Goal: Information Seeking & Learning: Check status

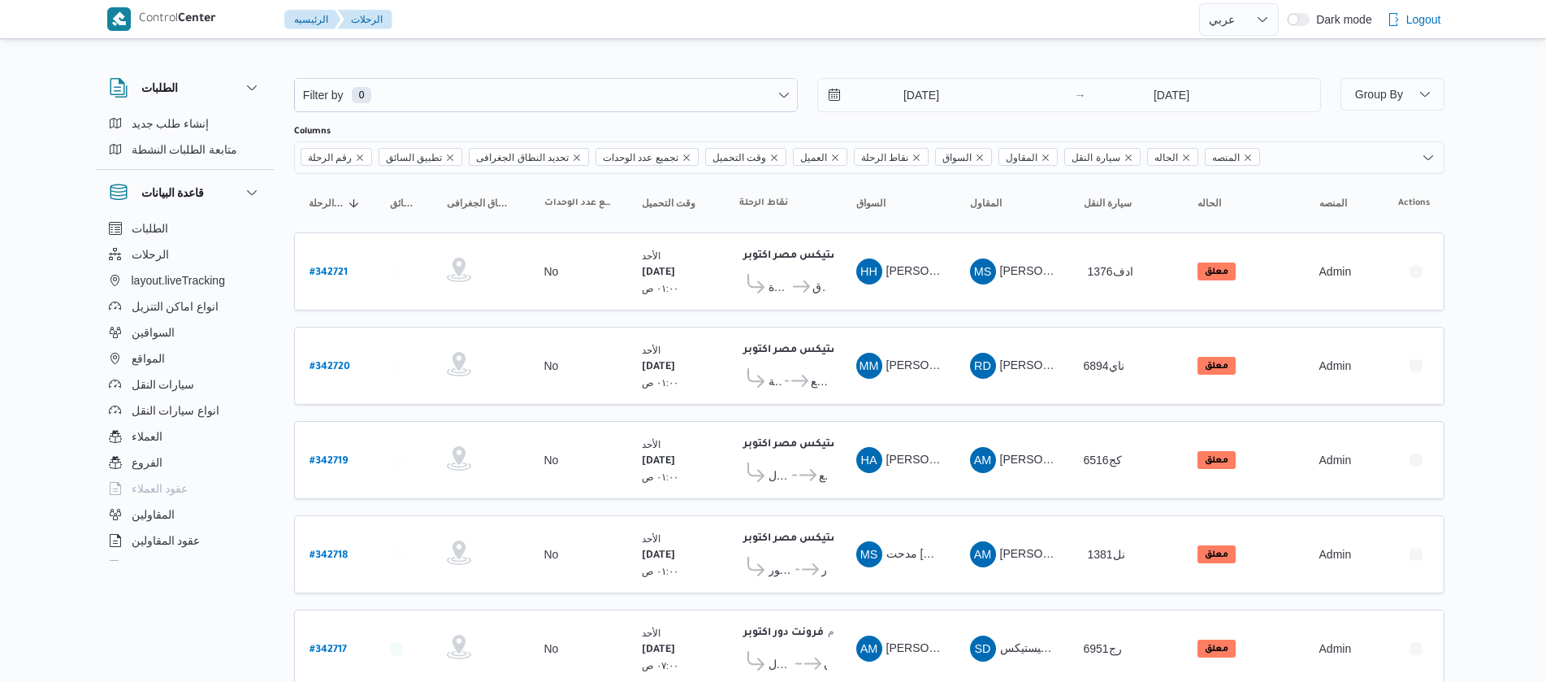
select select "ar"
click at [889, 89] on input "5/10/2025" at bounding box center [910, 95] width 184 height 33
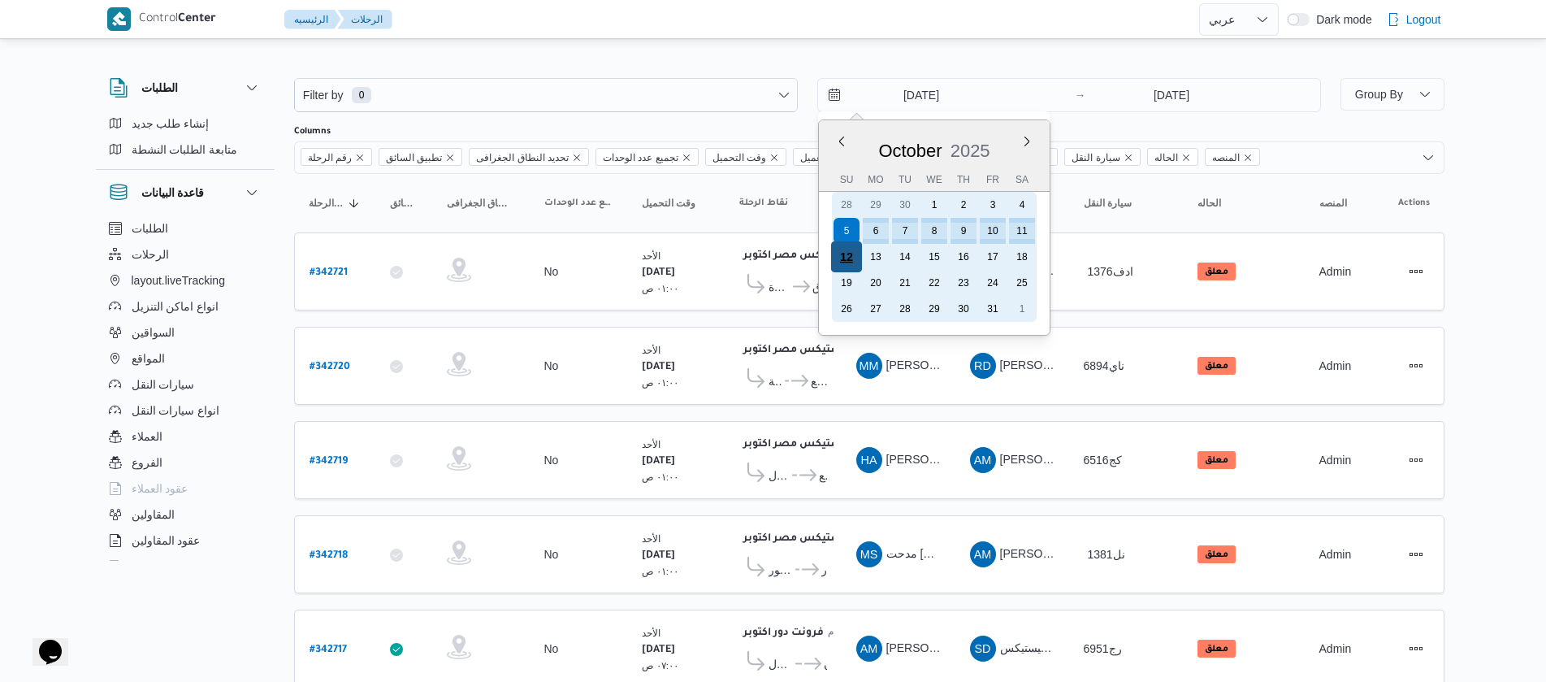
click at [840, 254] on div "12" at bounding box center [845, 256] width 31 height 31
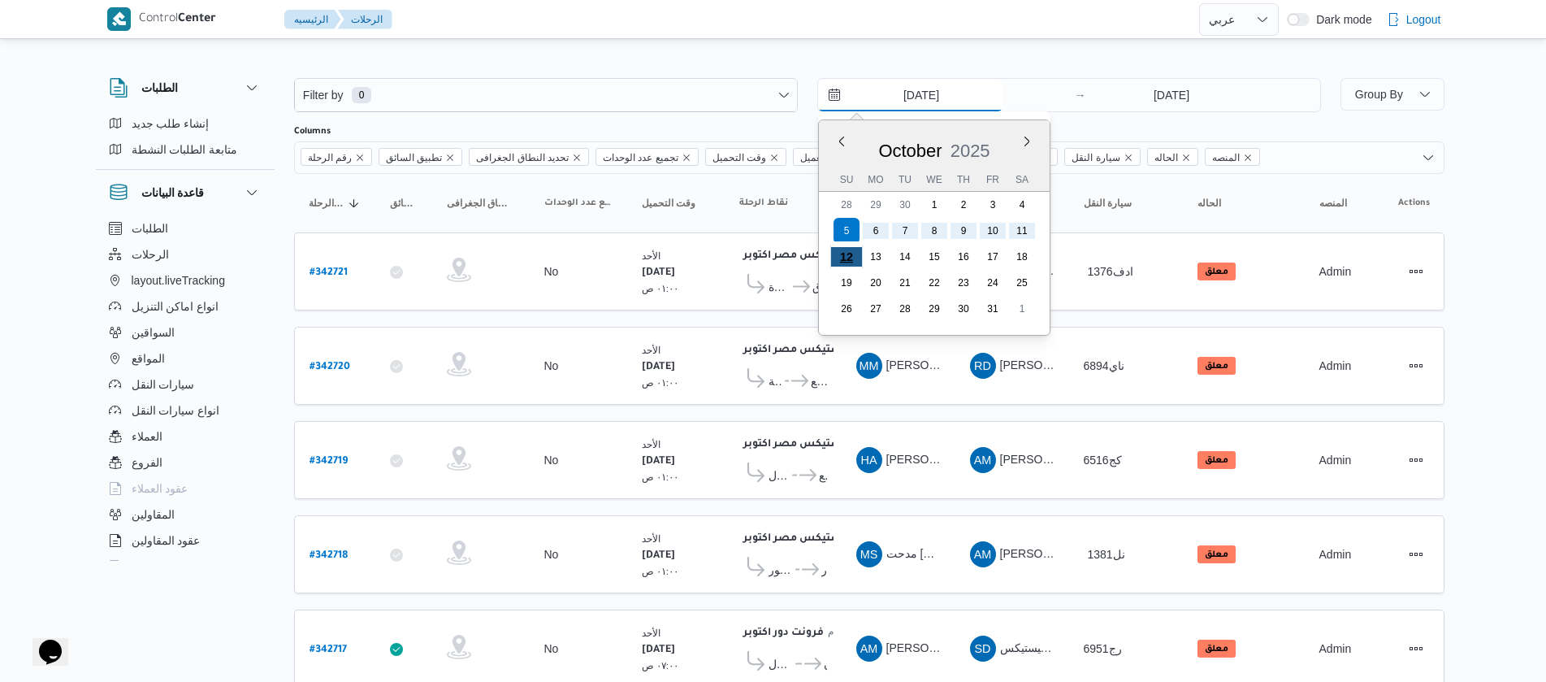
type input "12/10/2025"
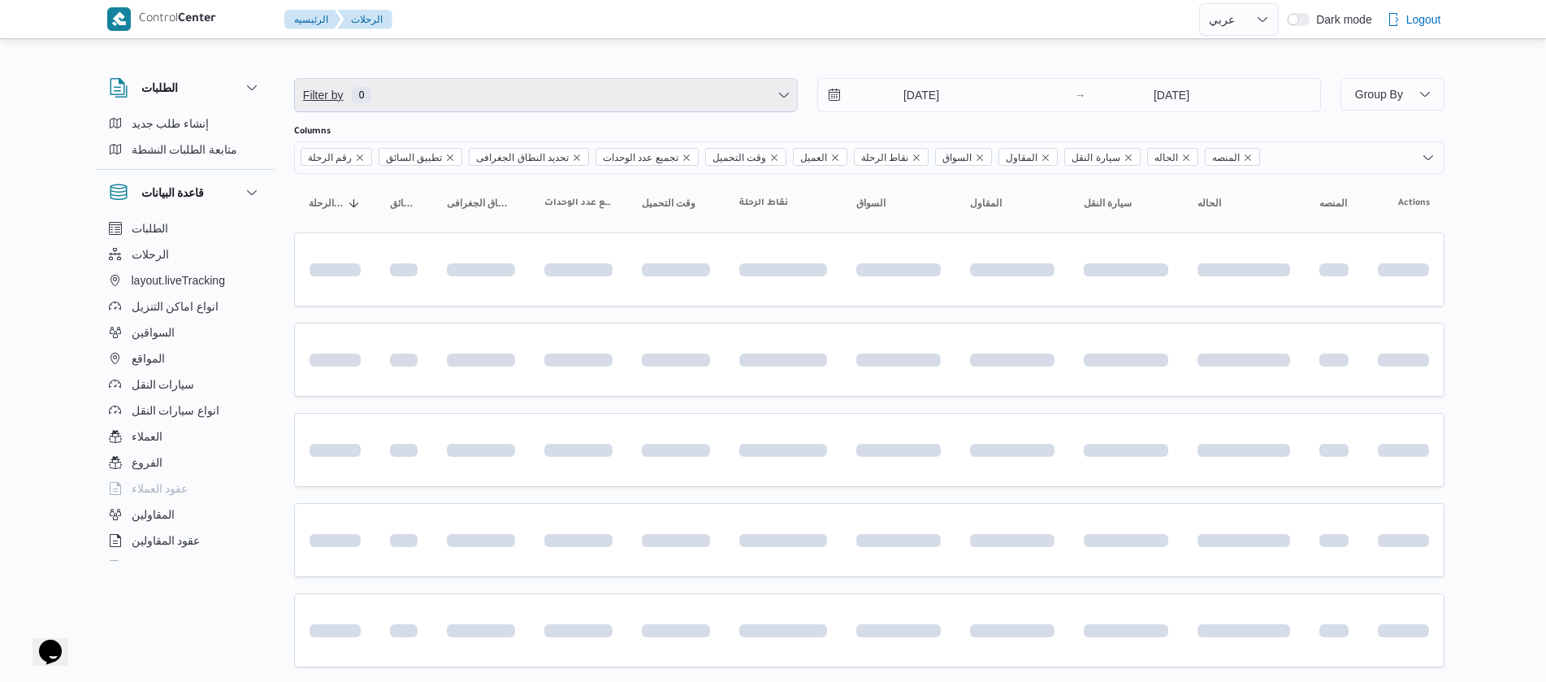
click at [383, 81] on span "Filter by 0" at bounding box center [546, 95] width 502 height 33
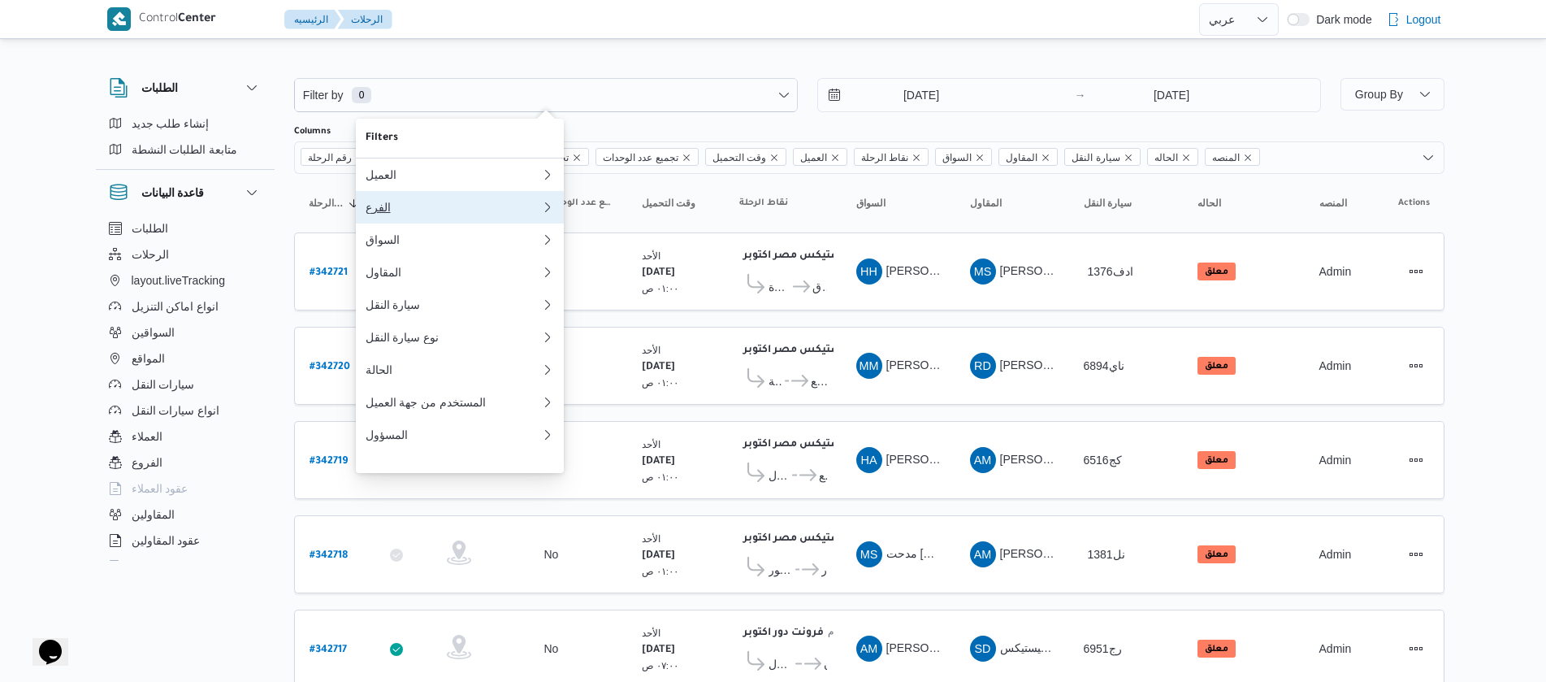
click at [389, 219] on button "الفرع" at bounding box center [460, 207] width 208 height 33
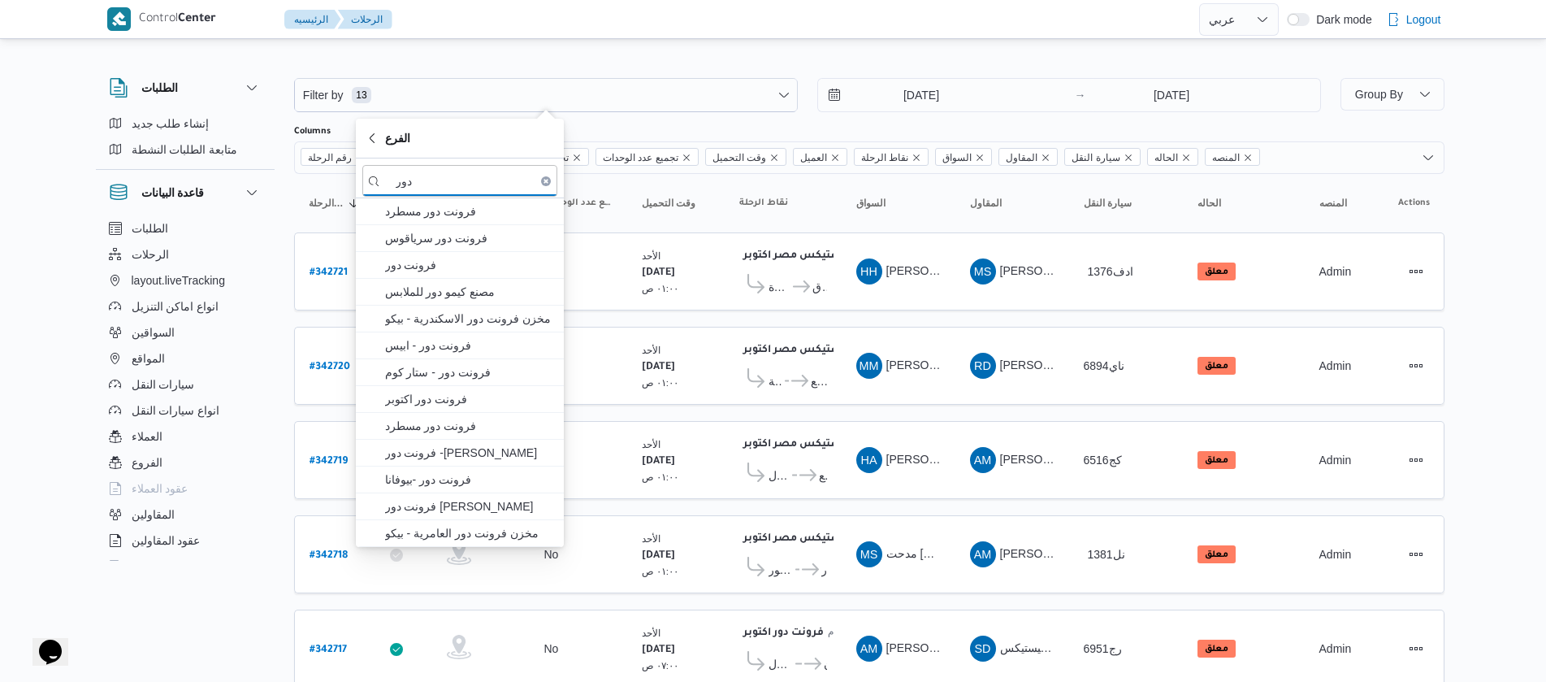
type input "دور"
click at [389, 219] on span "فرونت دور مسطرد" at bounding box center [469, 212] width 169 height 20
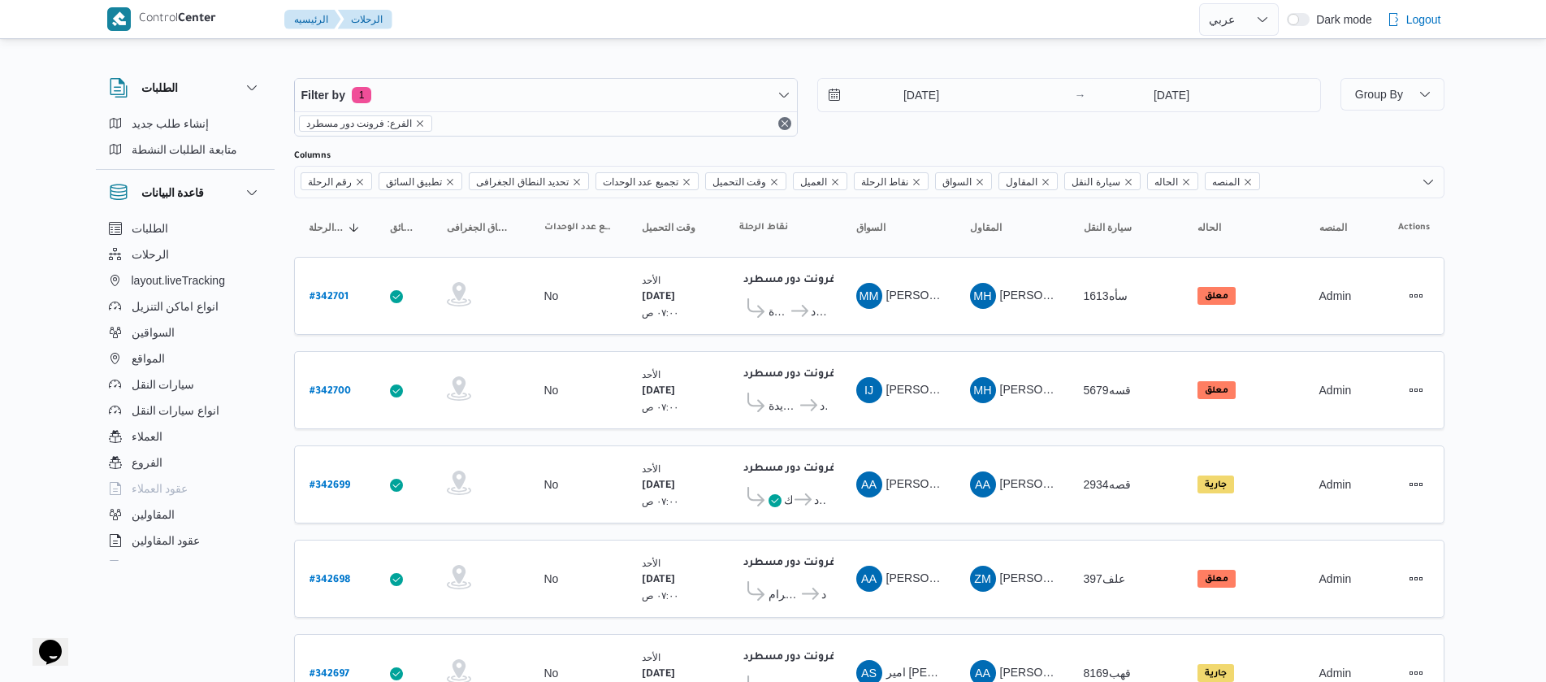
click at [286, 223] on div "الطلبات إنشاء طلب جديد متابعة الطلبات النشطة قاعدة البيانات الطلبات الرحلات lay…" at bounding box center [193, 316] width 195 height 502
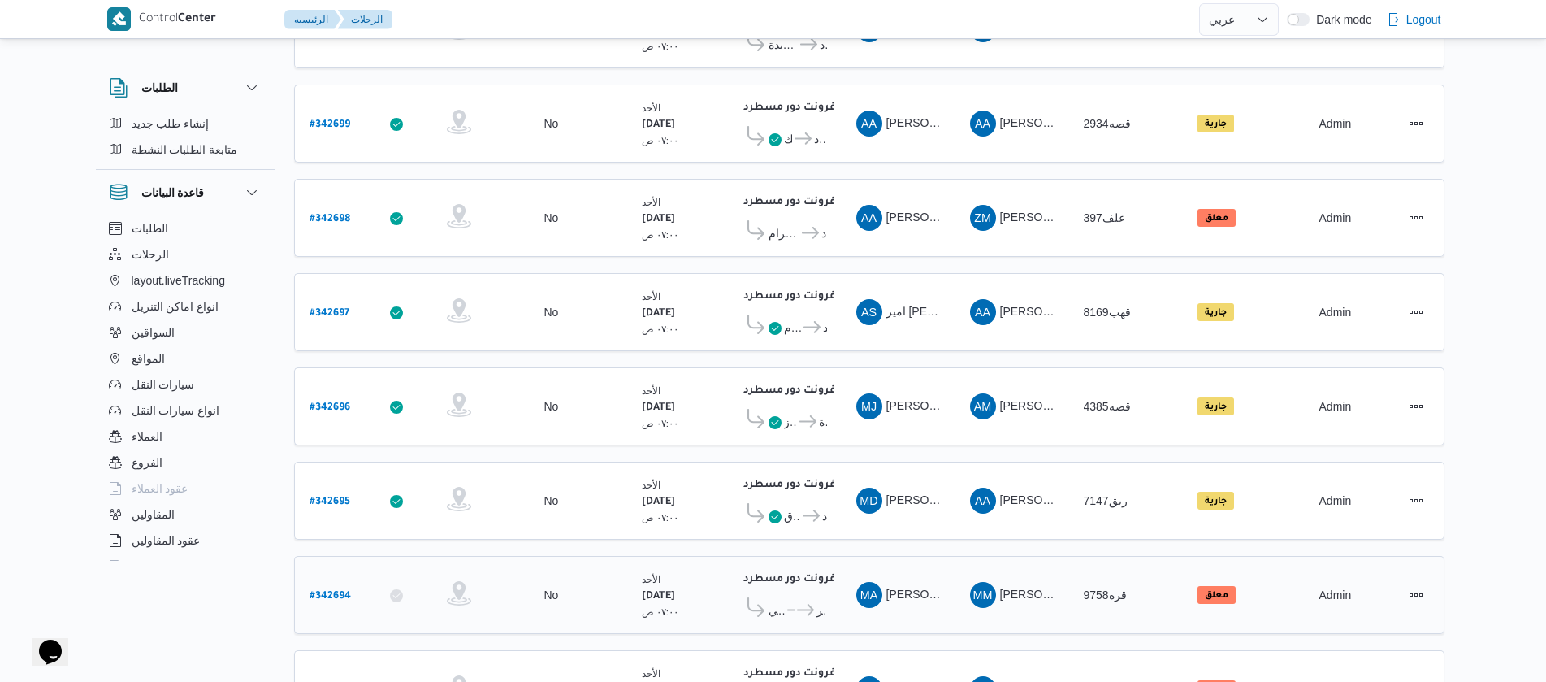
scroll to position [541, 0]
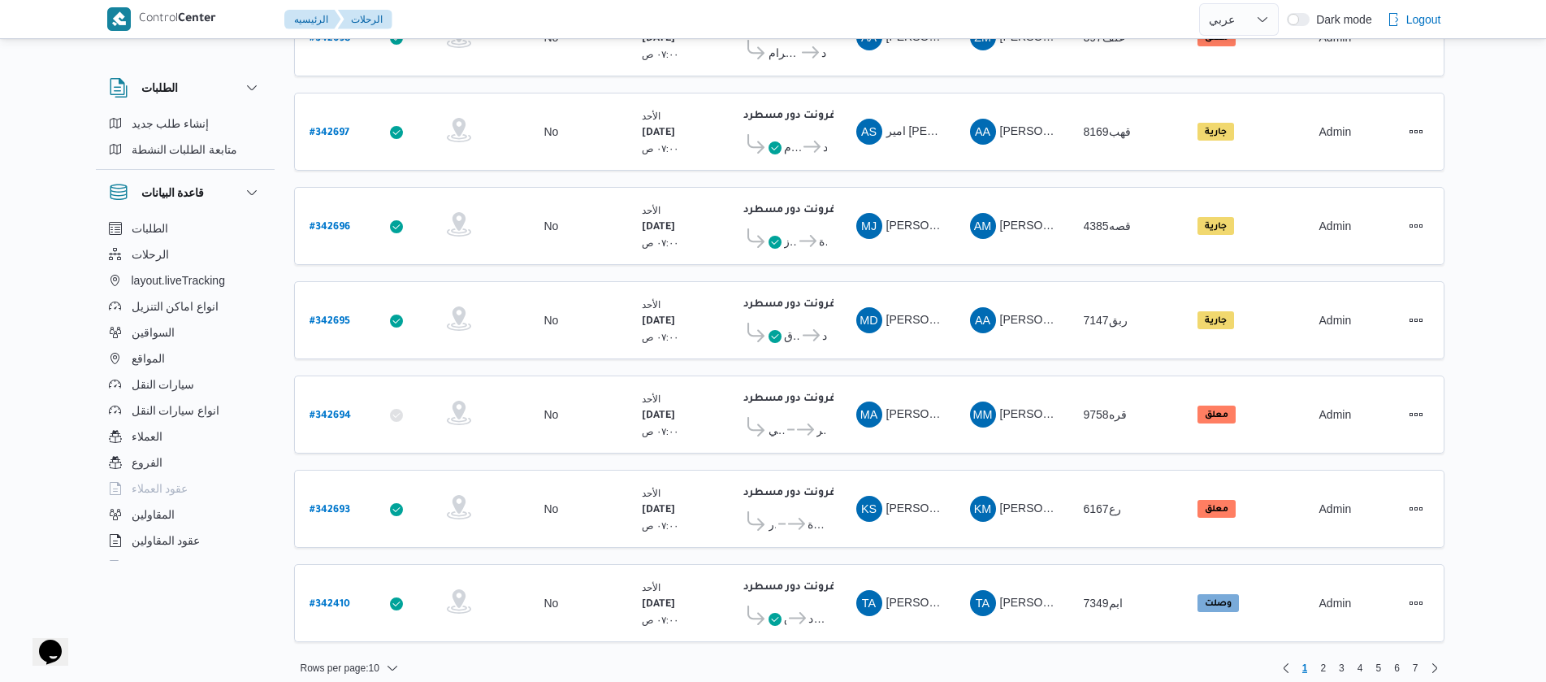
click at [410, 649] on div "Rows per page : 10 1 2 3 4 5 6 7" at bounding box center [869, 667] width 1170 height 39
click at [384, 658] on span "Rows per page : 10" at bounding box center [349, 668] width 111 height 20
click at [358, 618] on span "20 rows" at bounding box center [370, 611] width 52 height 13
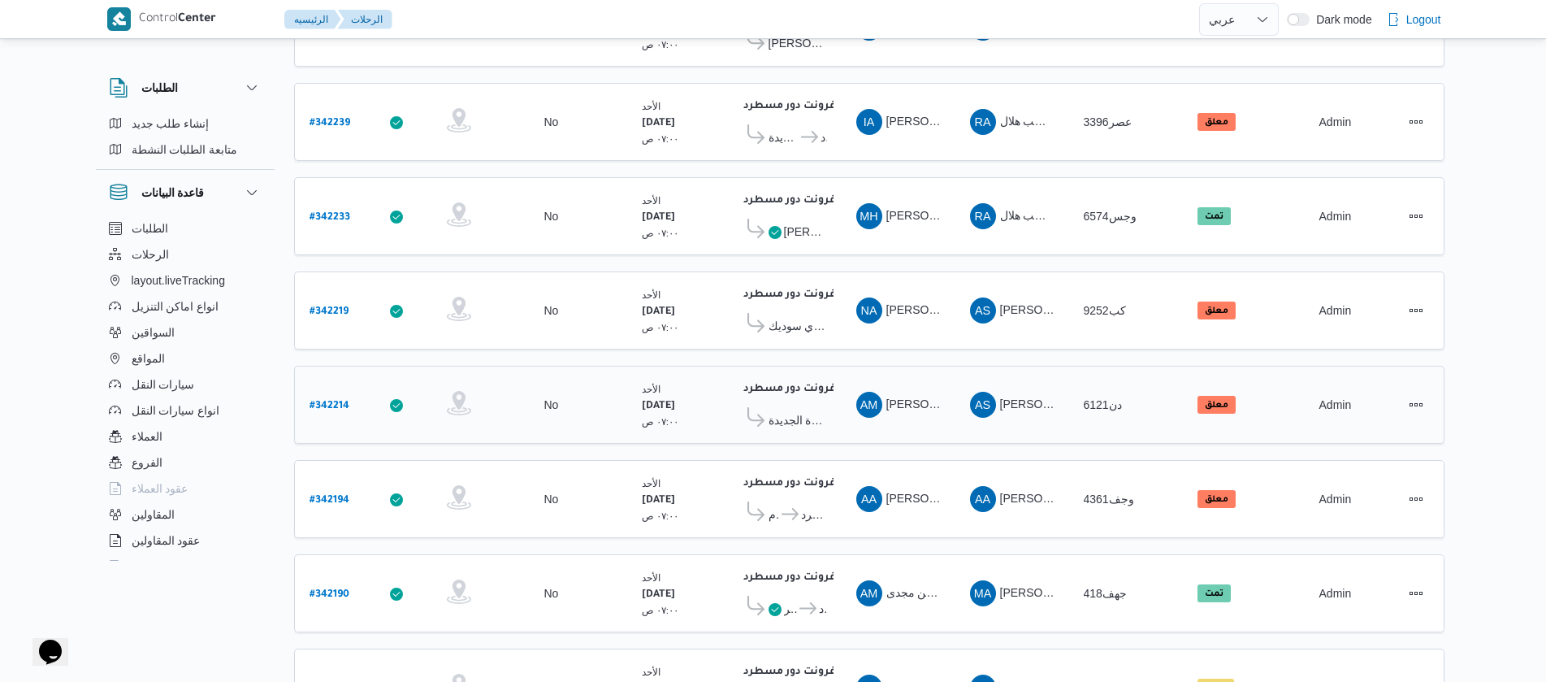
scroll to position [1463, 0]
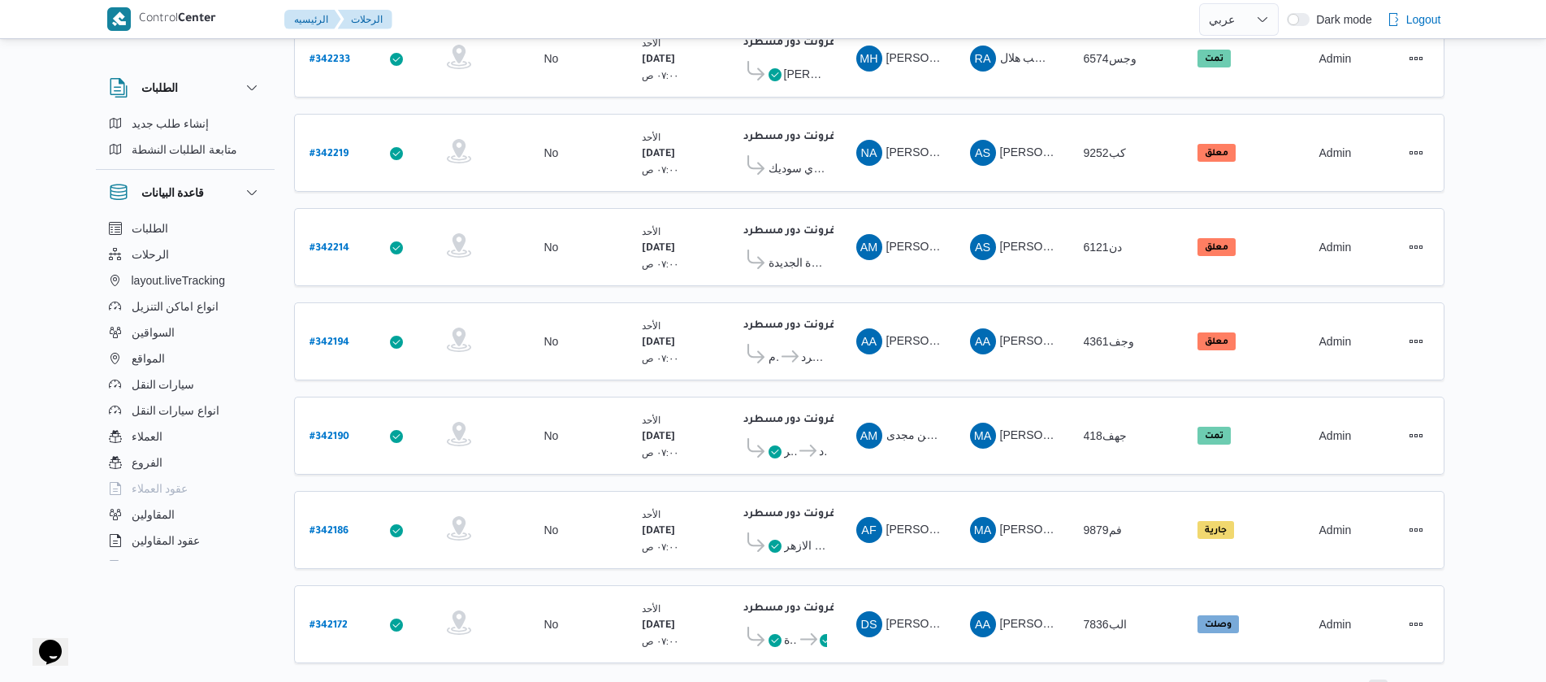
click at [1380, 679] on span "2" at bounding box center [1379, 689] width 6 height 20
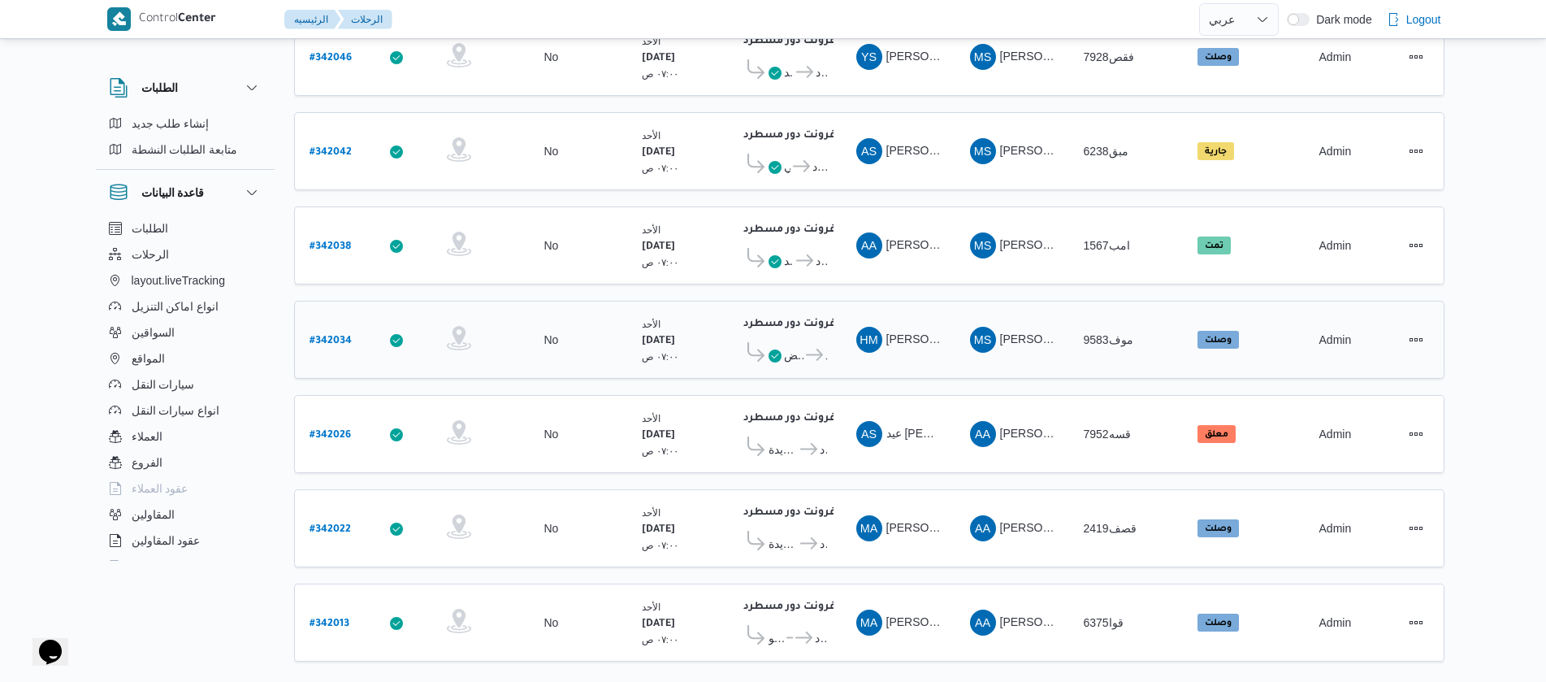
scroll to position [1467, 0]
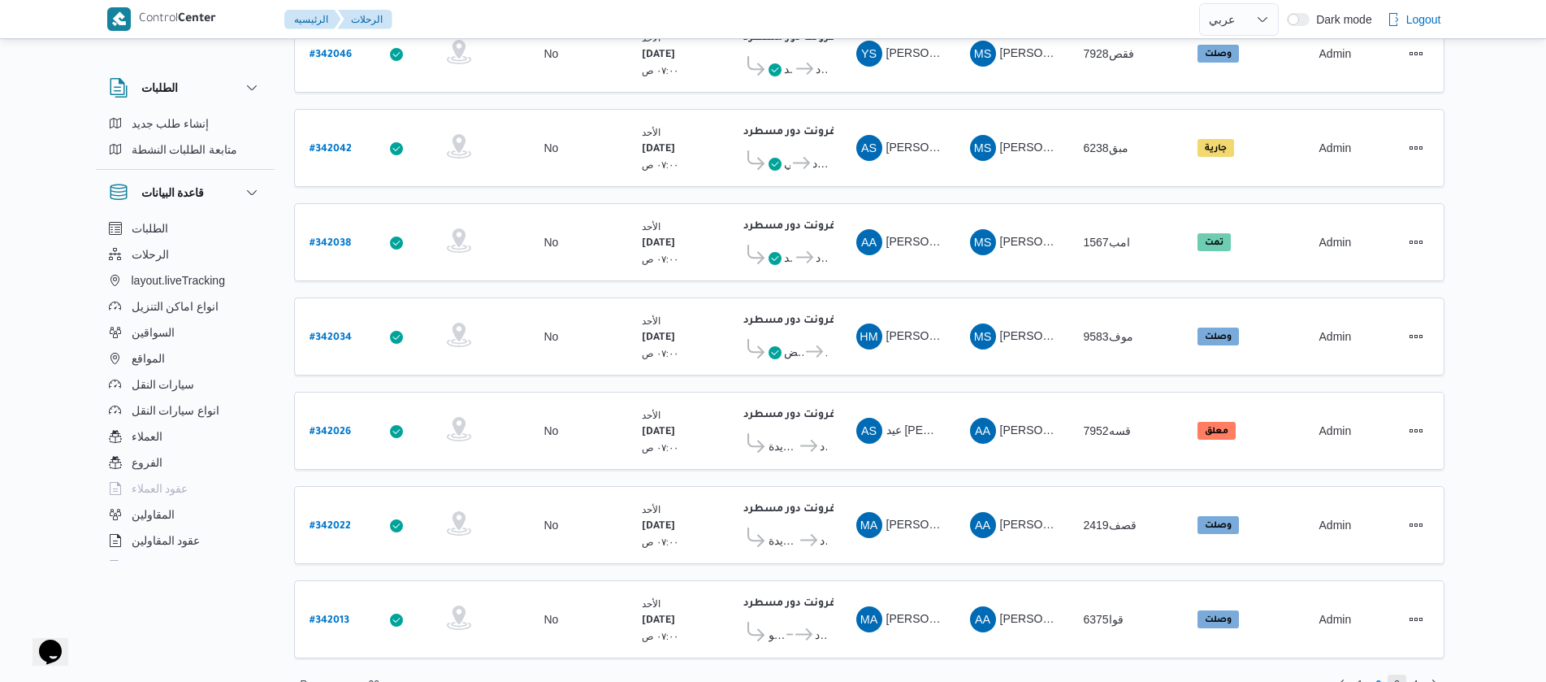
click at [1395, 674] on span "3" at bounding box center [1397, 684] width 6 height 20
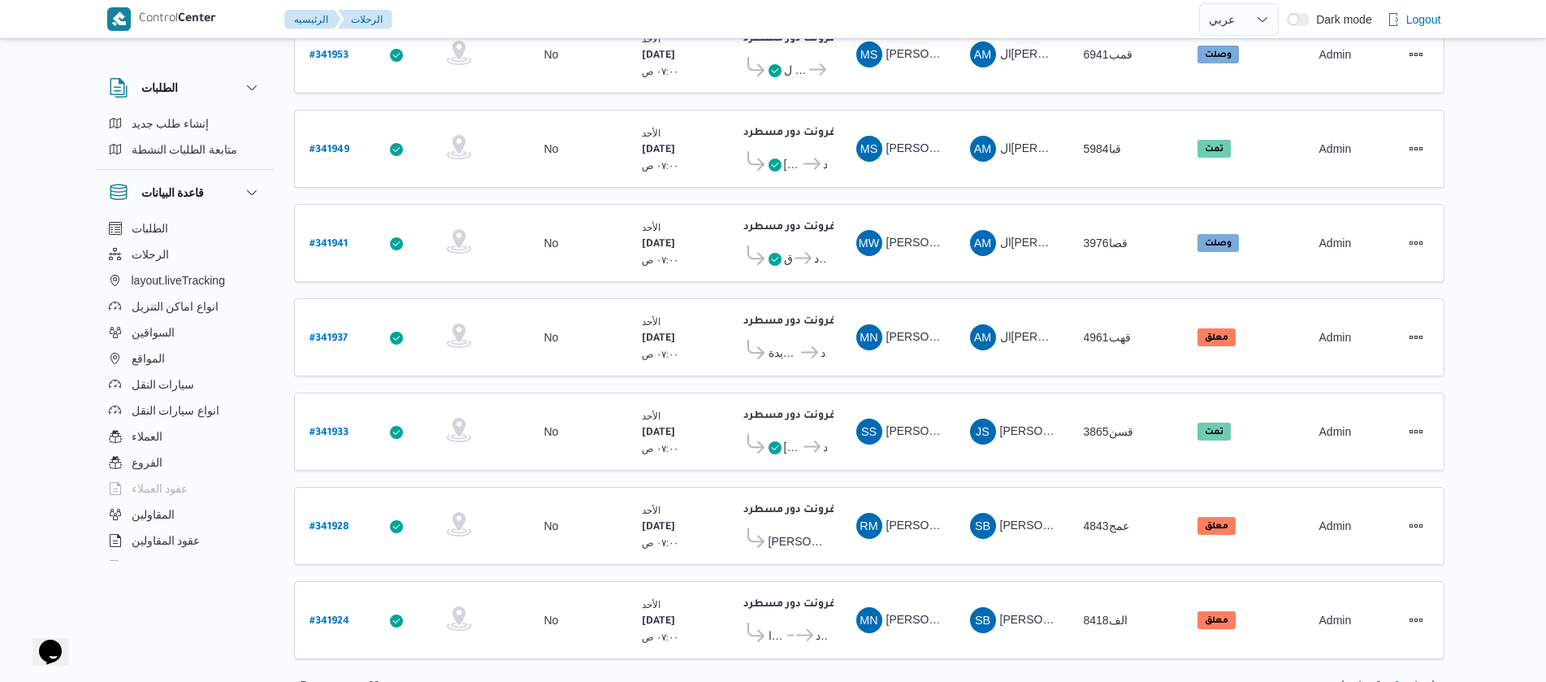
scroll to position [1467, 0]
click at [1413, 674] on span "4" at bounding box center [1416, 684] width 6 height 20
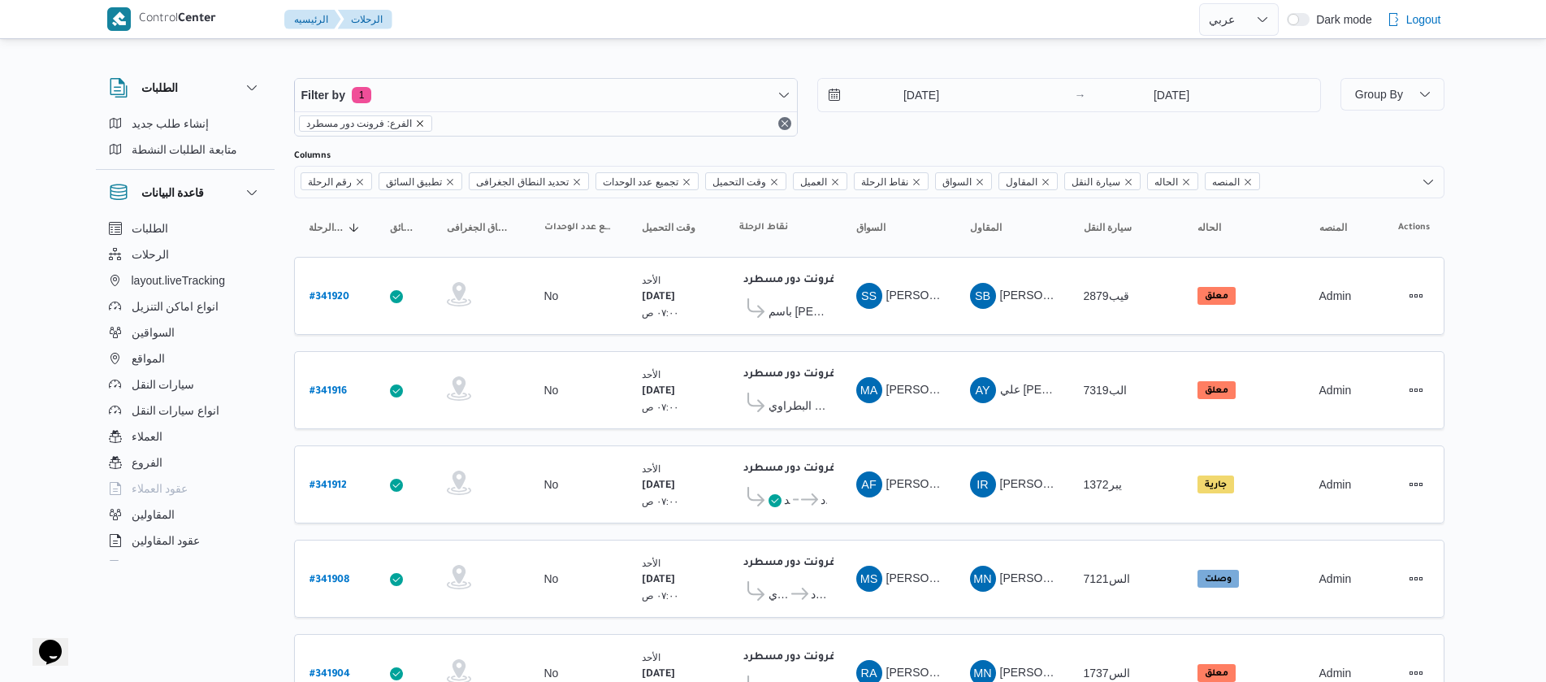
click at [416, 122] on icon "remove selected entity" at bounding box center [420, 124] width 10 height 10
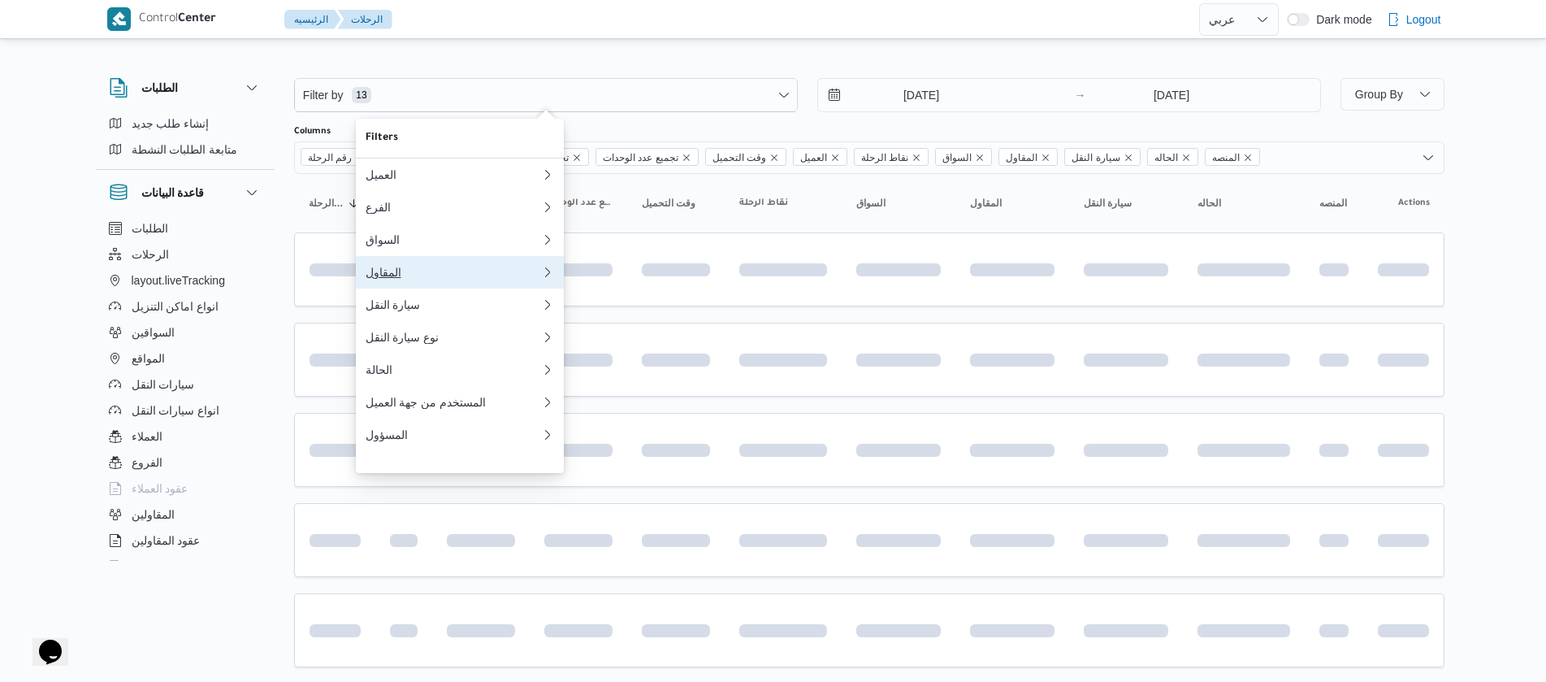
click at [388, 288] on button "المقاول" at bounding box center [460, 272] width 208 height 33
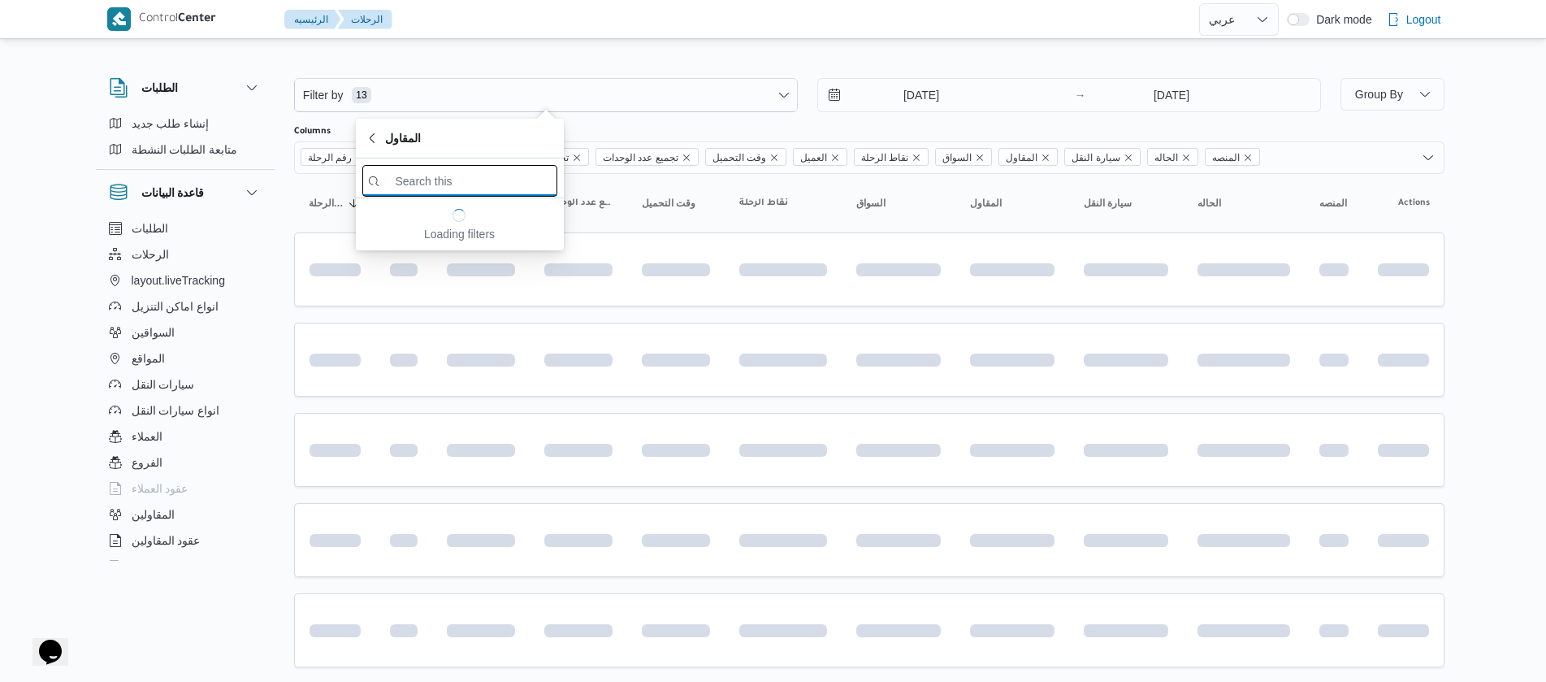
click at [470, 183] on input "search filters" at bounding box center [459, 181] width 195 height 32
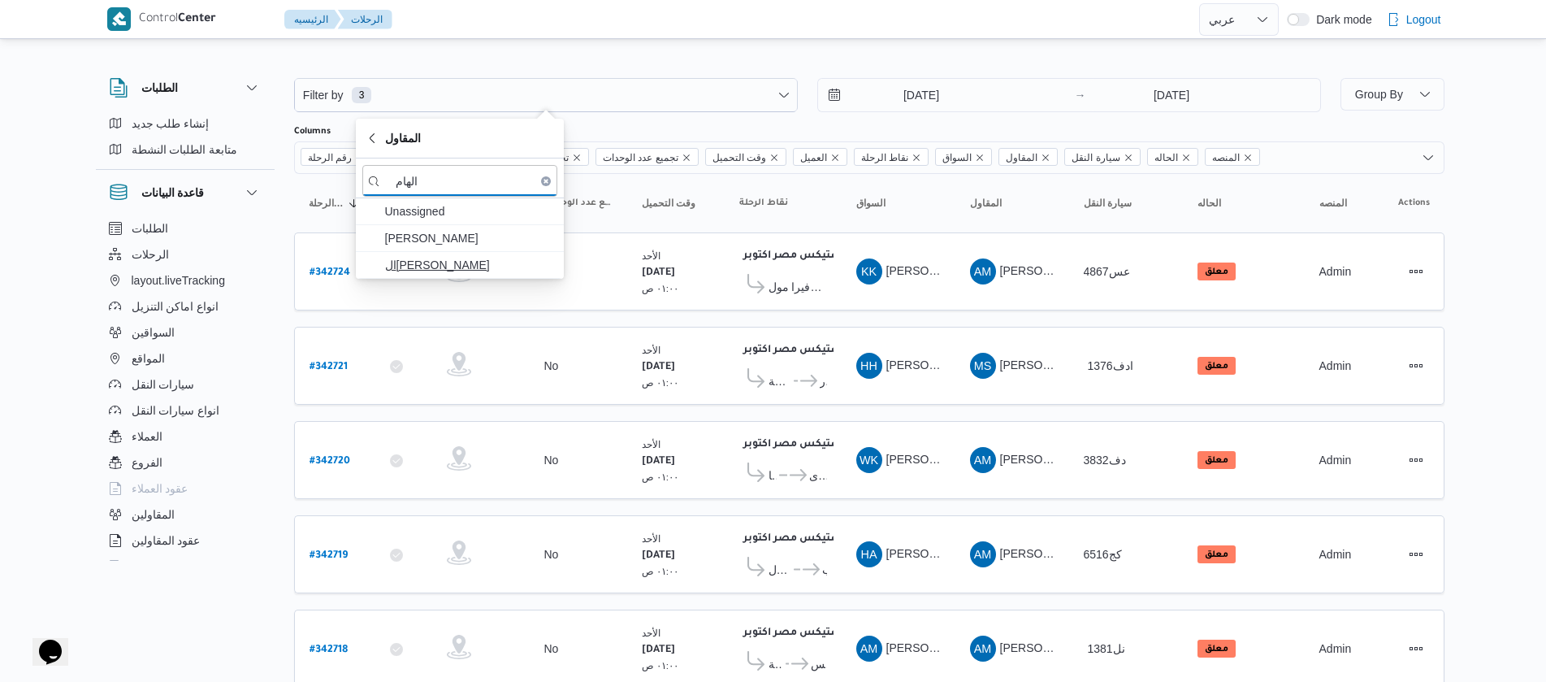
type input "الهام"
click at [416, 267] on span "الهامي محمد خالد علي" at bounding box center [469, 265] width 169 height 20
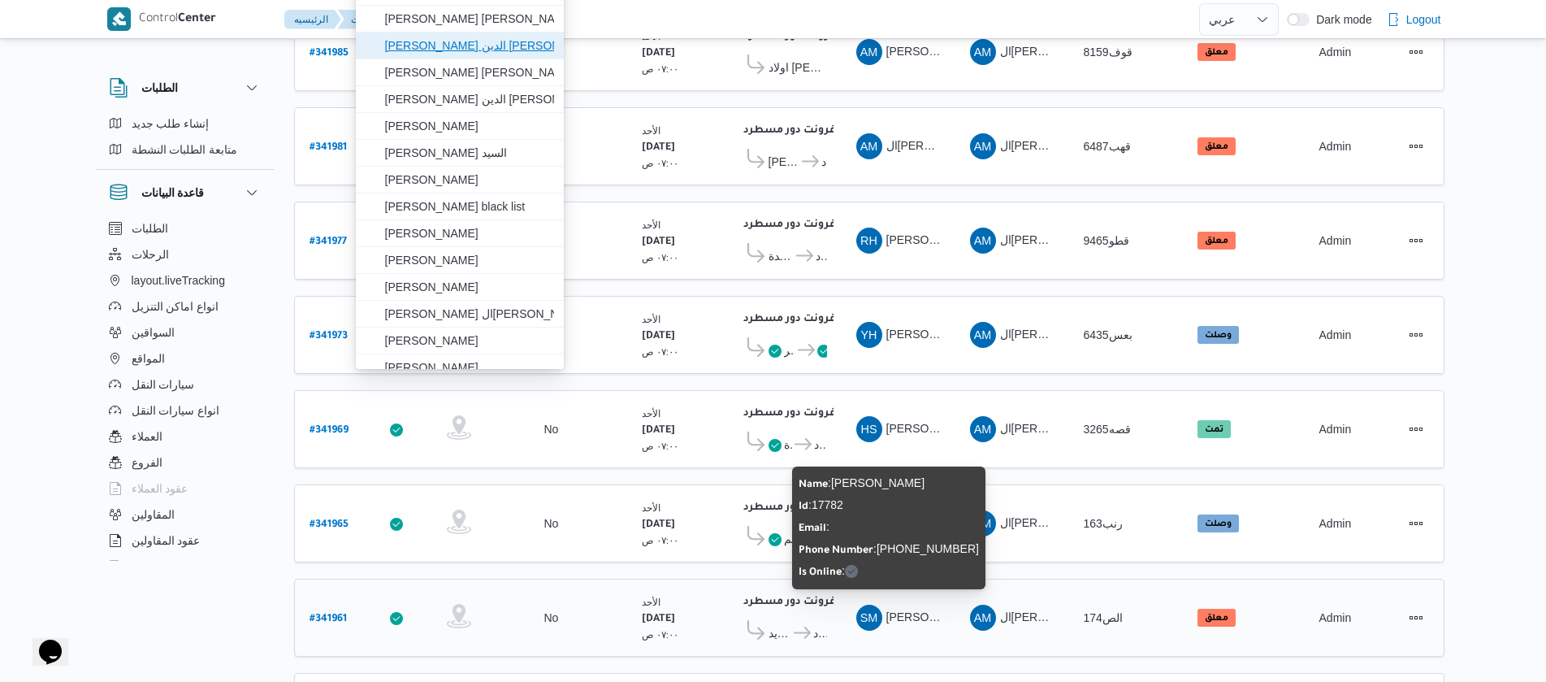
scroll to position [366, 0]
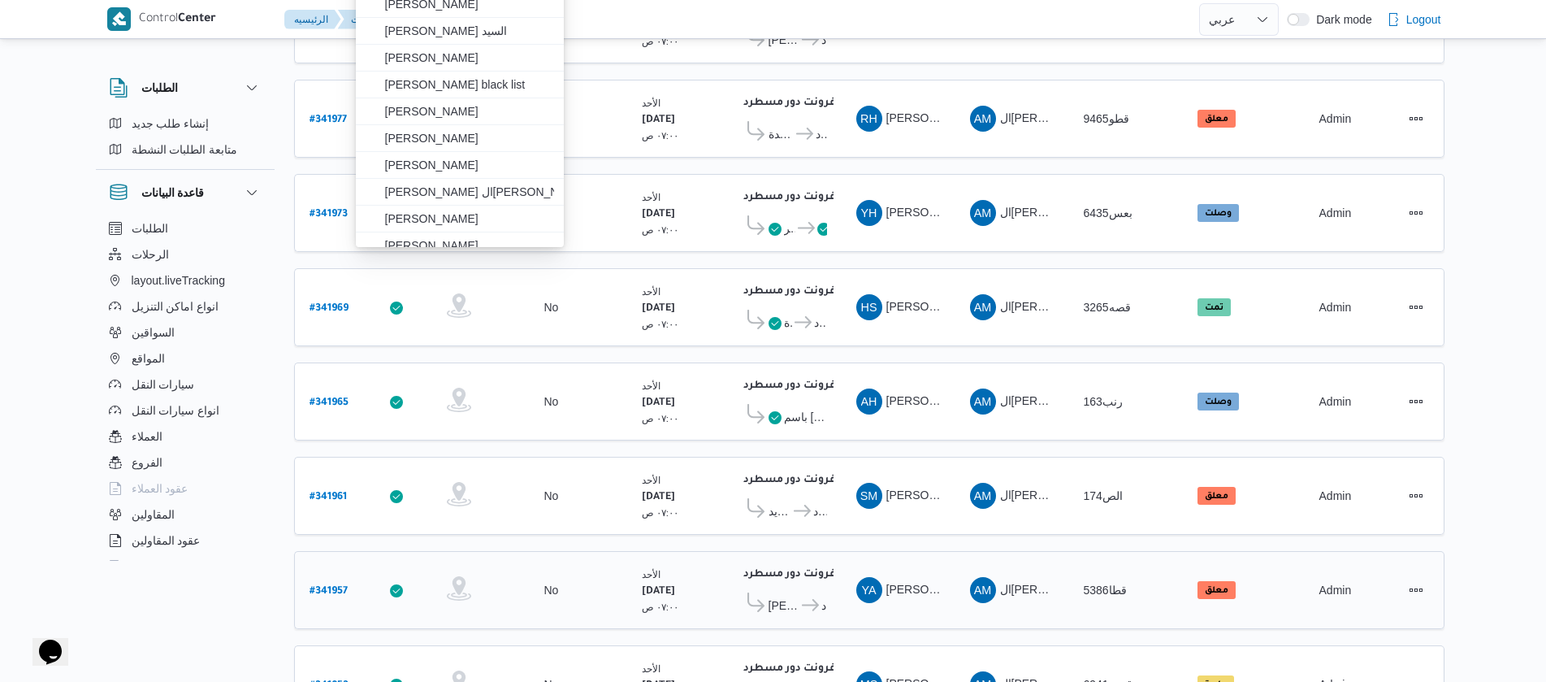
click at [332, 571] on tbody "رقم الرحلة # 341985 تطبيق السائق تحديد النطاق الجغرافى تجميع عدد الوحدات No وقت…" at bounding box center [869, 448] width 1151 height 1115
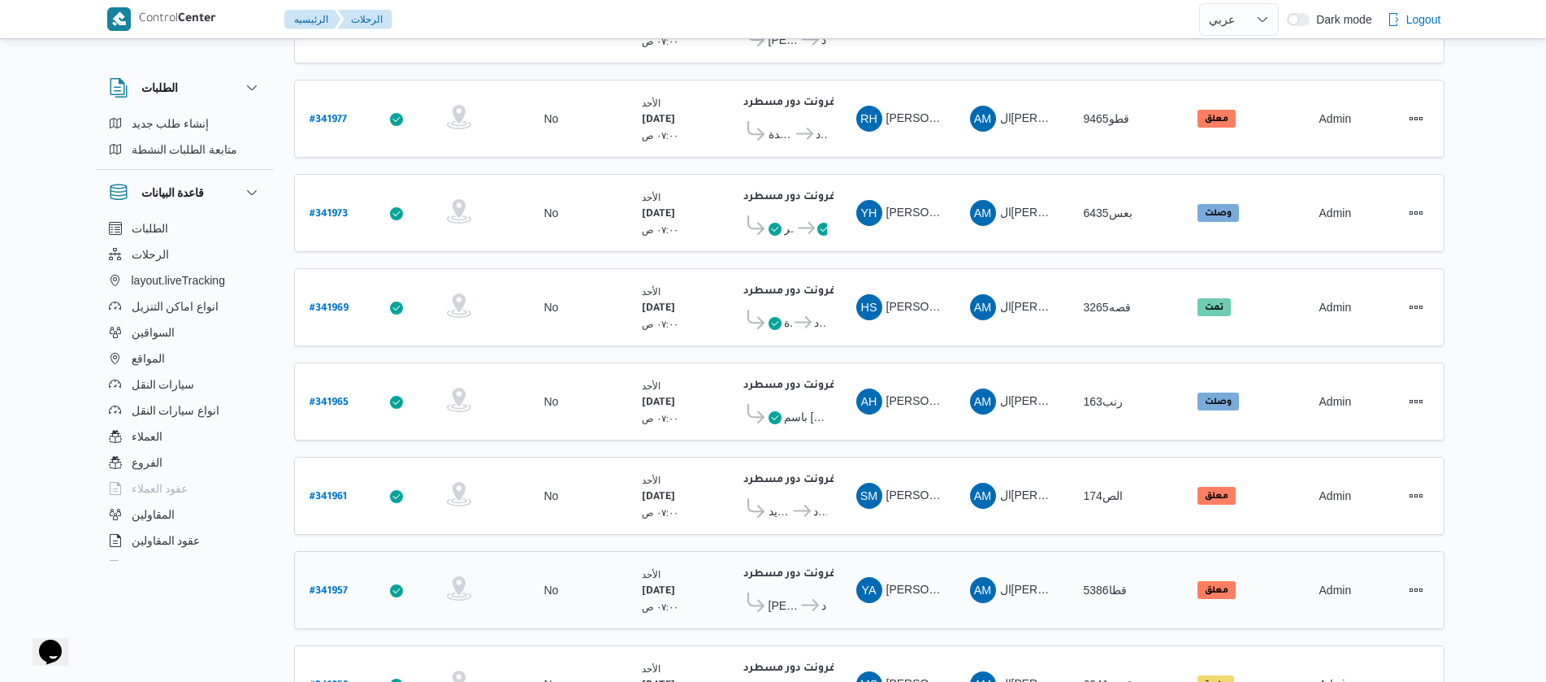
click at [314, 586] on b "# 341957" at bounding box center [329, 591] width 38 height 11
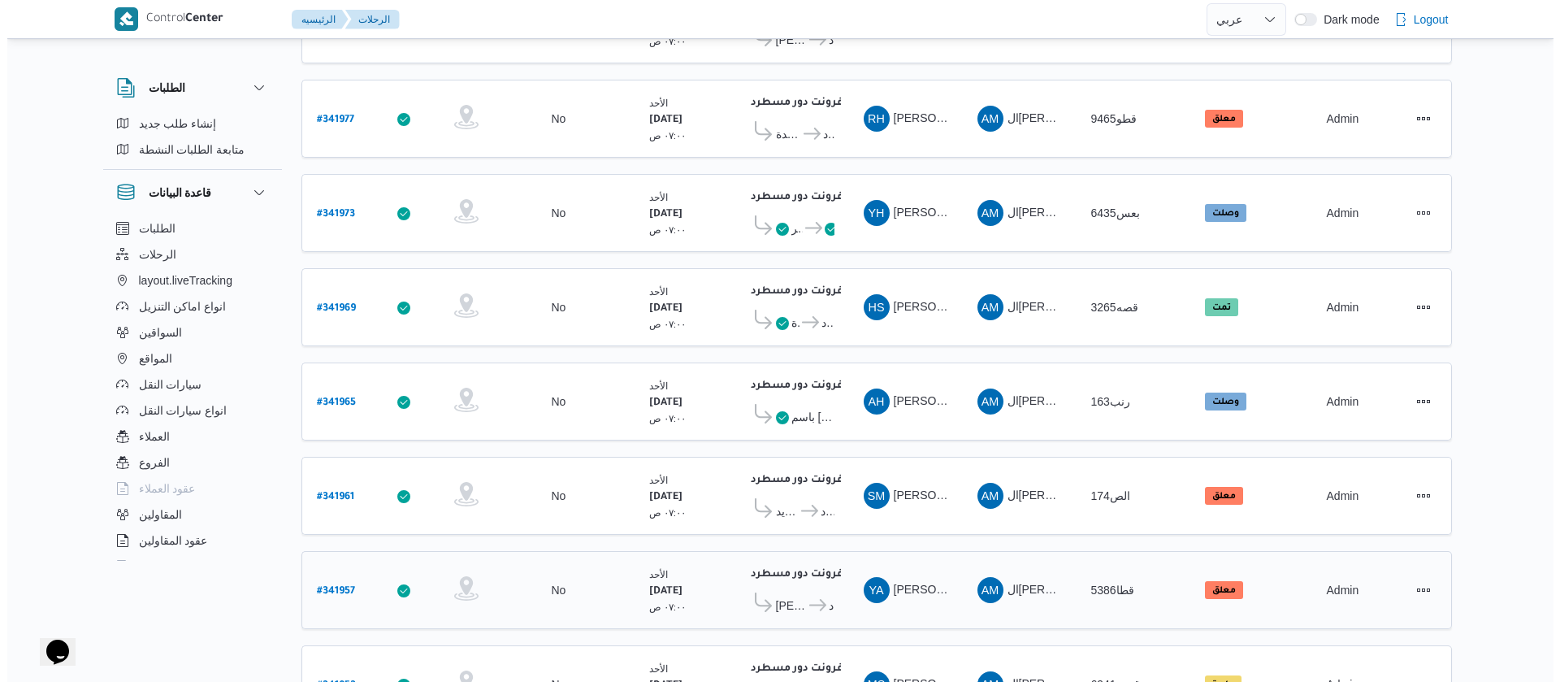
scroll to position [44, 0]
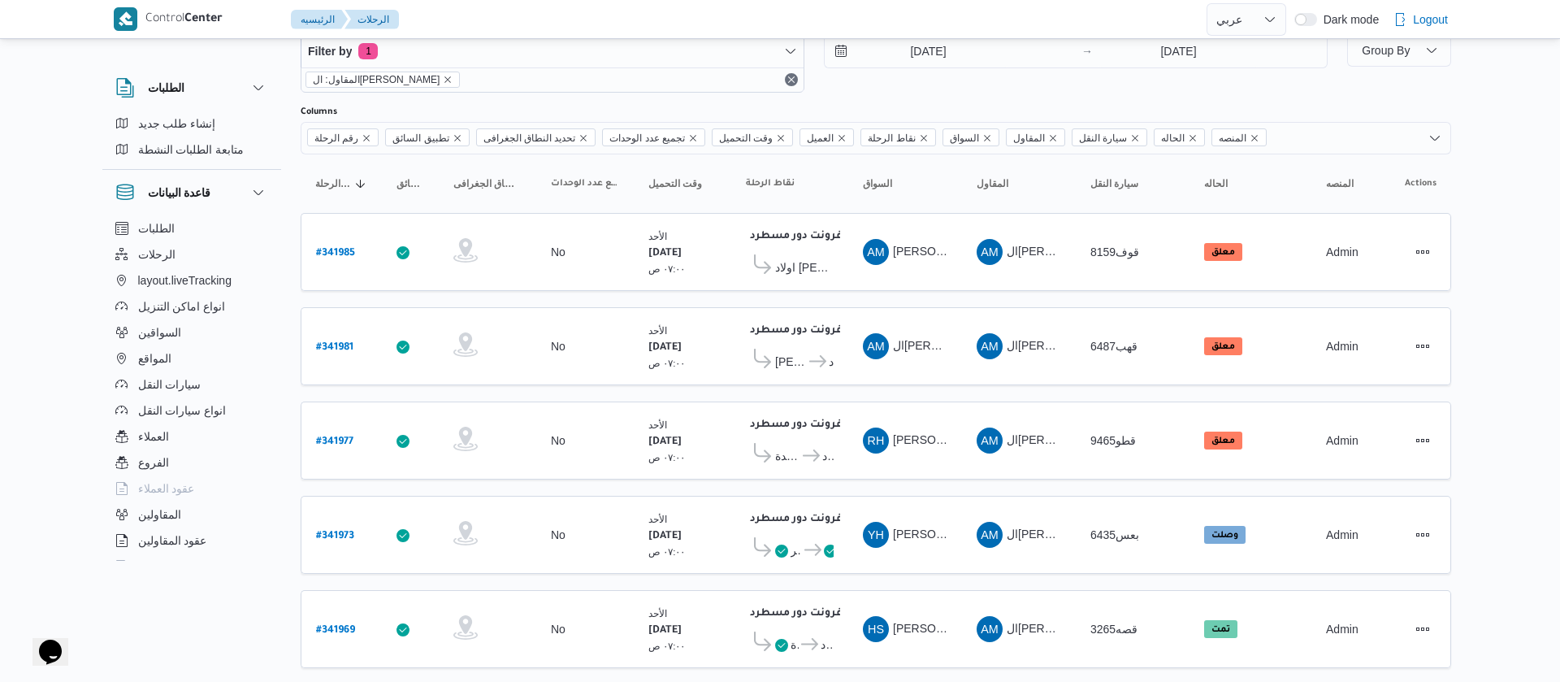
select select "ar"
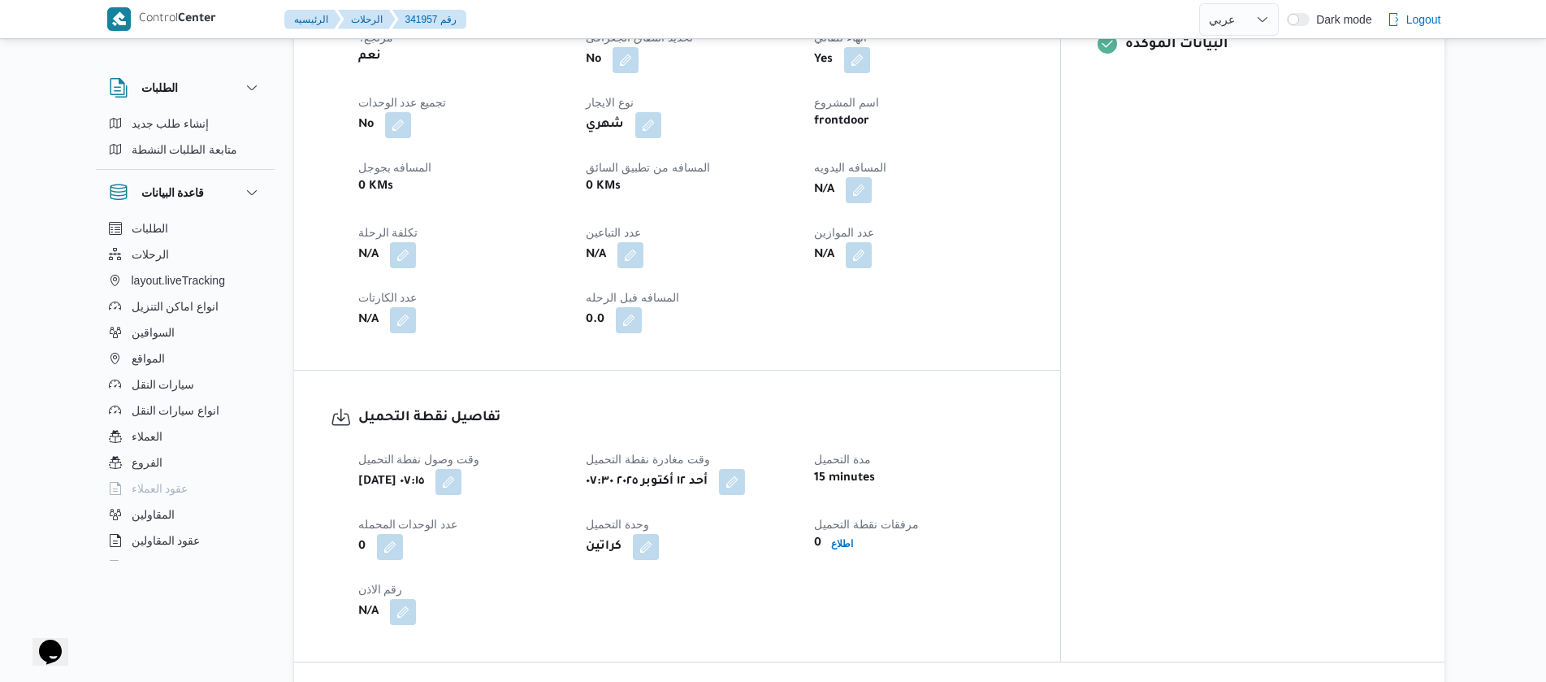
scroll to position [853, 0]
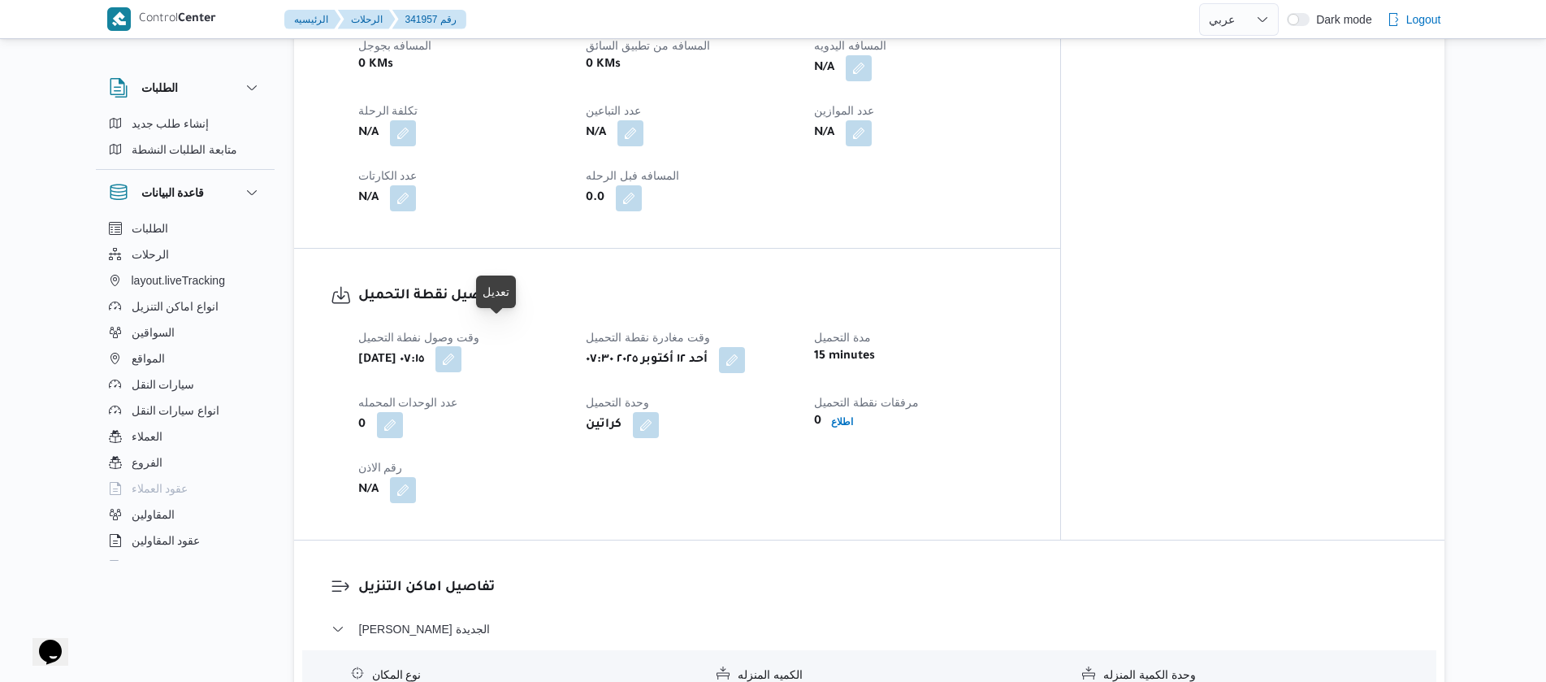
click at [462, 346] on button "button" at bounding box center [449, 359] width 26 height 26
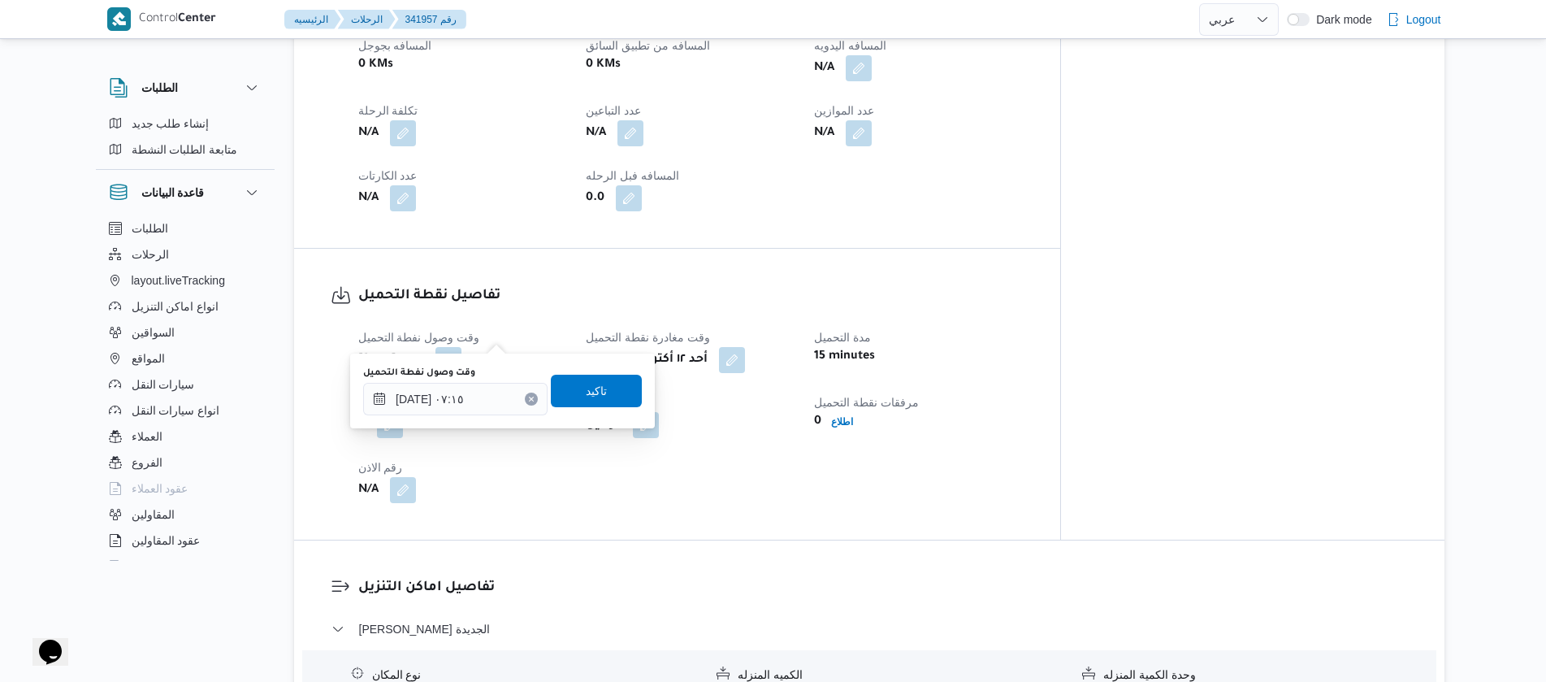
click at [530, 399] on icon "Clear input" at bounding box center [532, 399] width 4 height 4
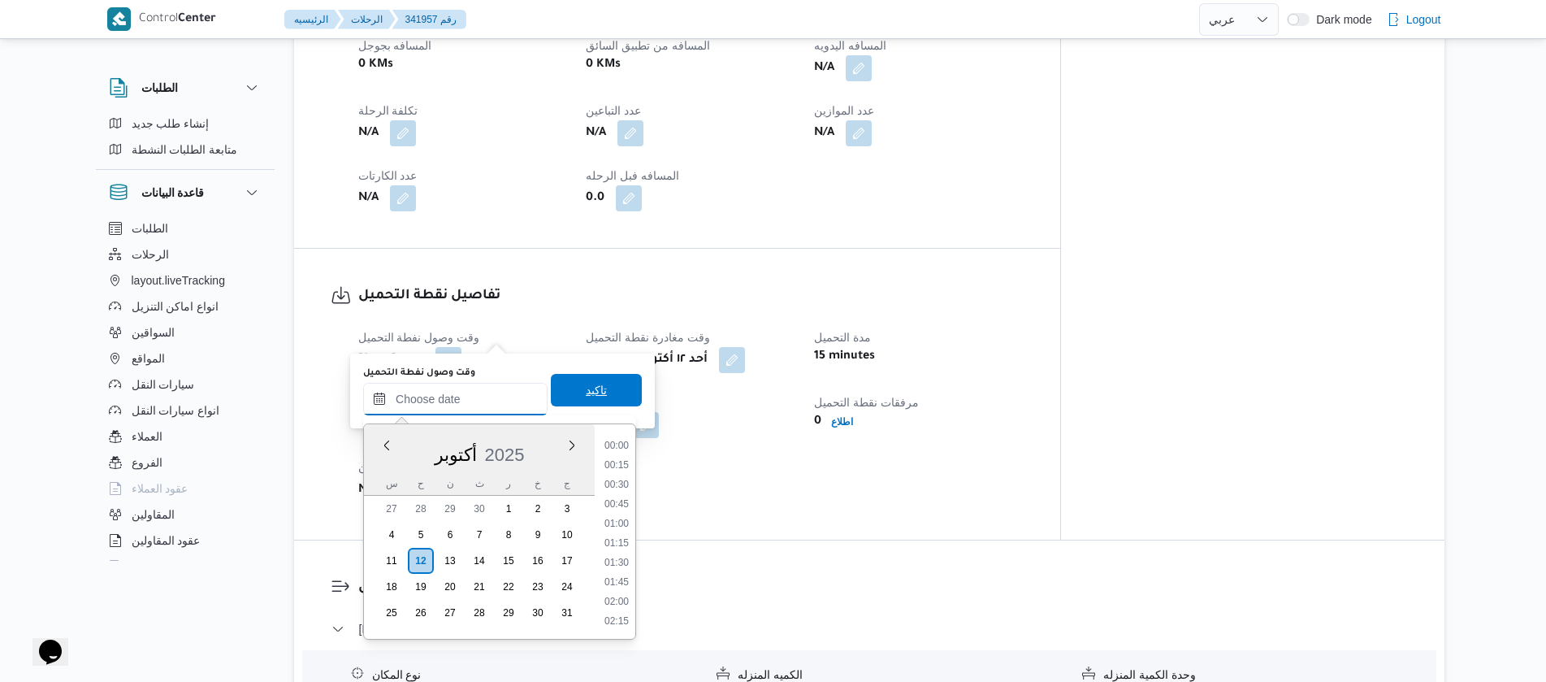
scroll to position [720, 0]
click at [566, 397] on span "تاكيد" at bounding box center [596, 390] width 91 height 33
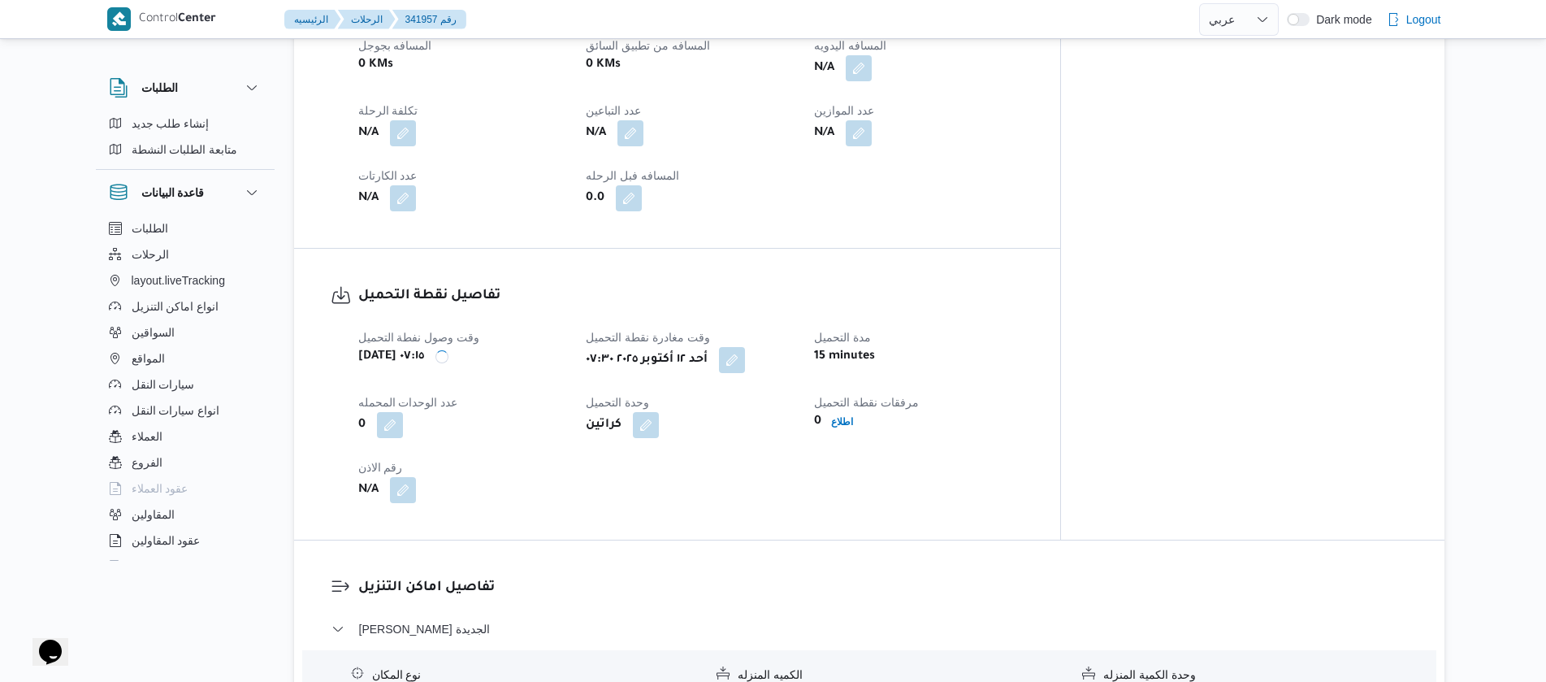
click at [759, 348] on div "أحد ١٢ أكتوبر ٢٠٢٥ ٠٧:٣٠" at bounding box center [690, 359] width 212 height 29
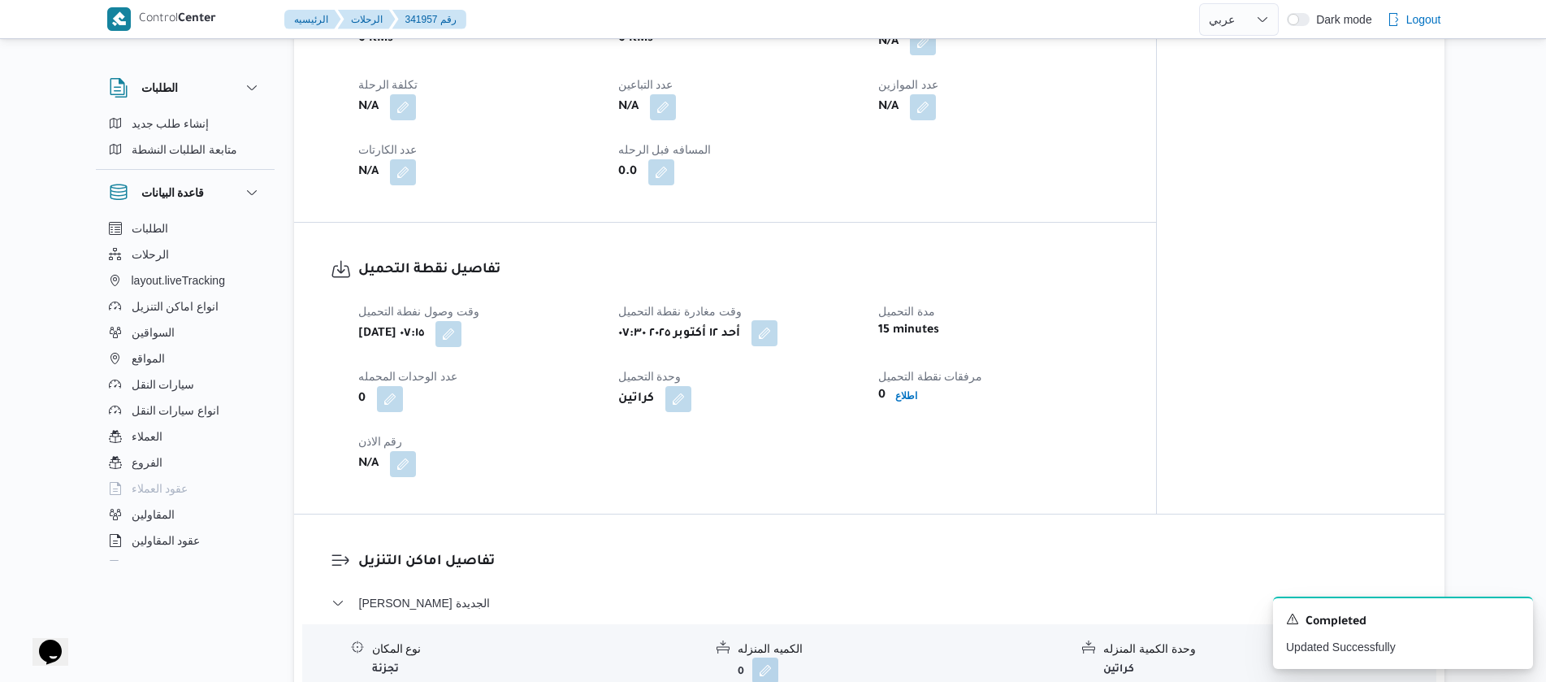
click at [759, 341] on button "button" at bounding box center [765, 333] width 26 height 26
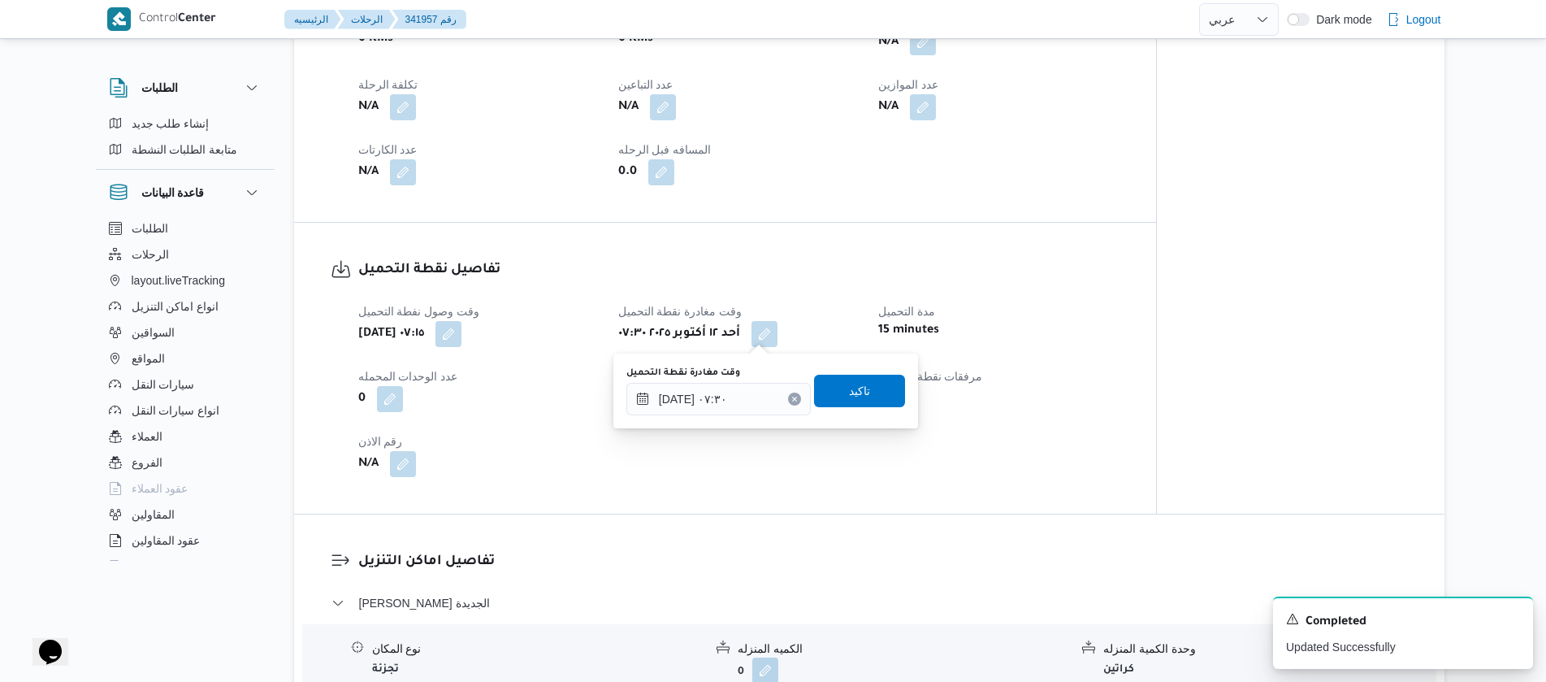
click at [791, 397] on icon "Clear input" at bounding box center [794, 399] width 7 height 7
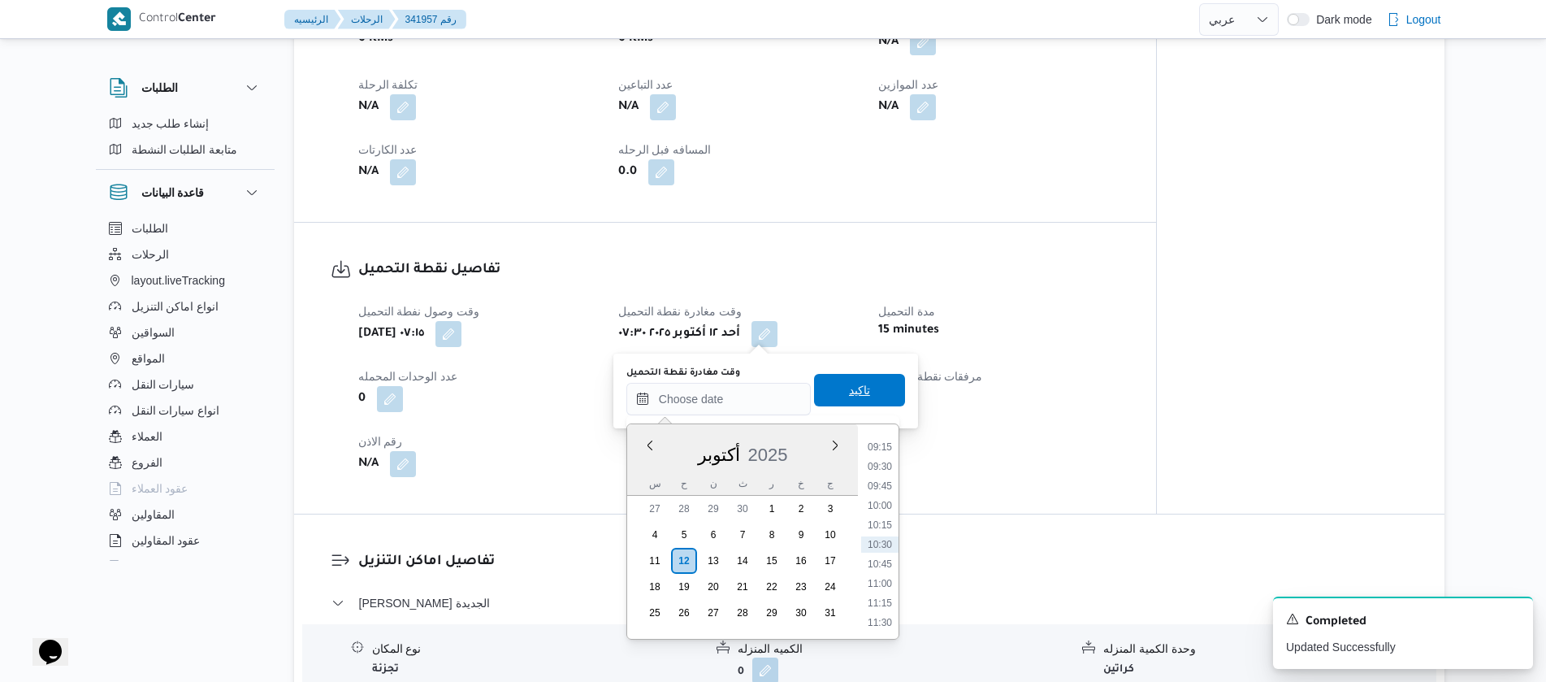
click at [834, 389] on span "تاكيد" at bounding box center [859, 390] width 91 height 33
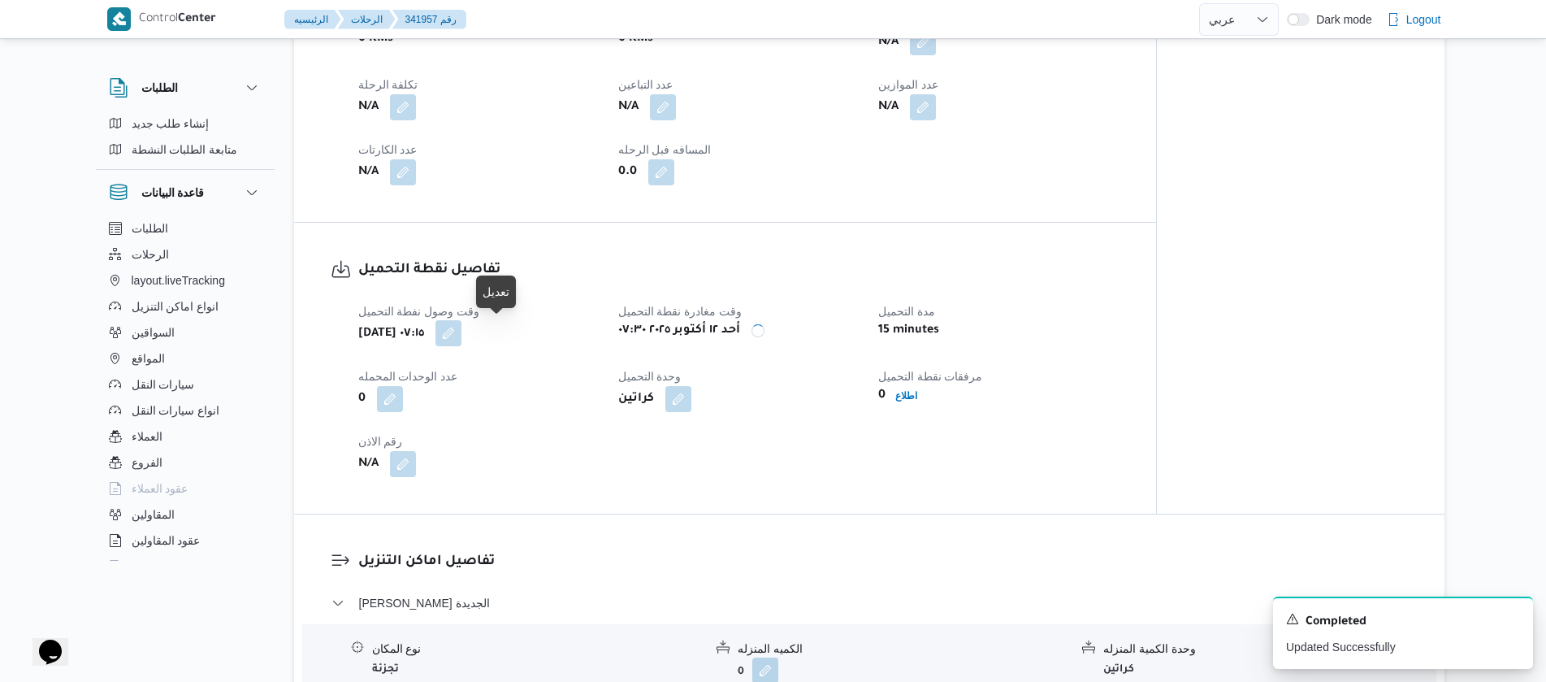
click at [462, 343] on button "button" at bounding box center [449, 333] width 26 height 26
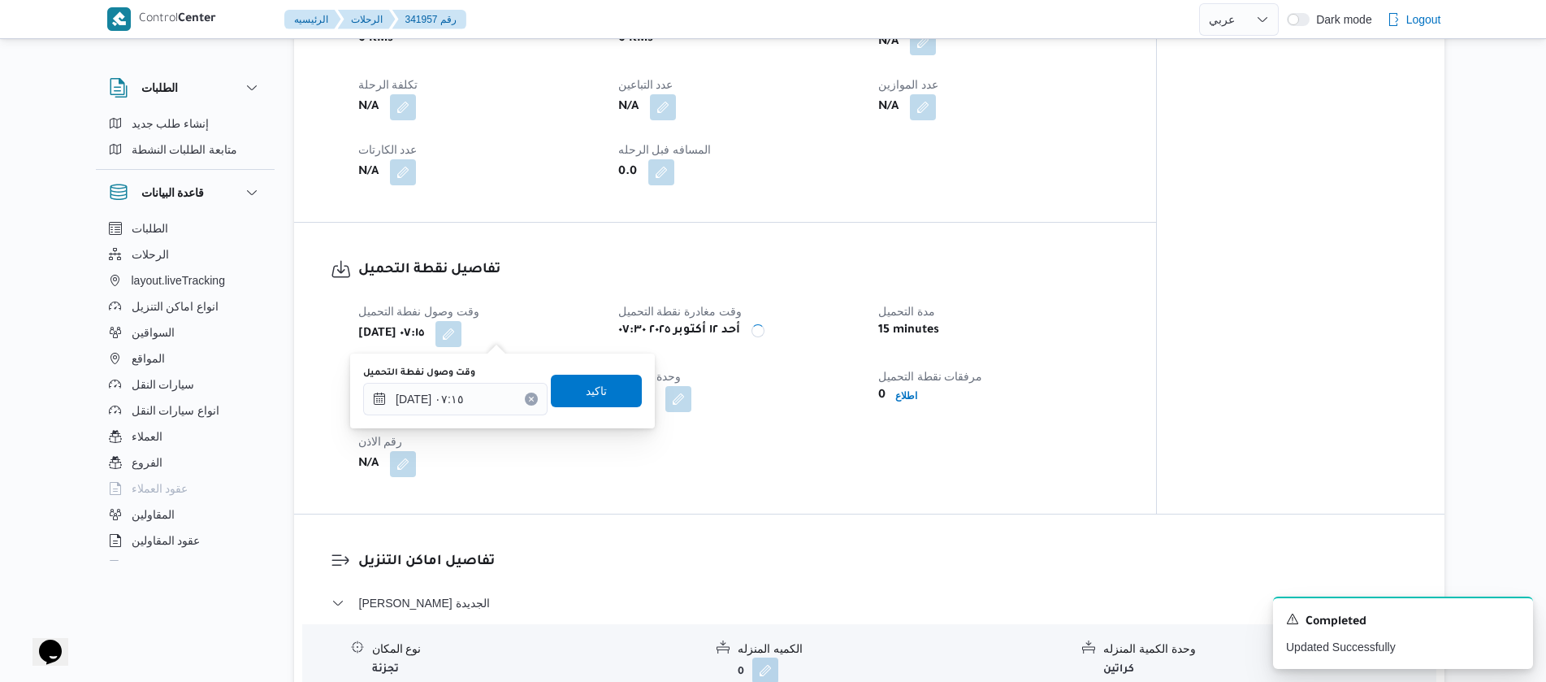
click at [528, 398] on icon "Clear input" at bounding box center [531, 399] width 7 height 7
type input "١٢/١٠/٢٠٢٥ ٠٧:١٥"
click at [726, 441] on div "وقت وصول نفطة التحميل أحد ١٢ أكتوبر ٢٠٢٥ ٠٧:١٥ وقت مغادرة نقطة التحميل أحد ١٢ أ…" at bounding box center [739, 389] width 781 height 195
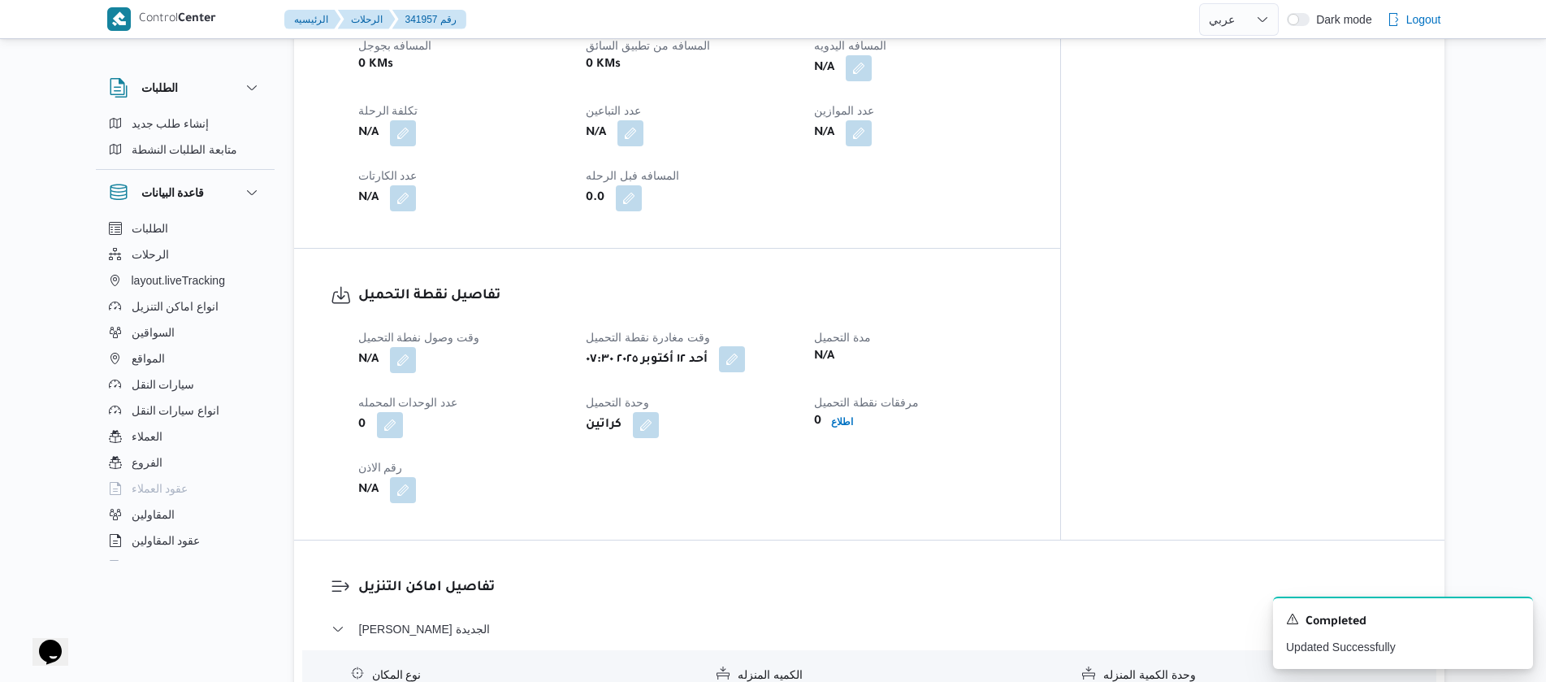
click at [745, 346] on button "button" at bounding box center [732, 359] width 26 height 26
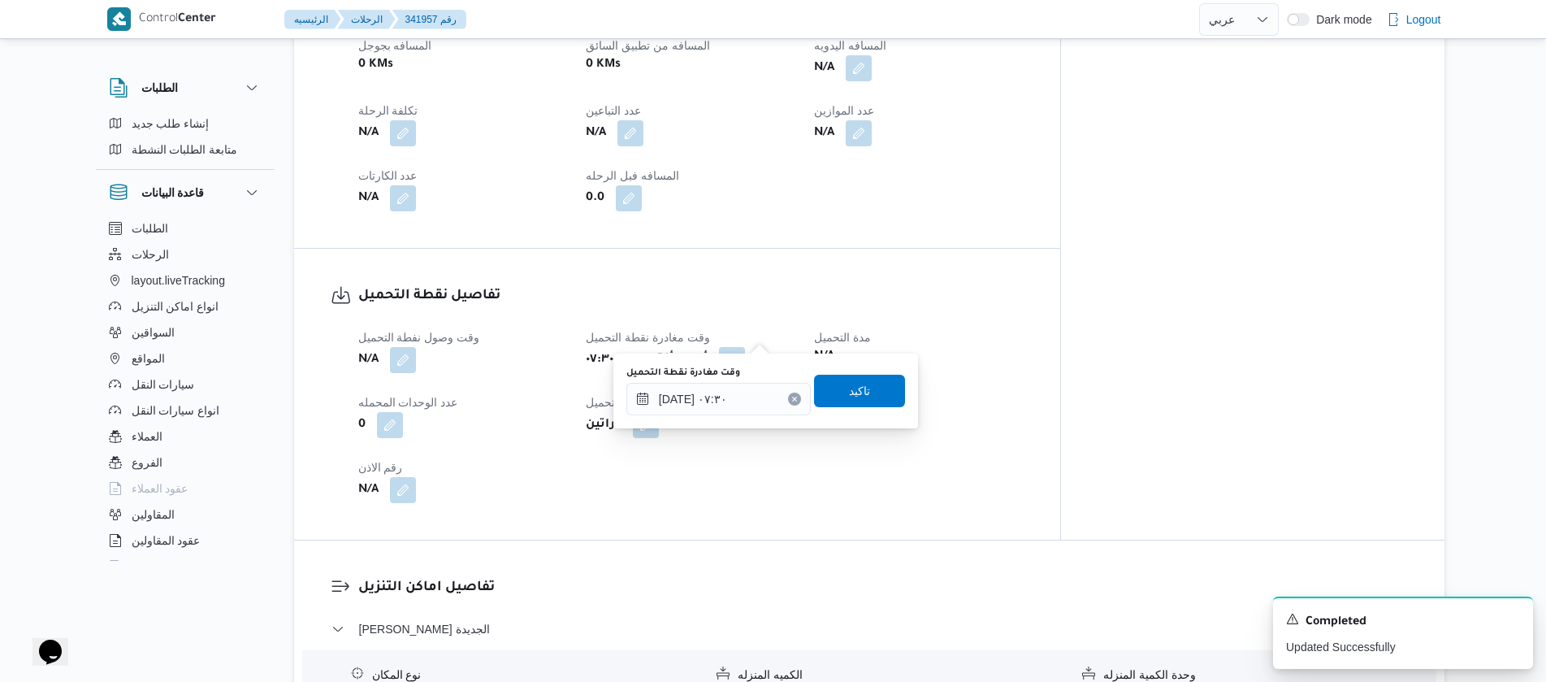
click at [791, 397] on icon "Clear input" at bounding box center [794, 399] width 7 height 7
type input "١٢/١٠/٢٠٢٥ ٠٧:٣٠"
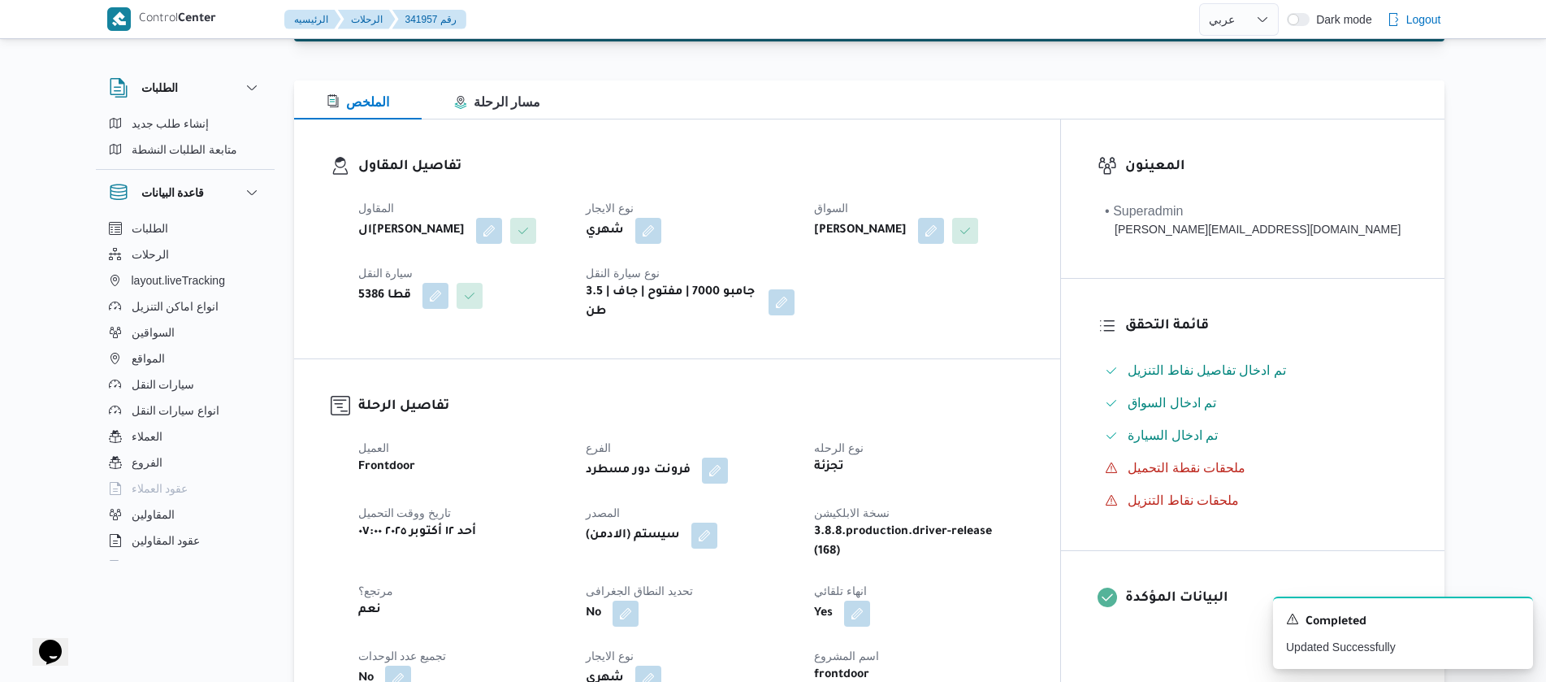
scroll to position [0, 0]
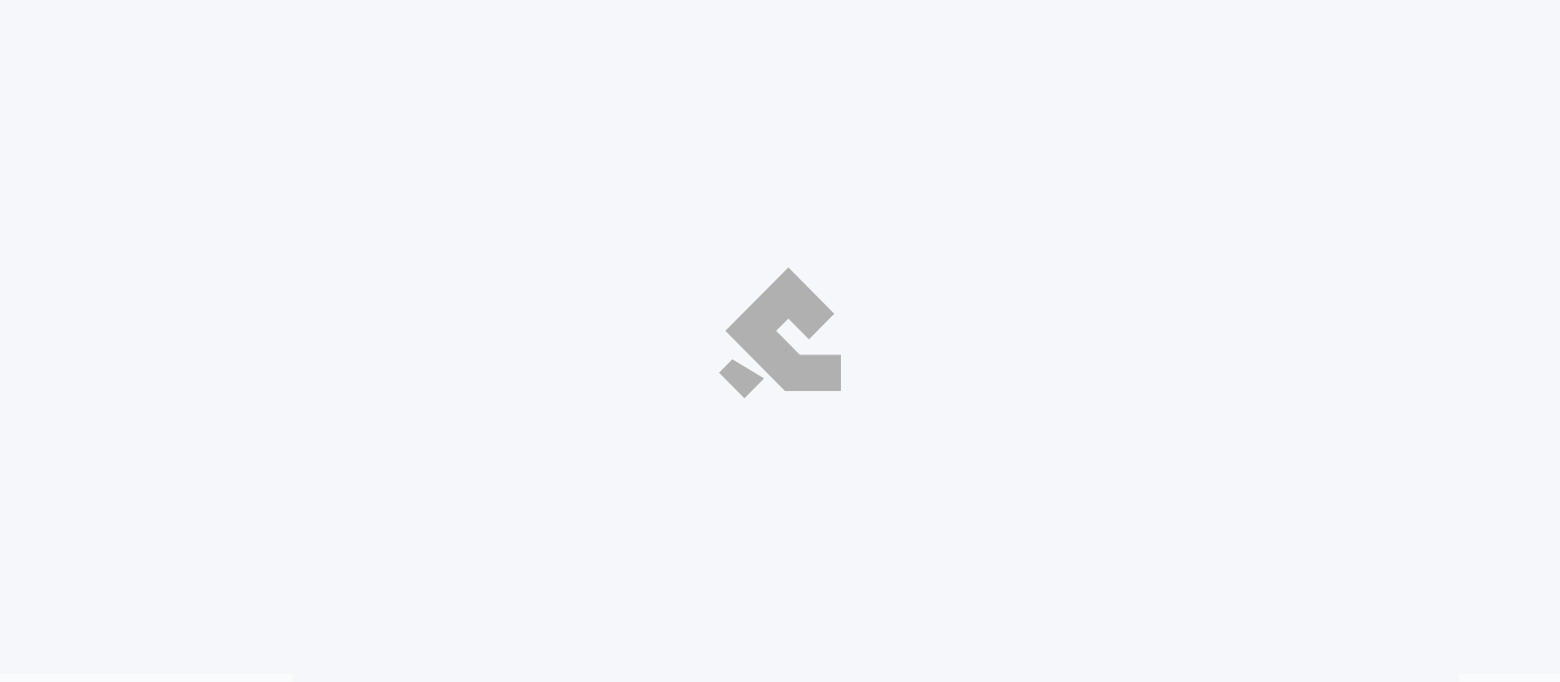
select select "ar"
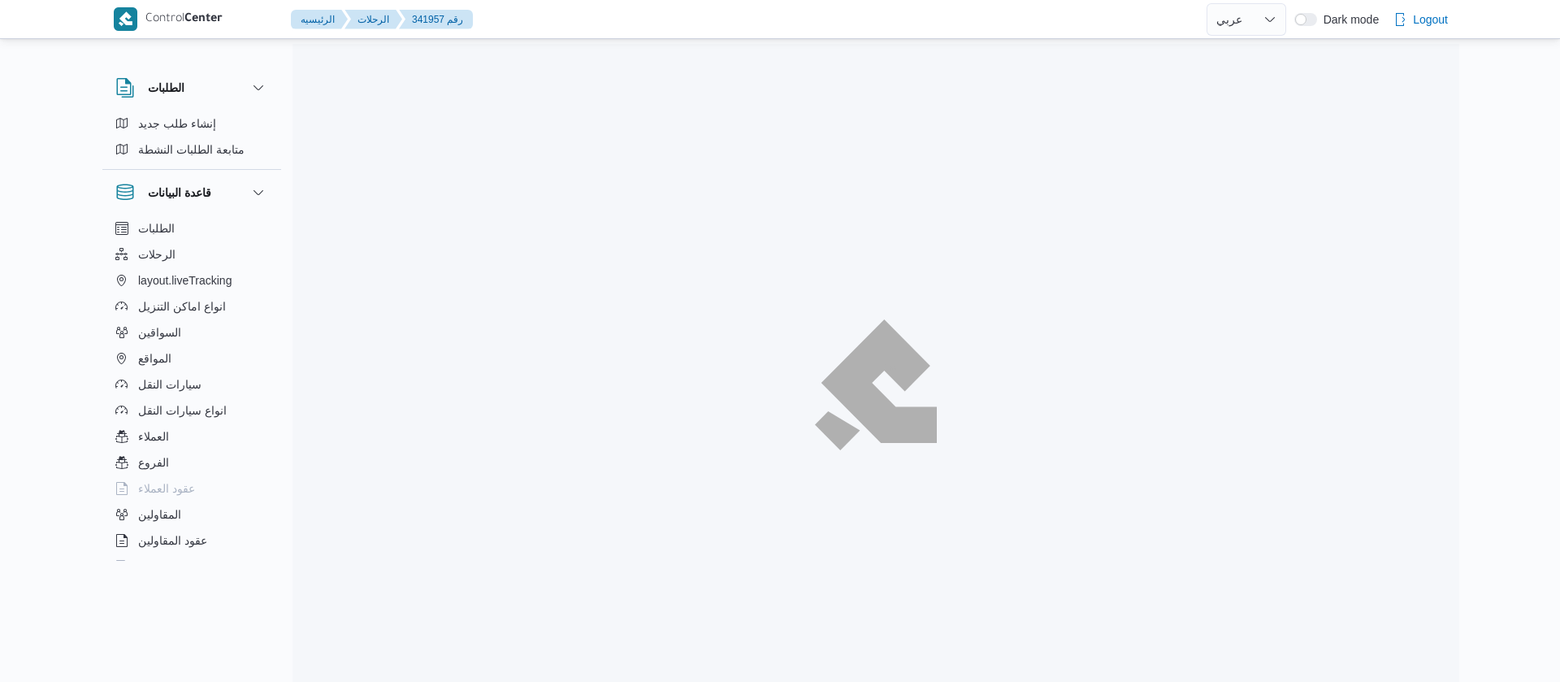
select select "ar"
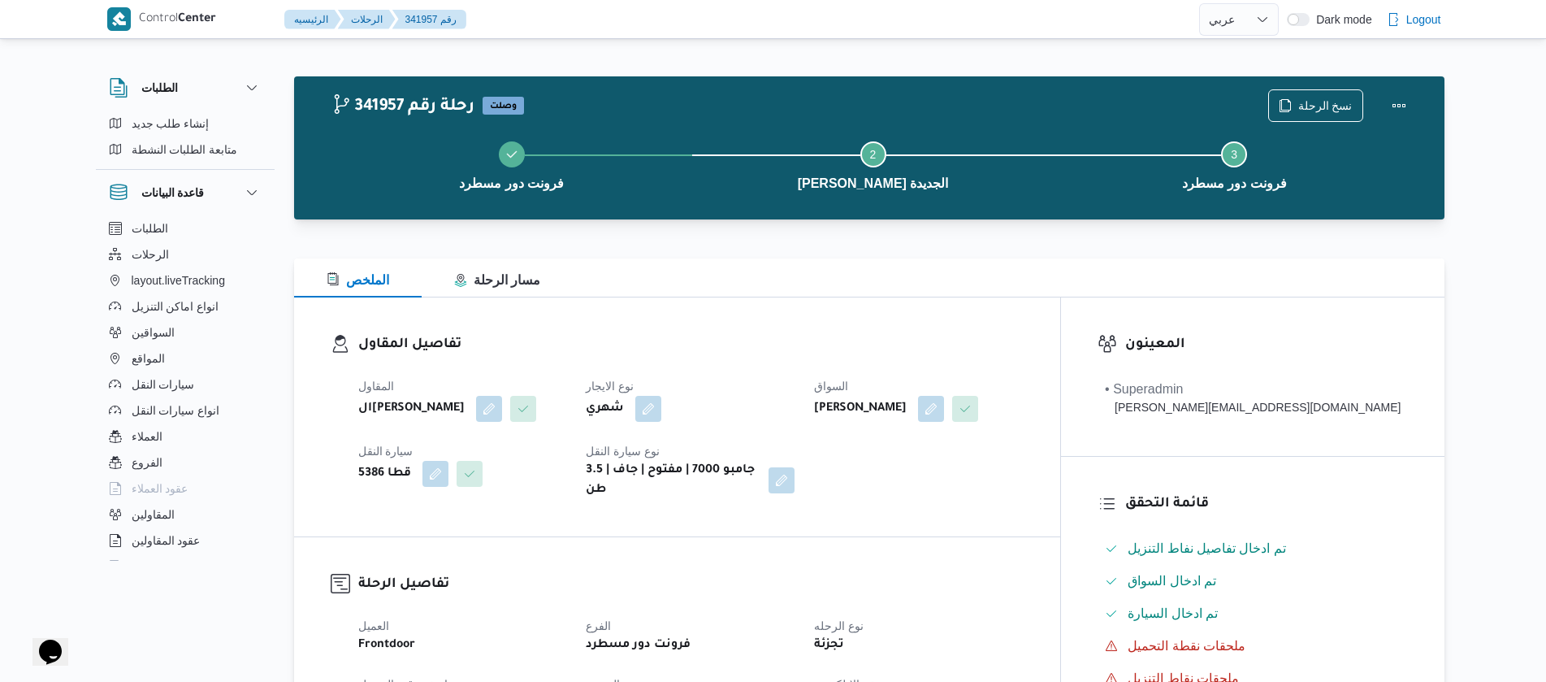
select select "ar"
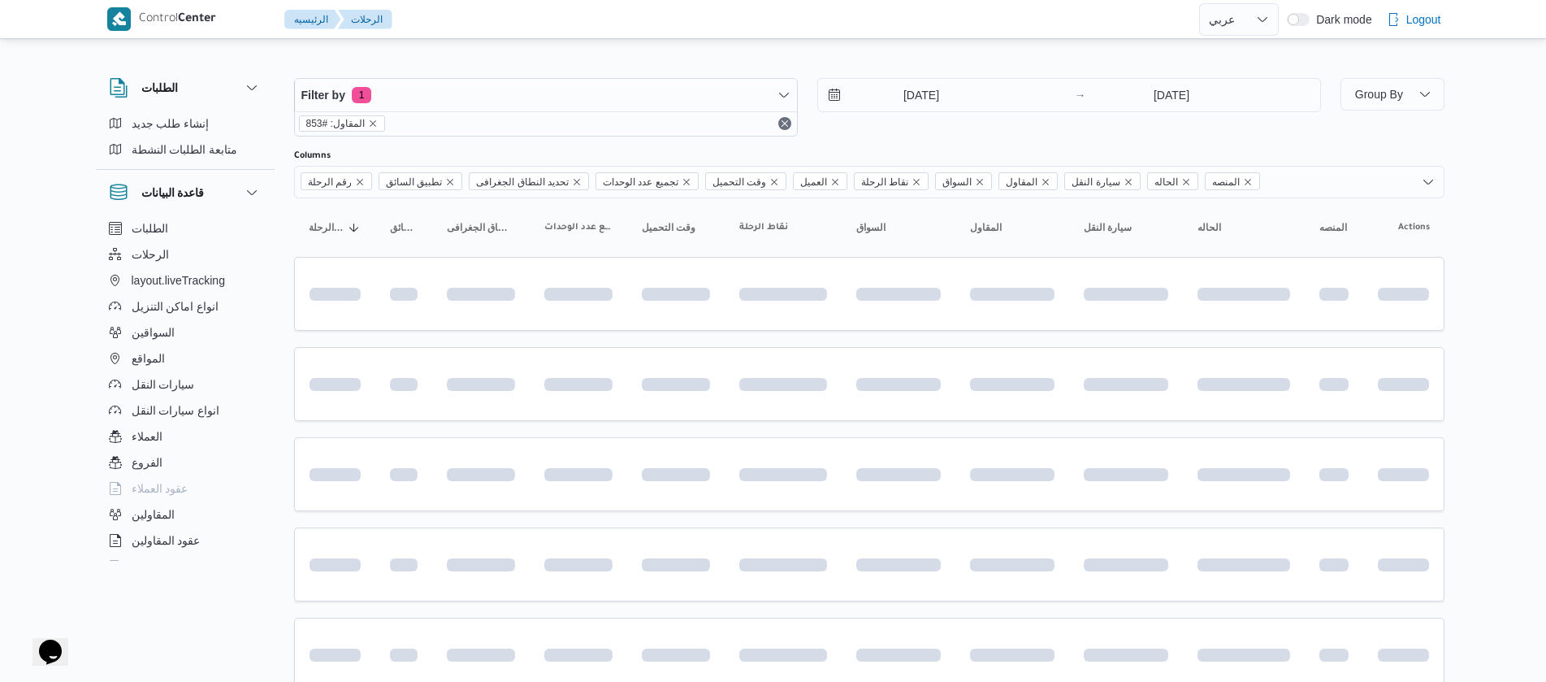
scroll to position [366, 0]
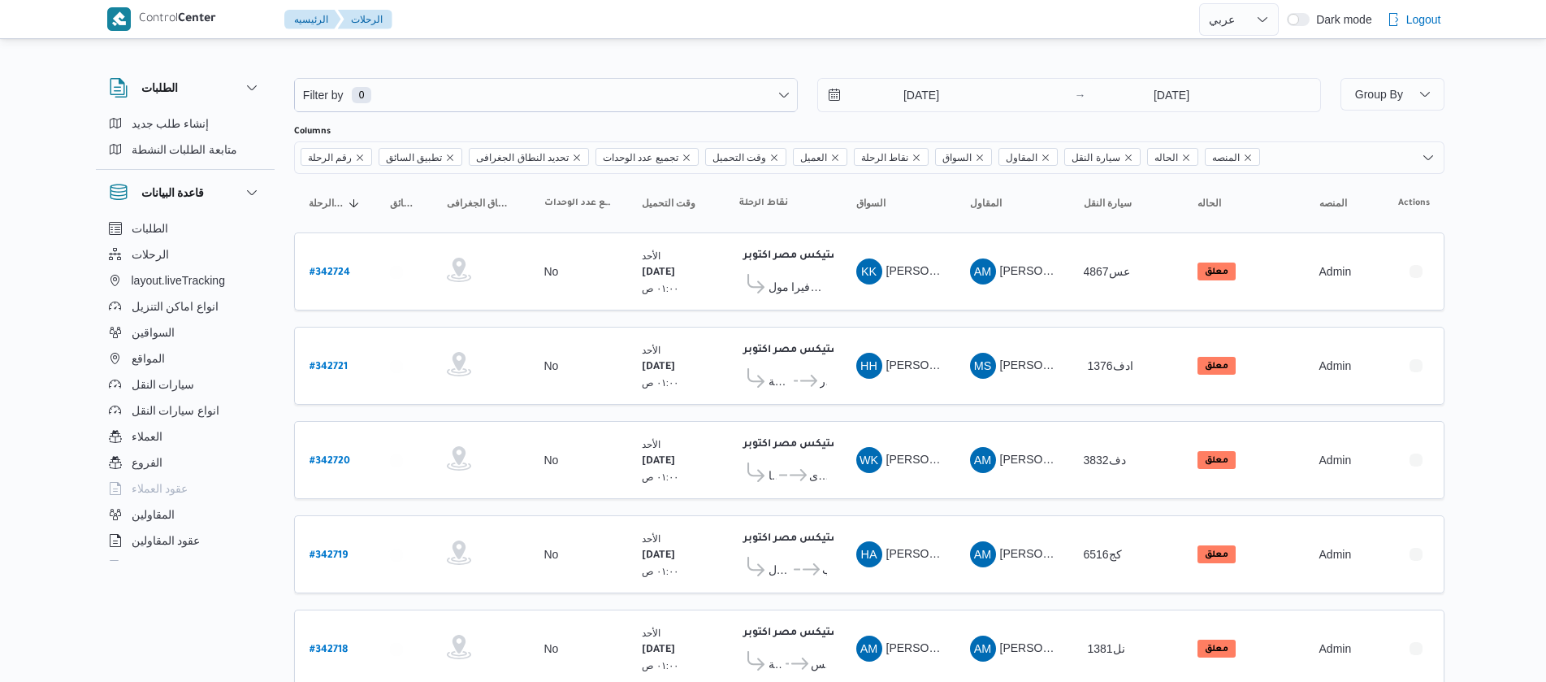
select select "ar"
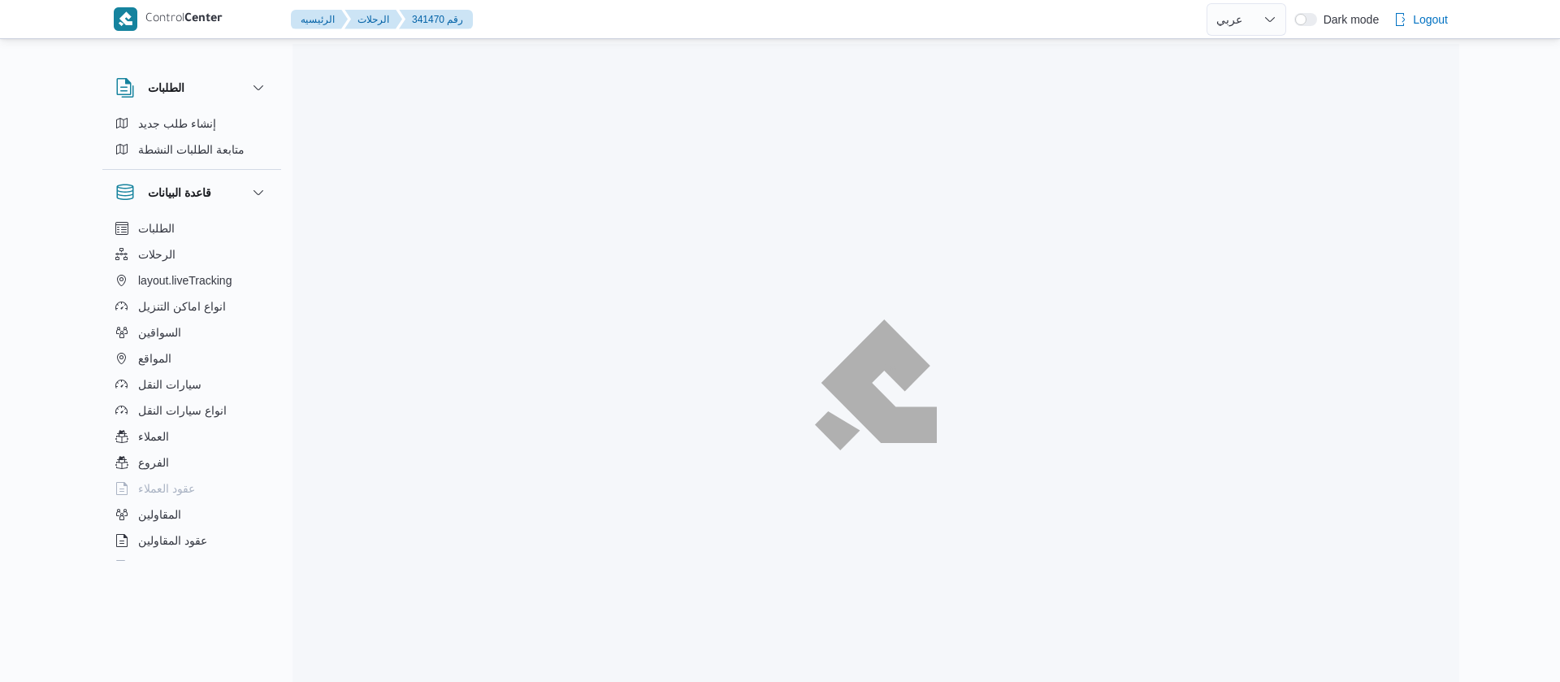
select select "ar"
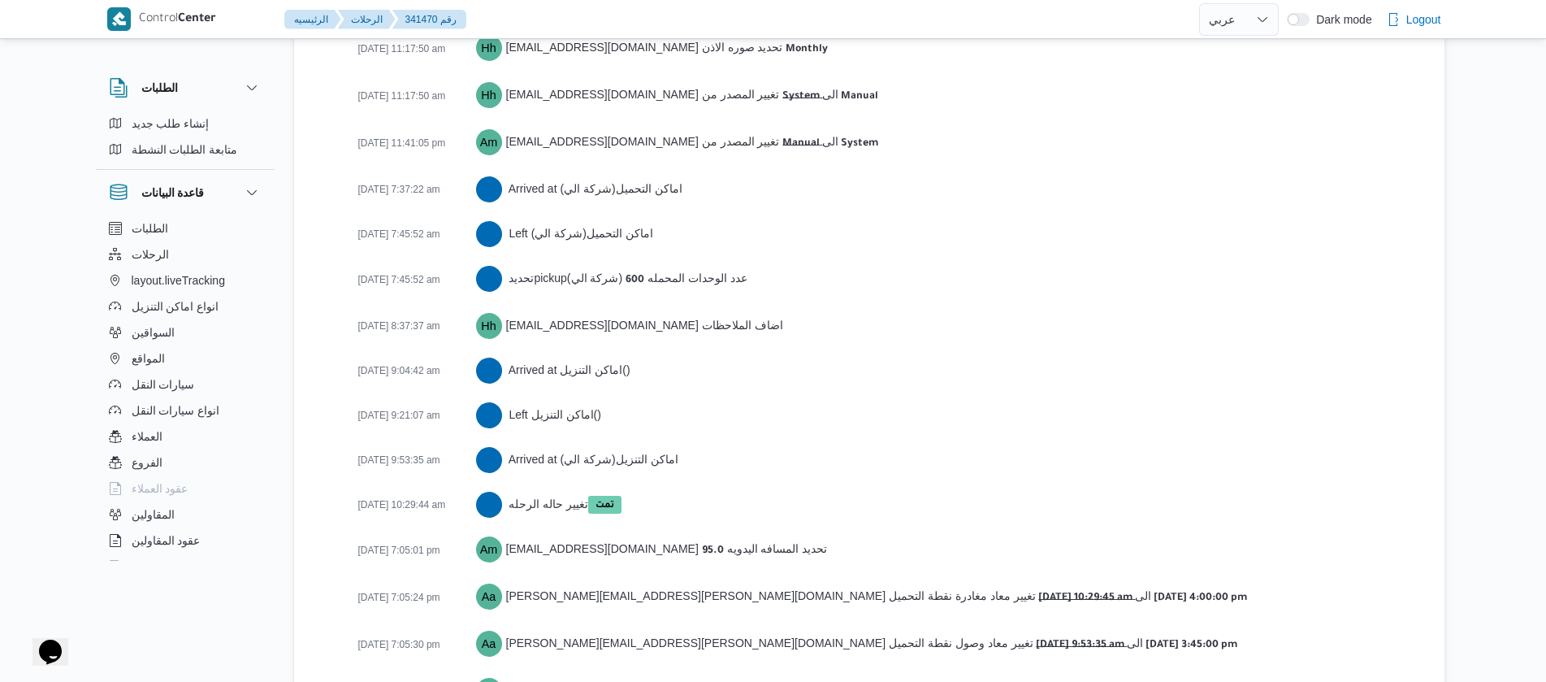
scroll to position [2661, 0]
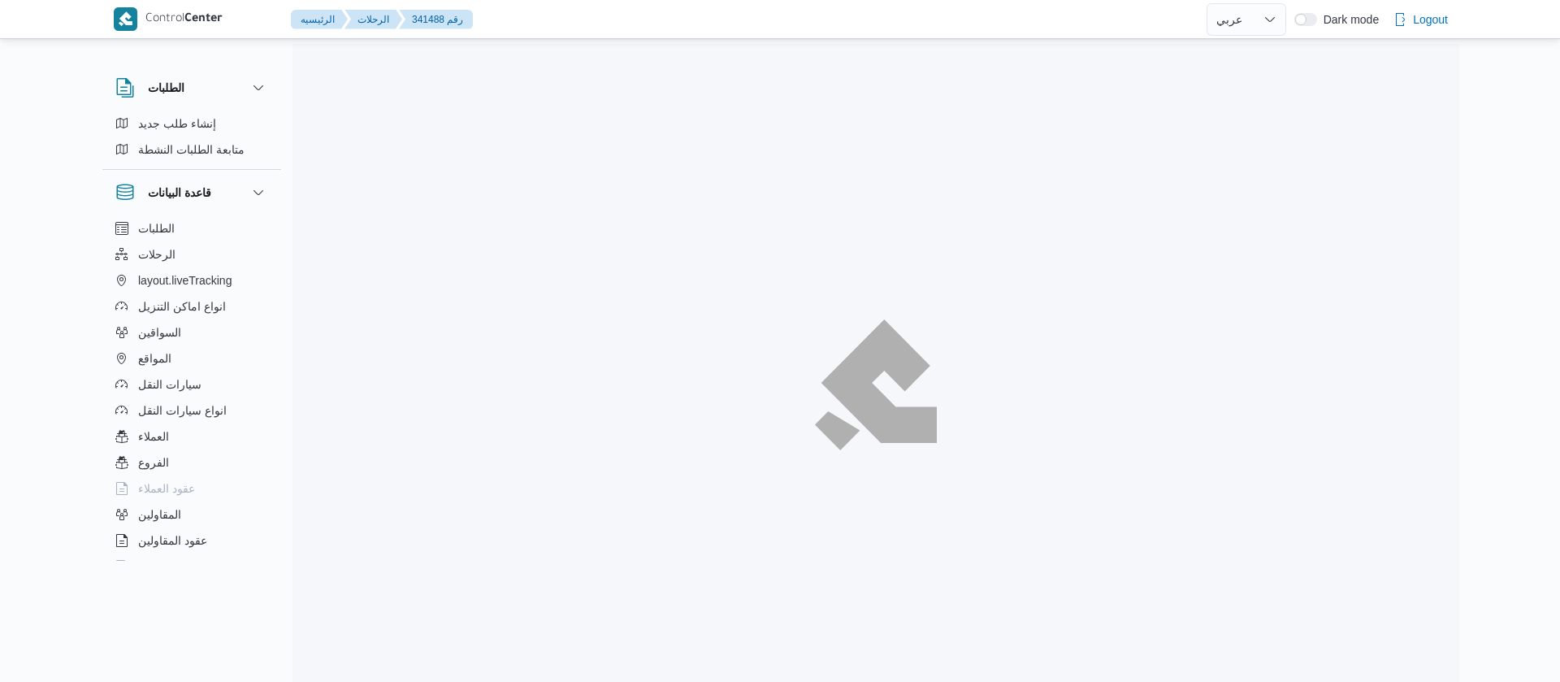
select select "ar"
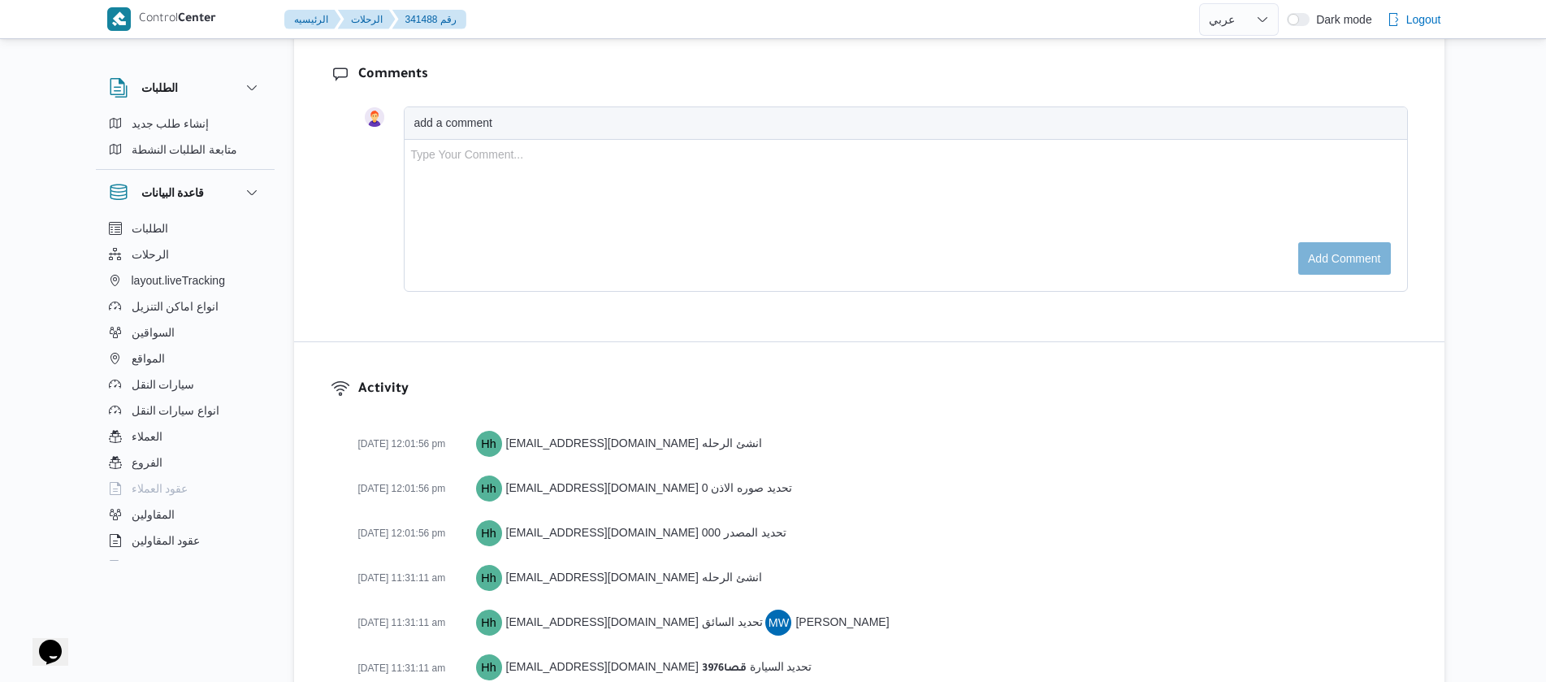
scroll to position [2572, 0]
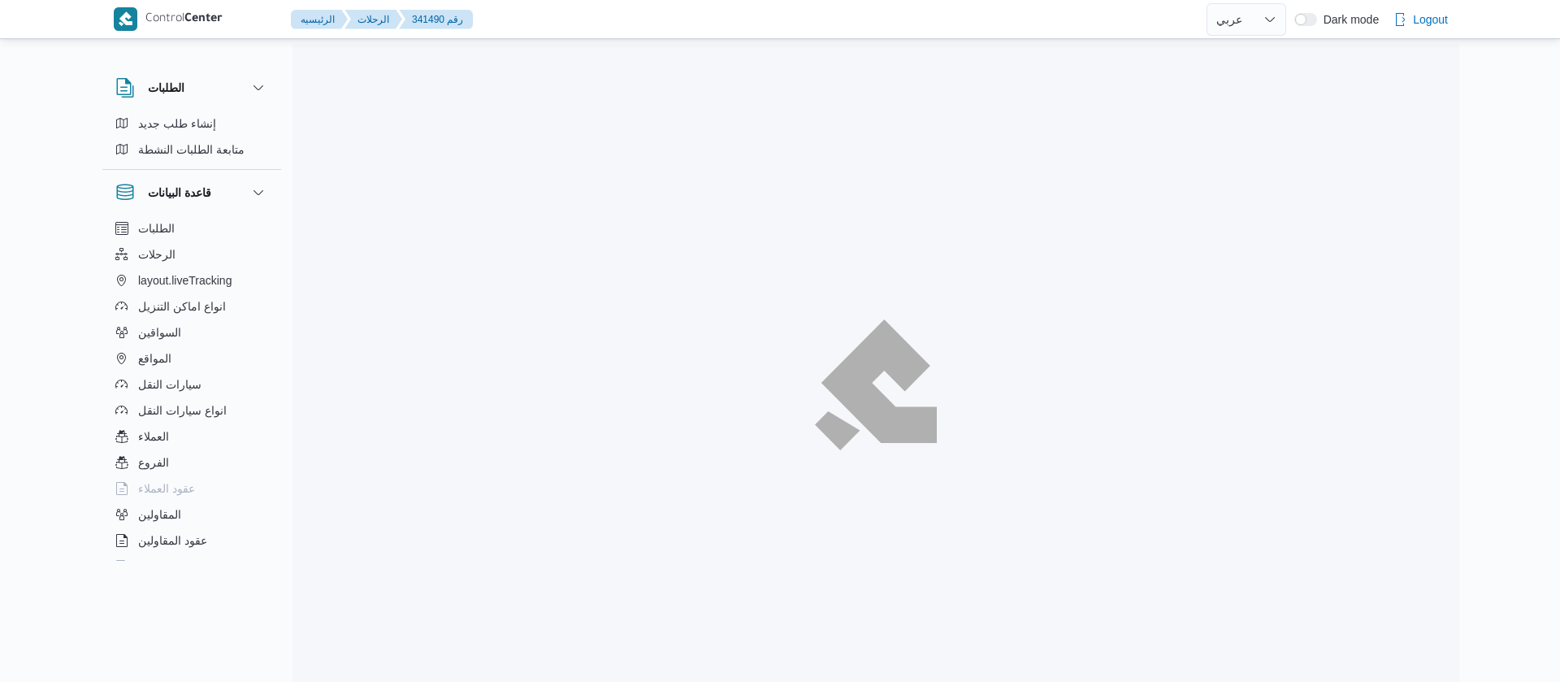
select select "ar"
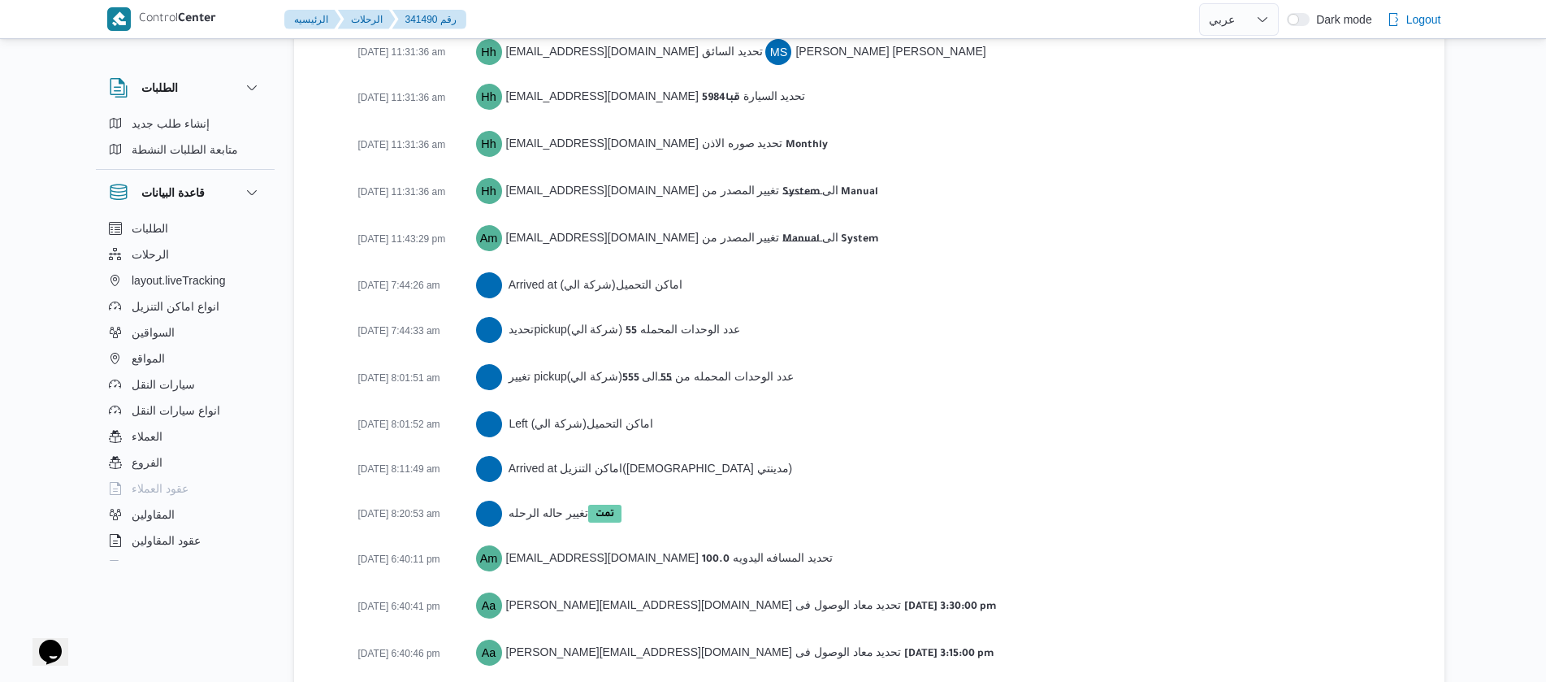
scroll to position [2617, 0]
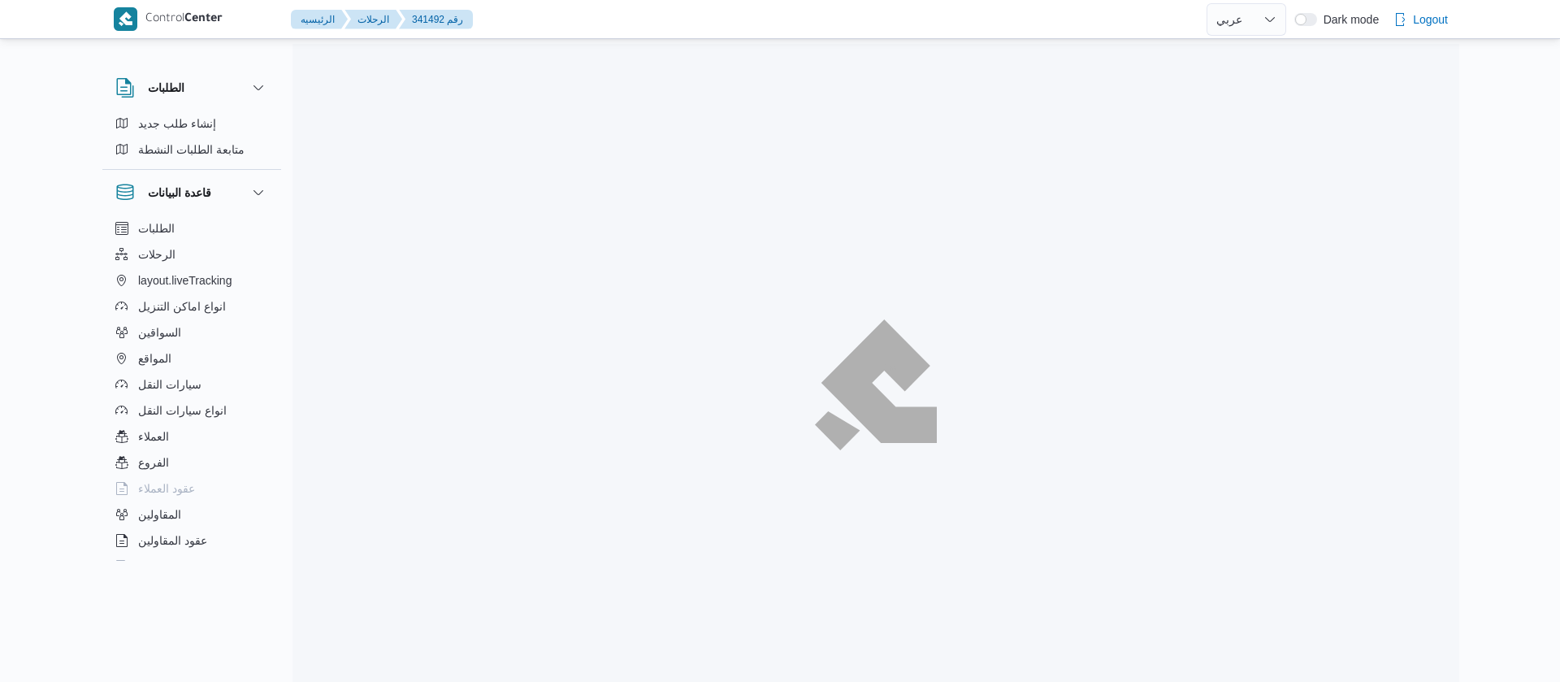
select select "ar"
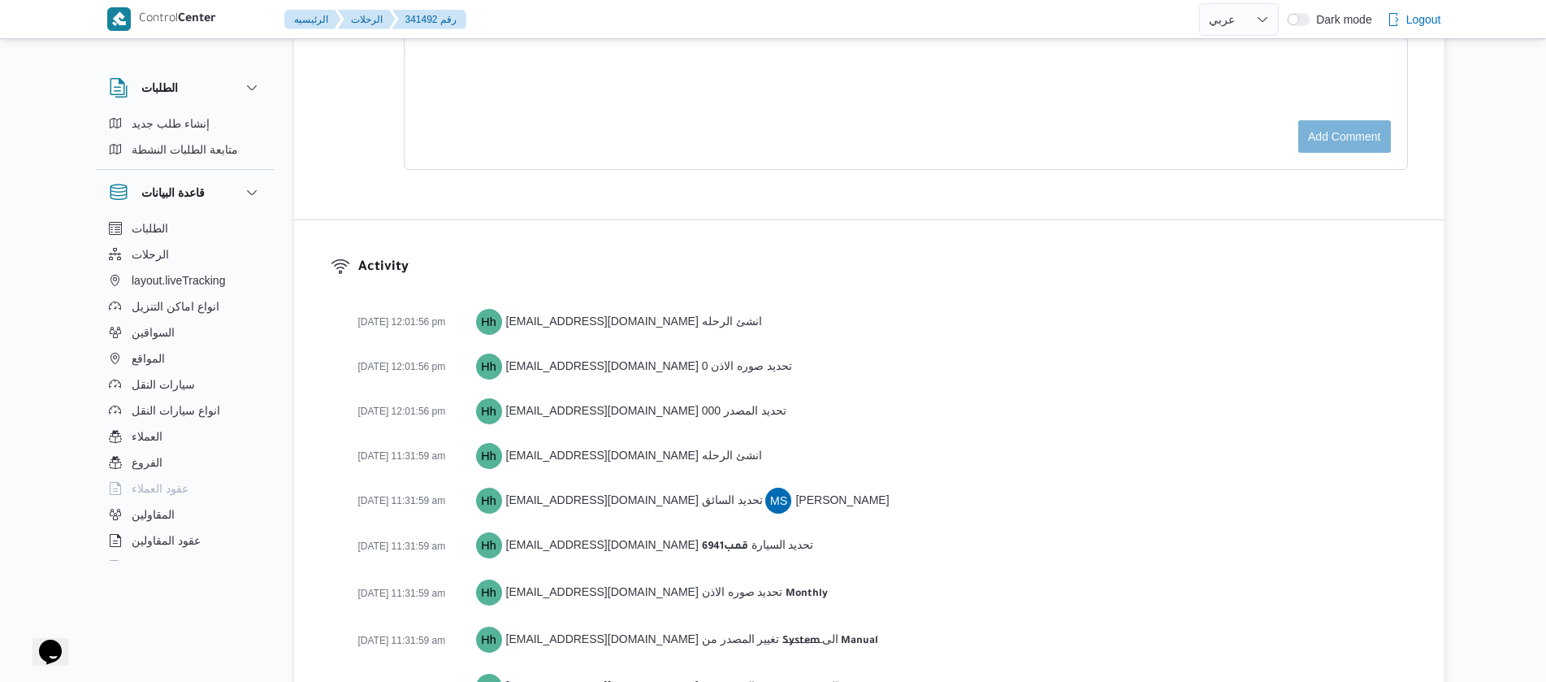
scroll to position [2707, 0]
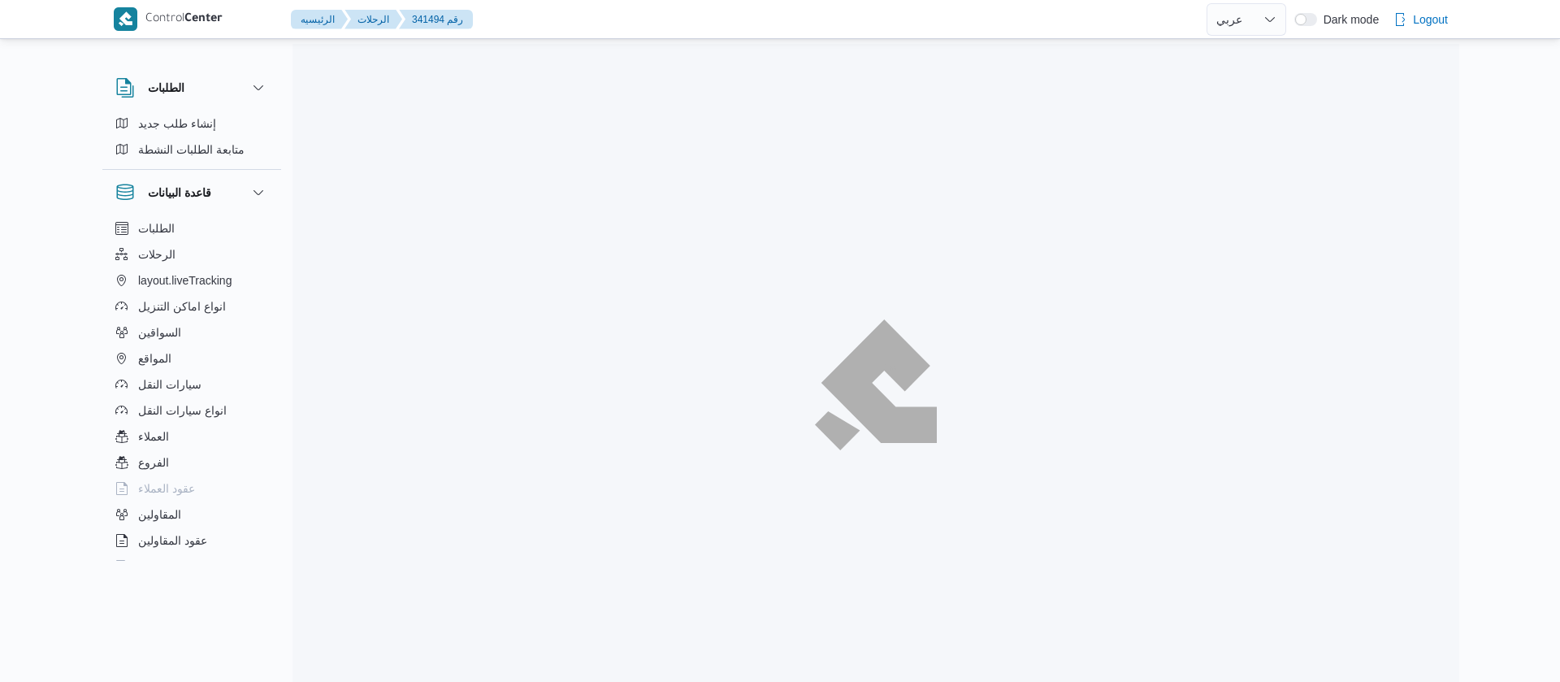
select select "ar"
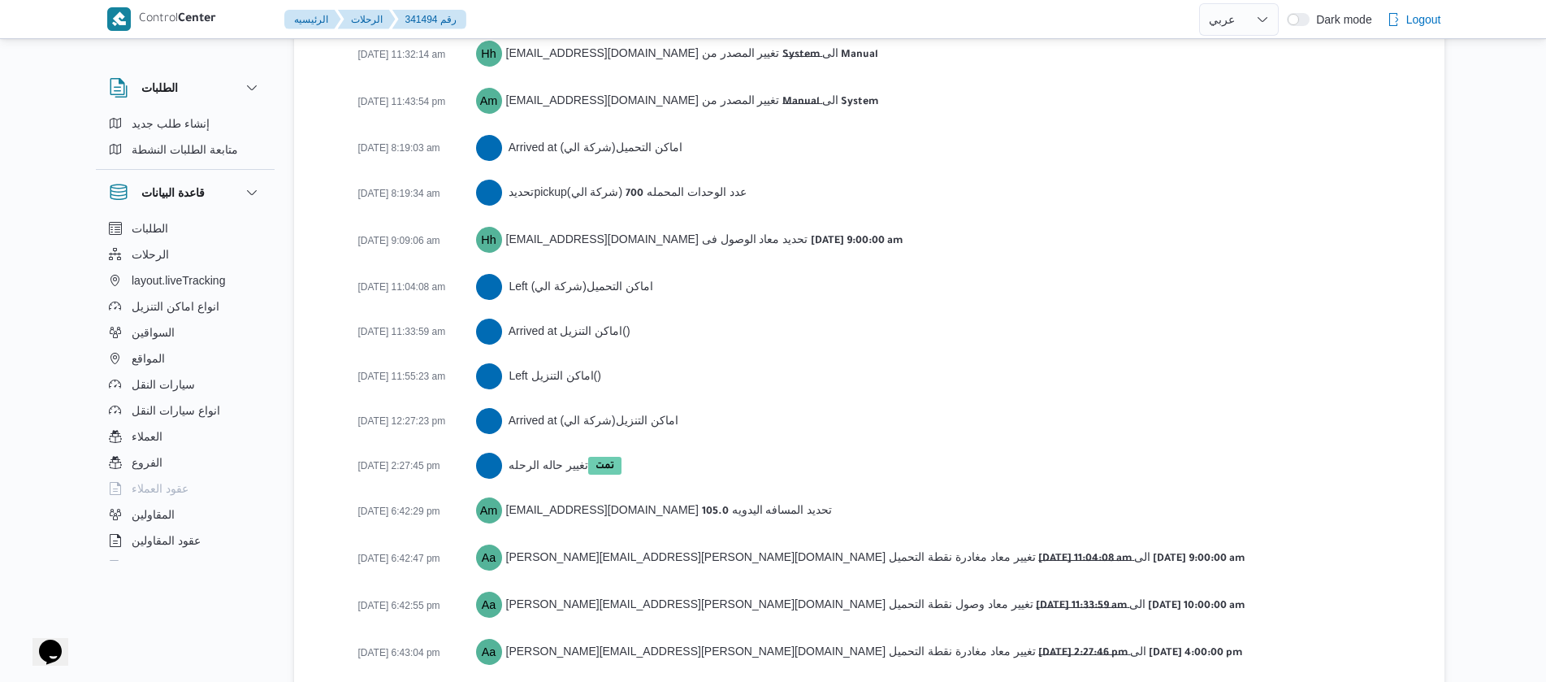
scroll to position [2753, 0]
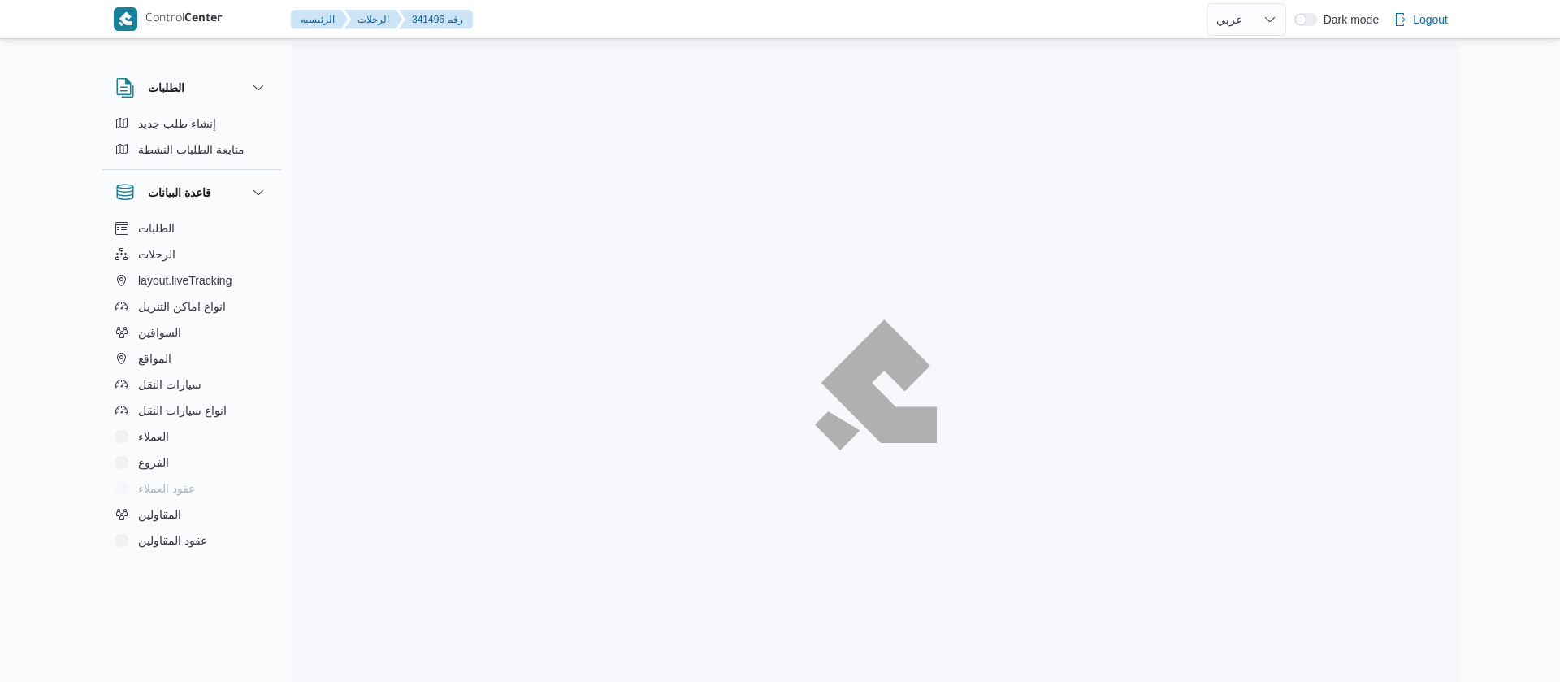
select select "ar"
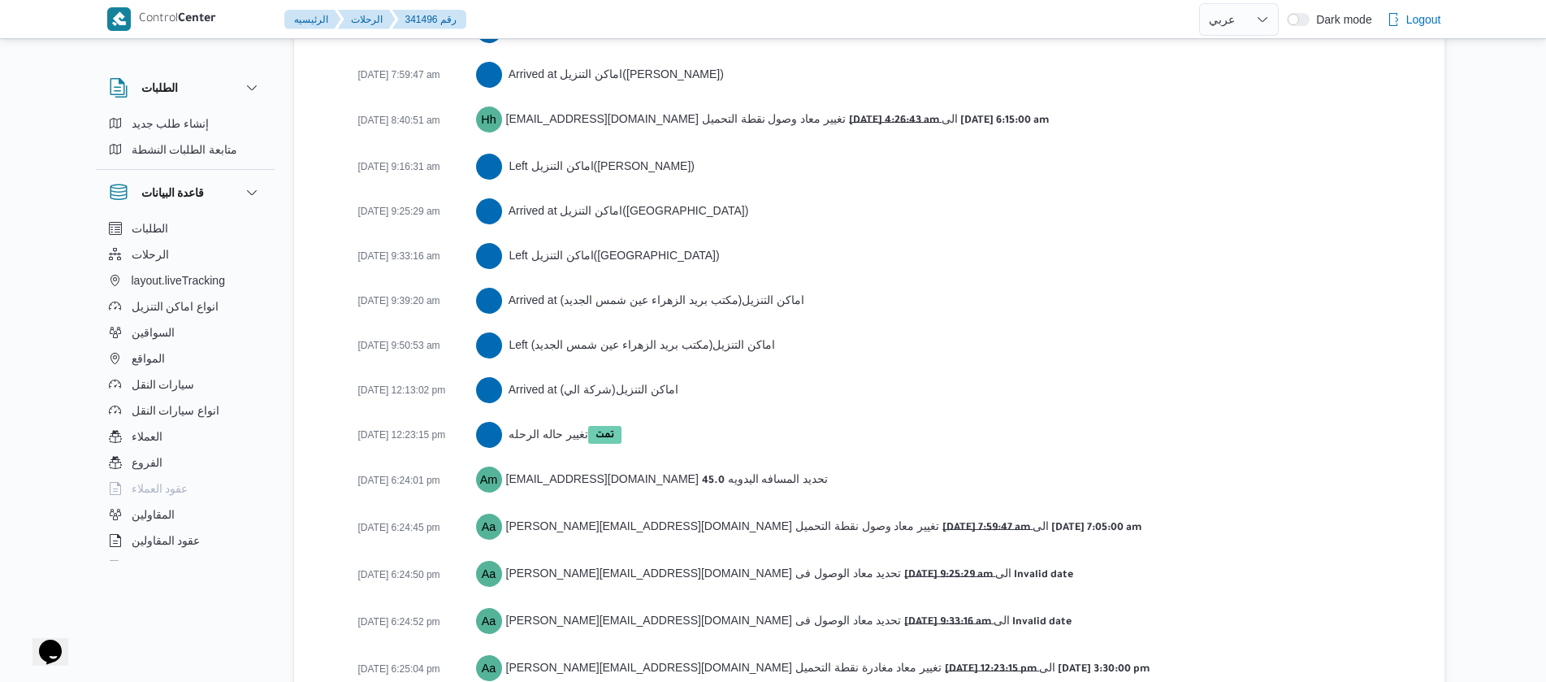
scroll to position [3156, 0]
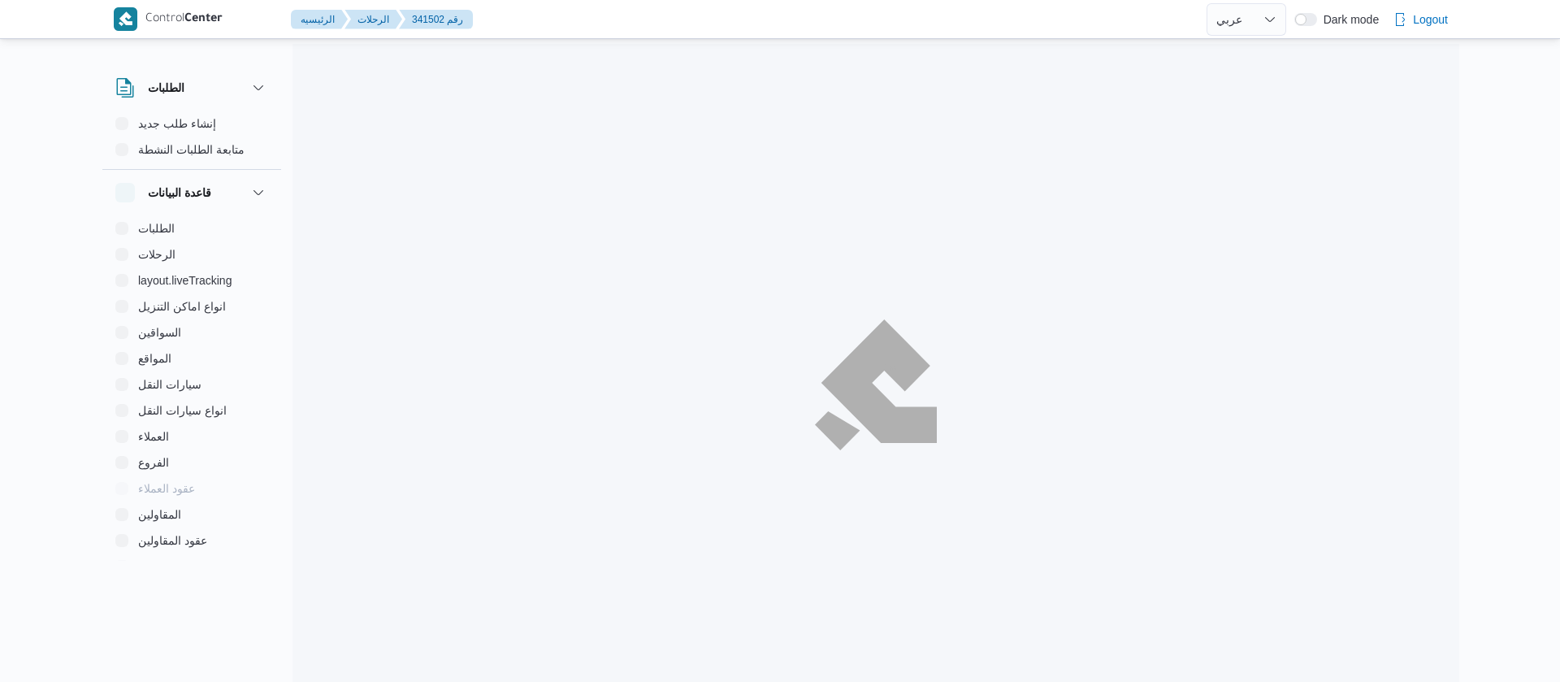
select select "ar"
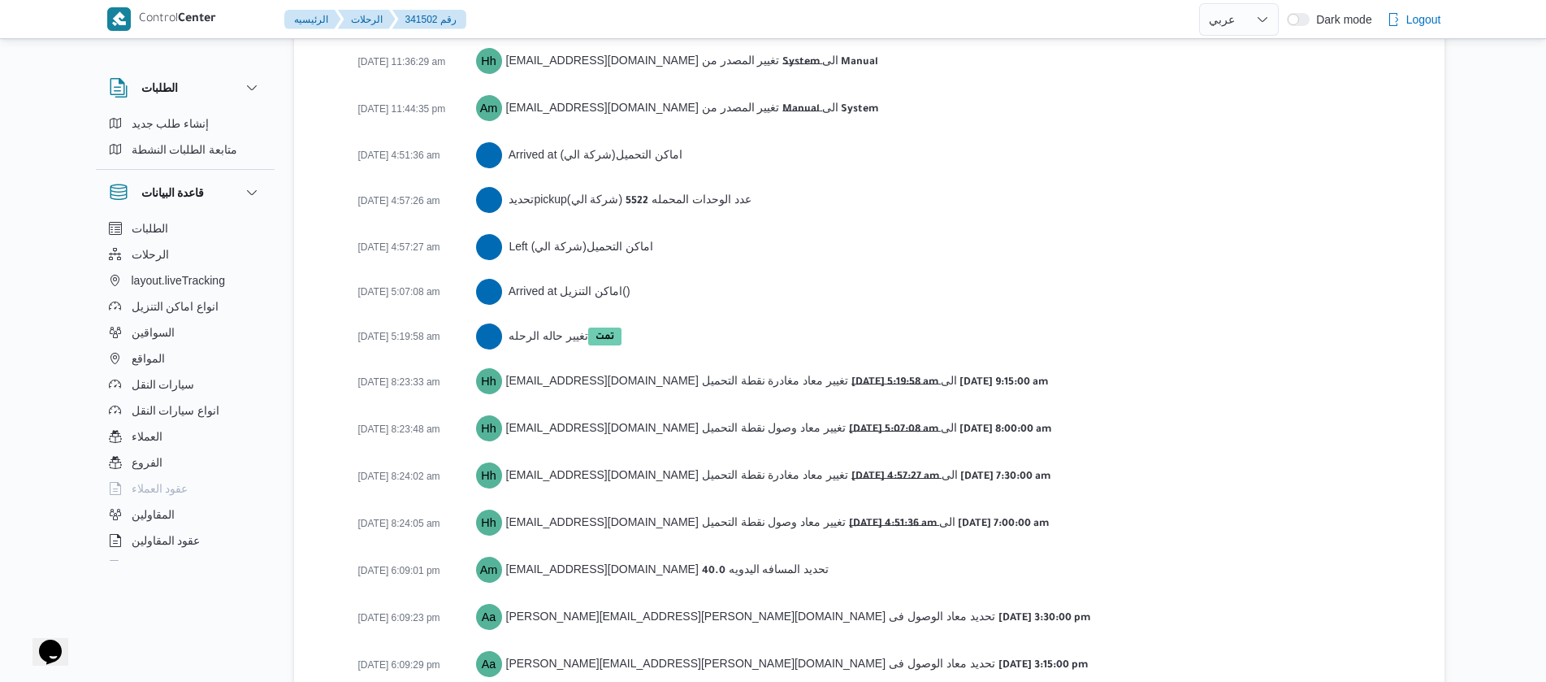
scroll to position [2612, 0]
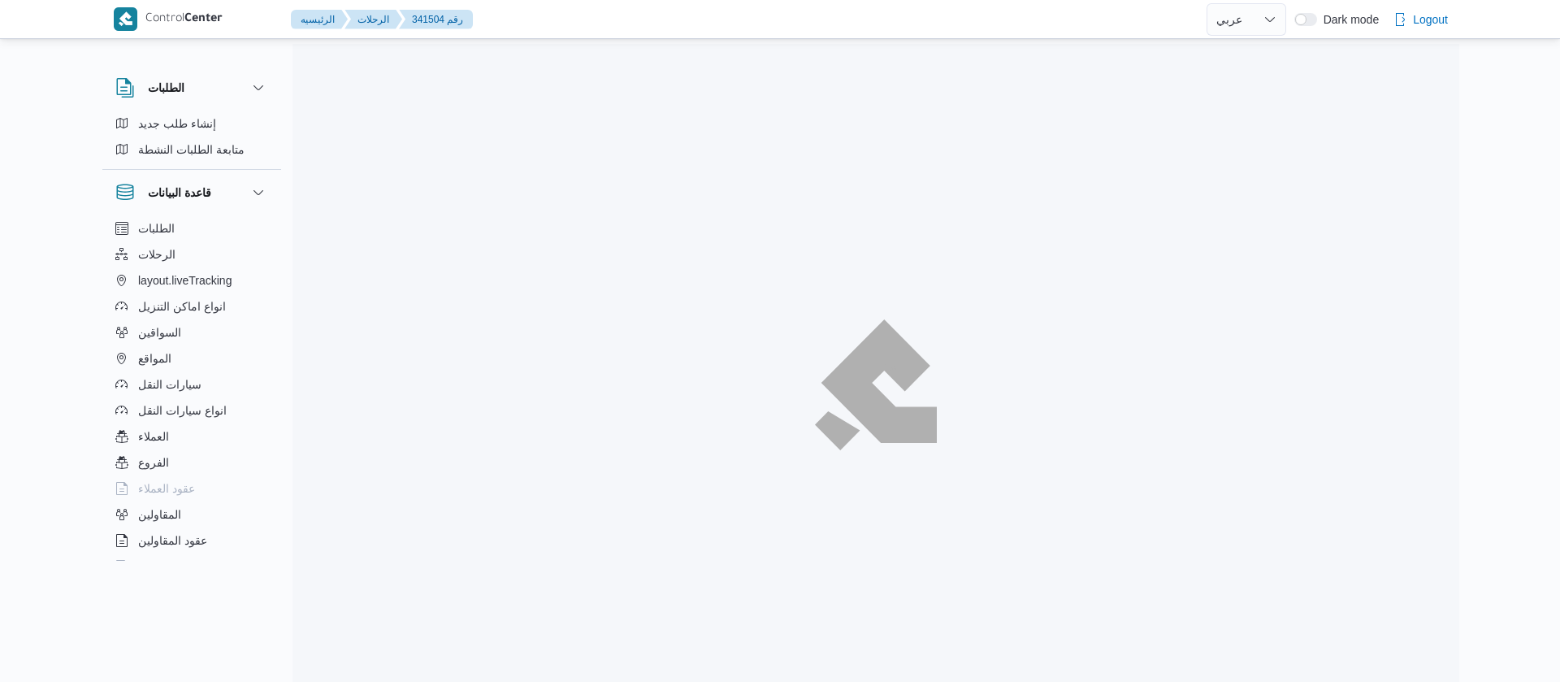
select select "ar"
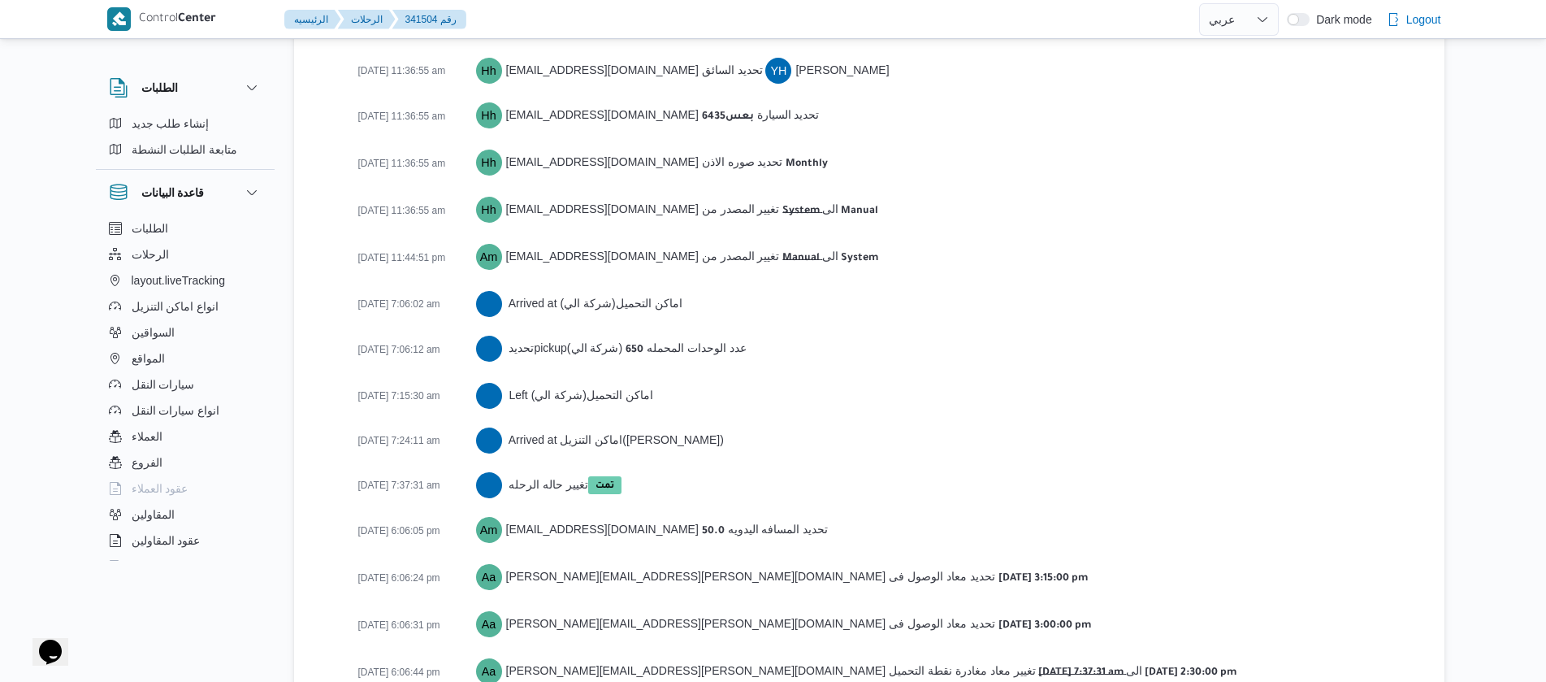
scroll to position [2572, 0]
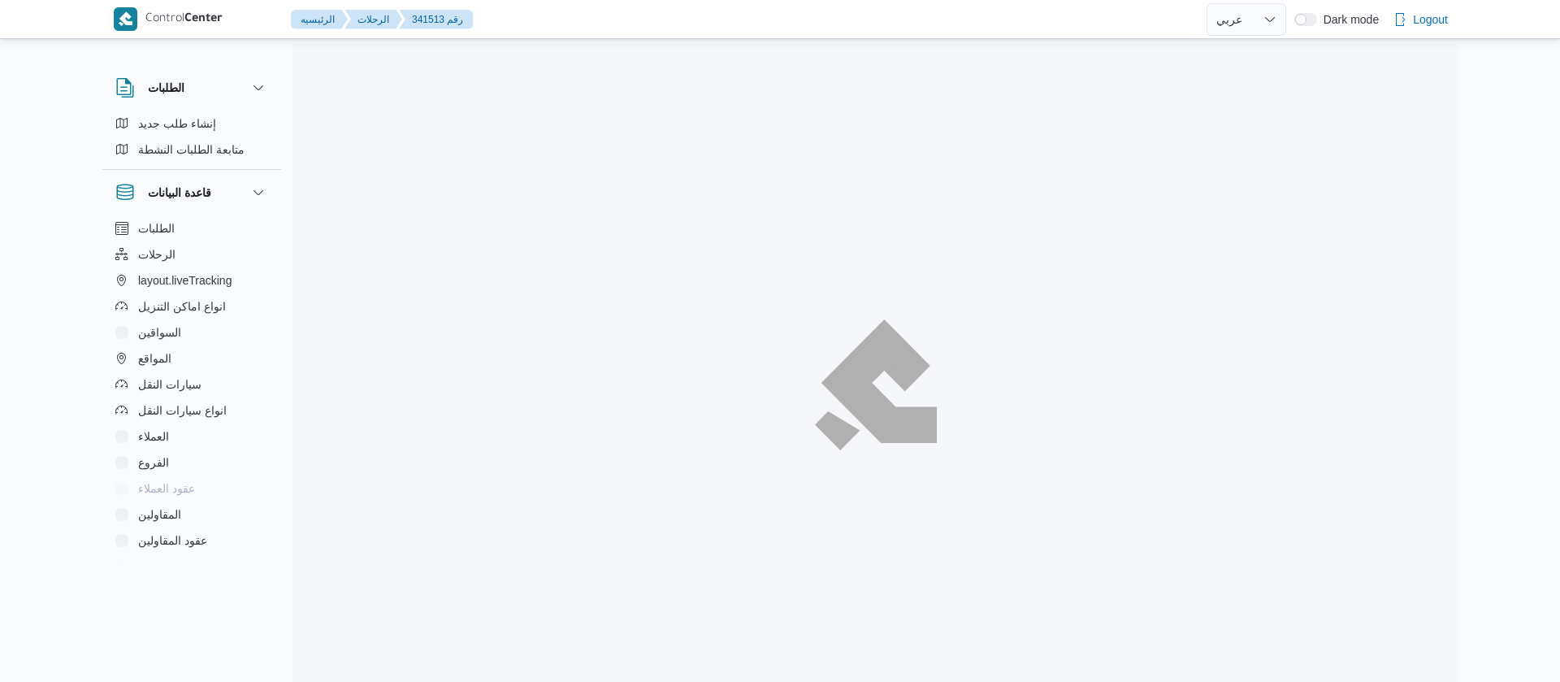
select select "ar"
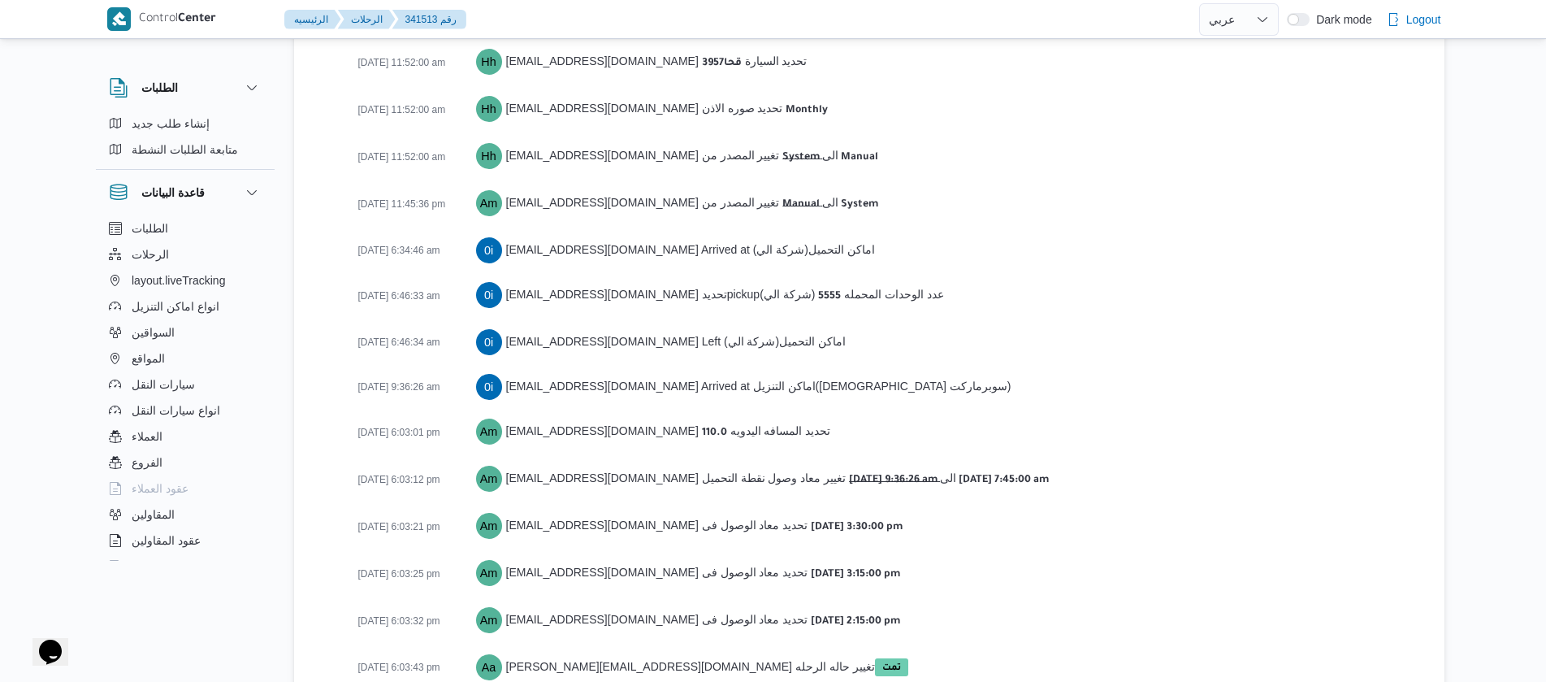
scroll to position [2572, 0]
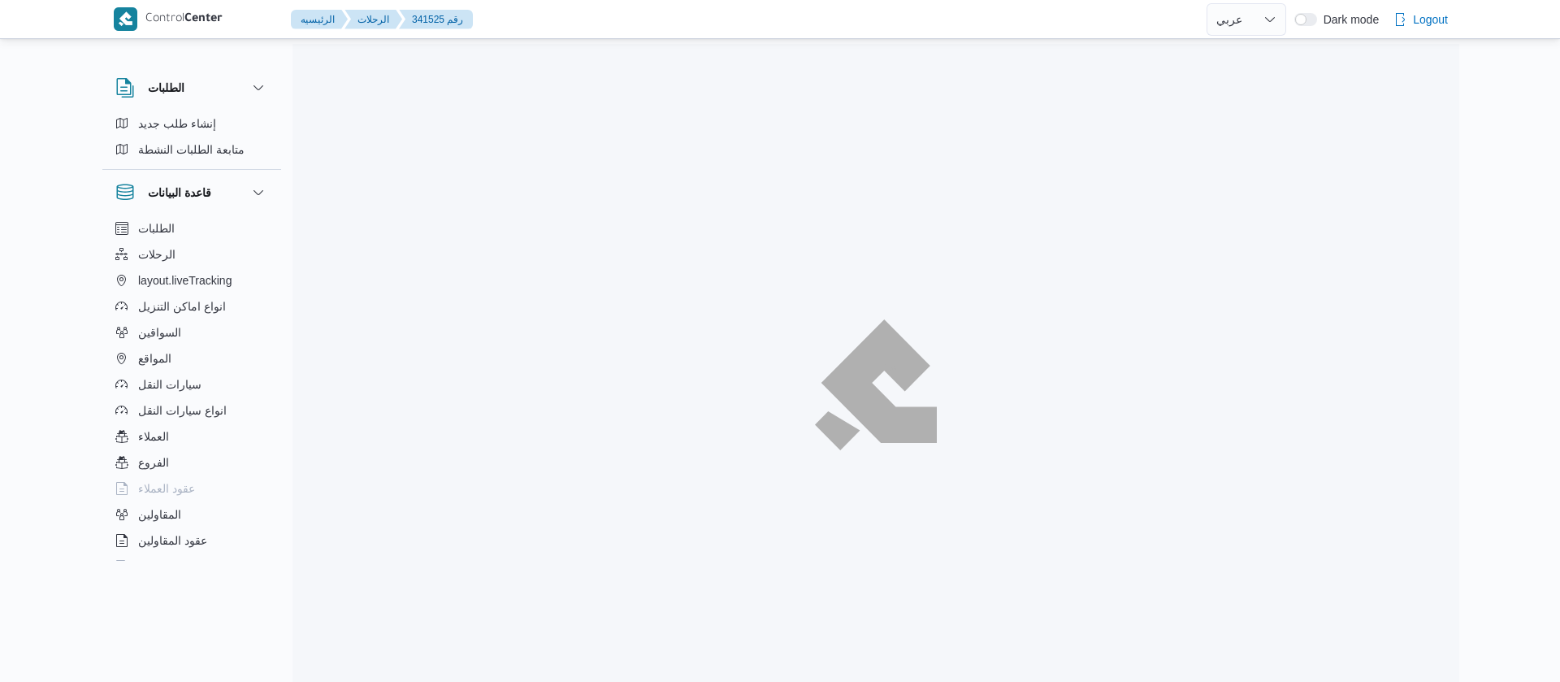
select select "ar"
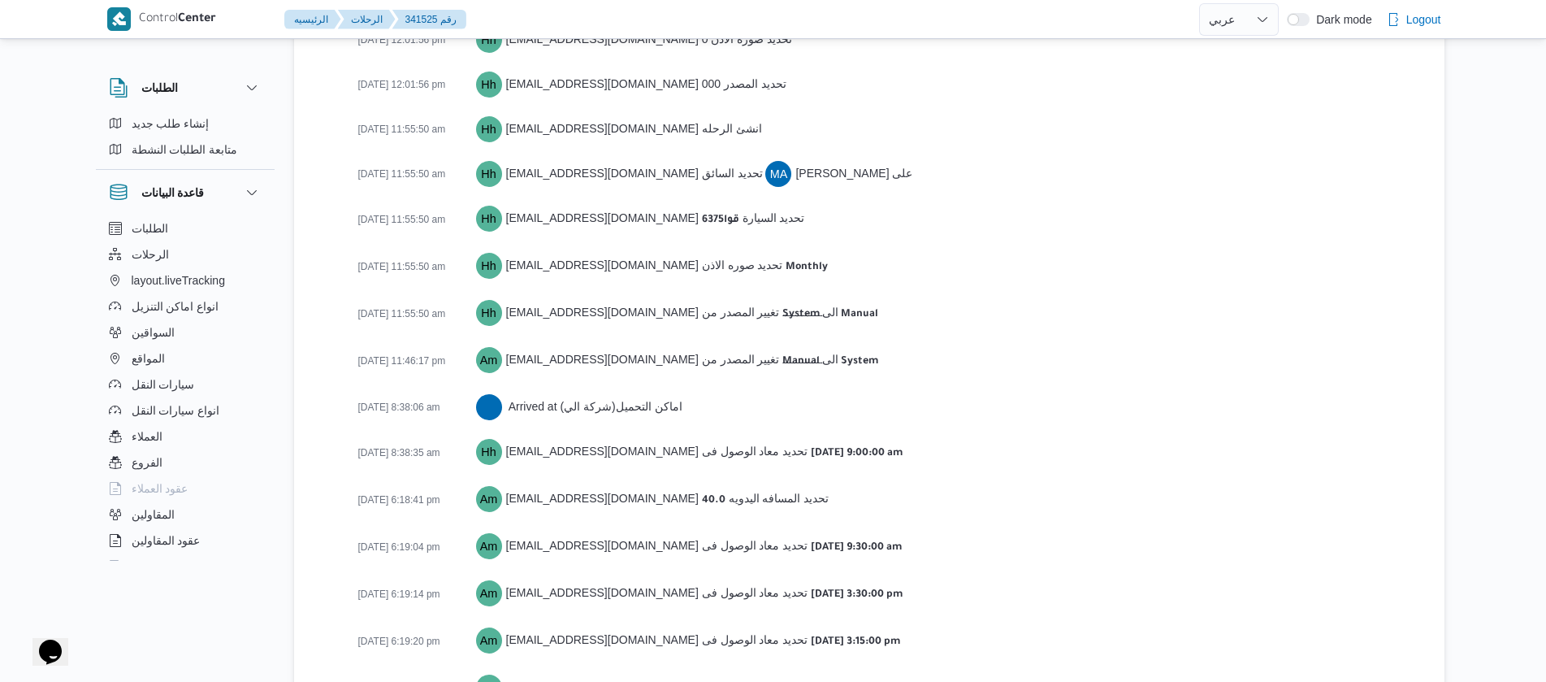
scroll to position [2507, 0]
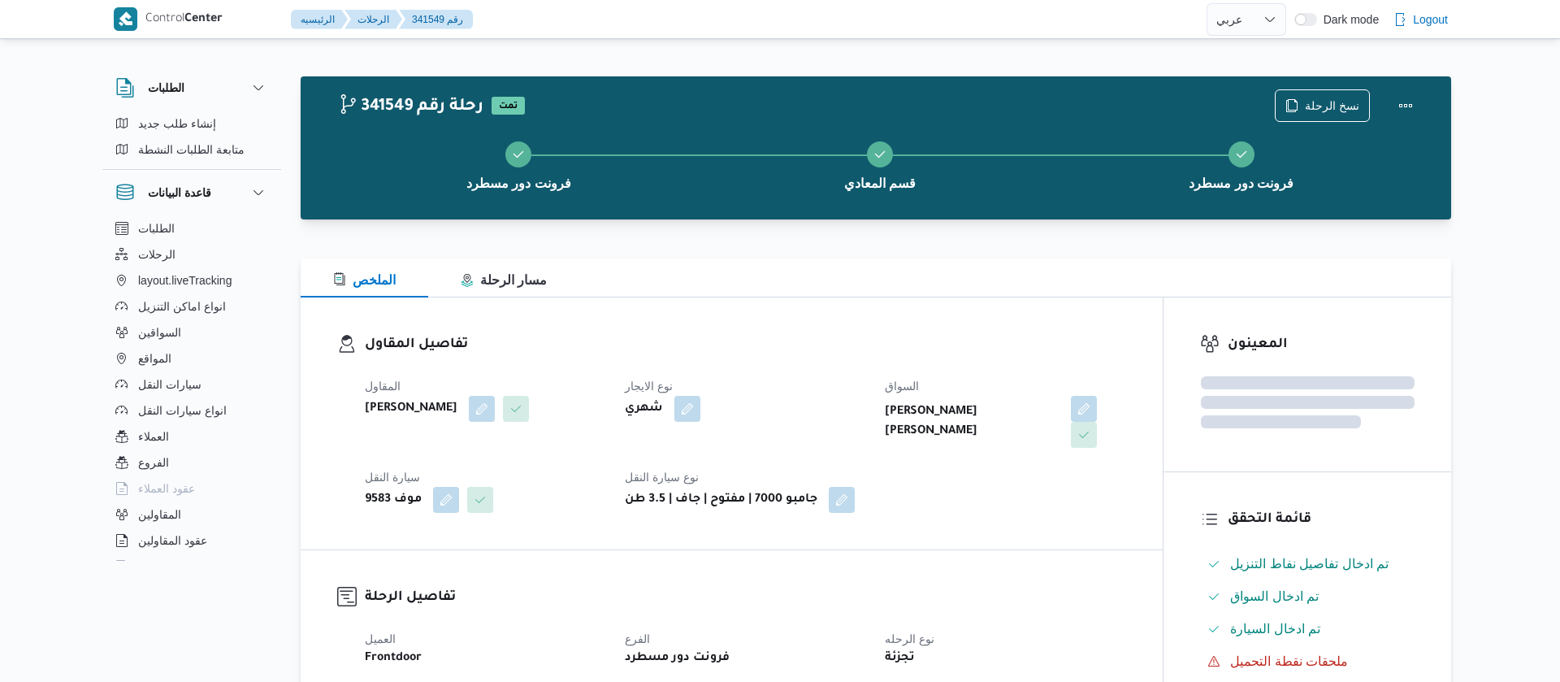
select select "ar"
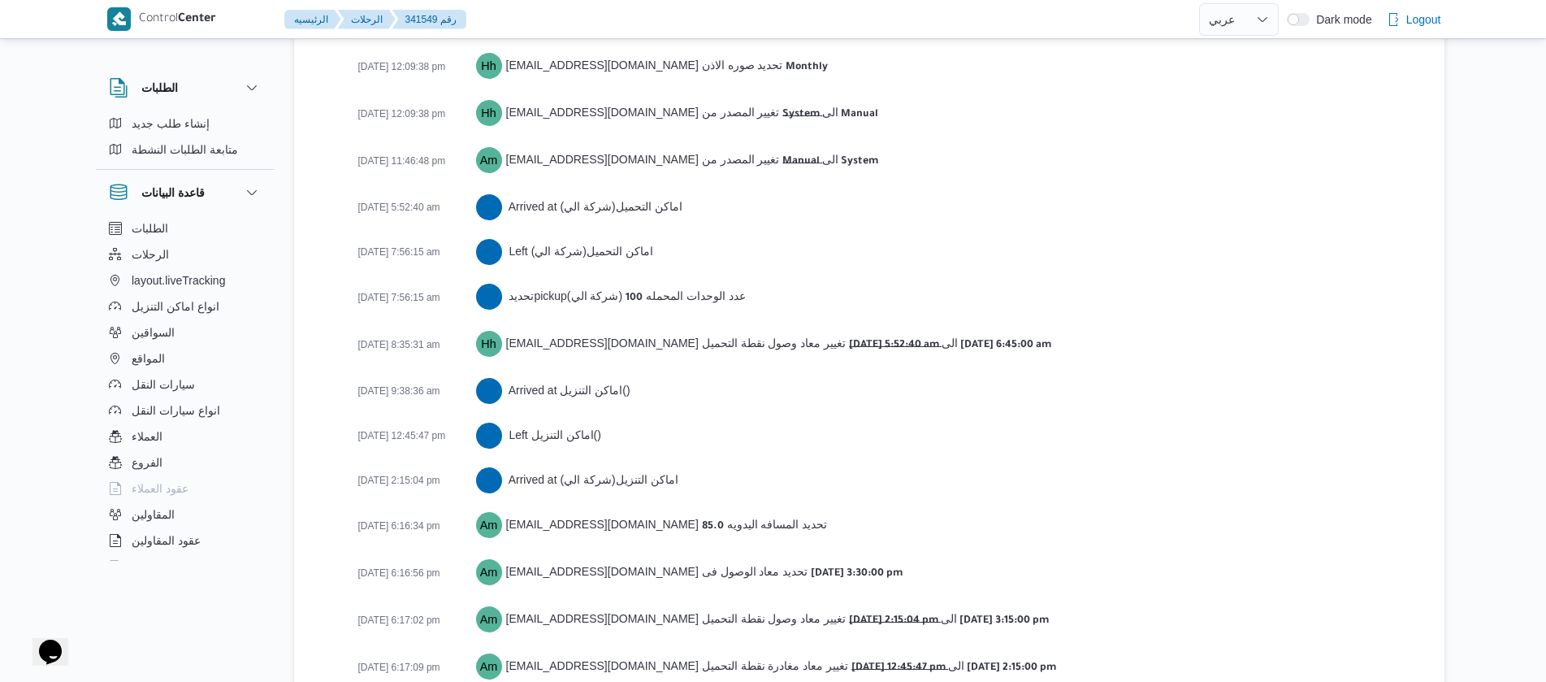
scroll to position [2733, 0]
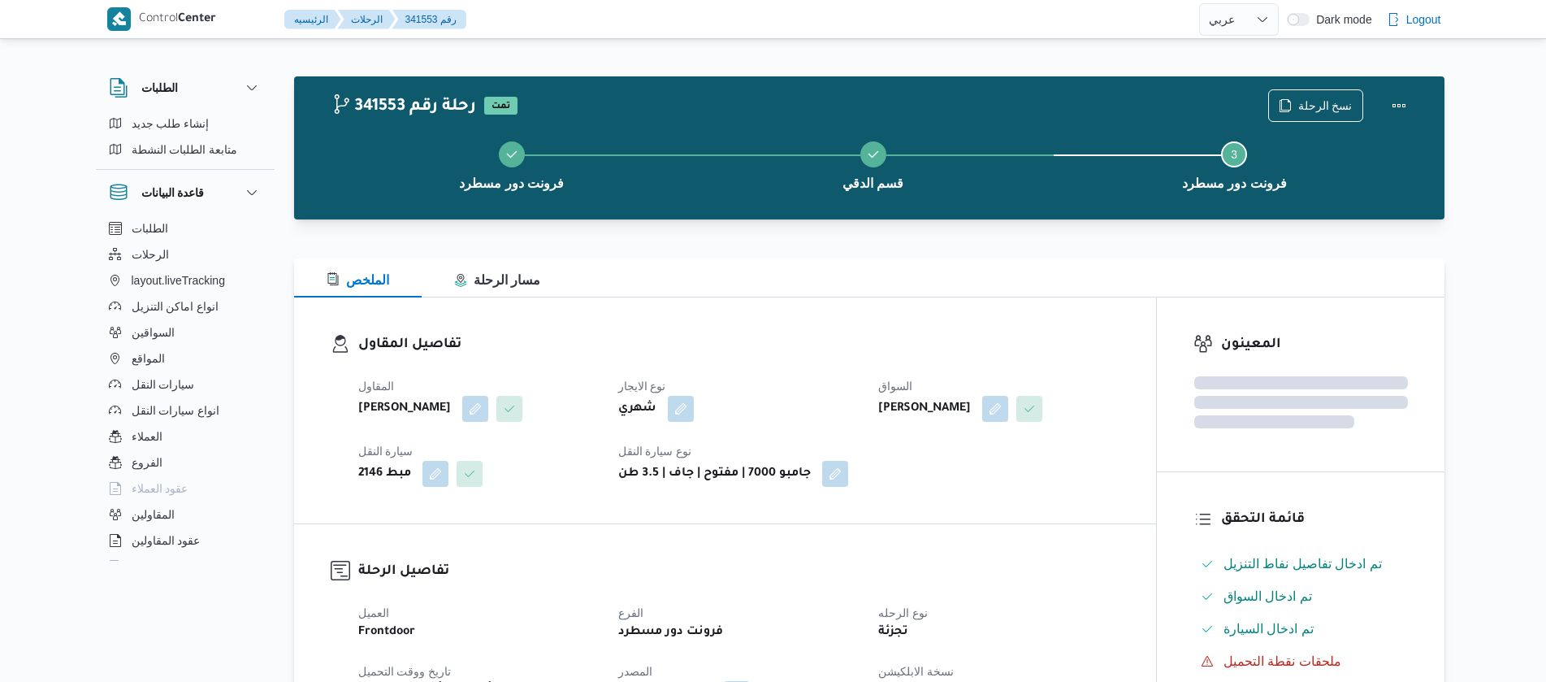
select select "ar"
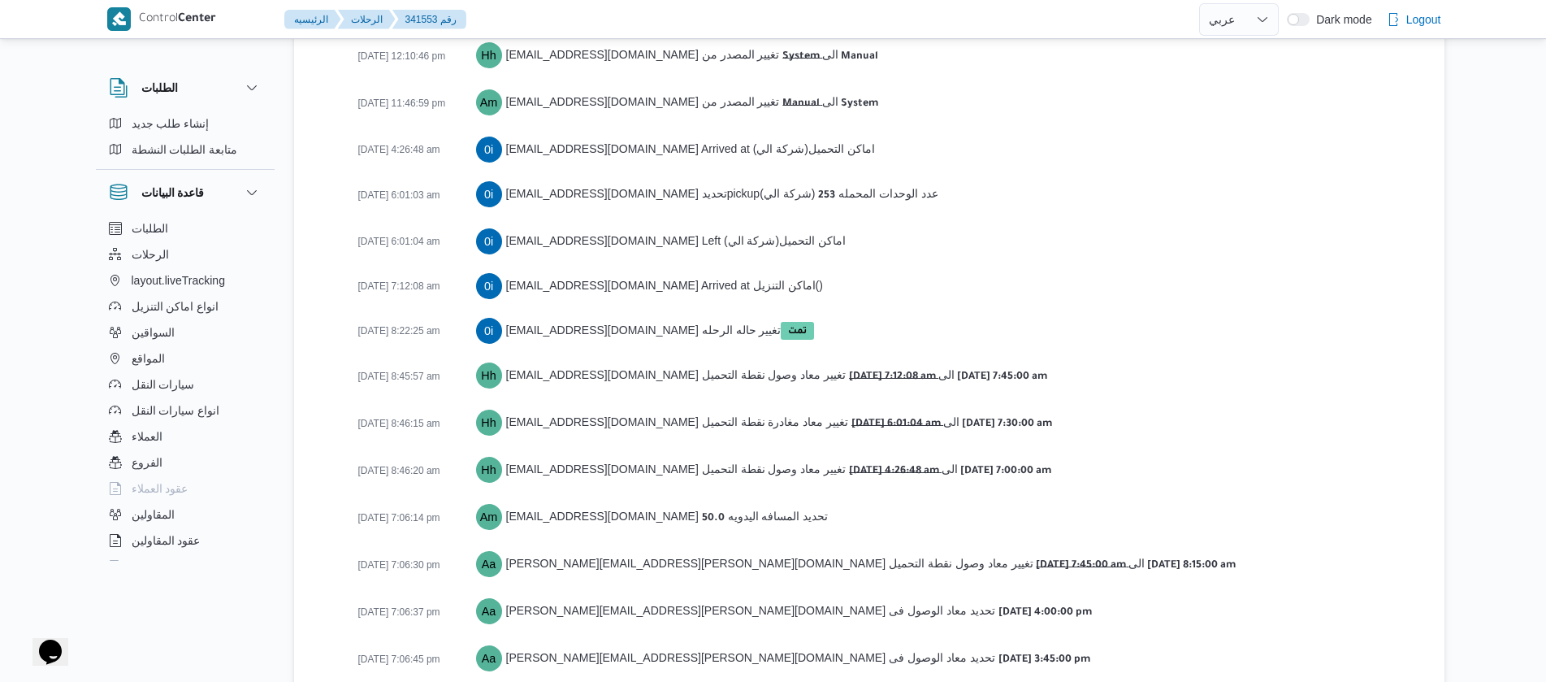
scroll to position [2734, 0]
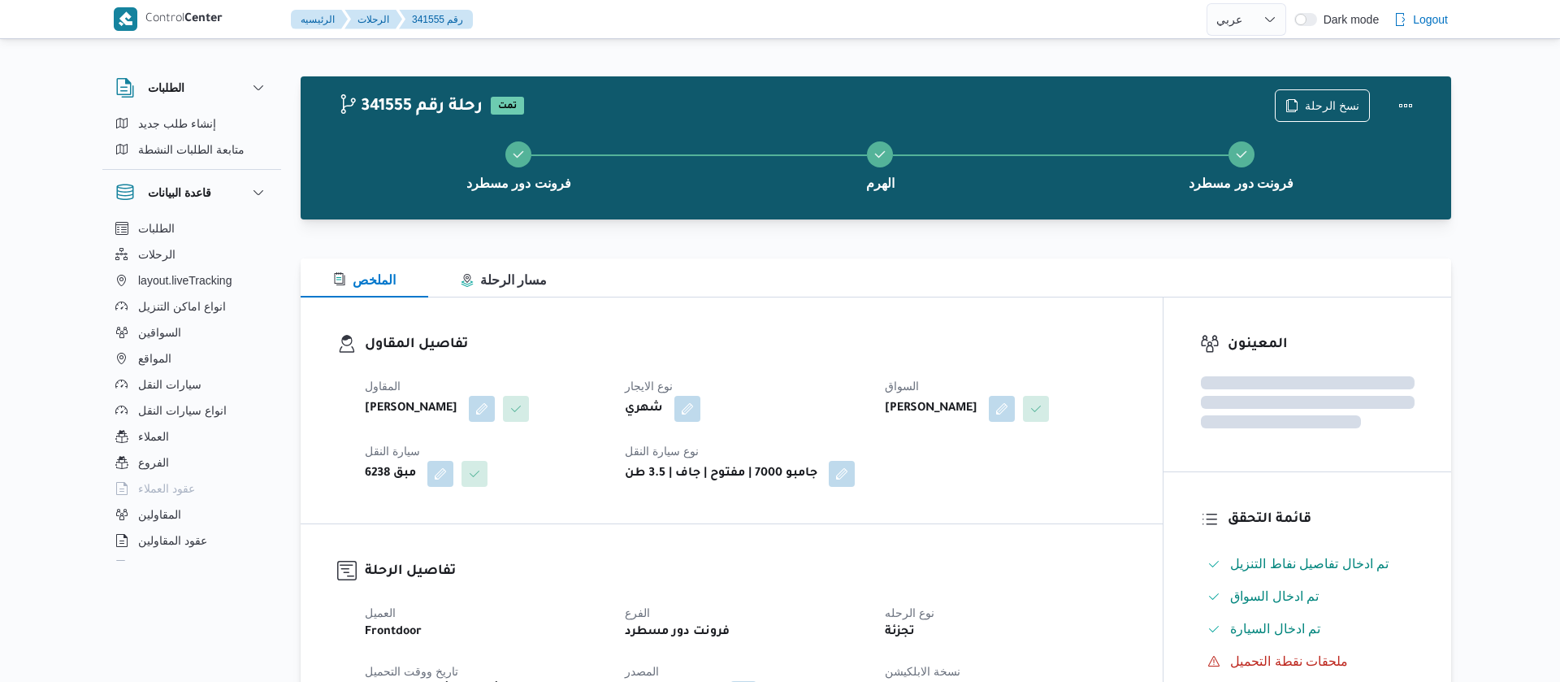
select select "ar"
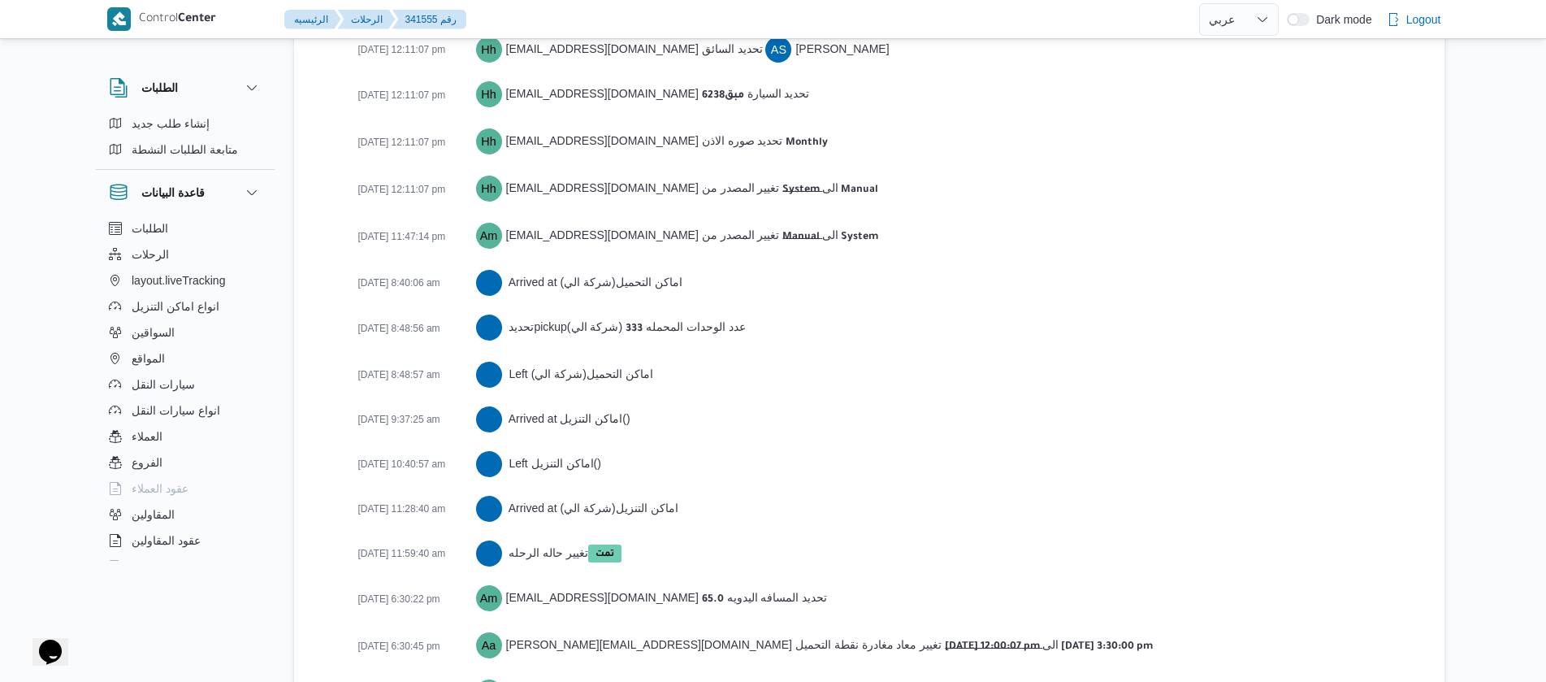
scroll to position [2642, 0]
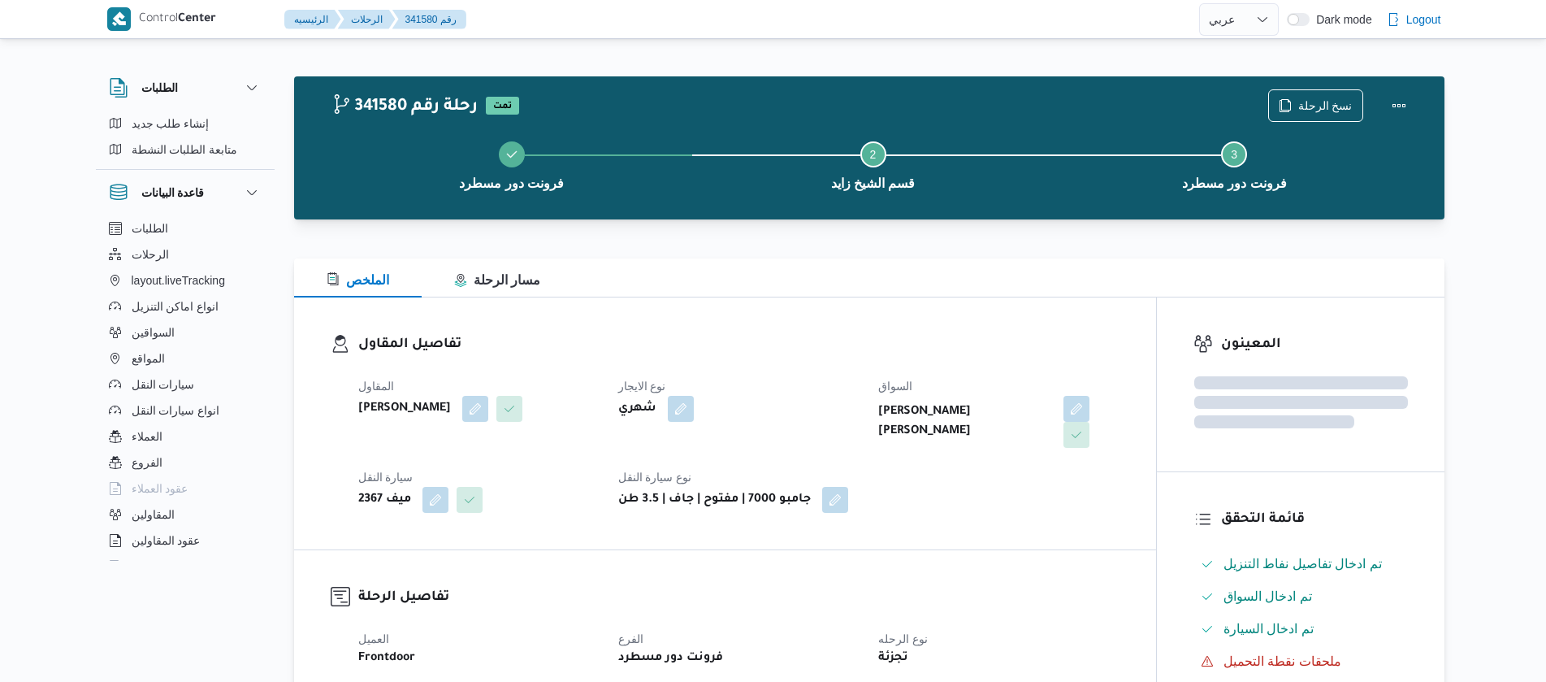
select select "ar"
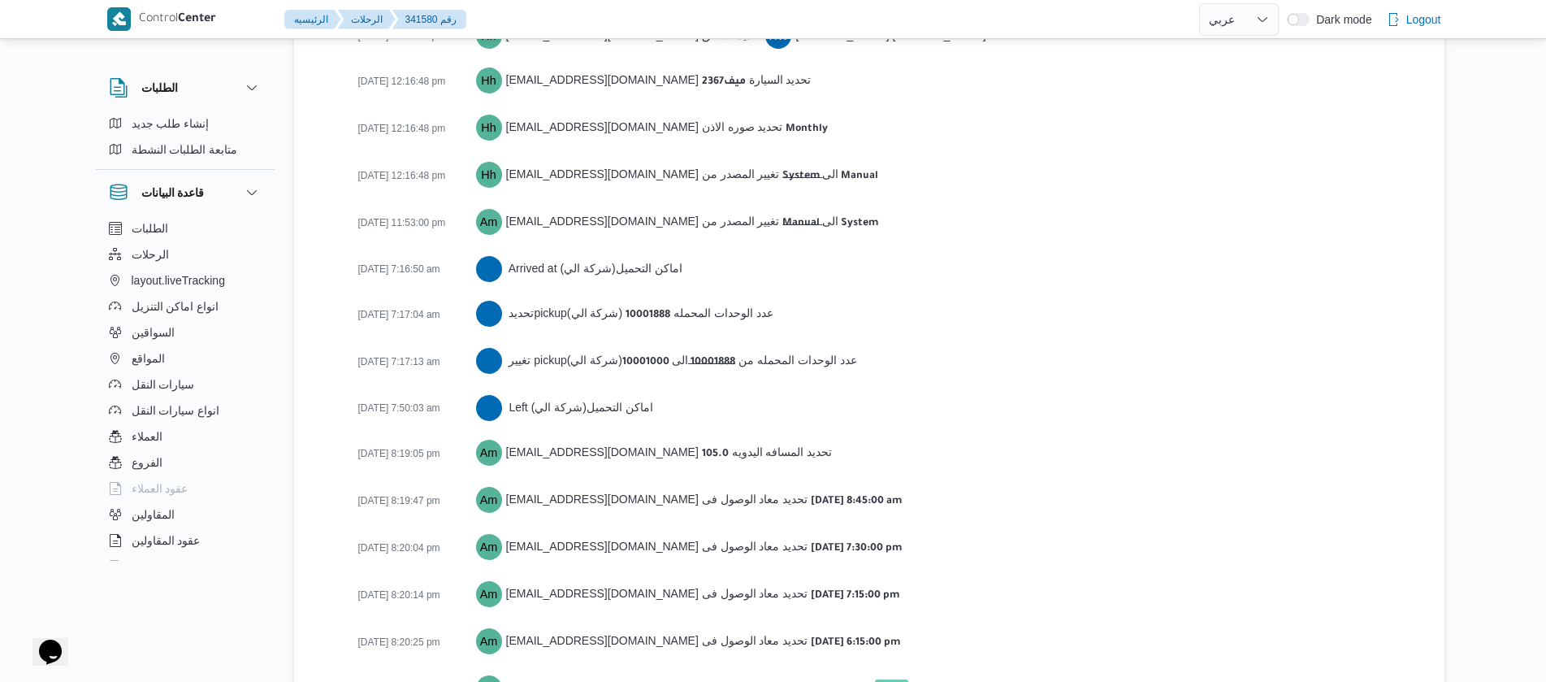
scroll to position [2598, 0]
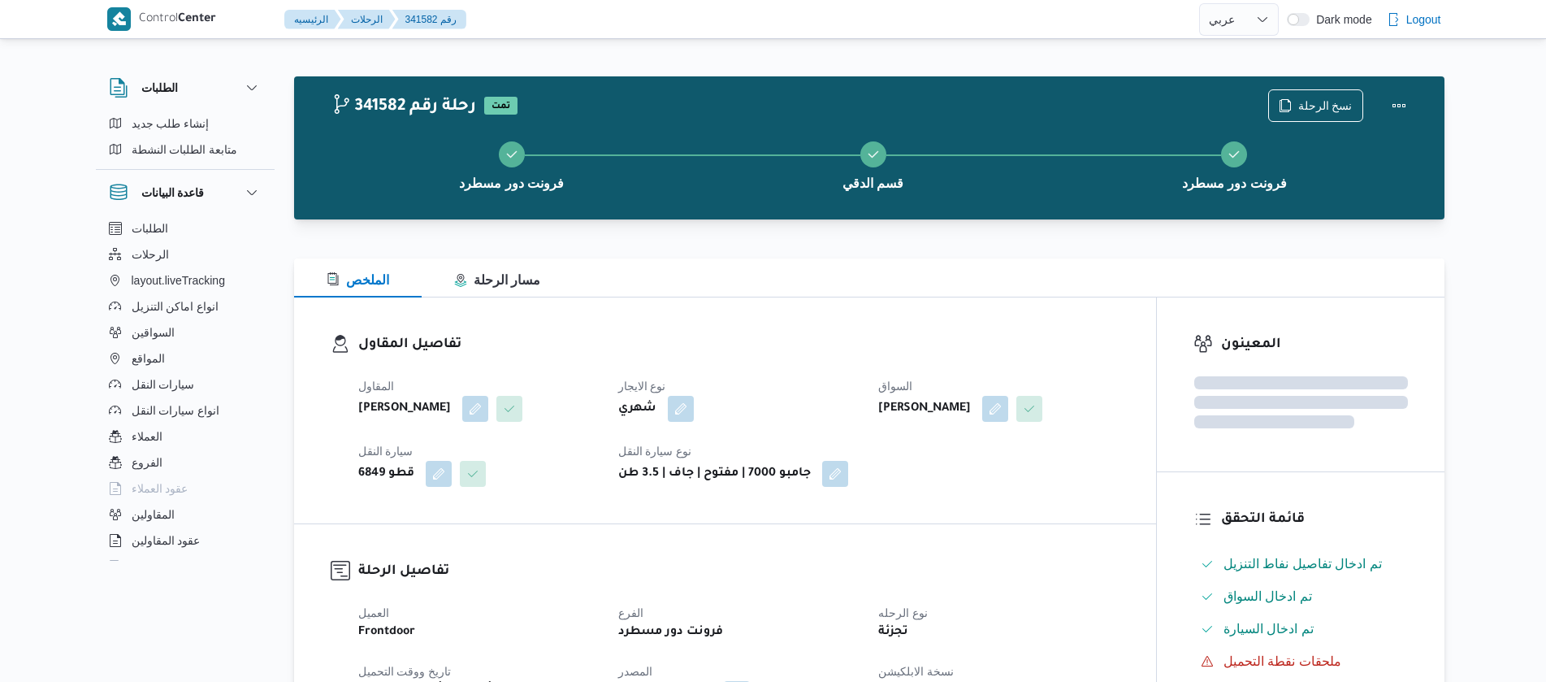
select select "ar"
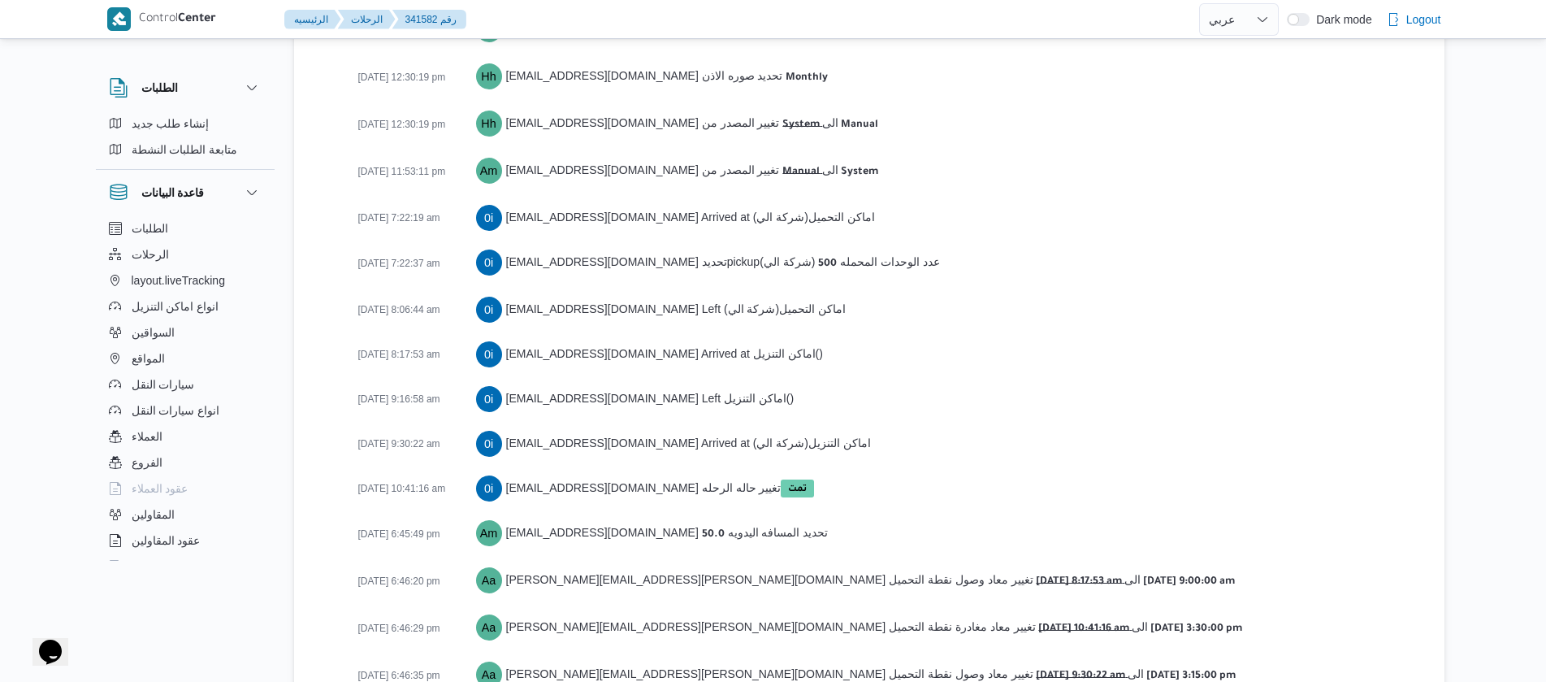
scroll to position [2706, 0]
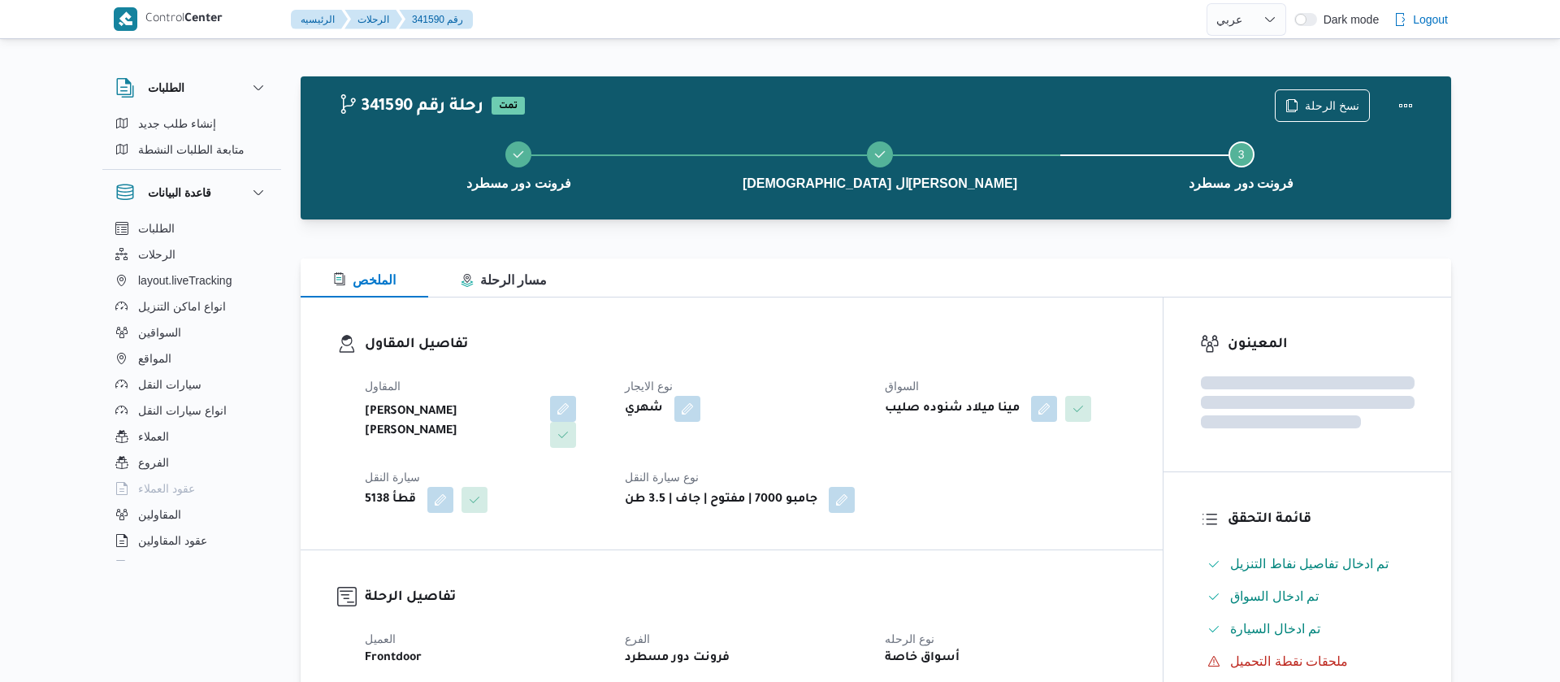
select select "ar"
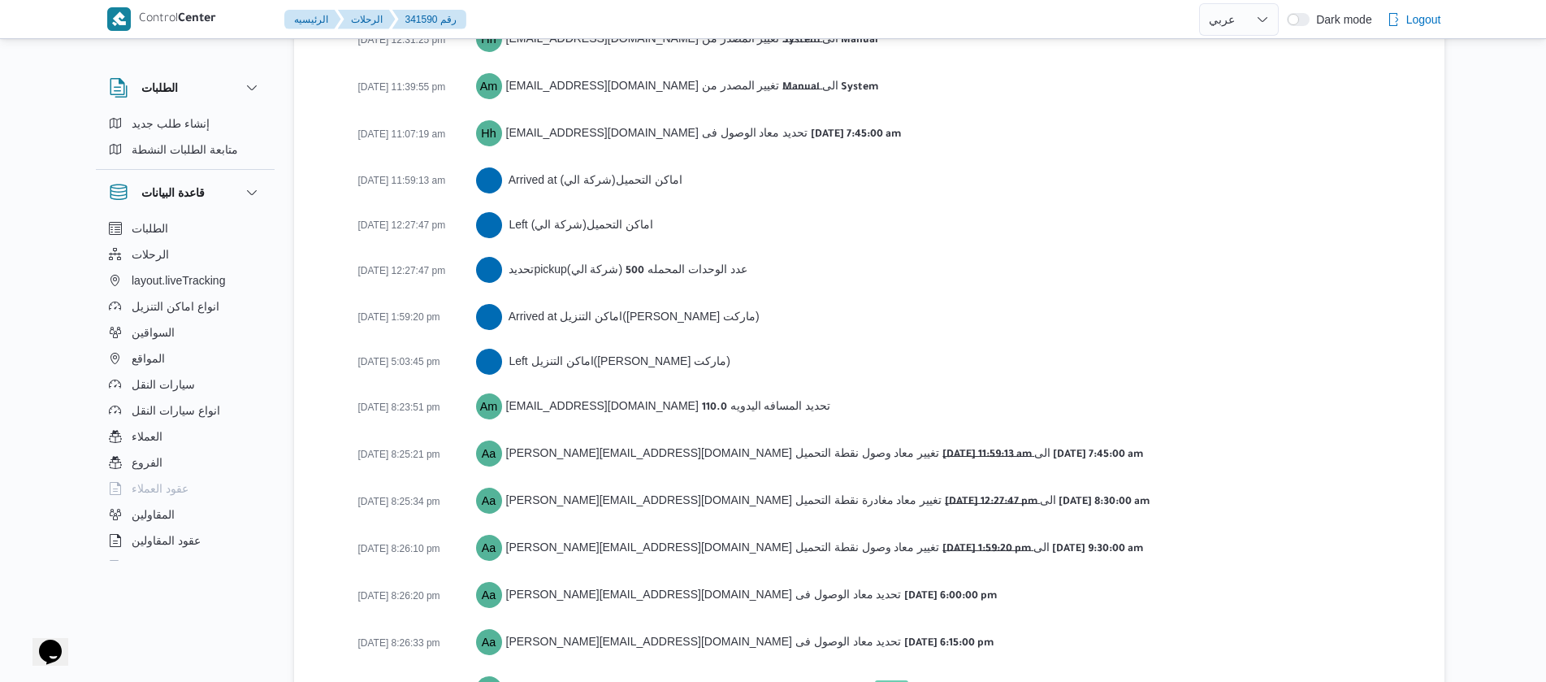
scroll to position [2707, 0]
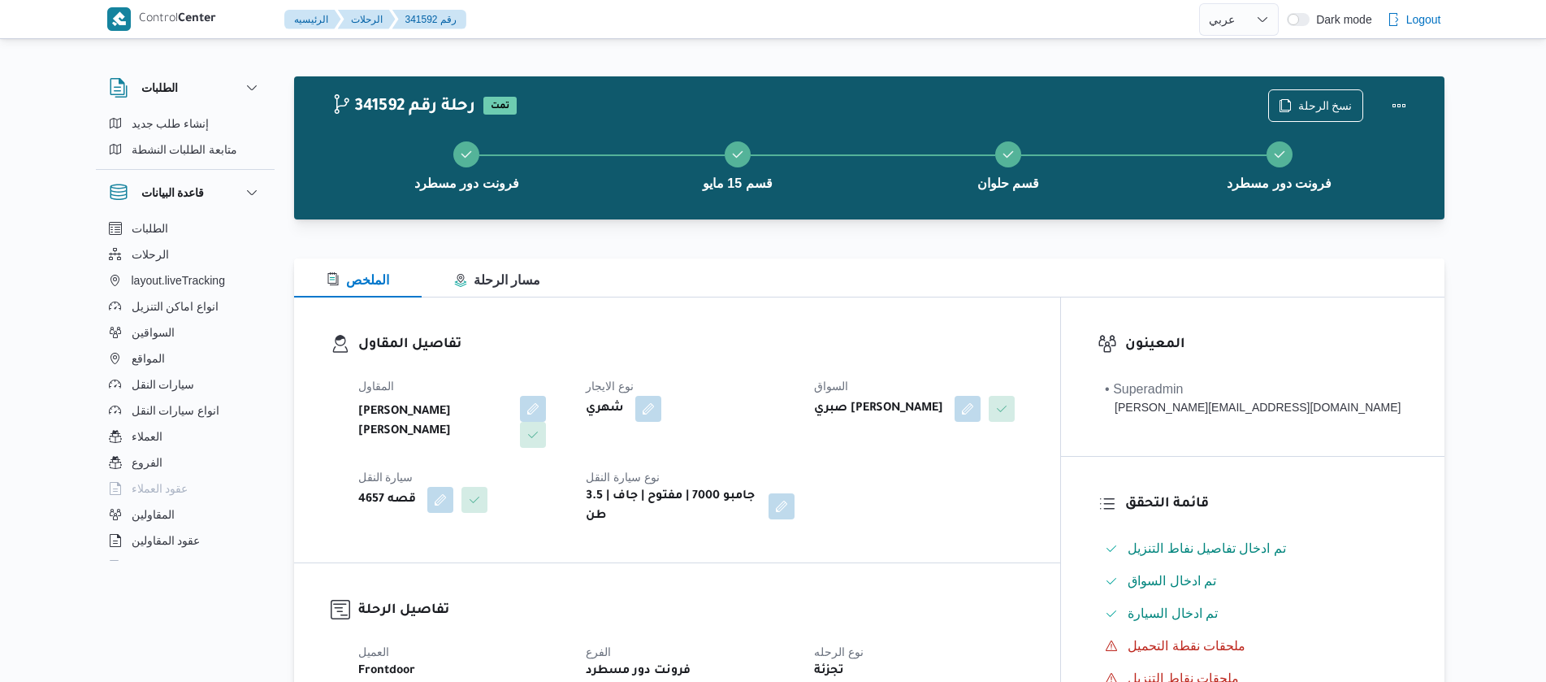
select select "ar"
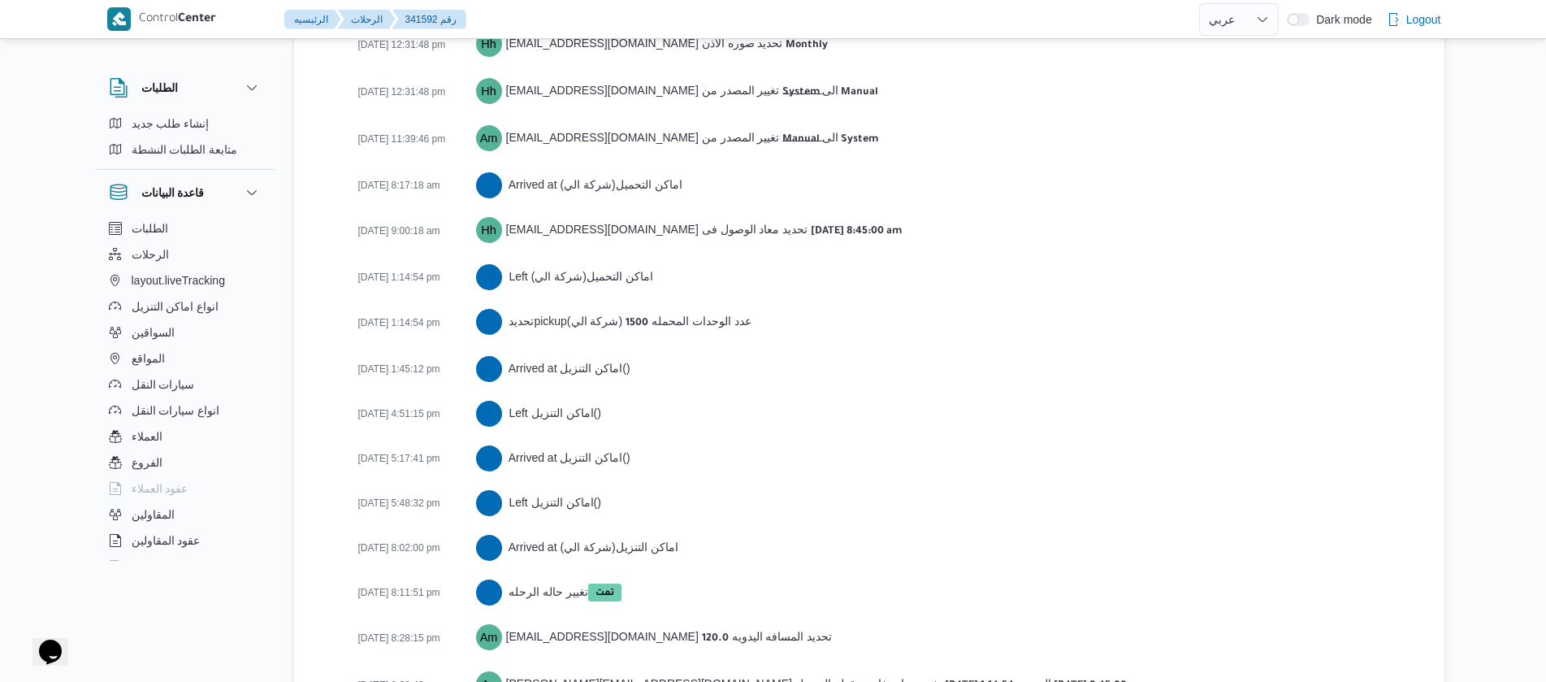
scroll to position [2886, 0]
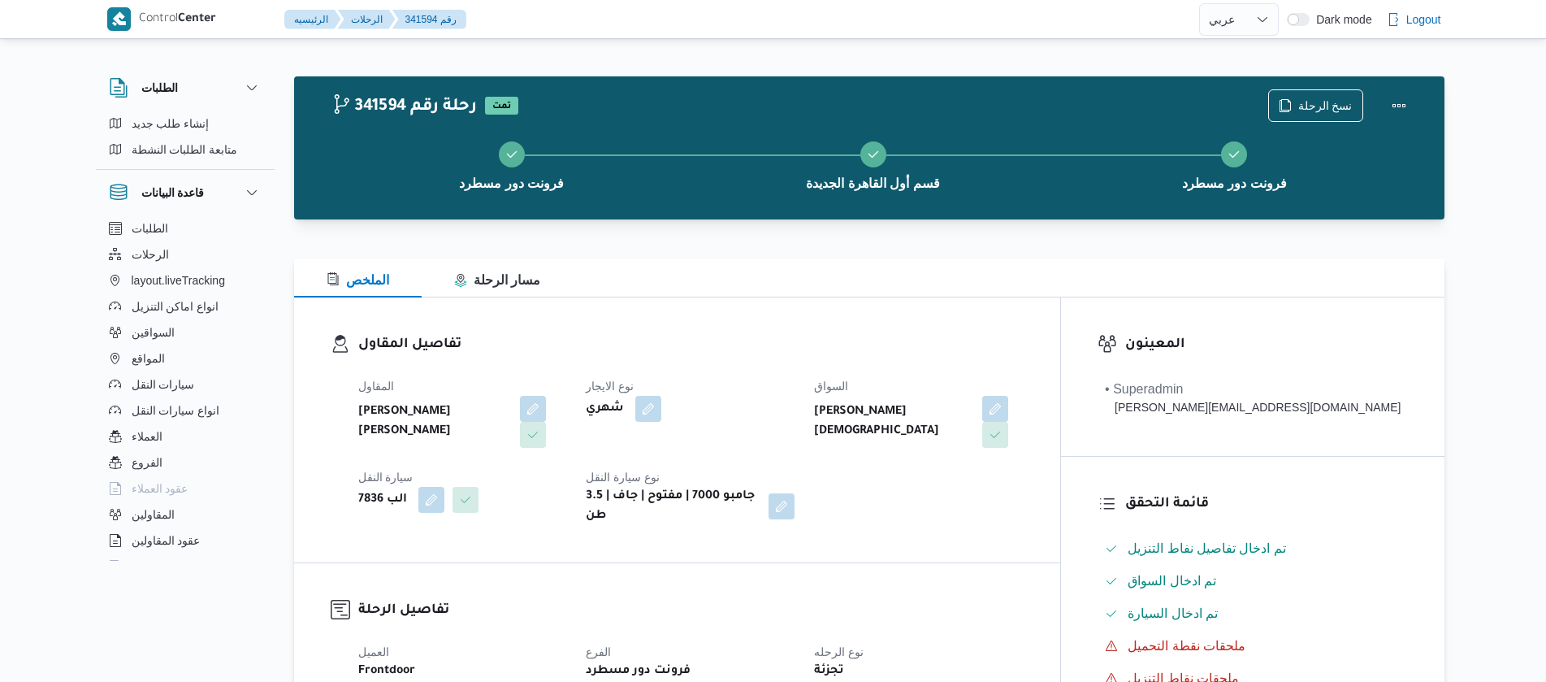
select select "ar"
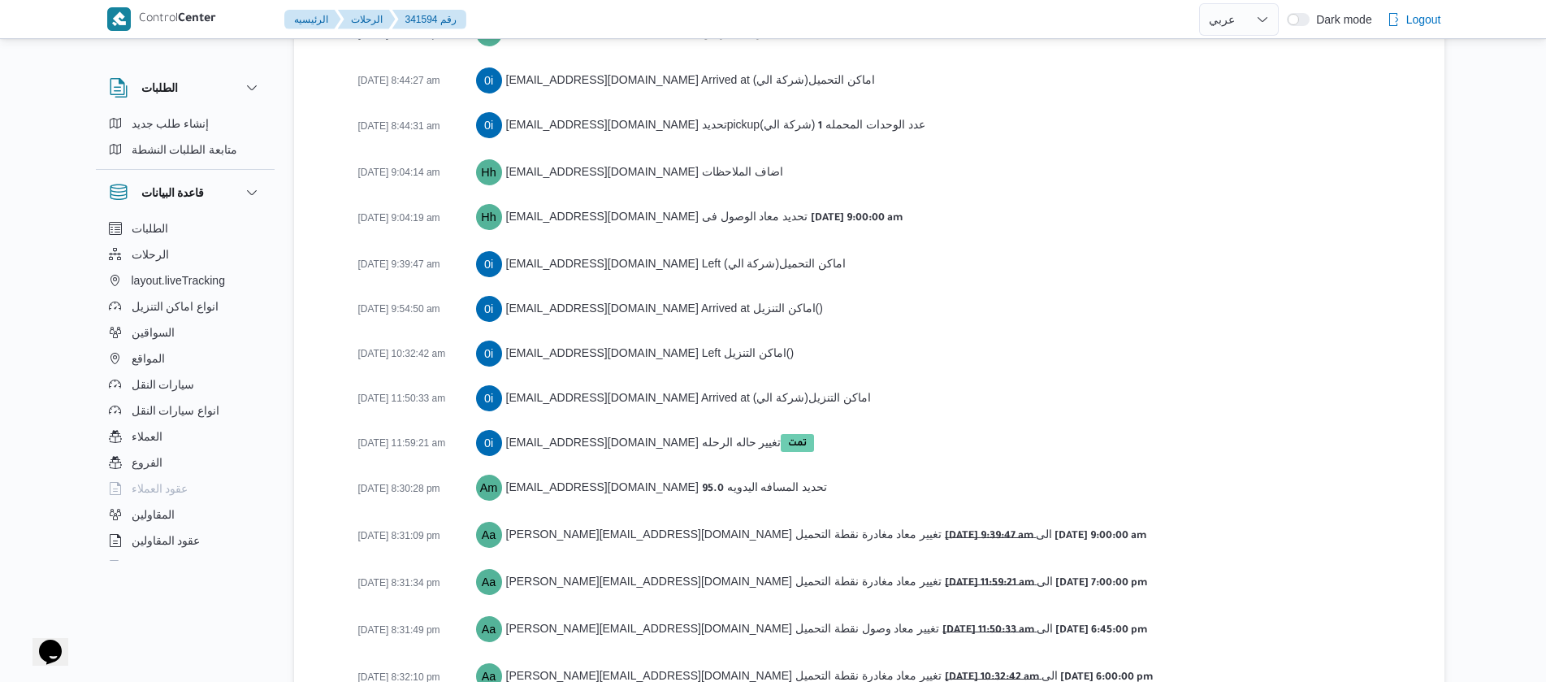
scroll to position [2778, 0]
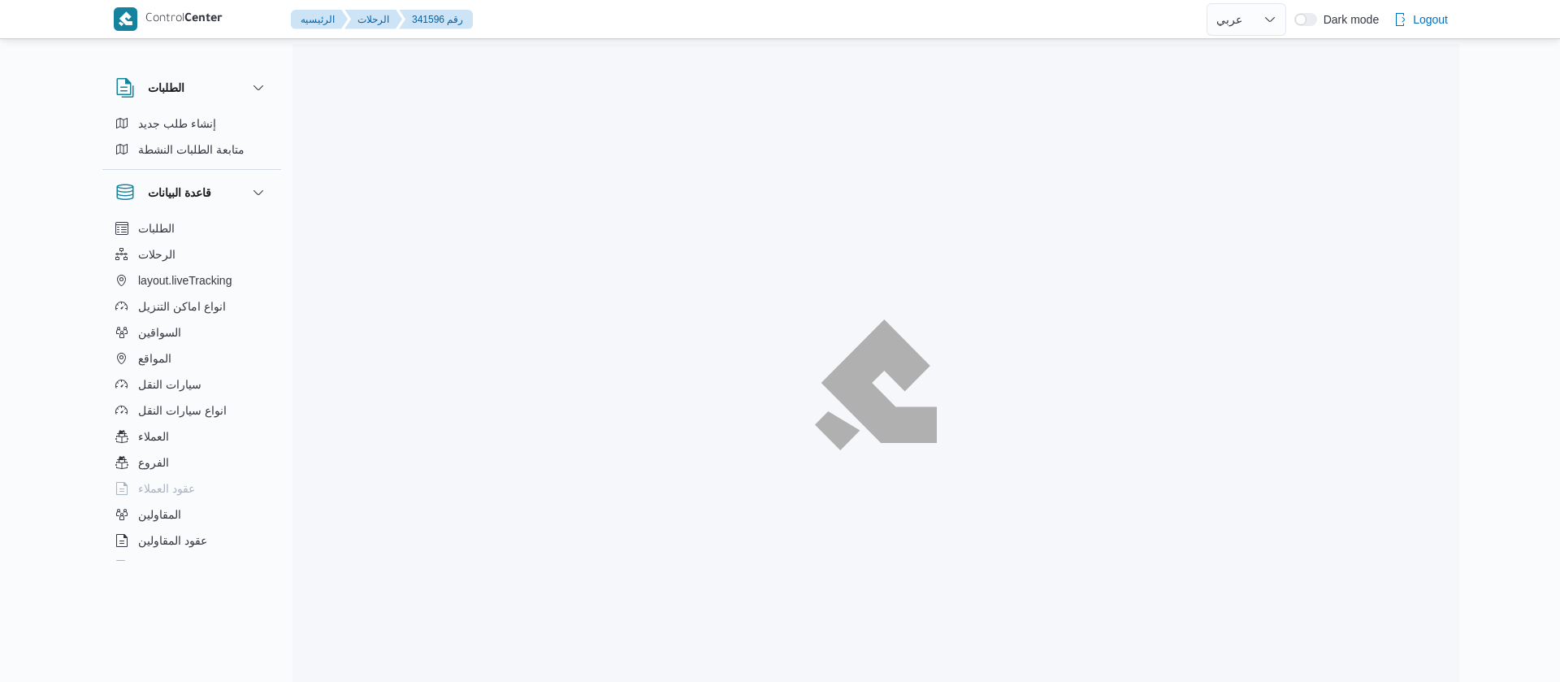
select select "ar"
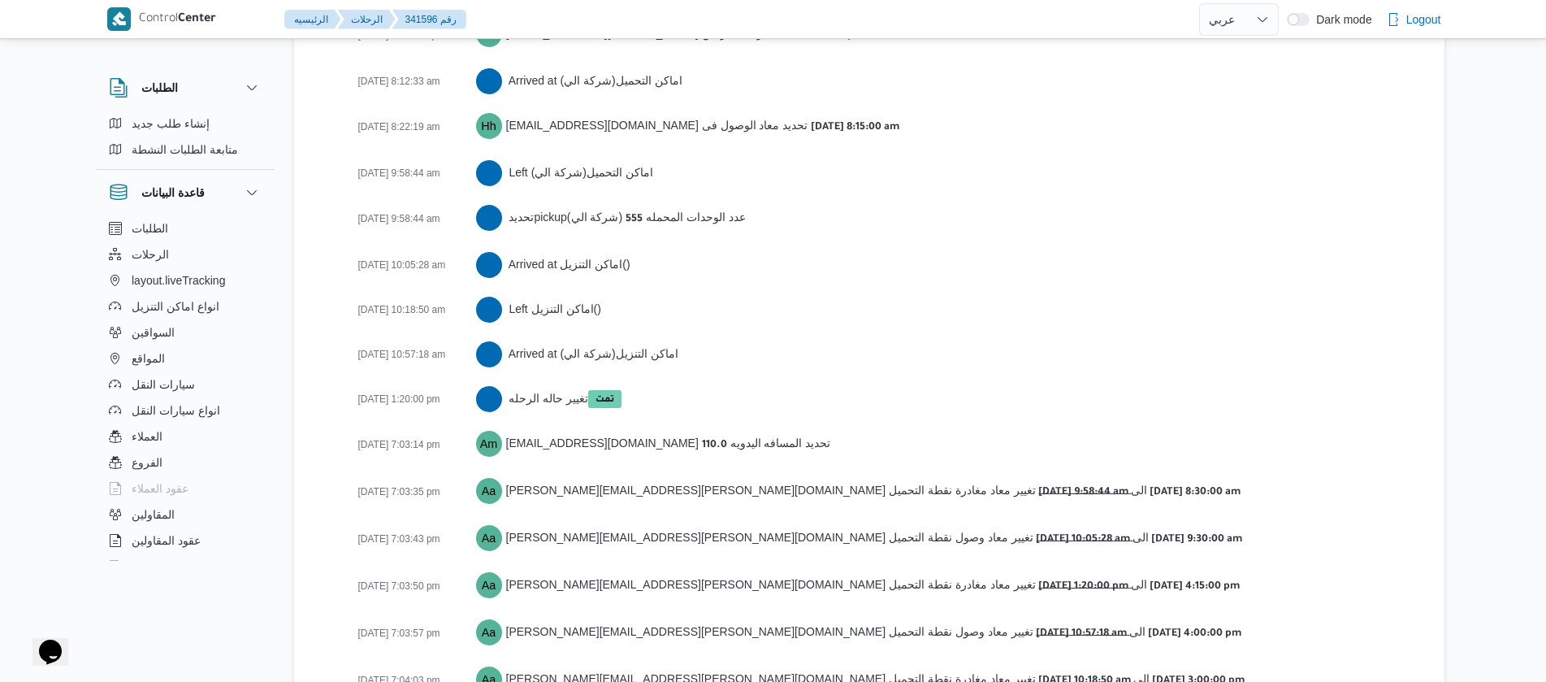
scroll to position [2779, 0]
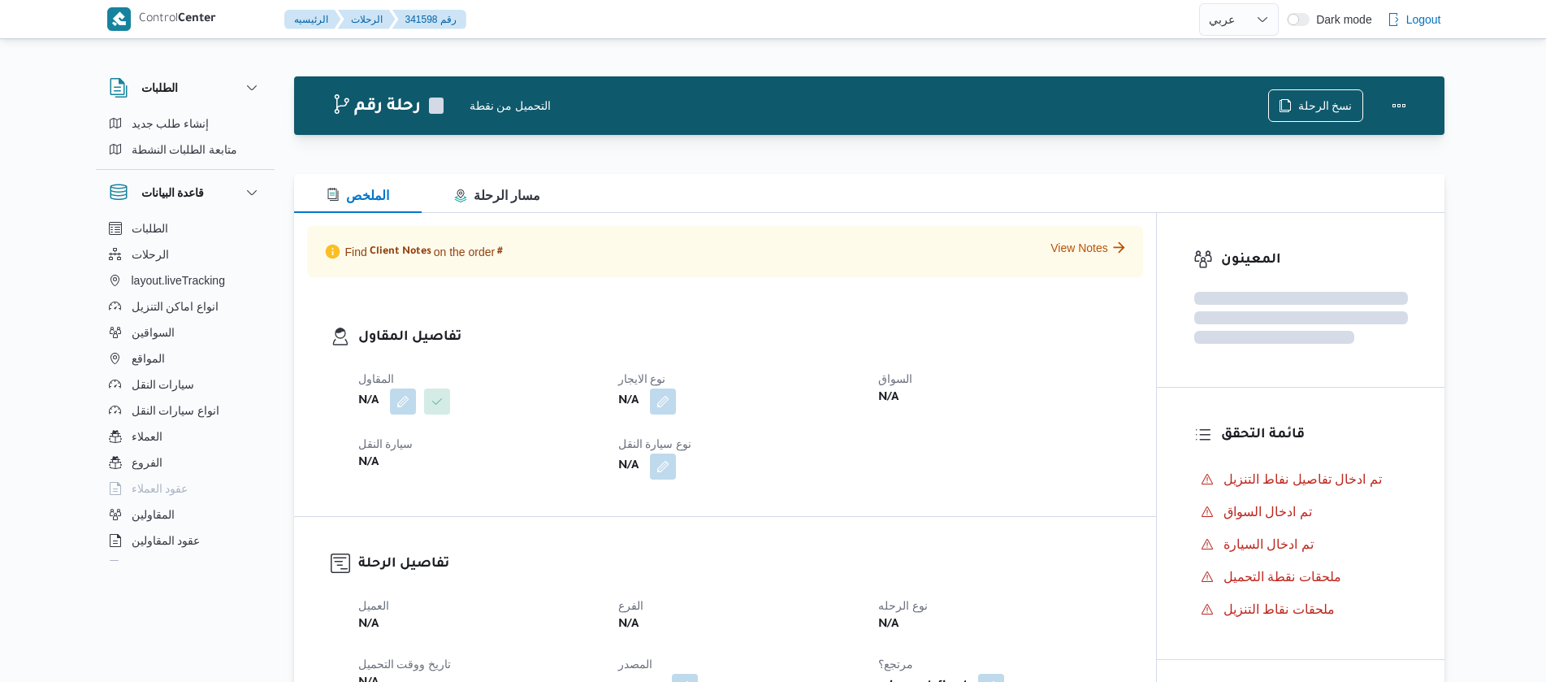
select select "ar"
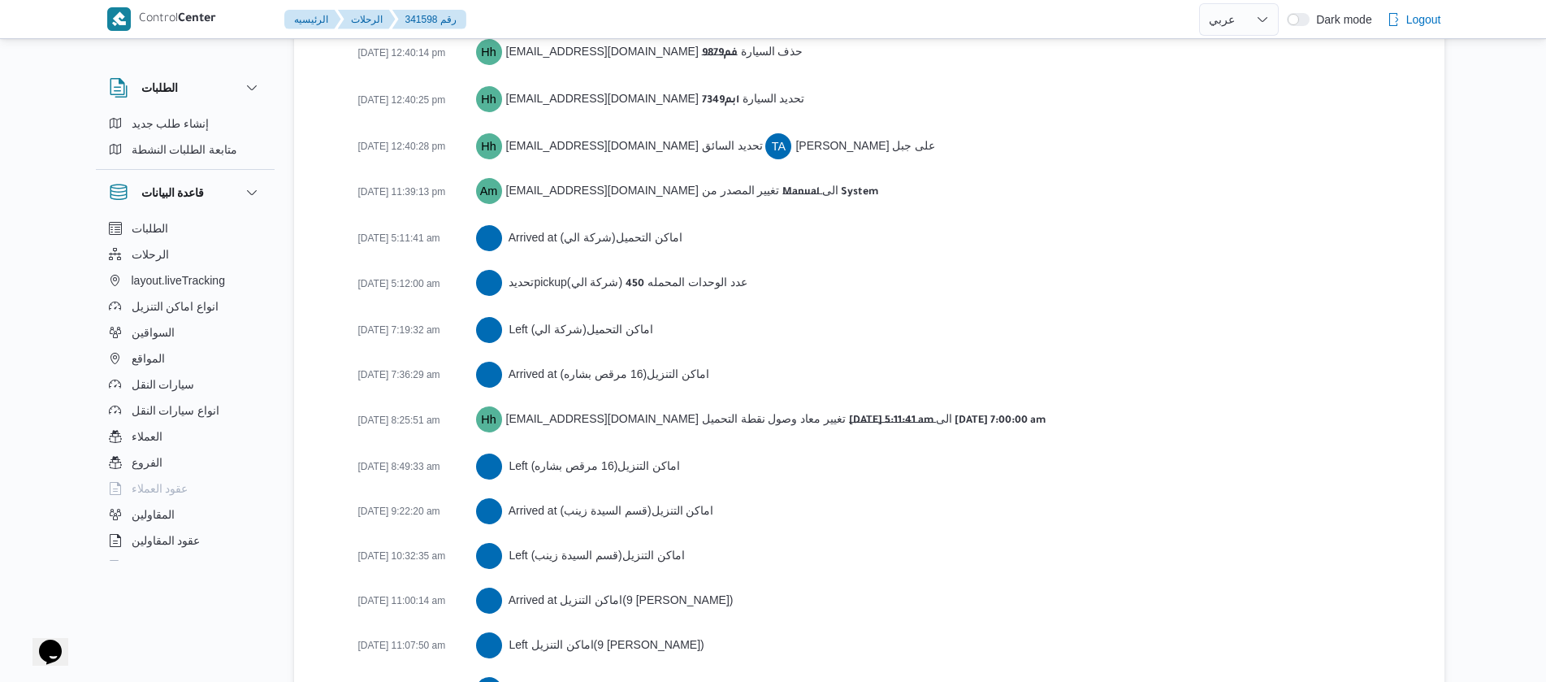
scroll to position [3047, 0]
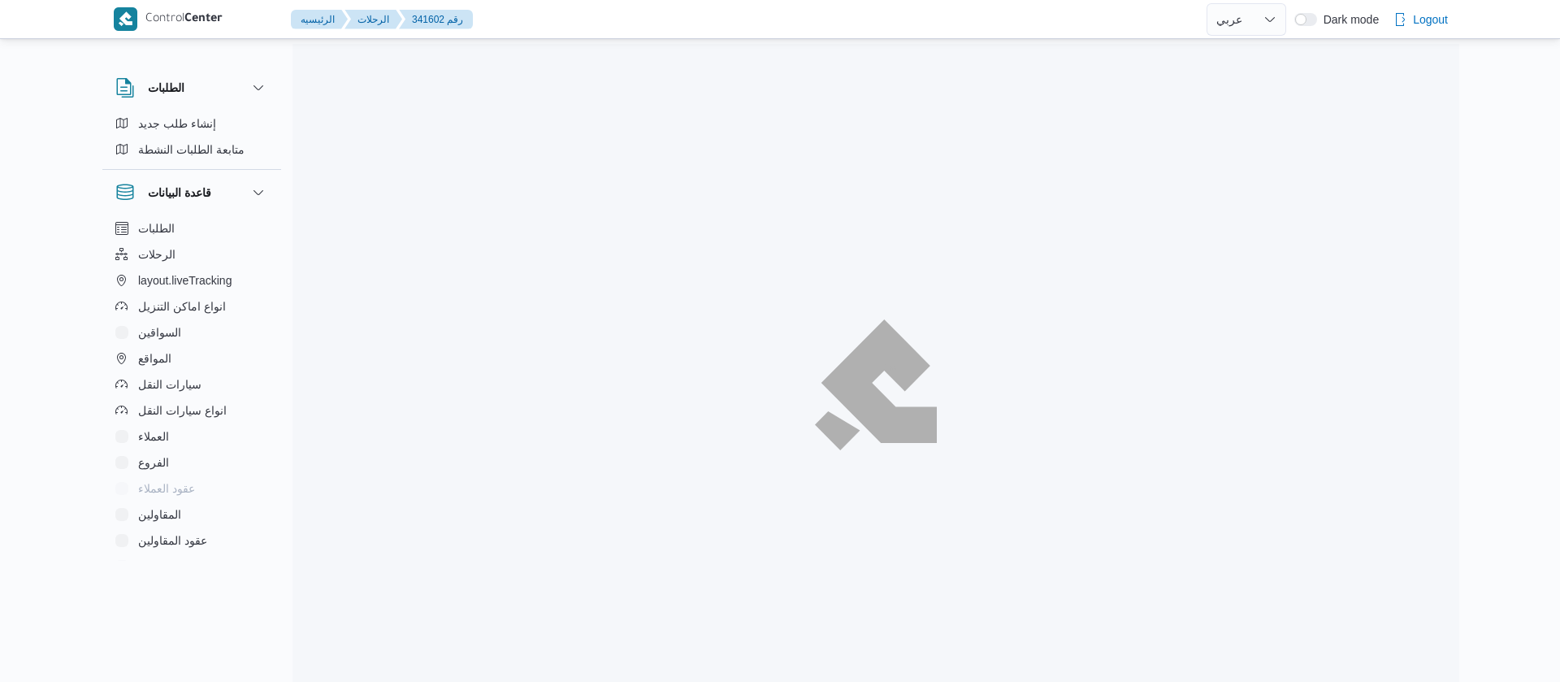
select select "ar"
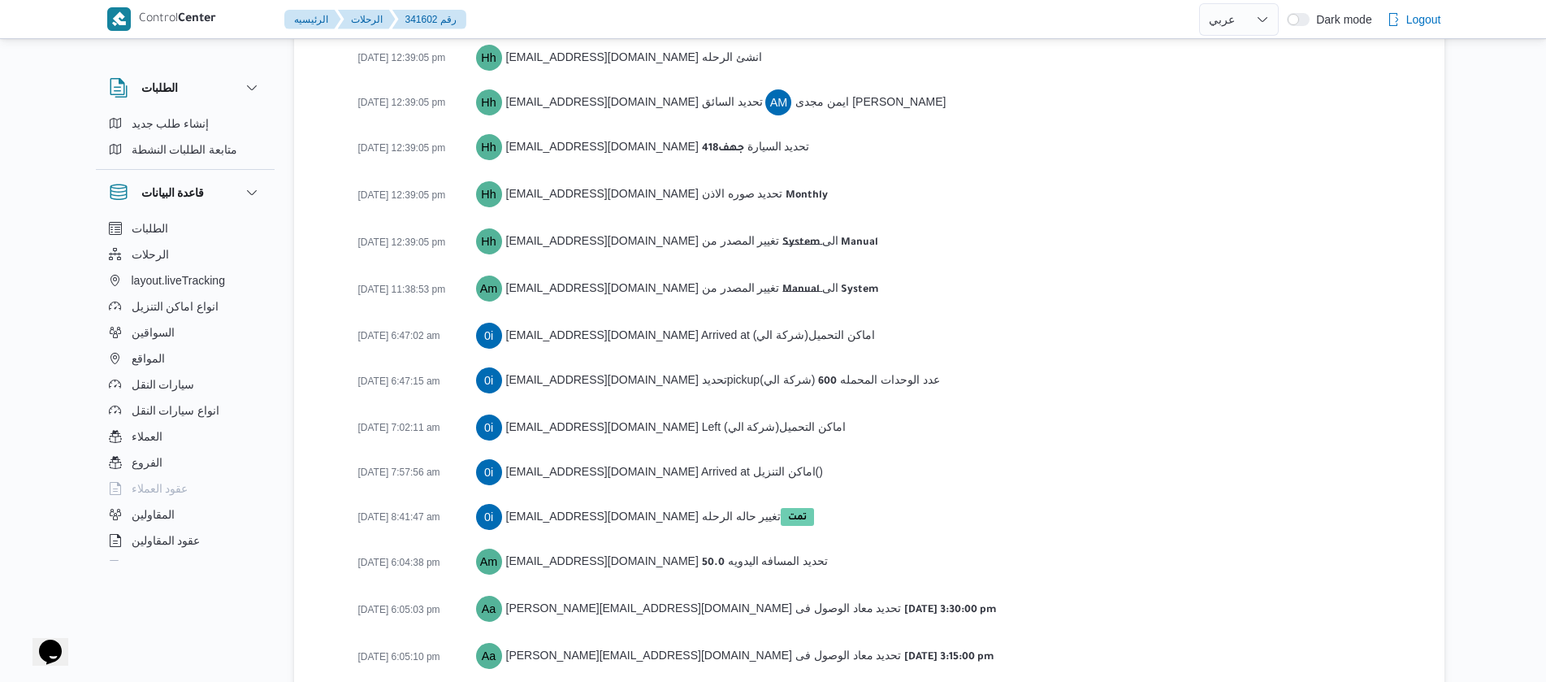
scroll to position [2552, 0]
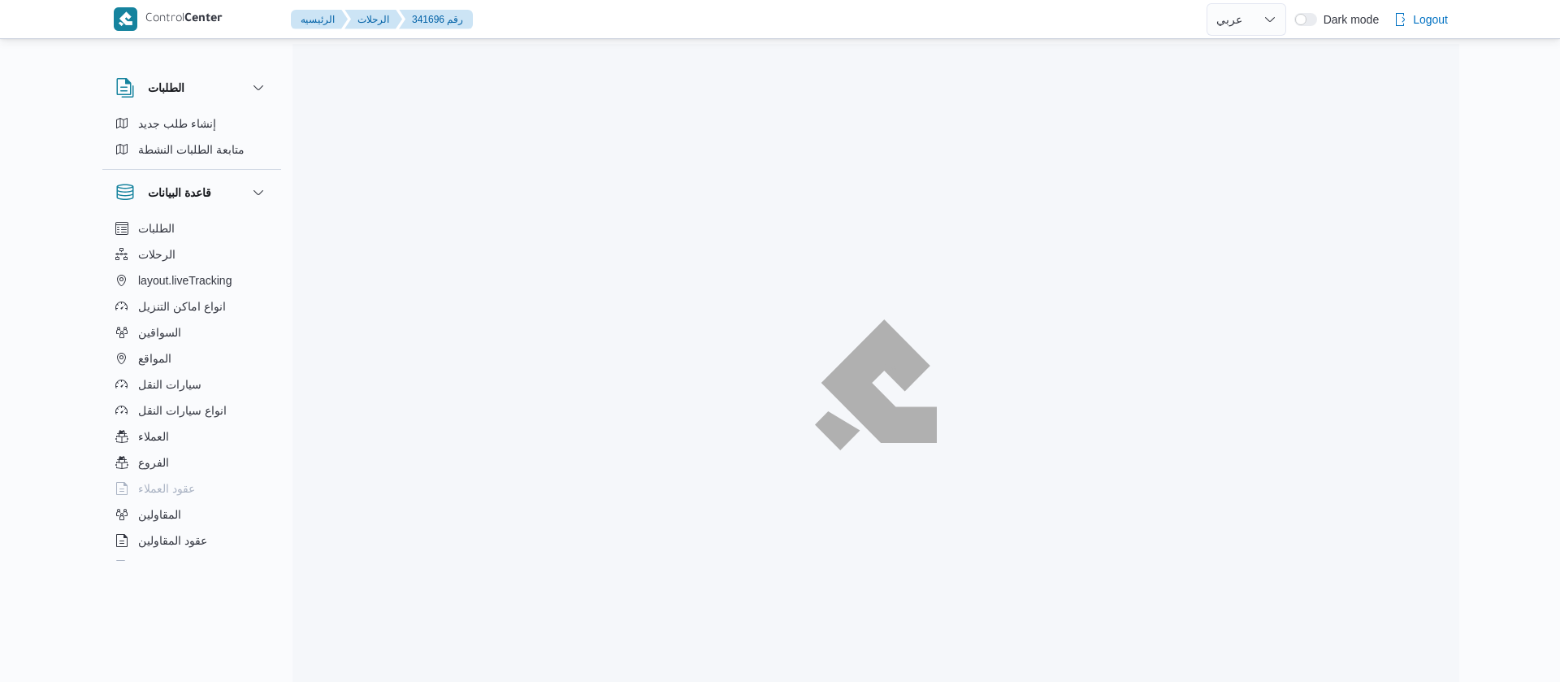
select select "ar"
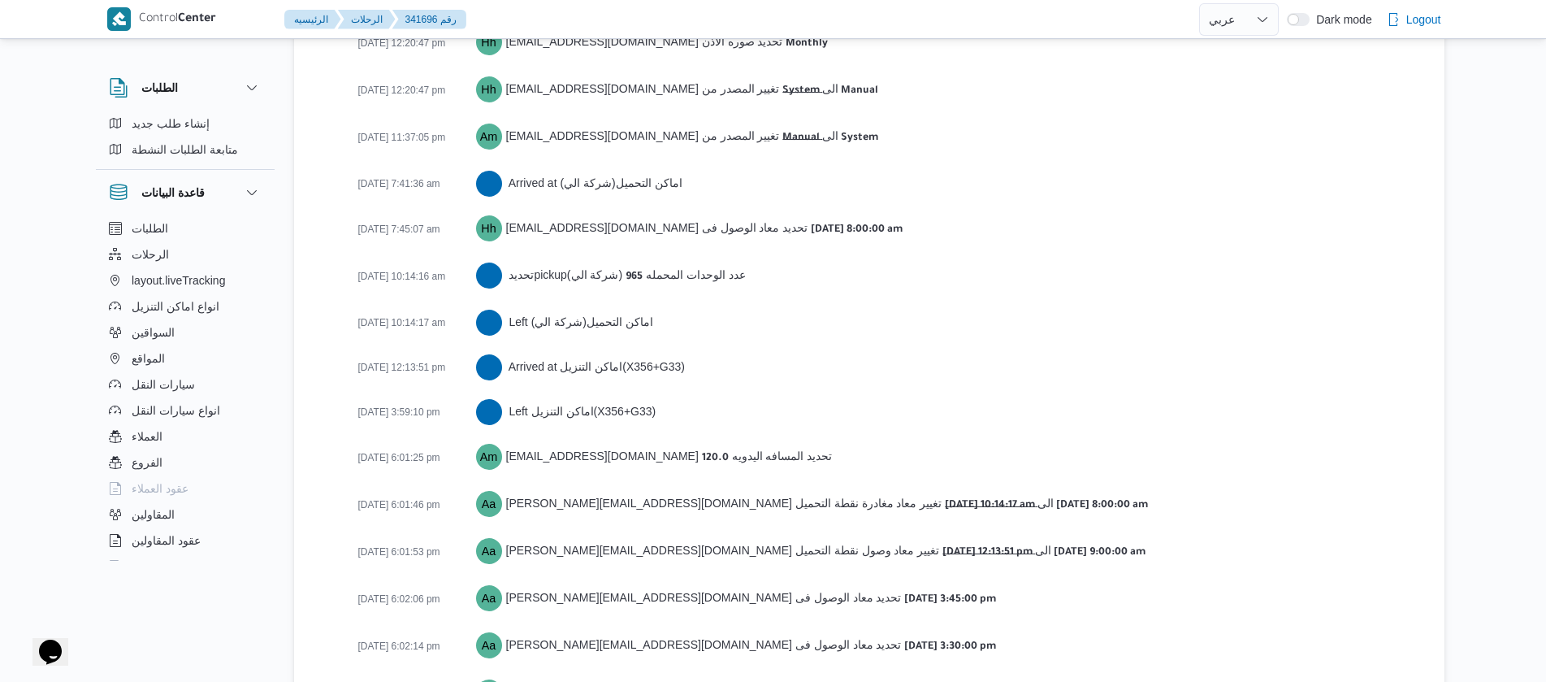
scroll to position [2707, 0]
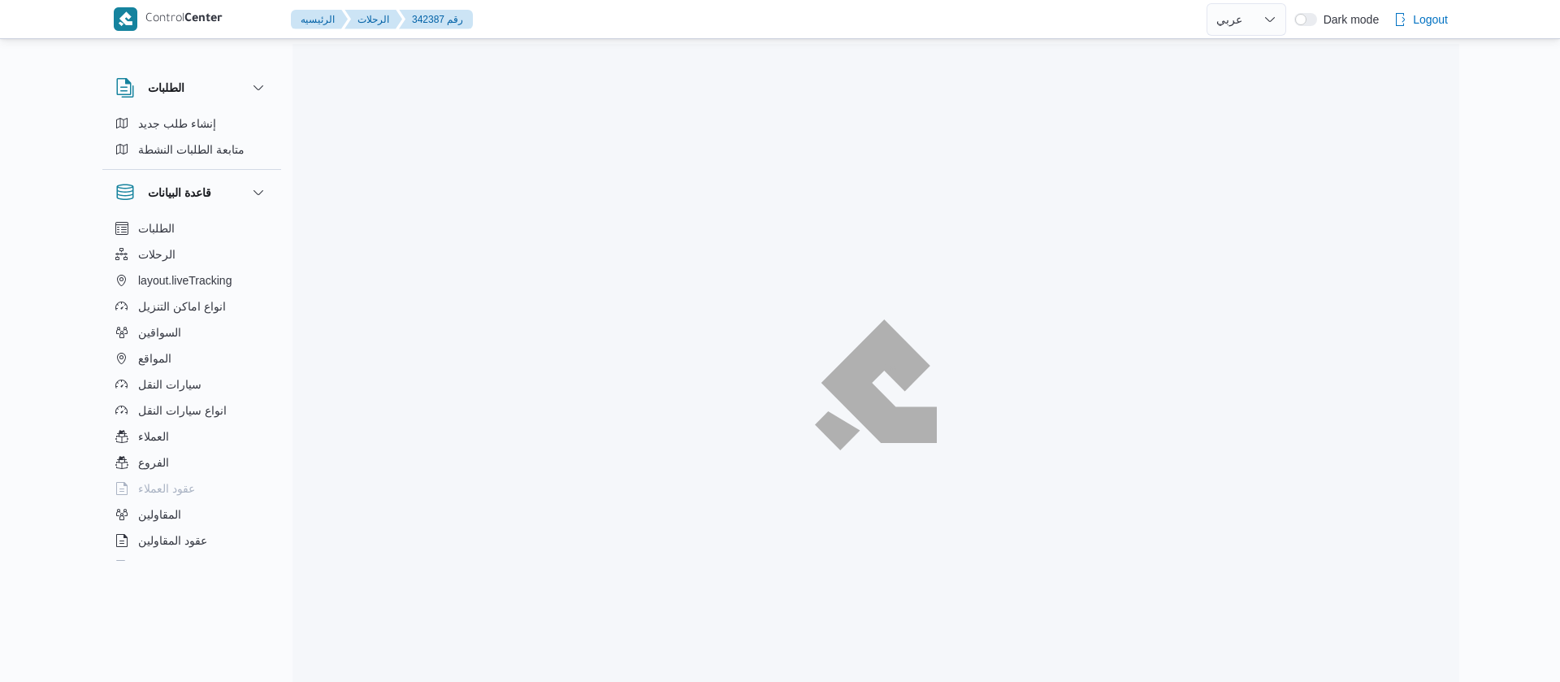
select select "ar"
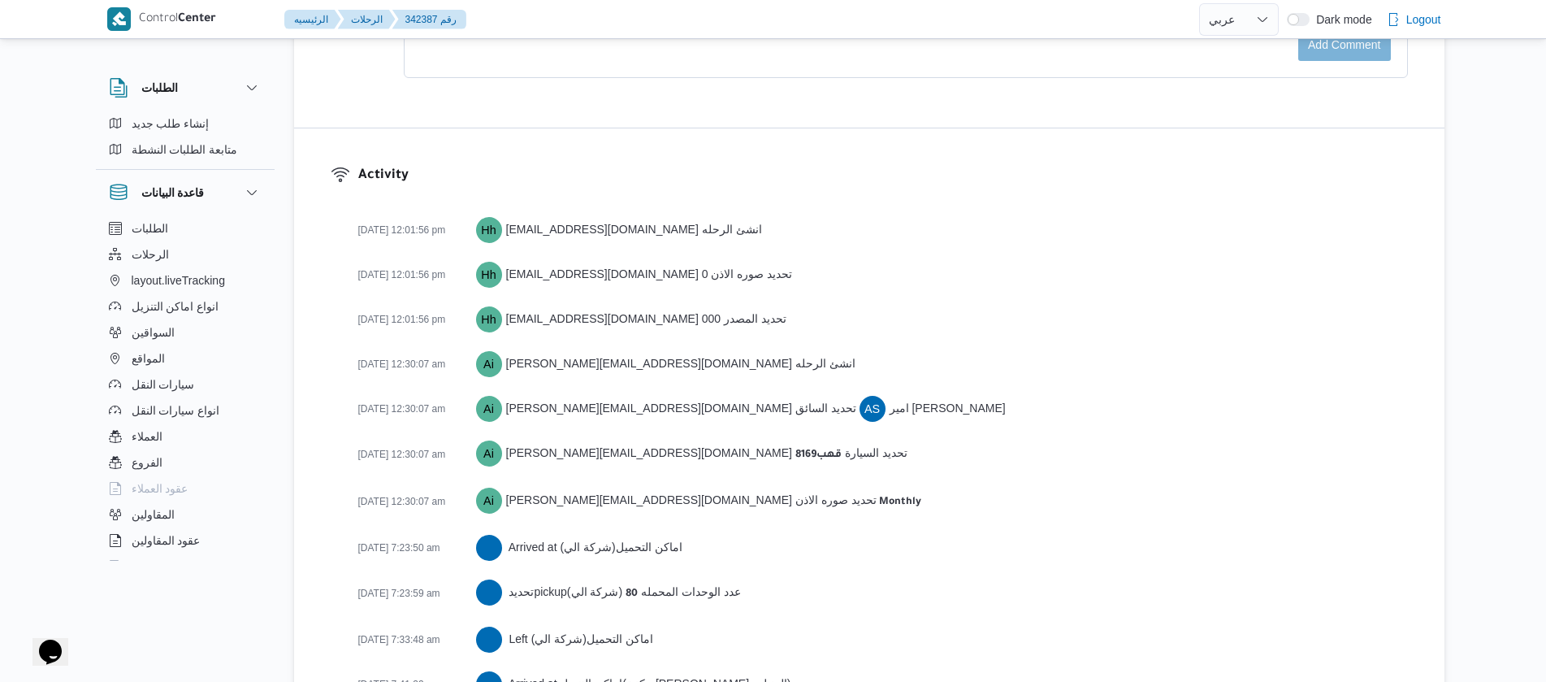
scroll to position [2684, 0]
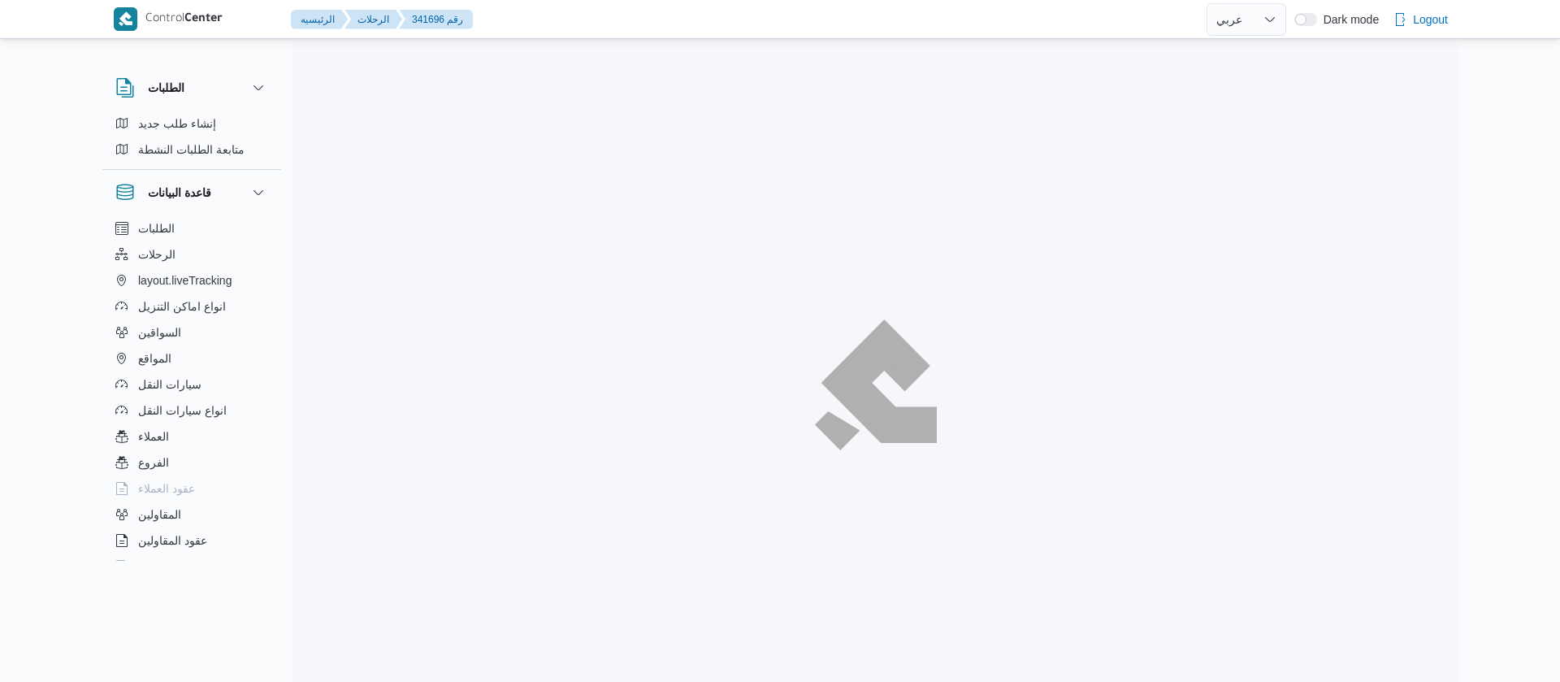
select select "ar"
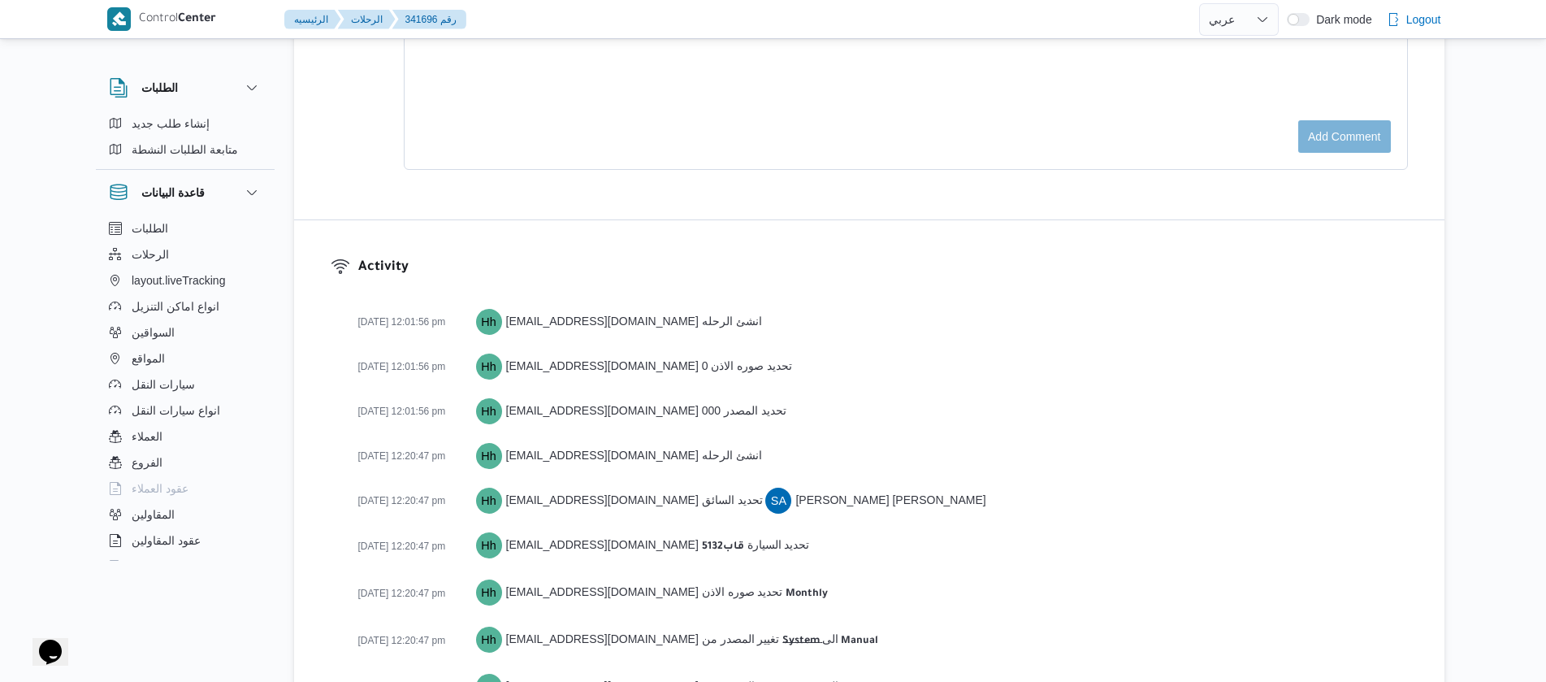
scroll to position [2707, 0]
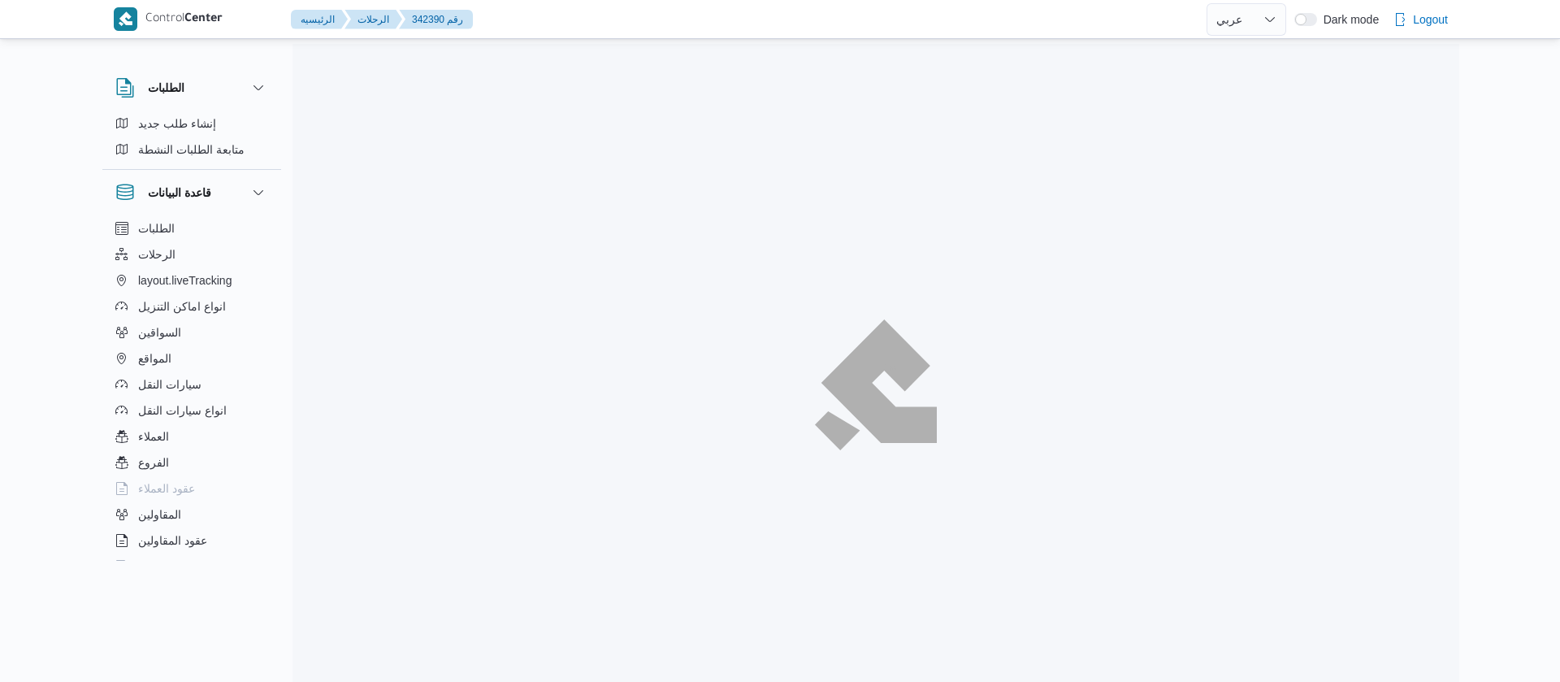
select select "ar"
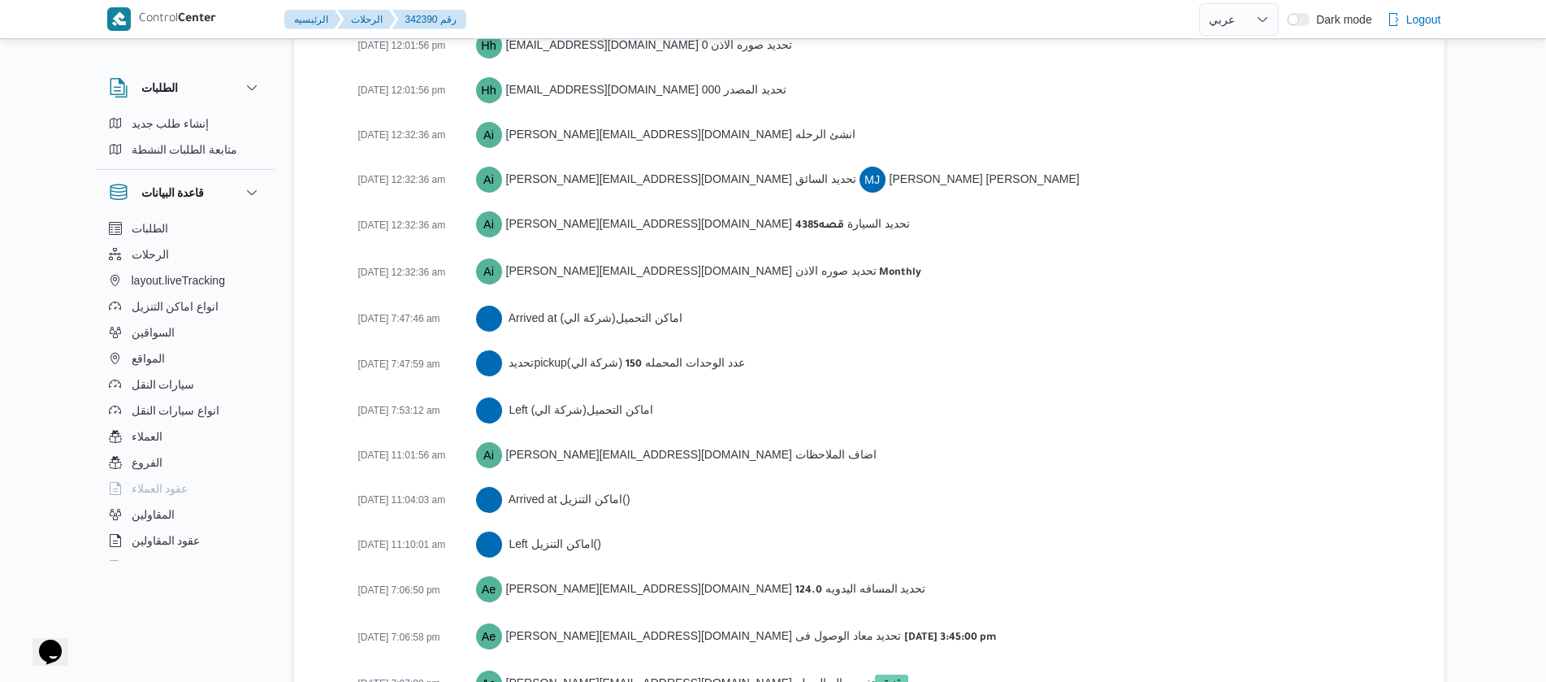
scroll to position [2434, 0]
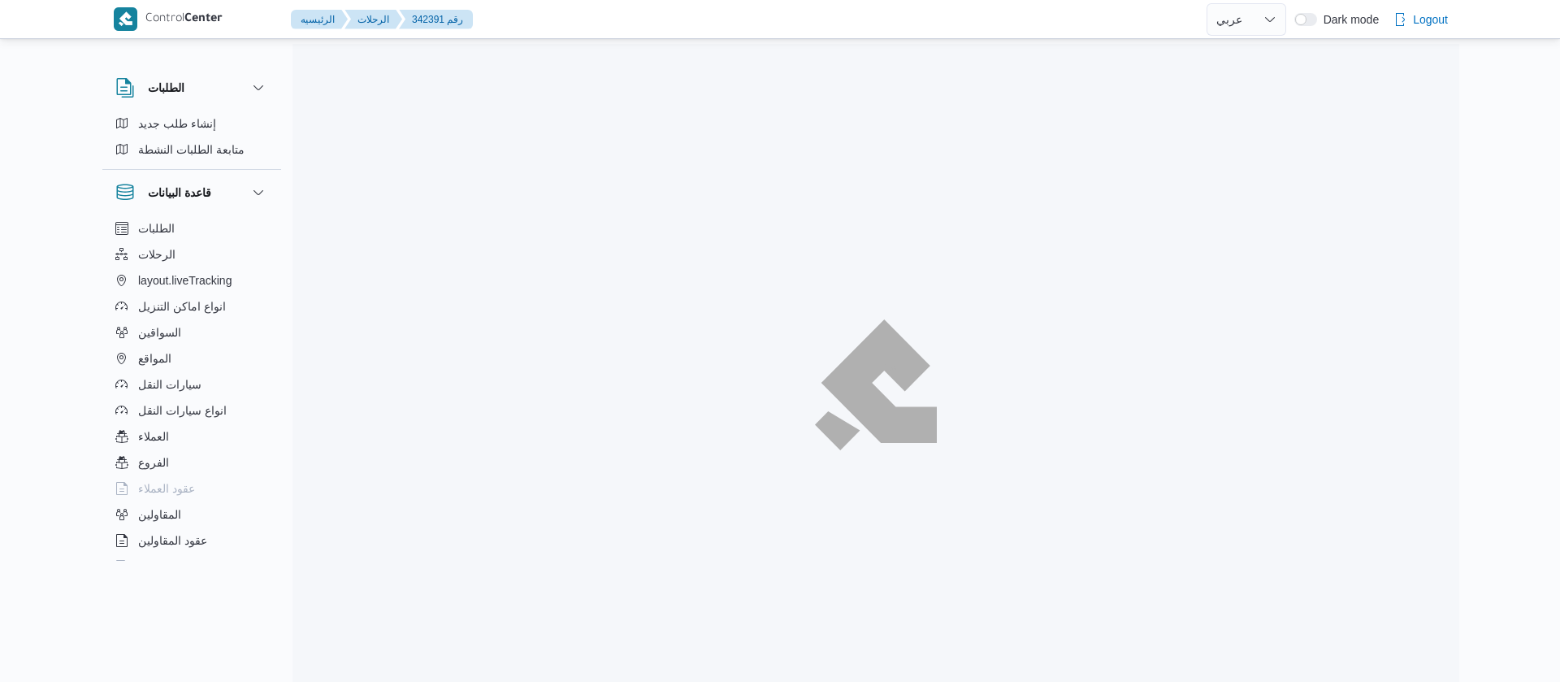
select select "ar"
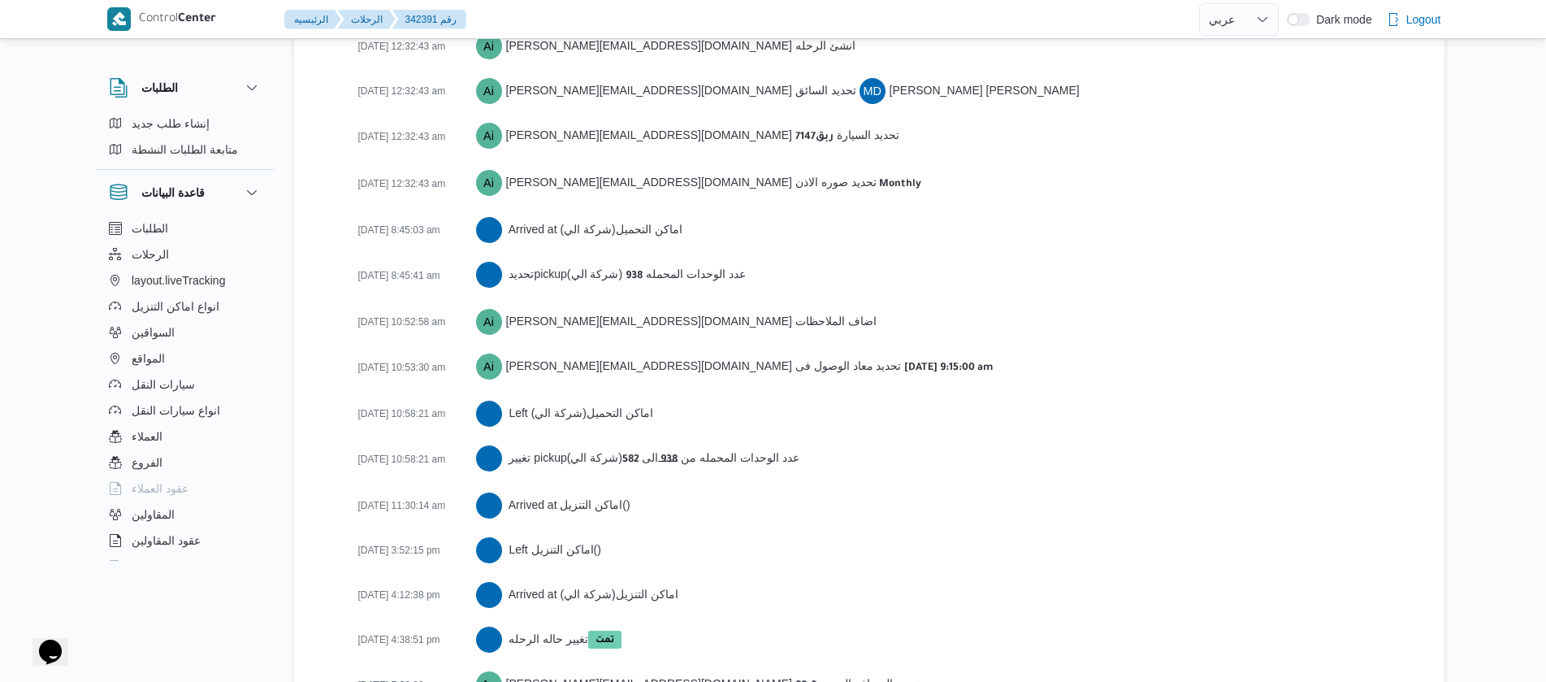
scroll to position [2550, 0]
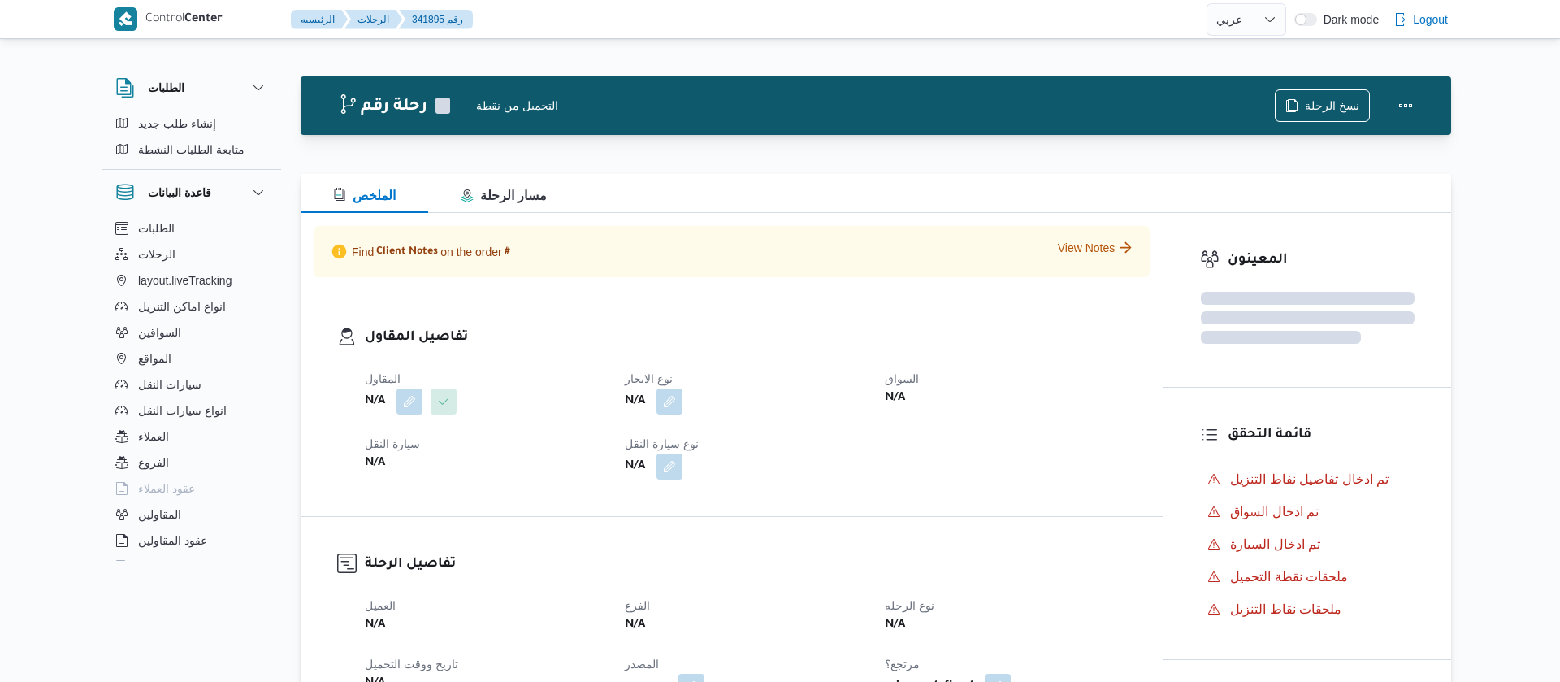
select select "ar"
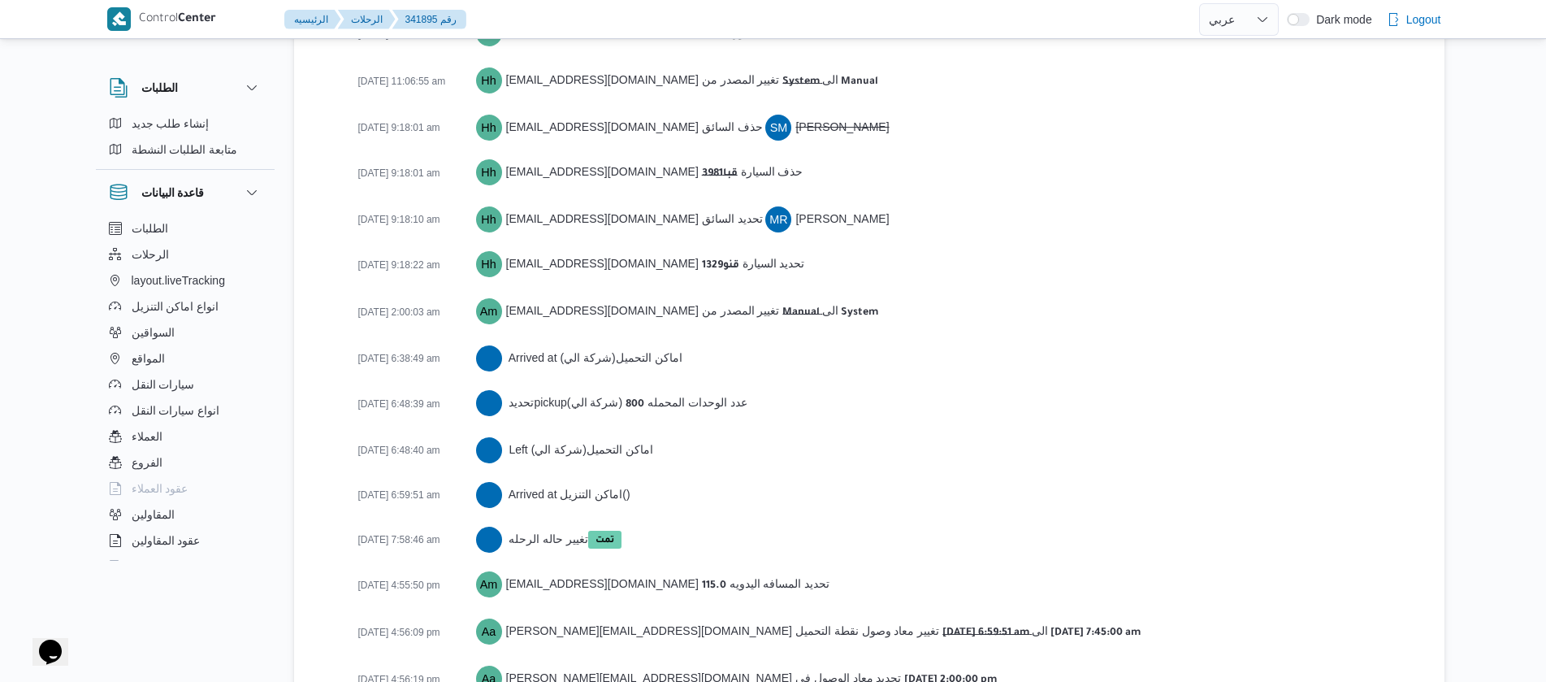
scroll to position [2779, 0]
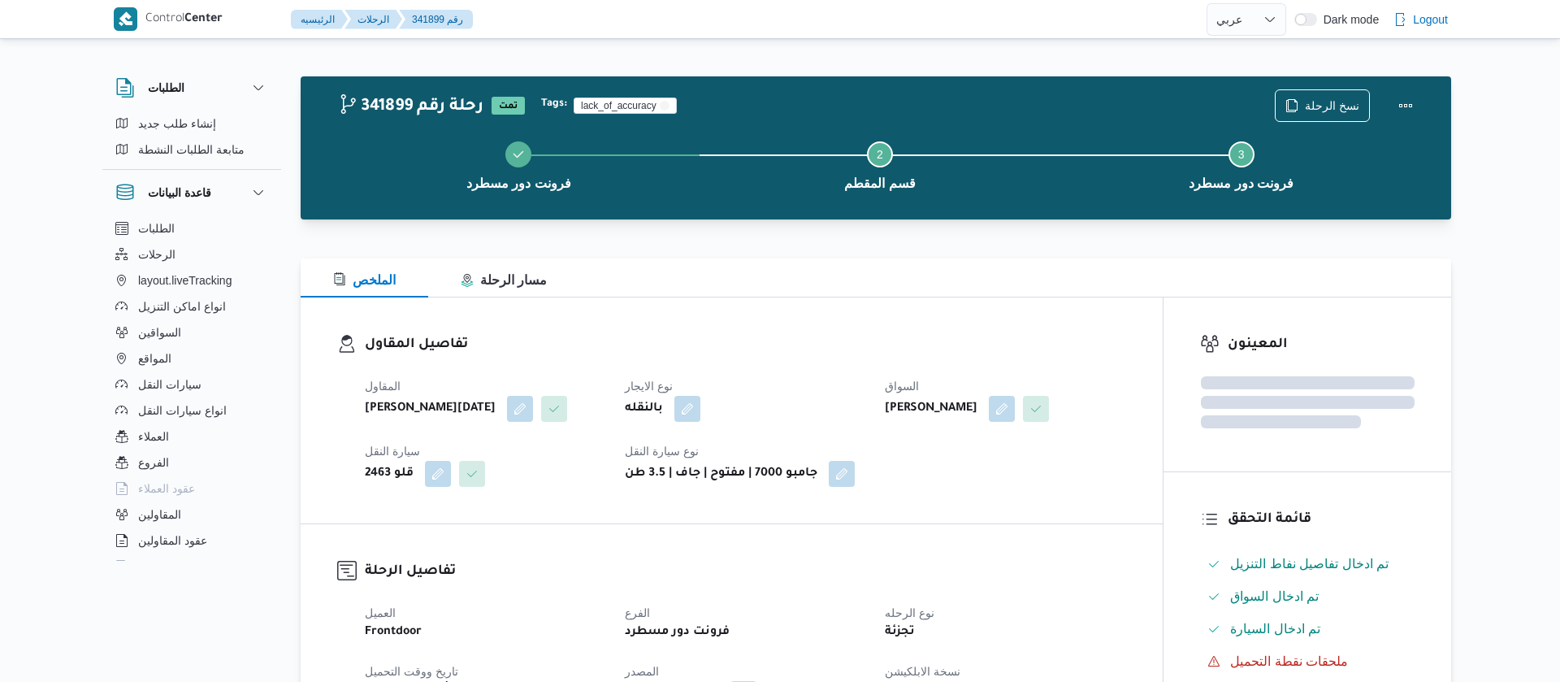
select select "ar"
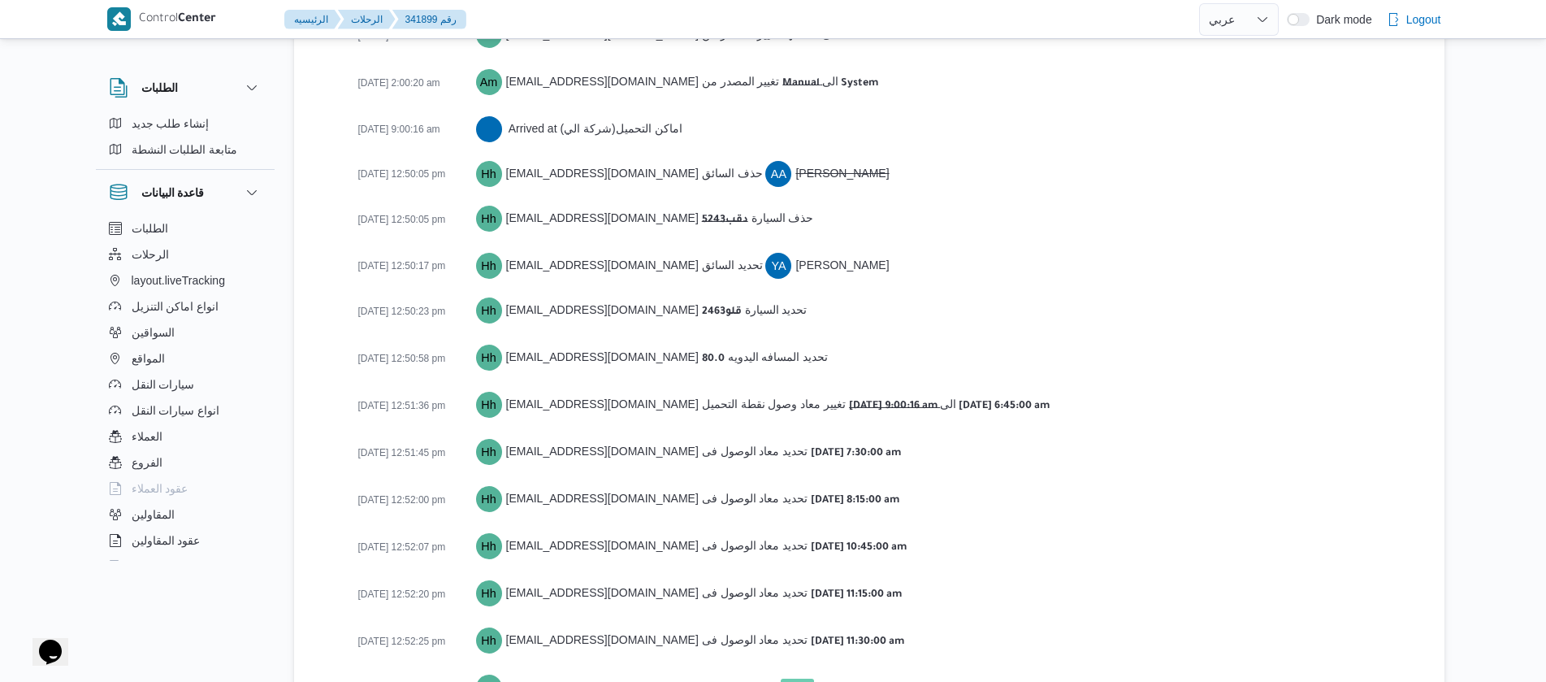
scroll to position [2612, 0]
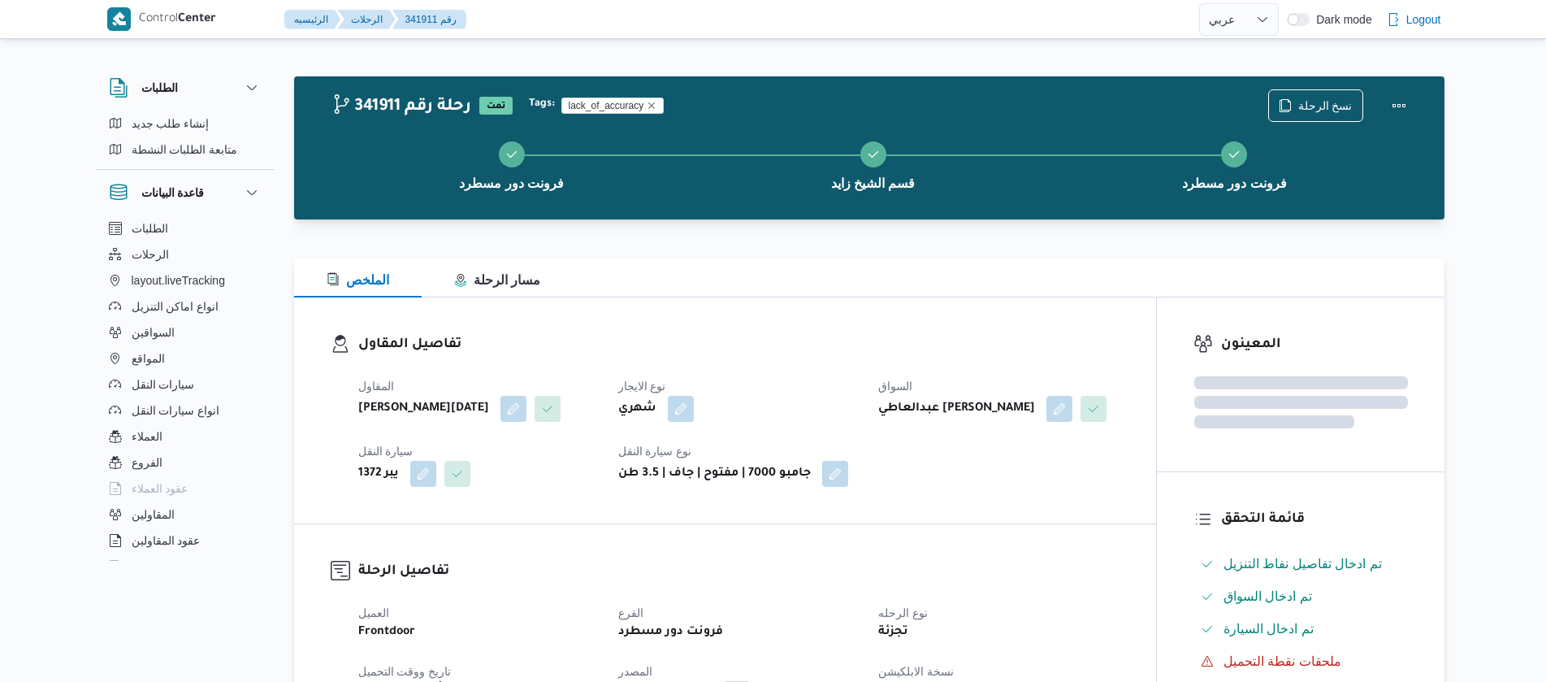
select select "ar"
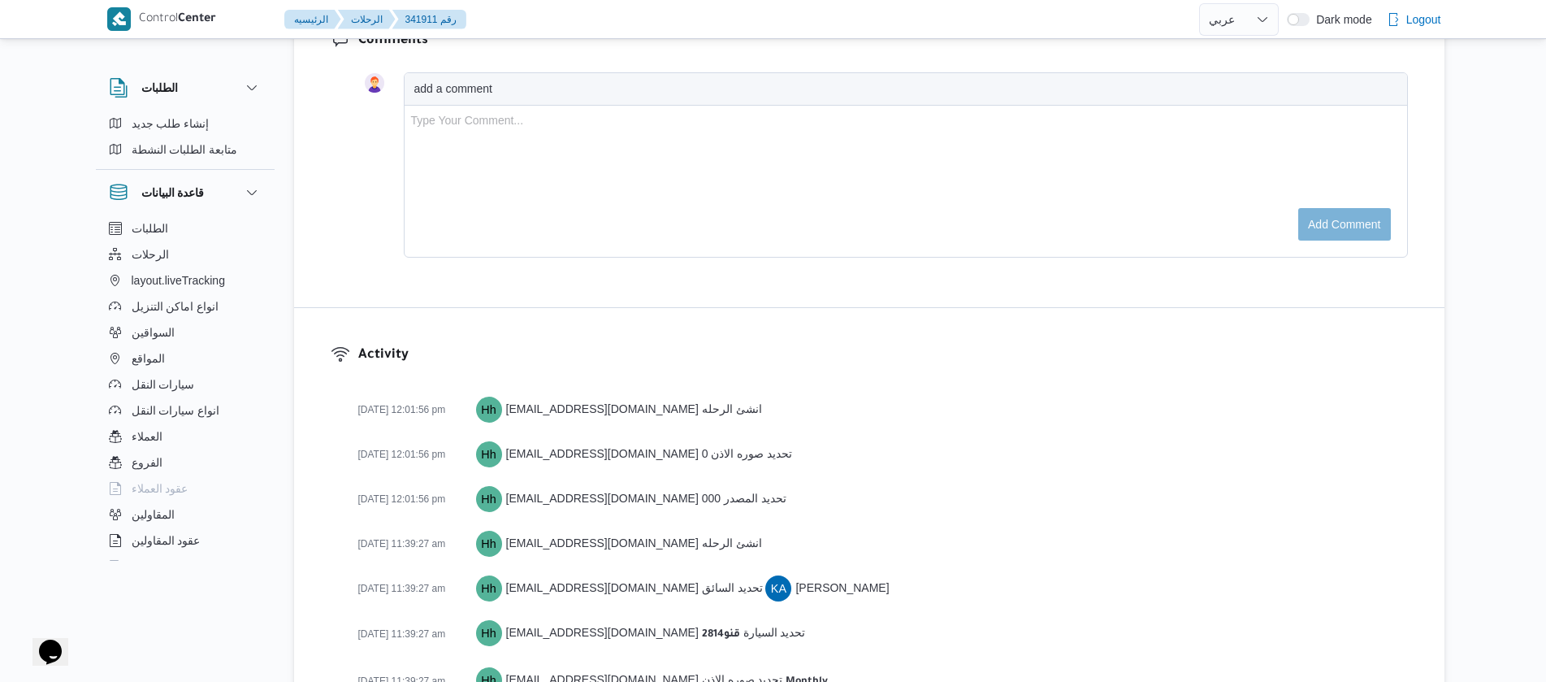
scroll to position [2914, 0]
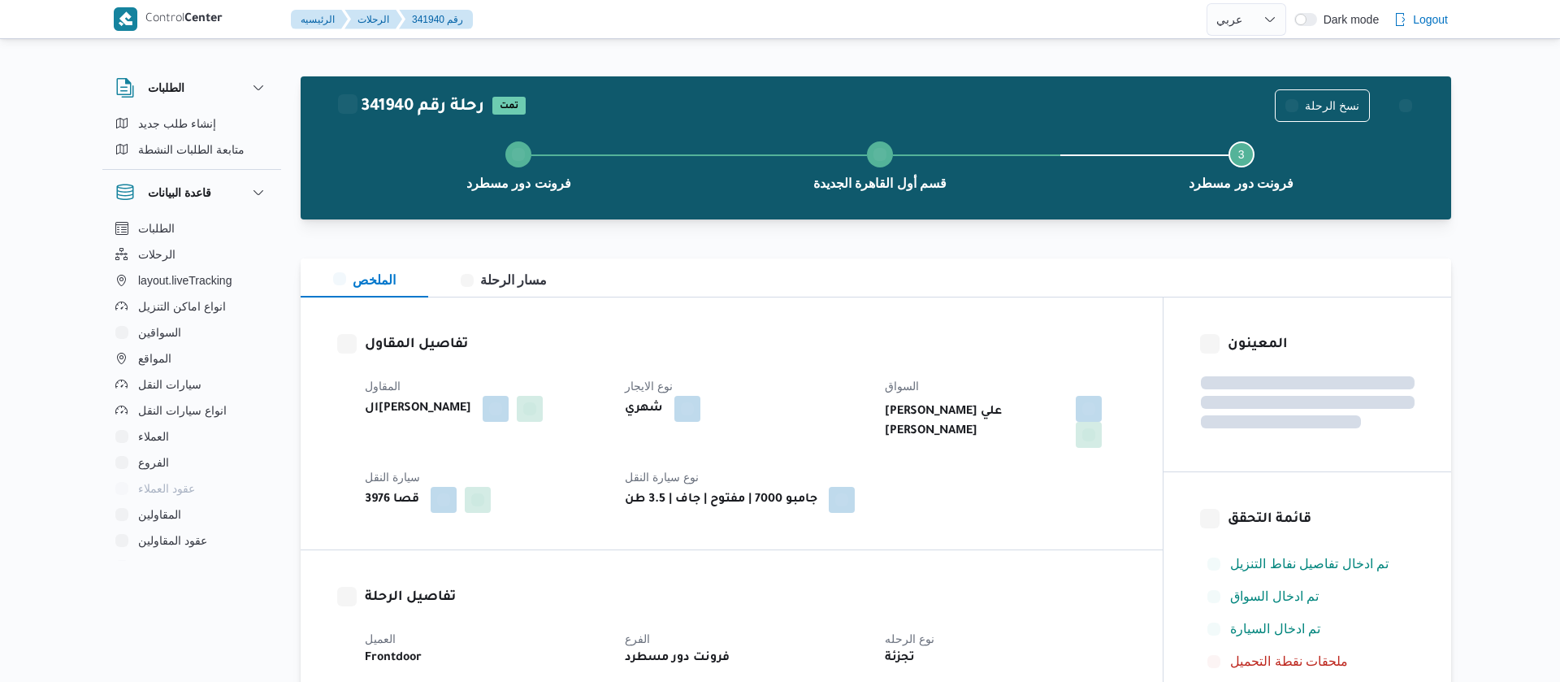
select select "ar"
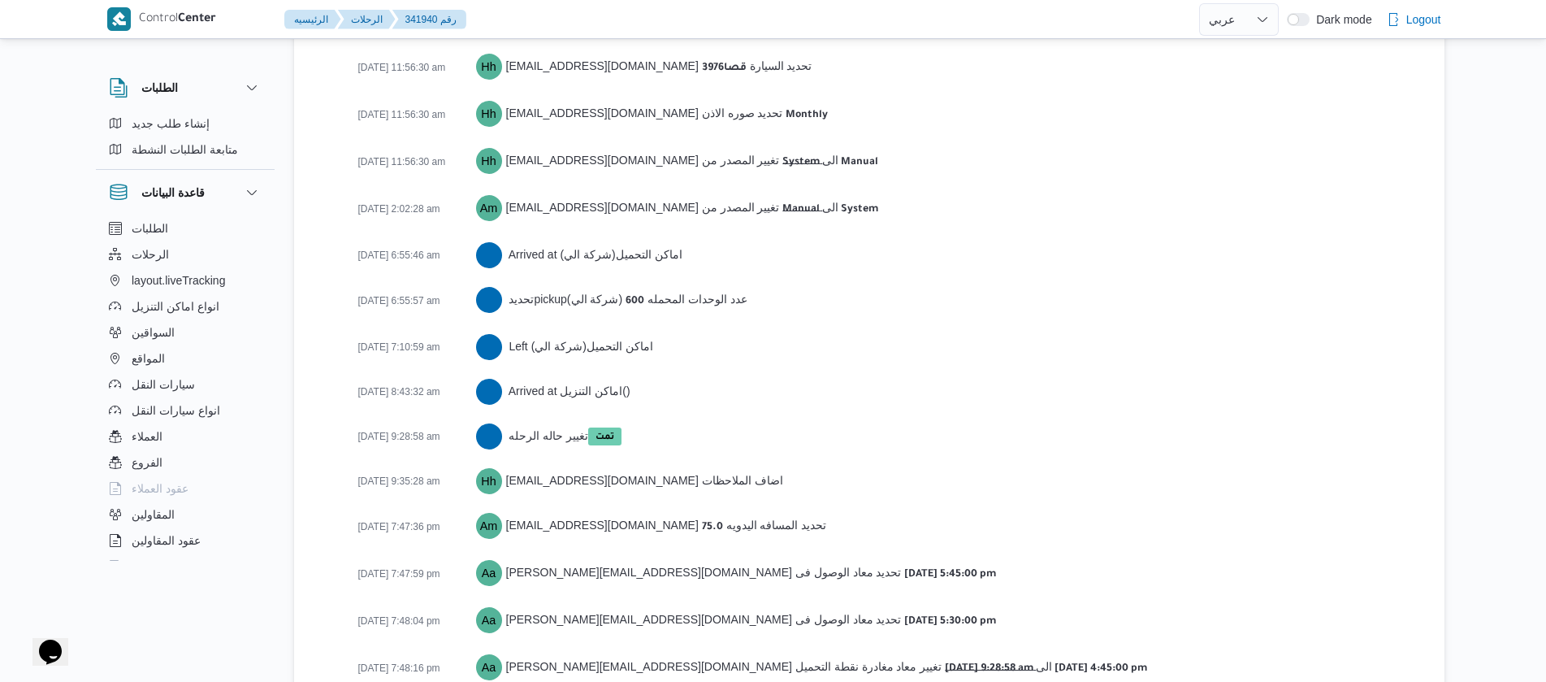
scroll to position [2571, 0]
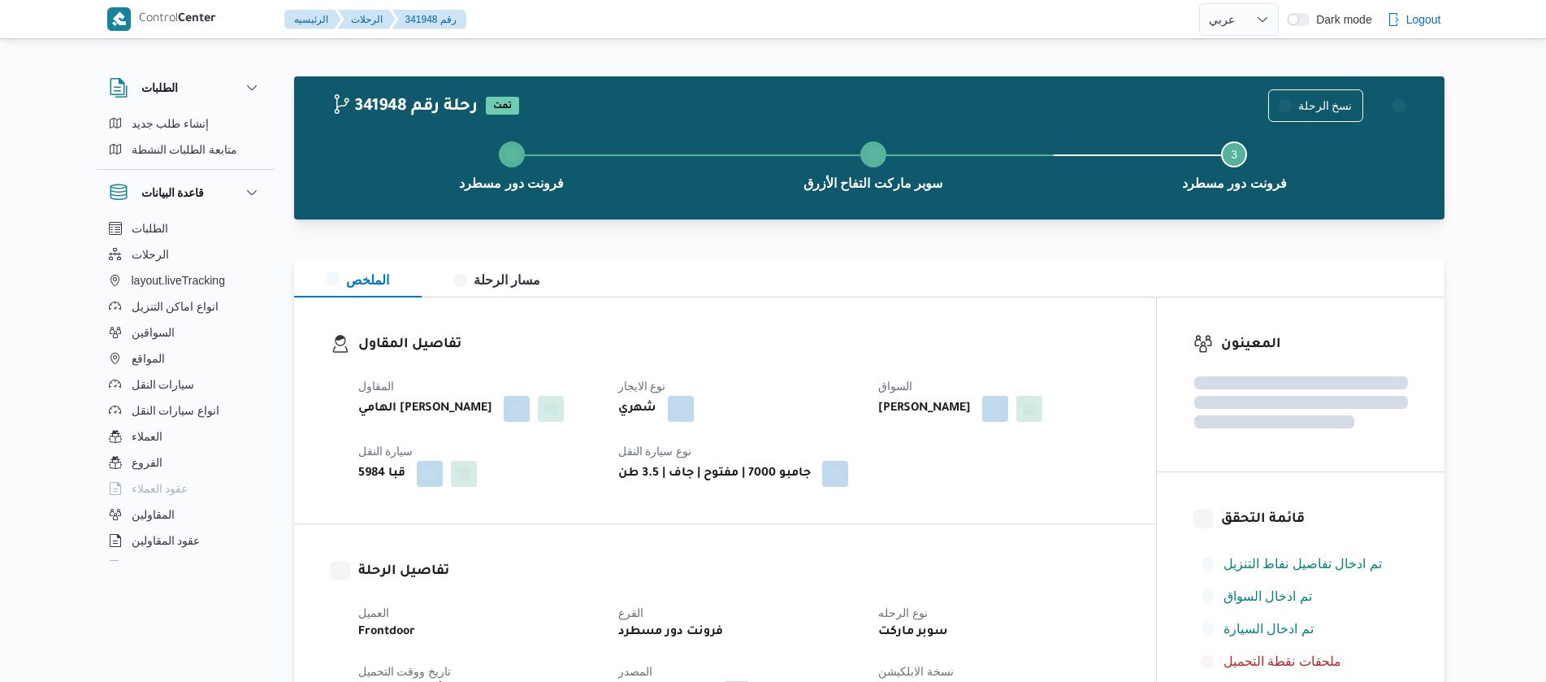
select select "ar"
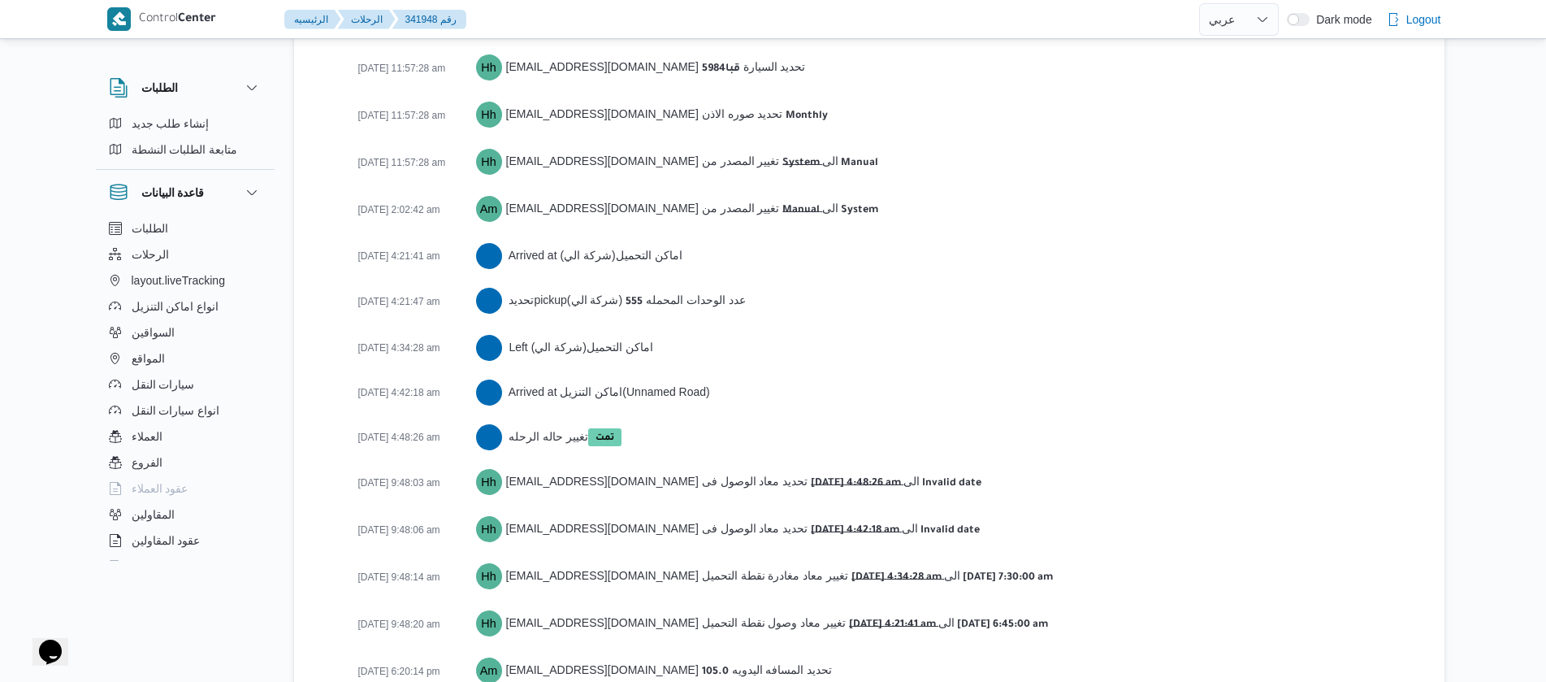
scroll to position [2510, 0]
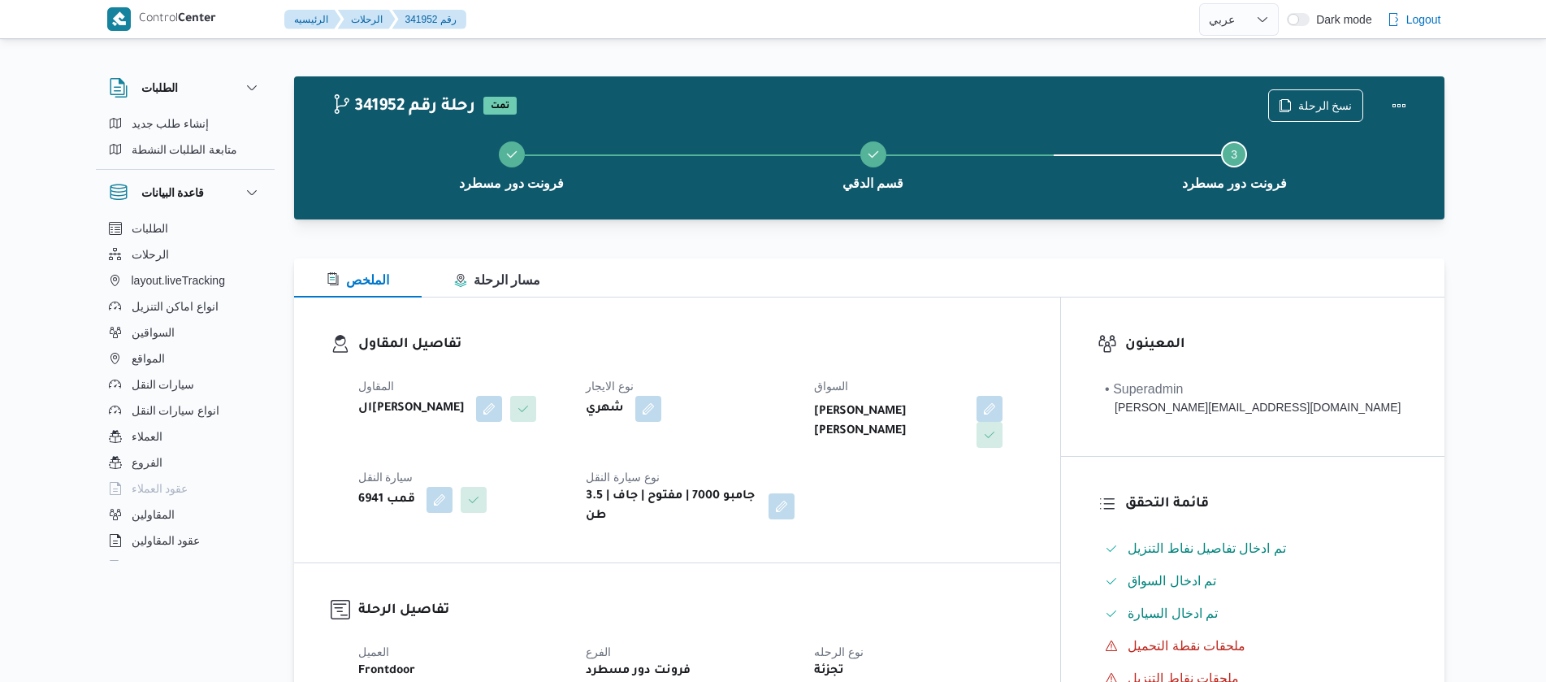
select select "ar"
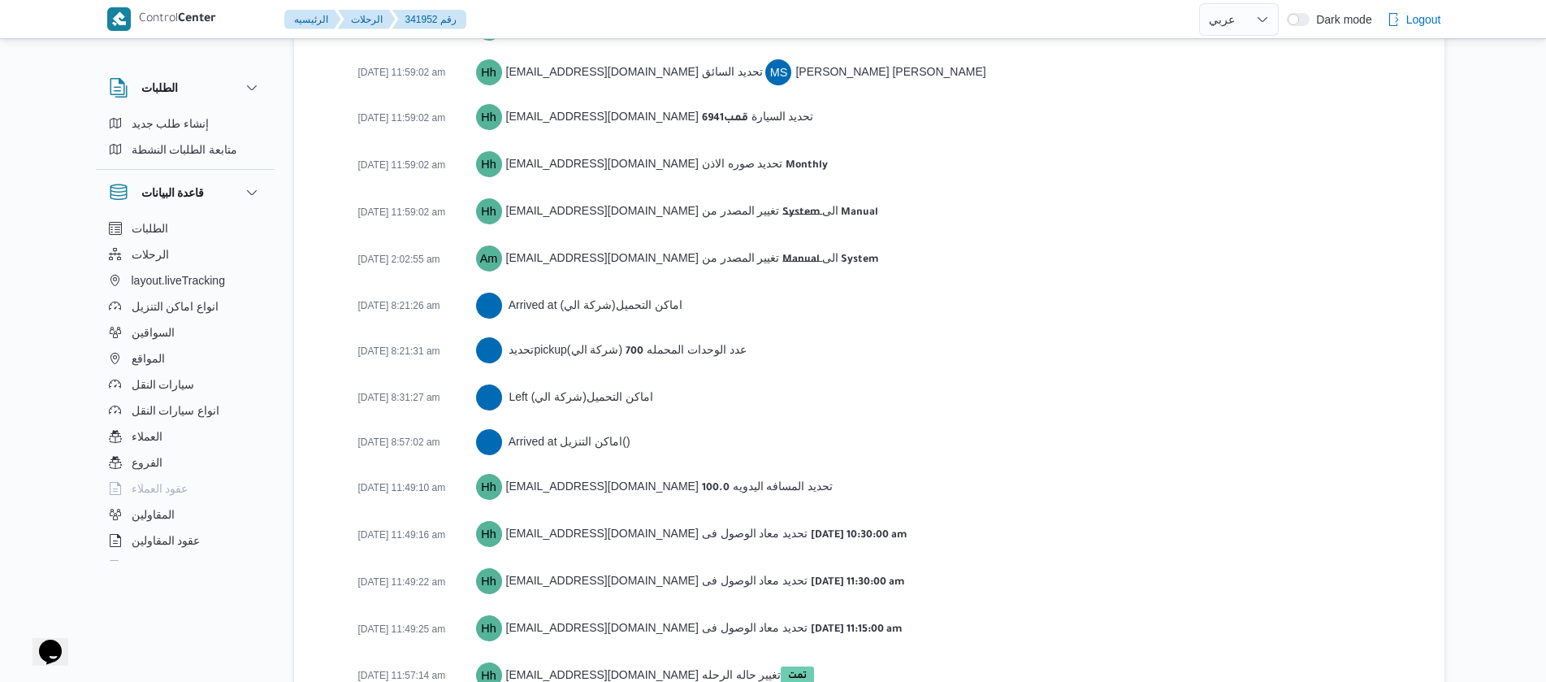
scroll to position [2526, 0]
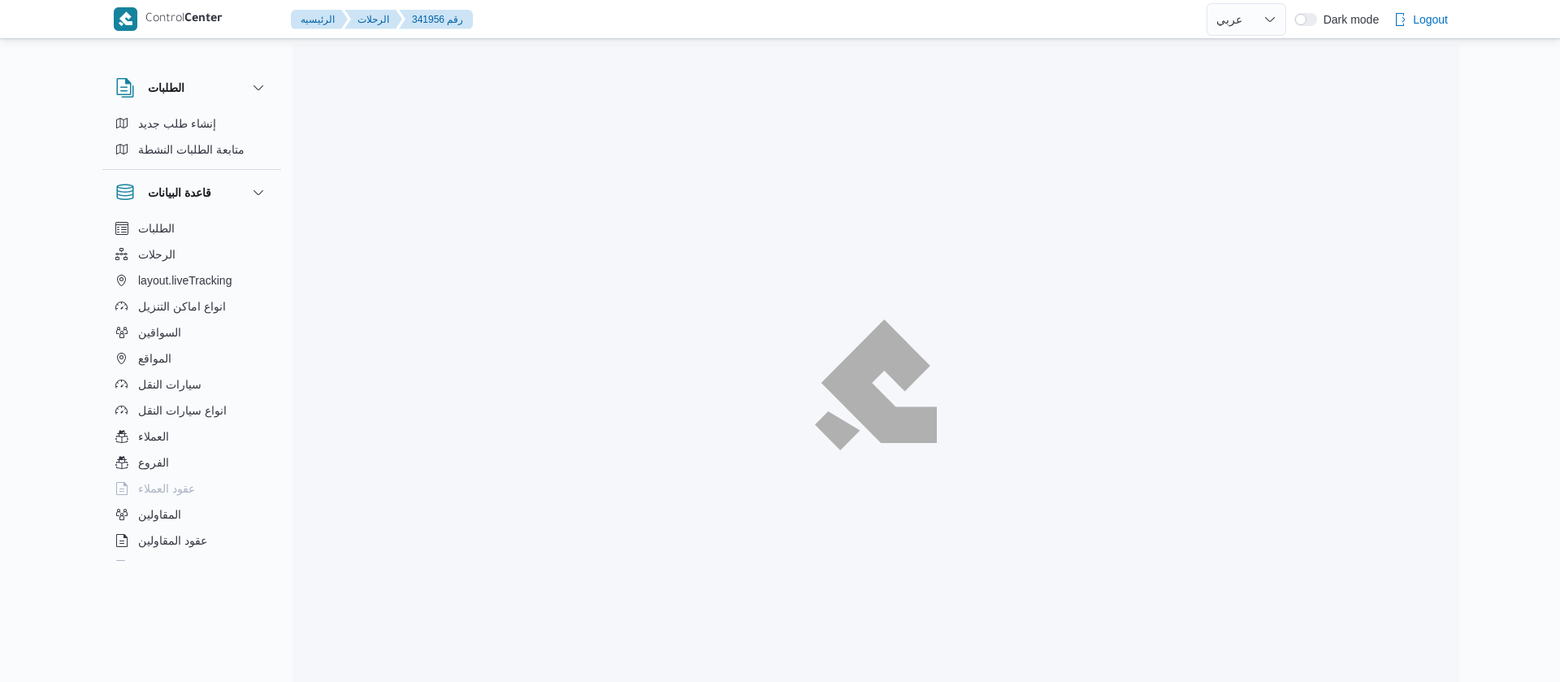
select select "ar"
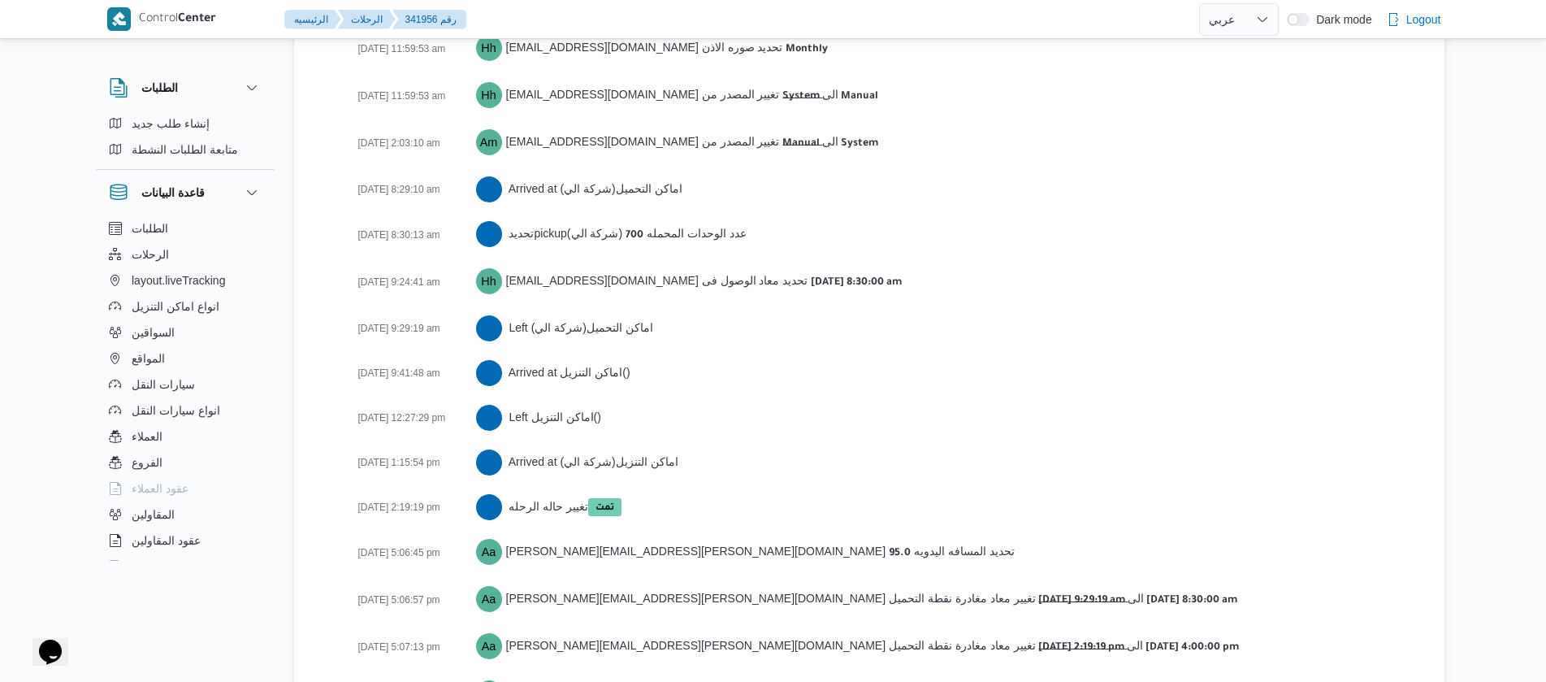
scroll to position [2707, 0]
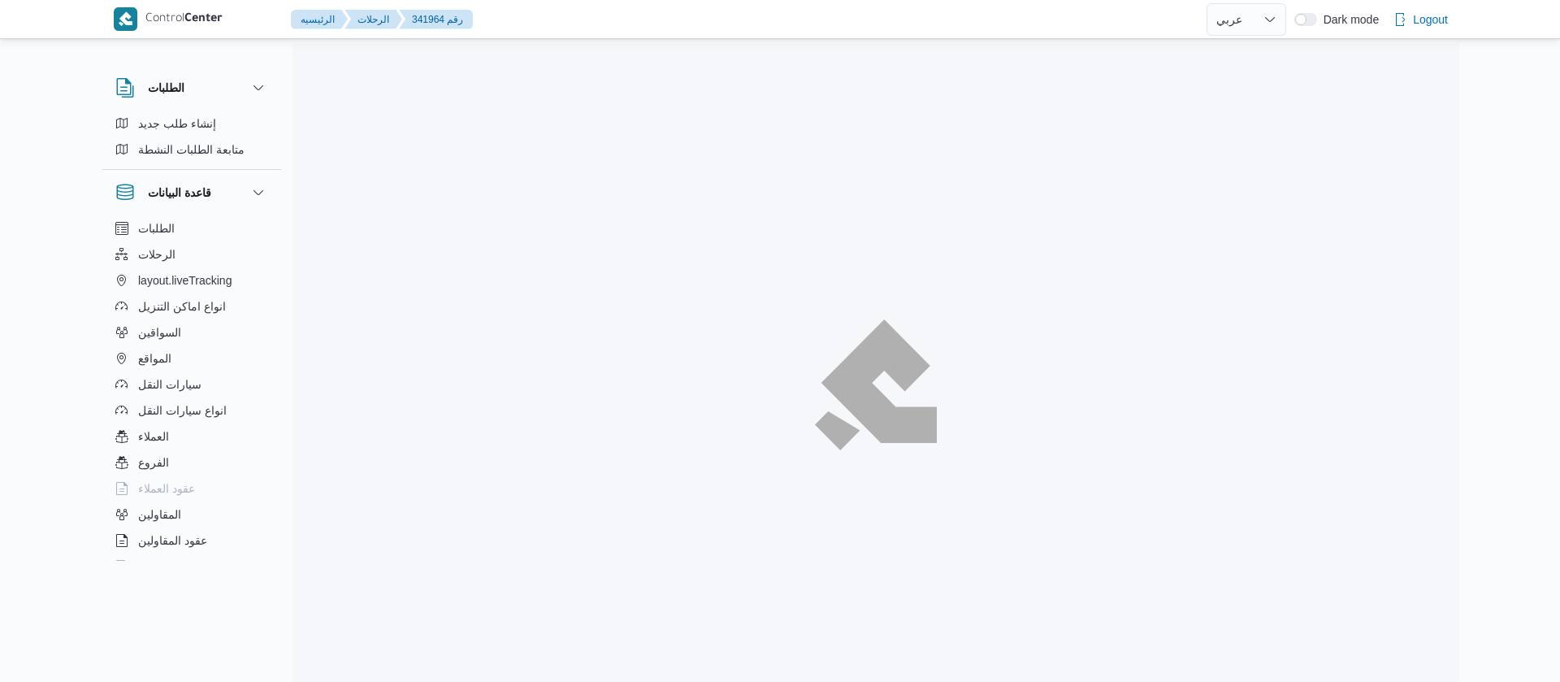
select select "ar"
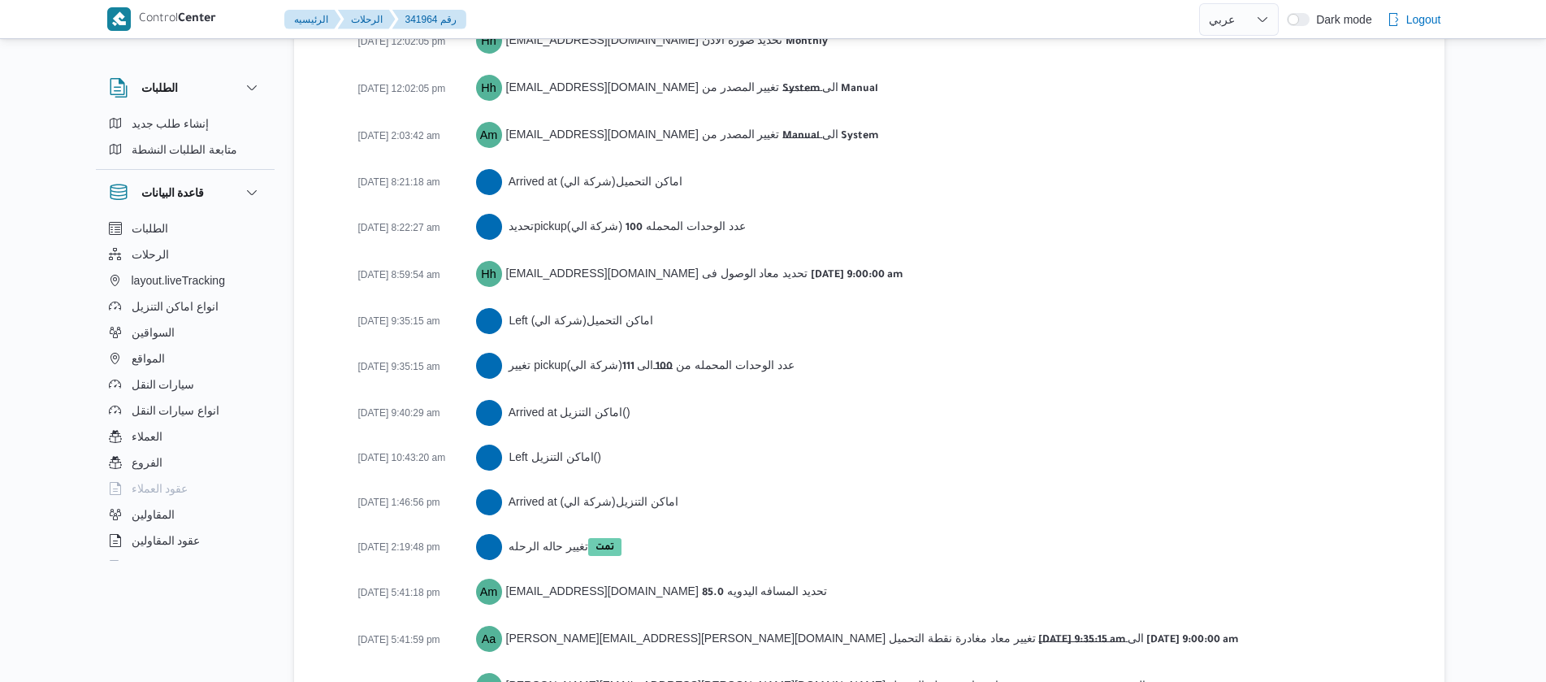
scroll to position [2779, 0]
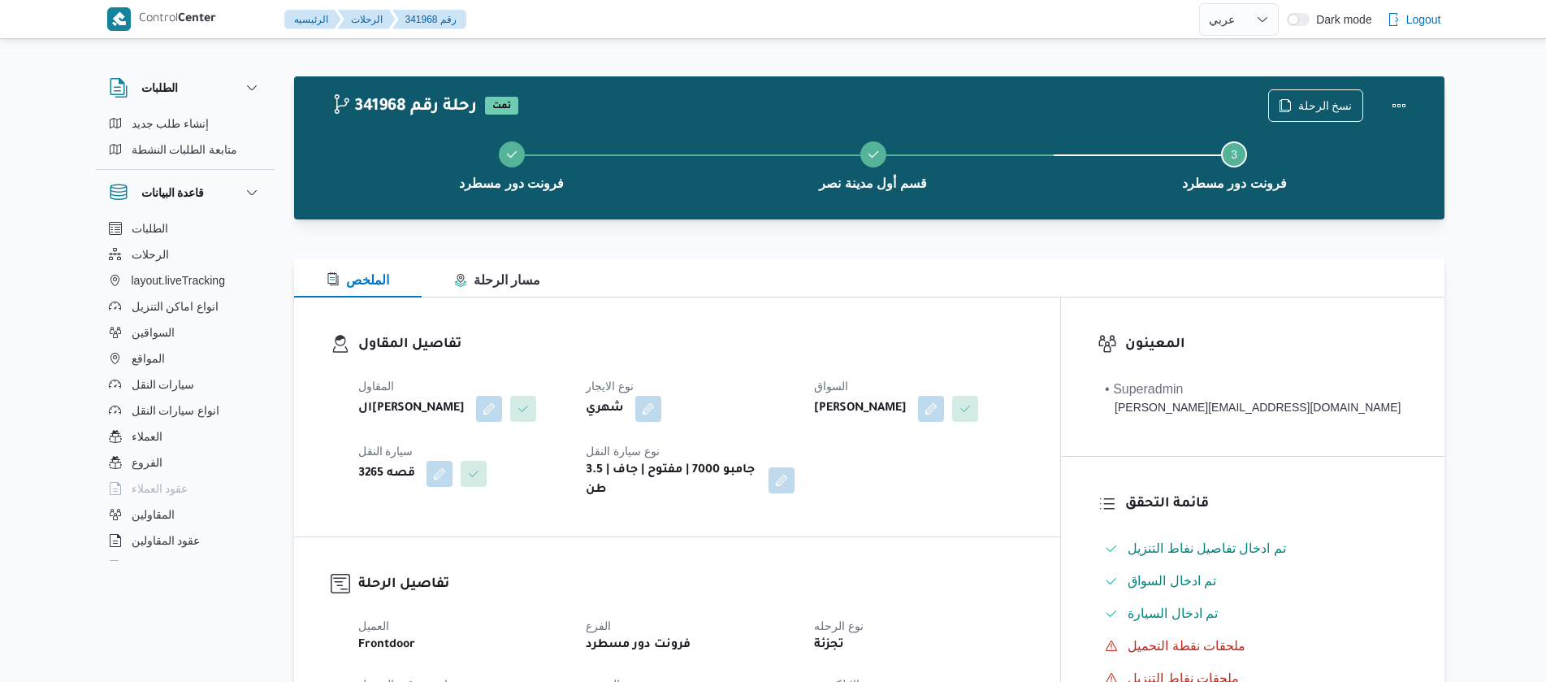
select select "ar"
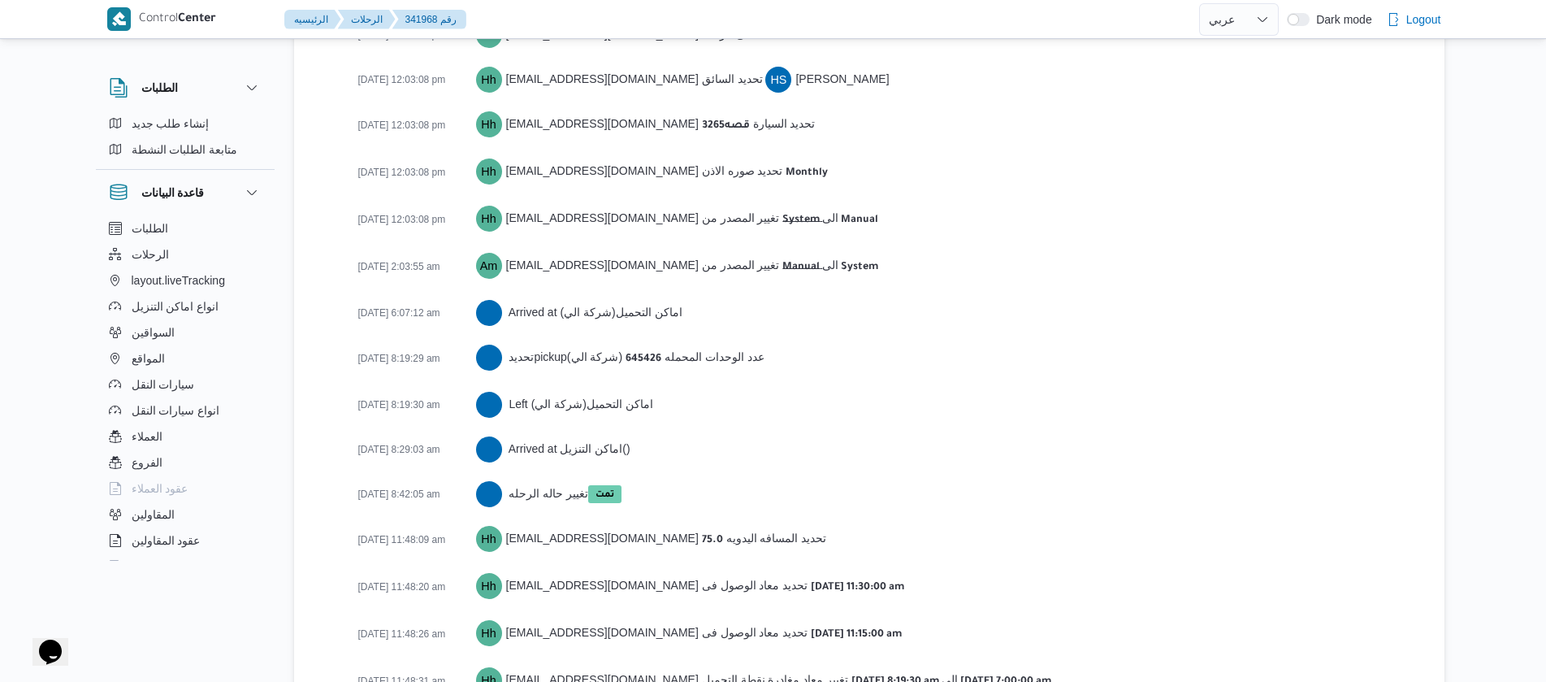
scroll to position [2598, 0]
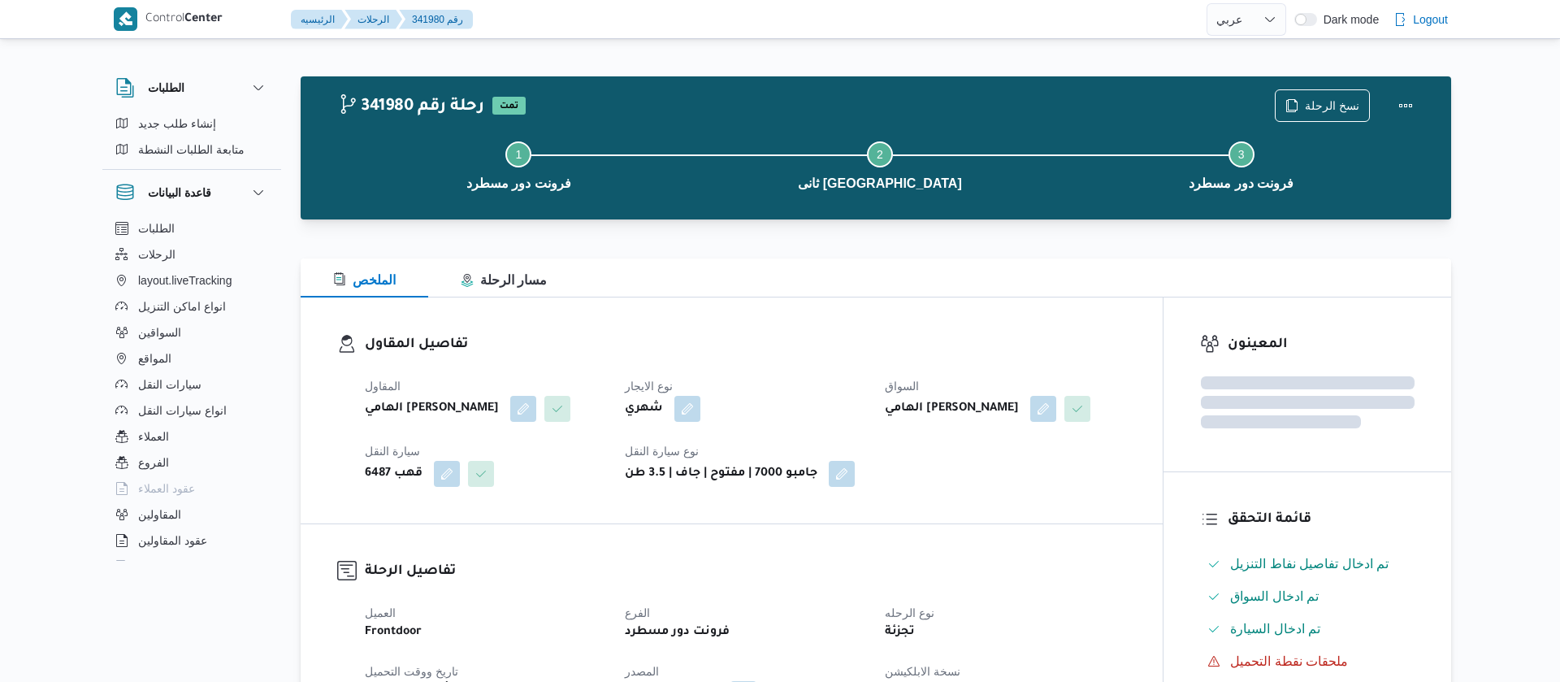
select select "ar"
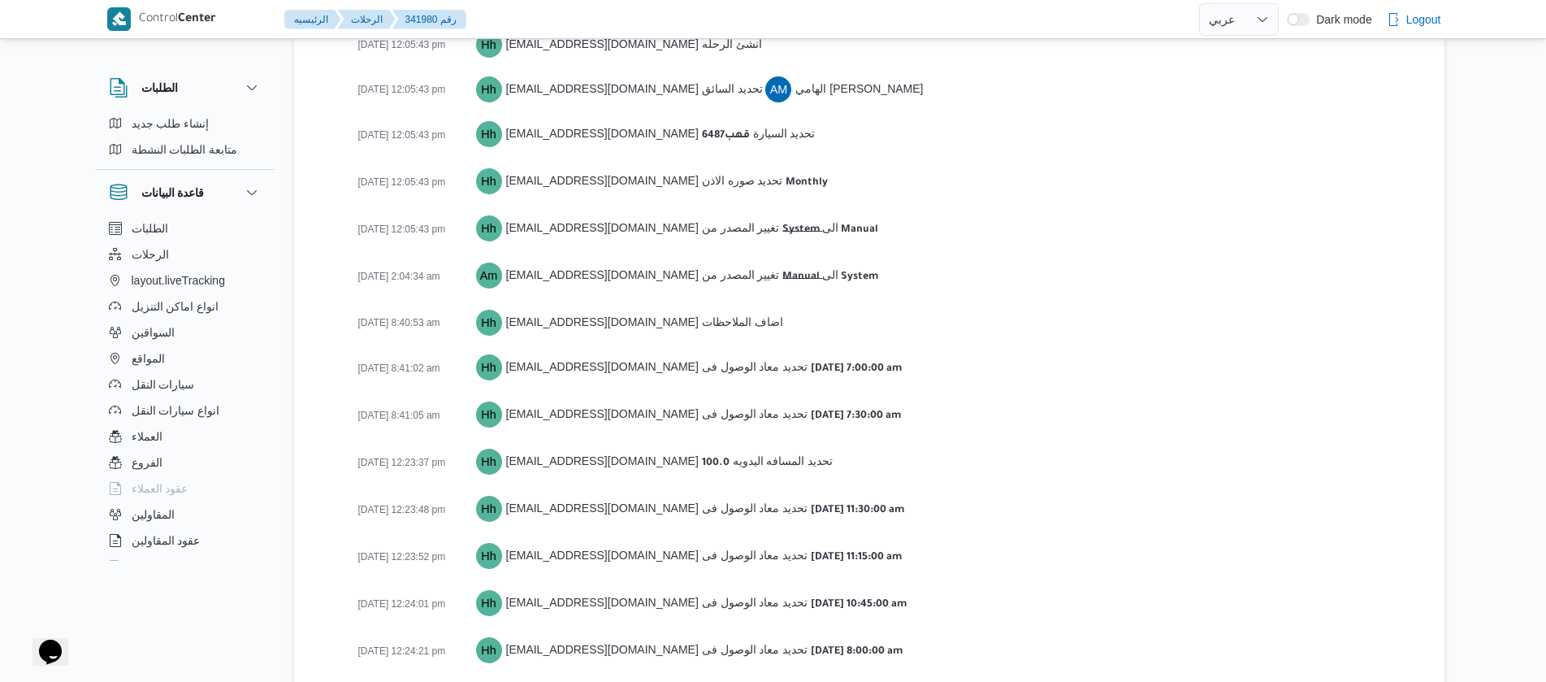
scroll to position [2527, 0]
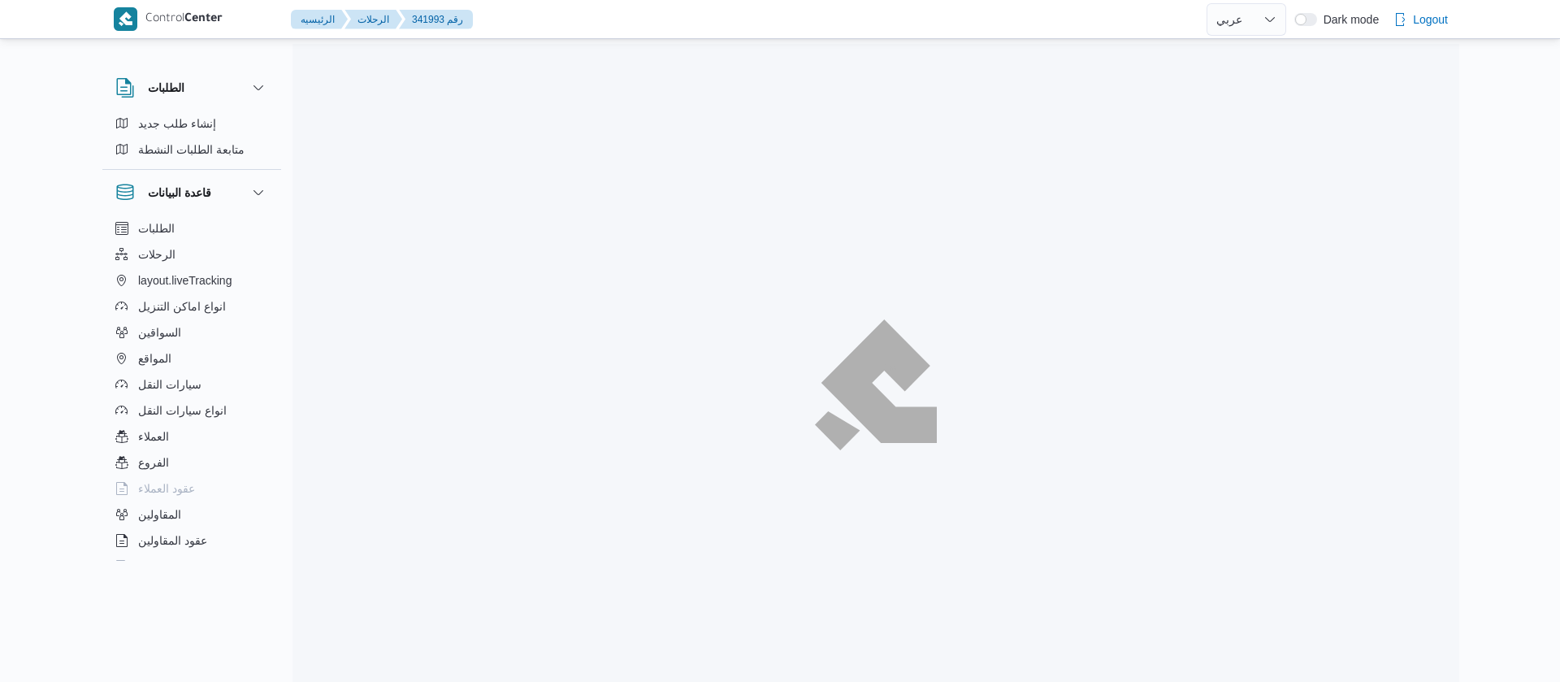
select select "ar"
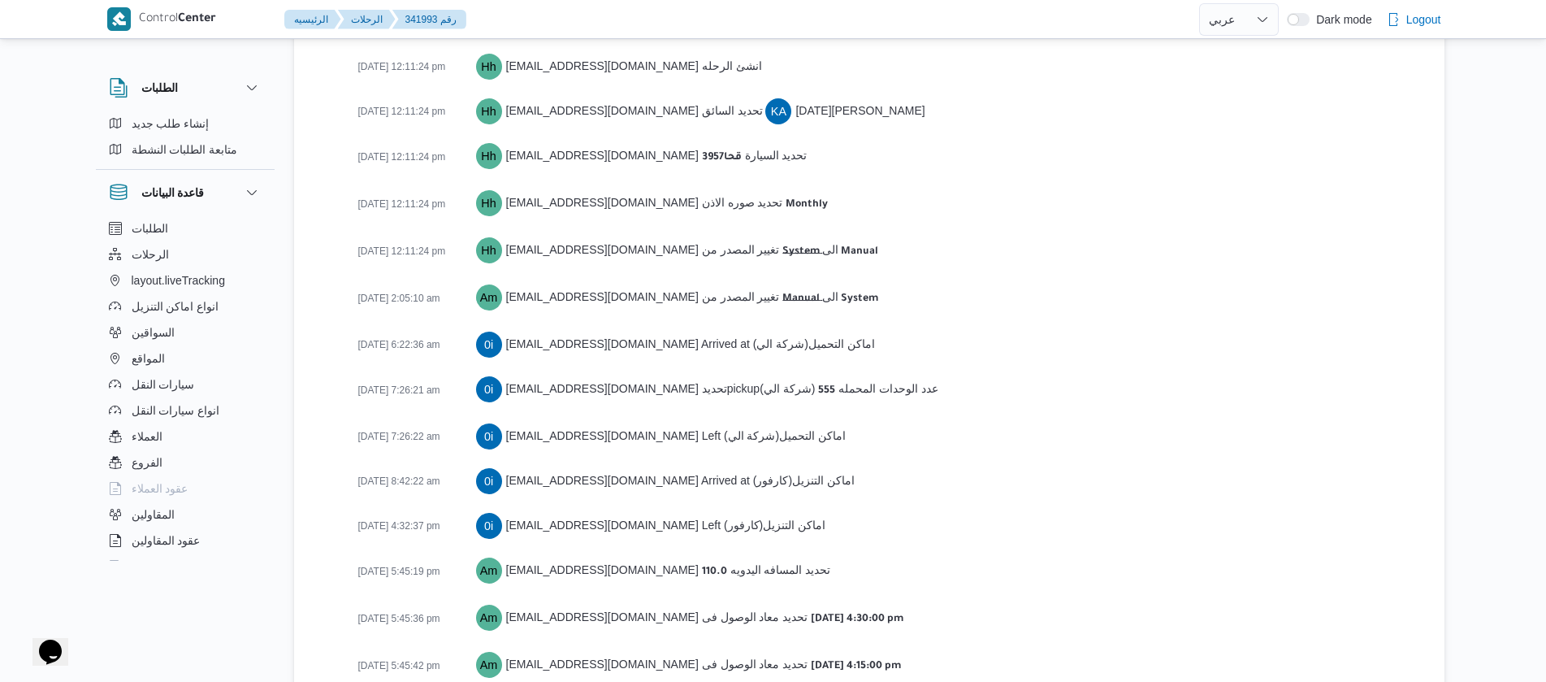
scroll to position [2571, 0]
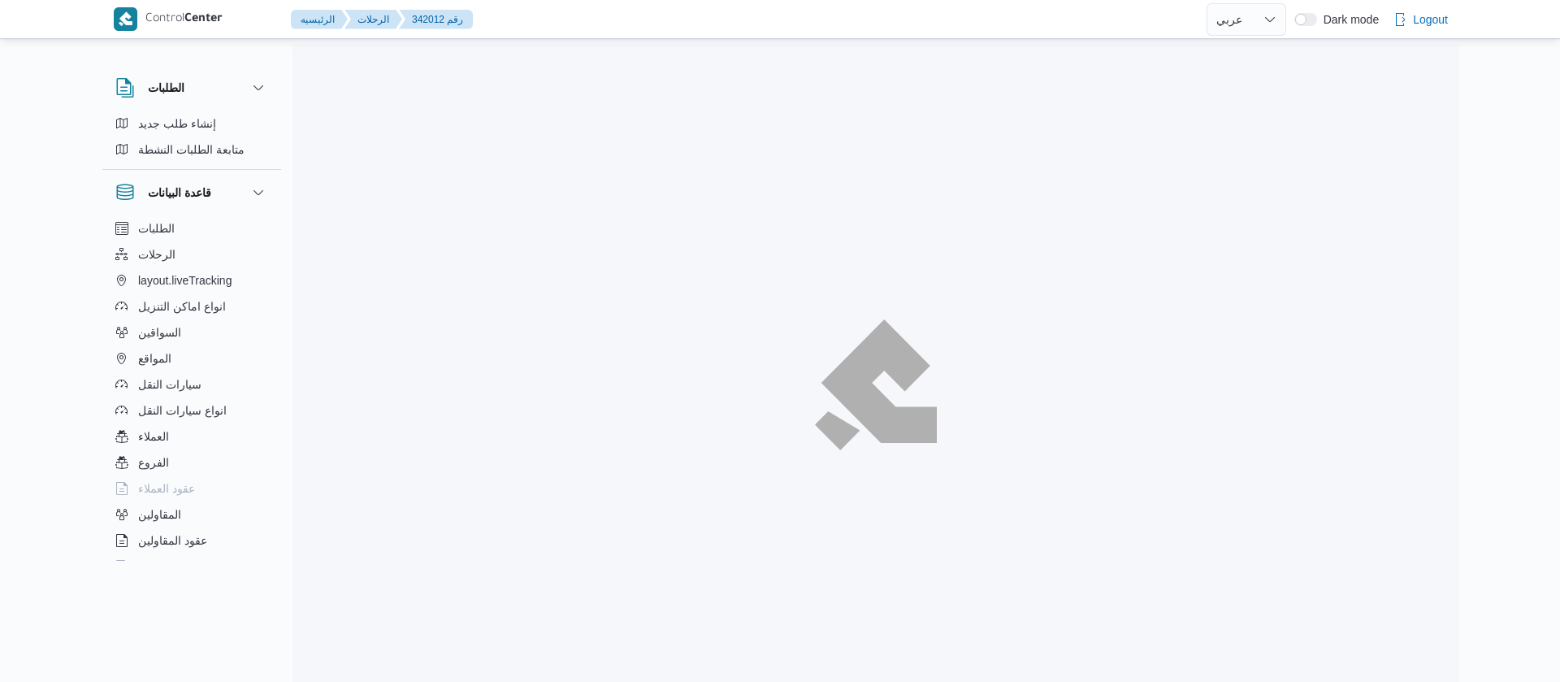
select select "ar"
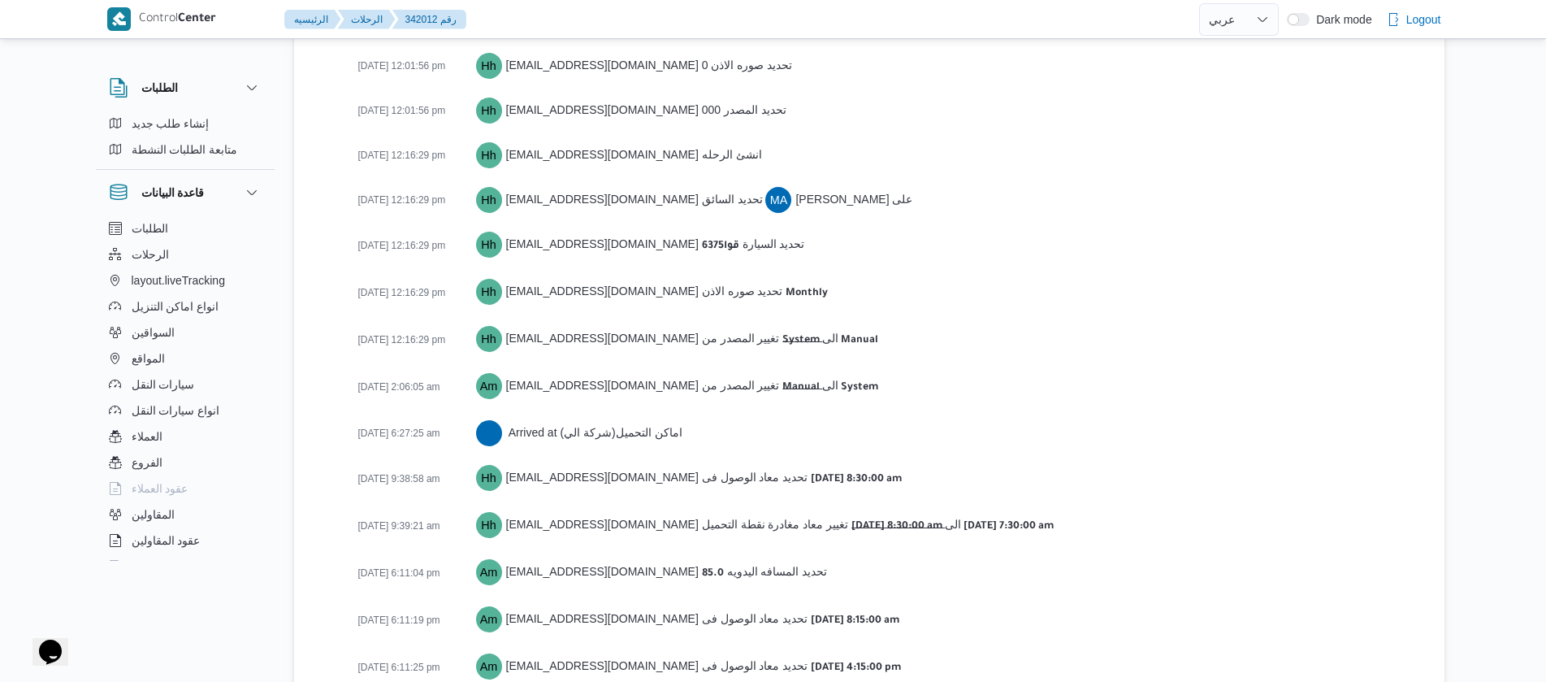
scroll to position [2553, 0]
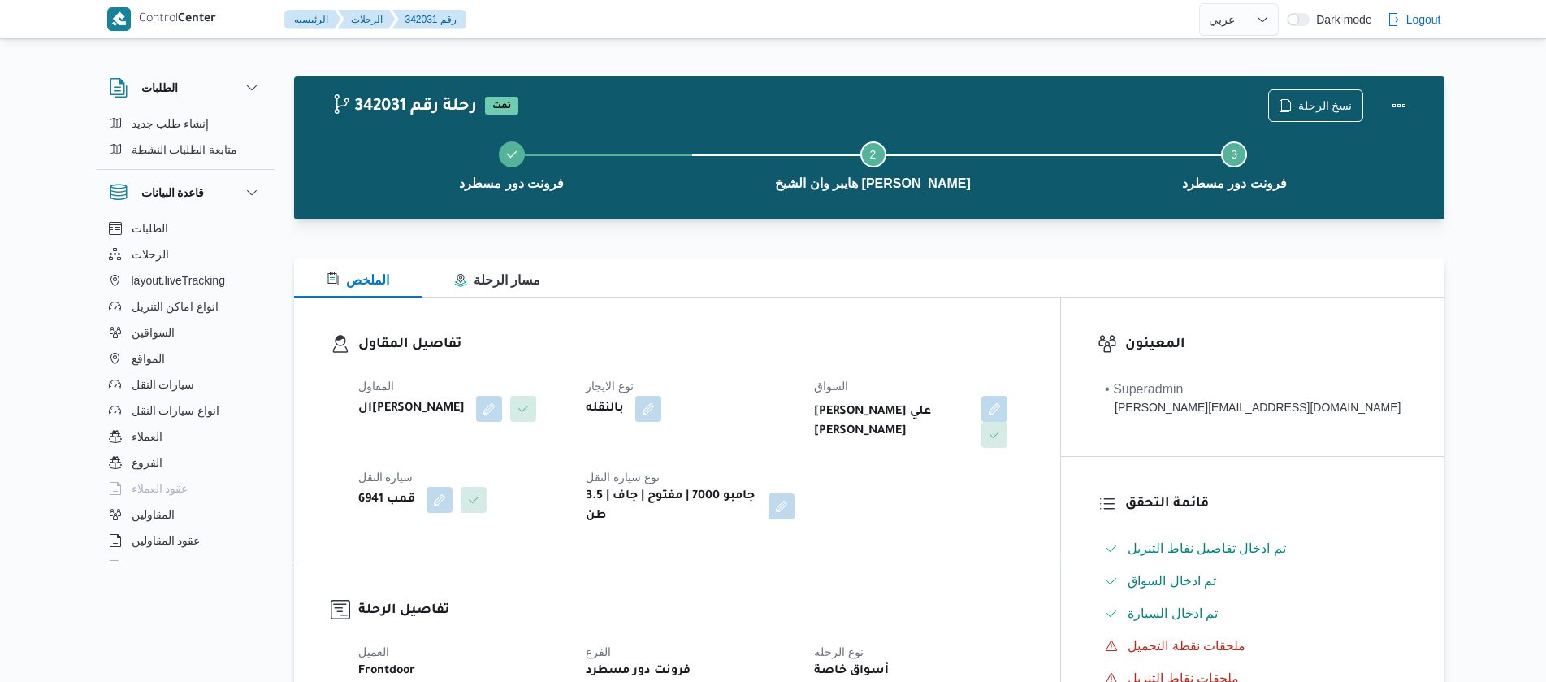
select select "ar"
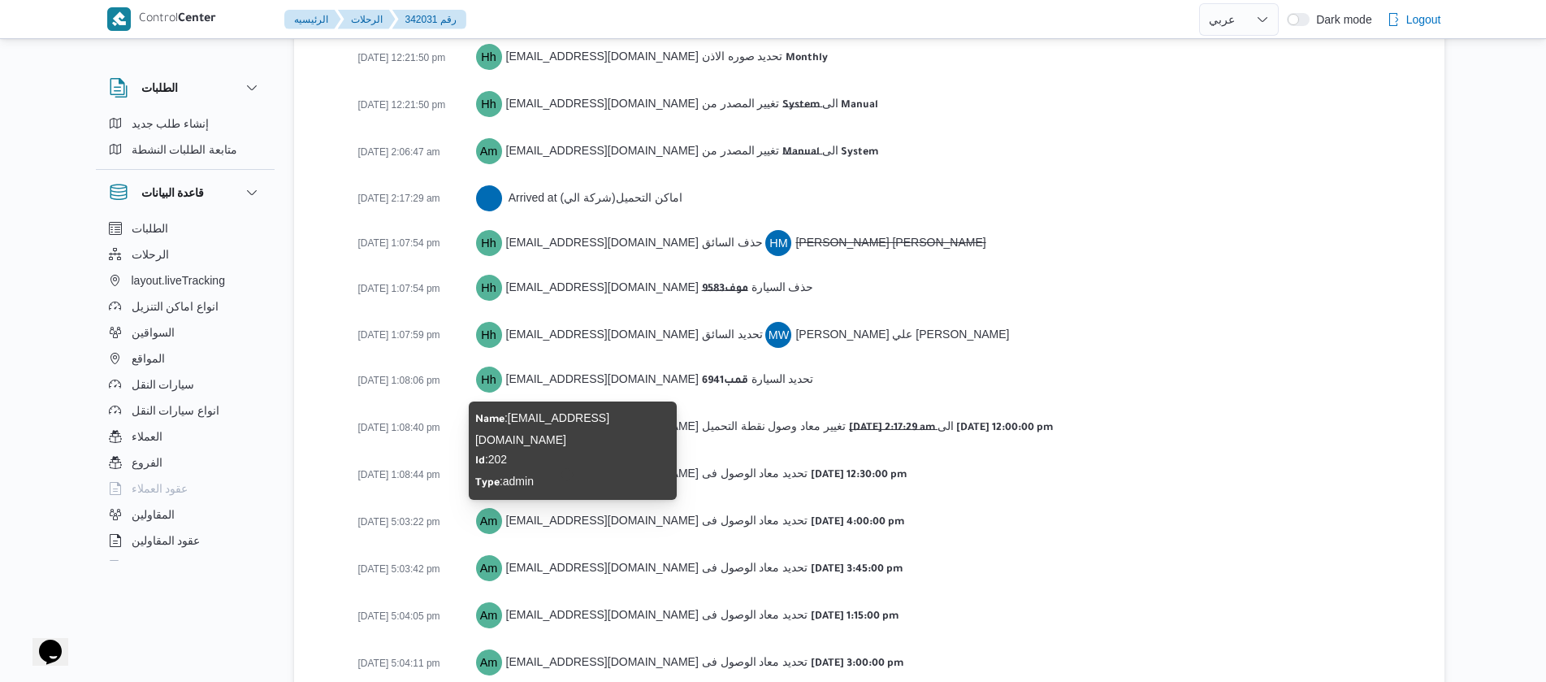
scroll to position [2632, 0]
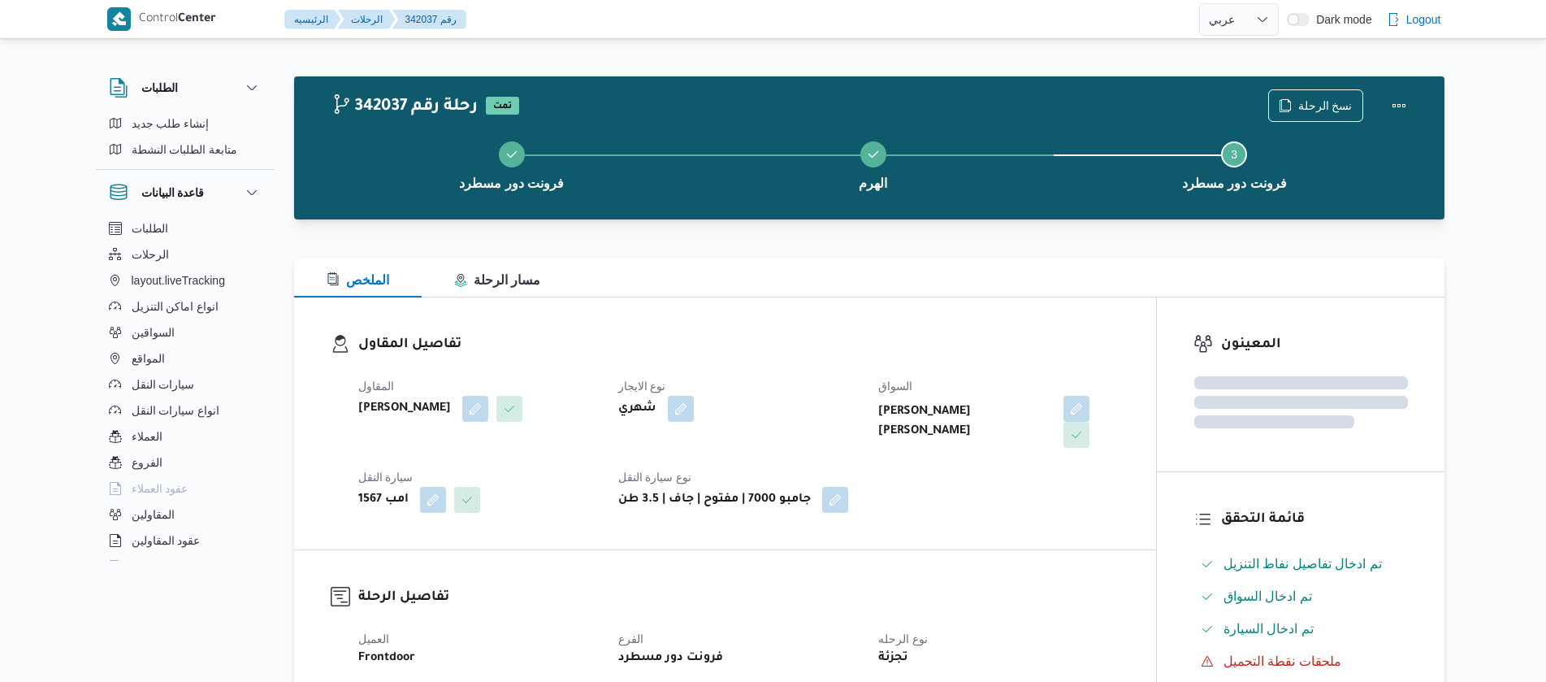
select select "ar"
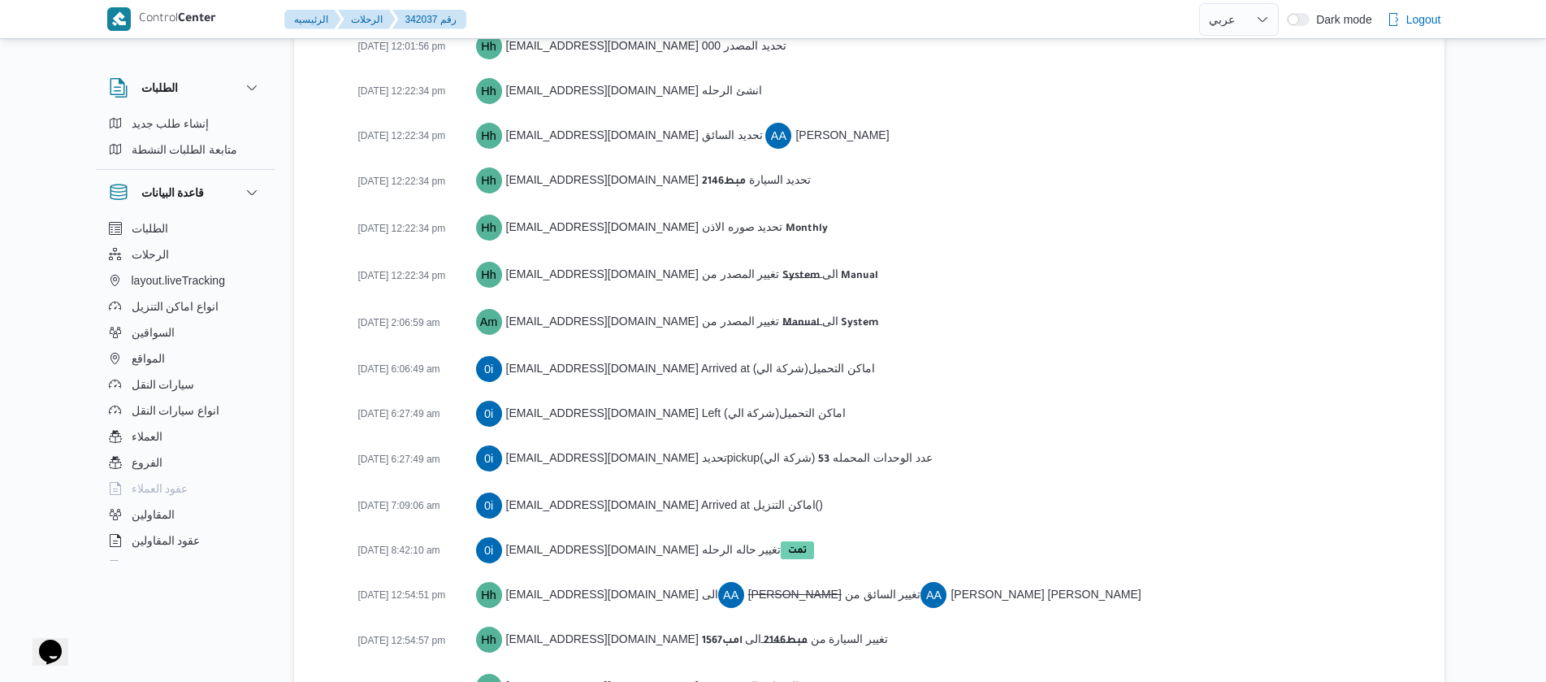
scroll to position [2642, 0]
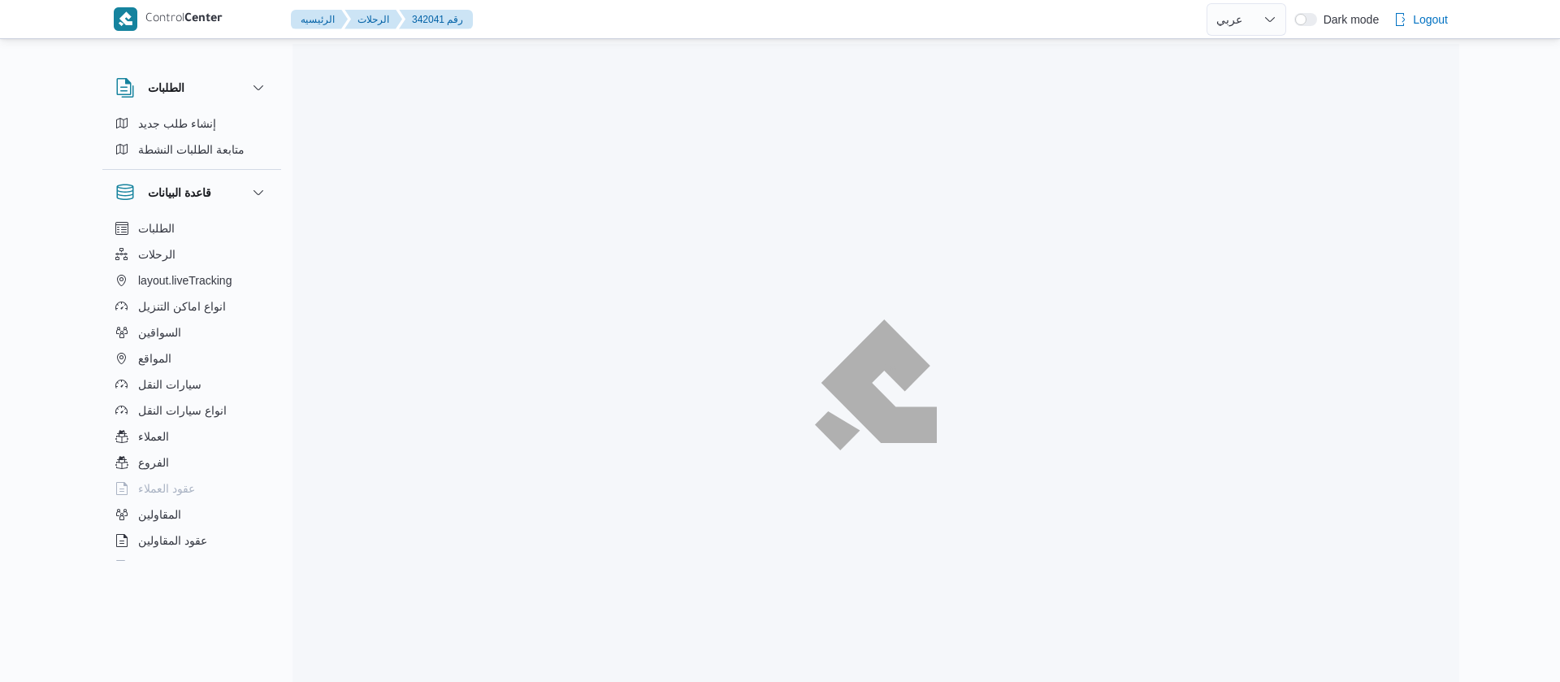
select select "ar"
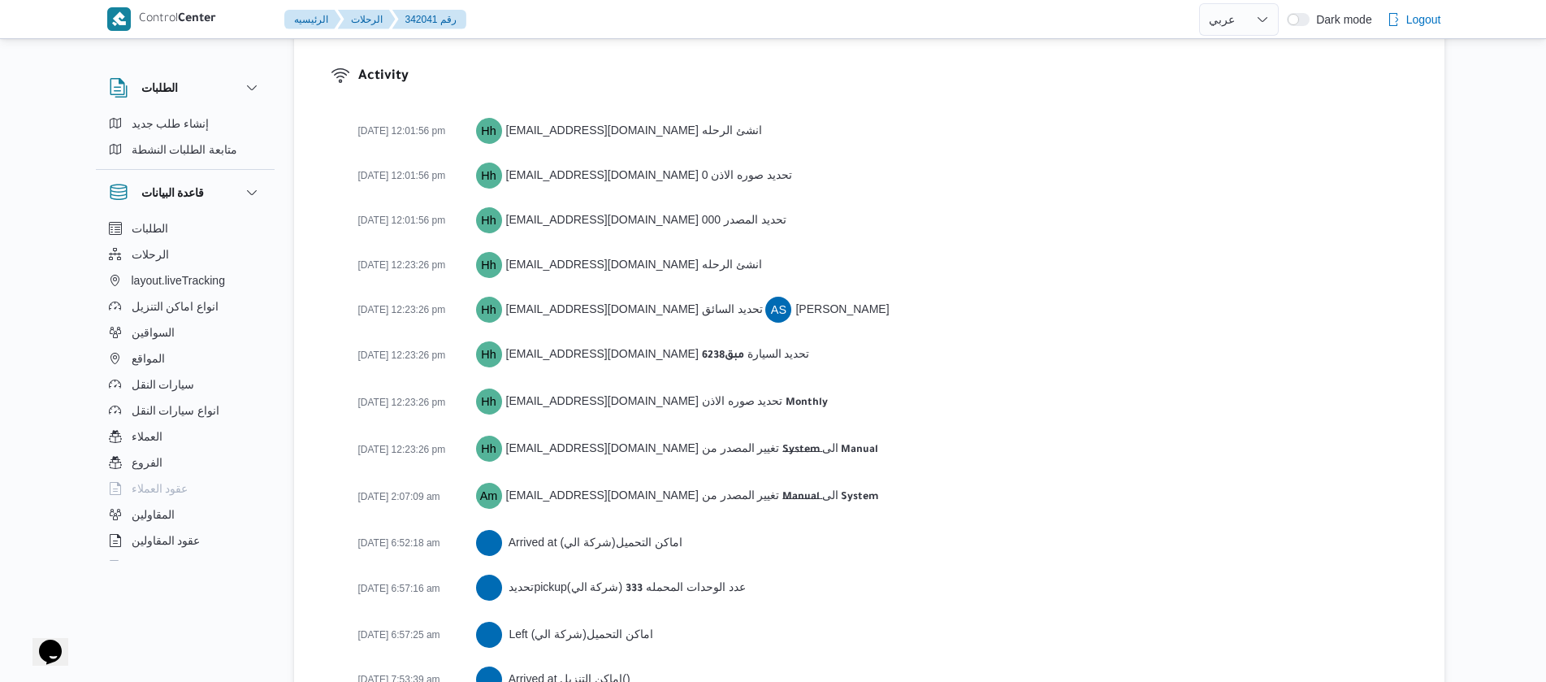
scroll to position [2552, 0]
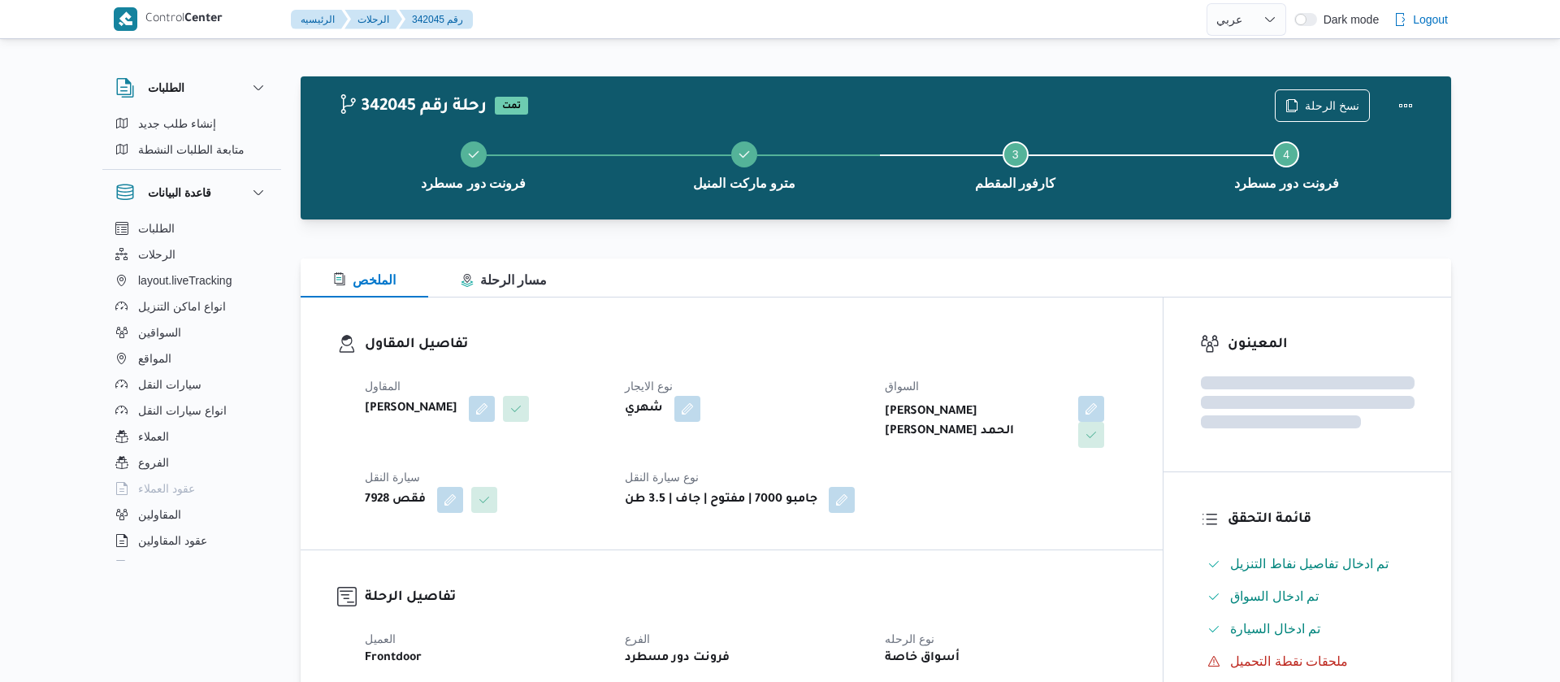
select select "ar"
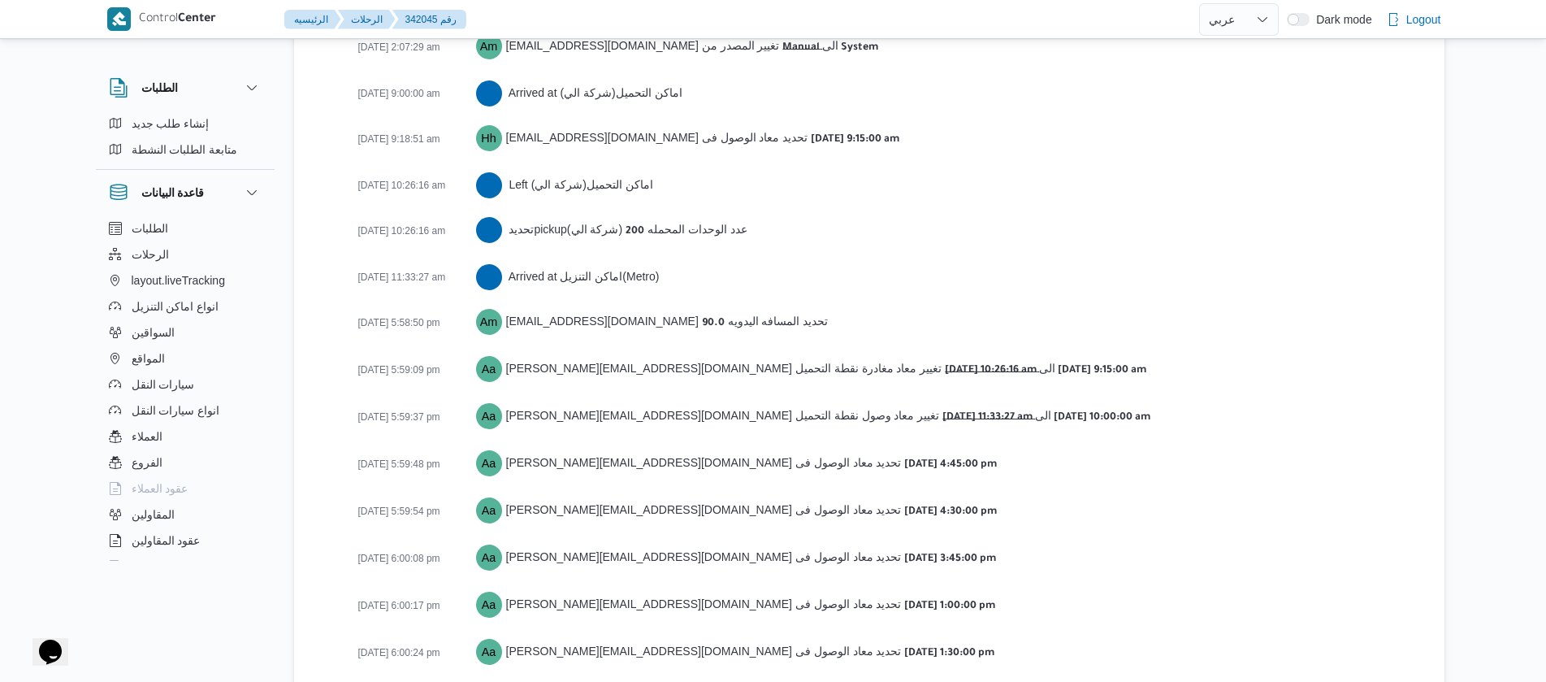
scroll to position [2823, 0]
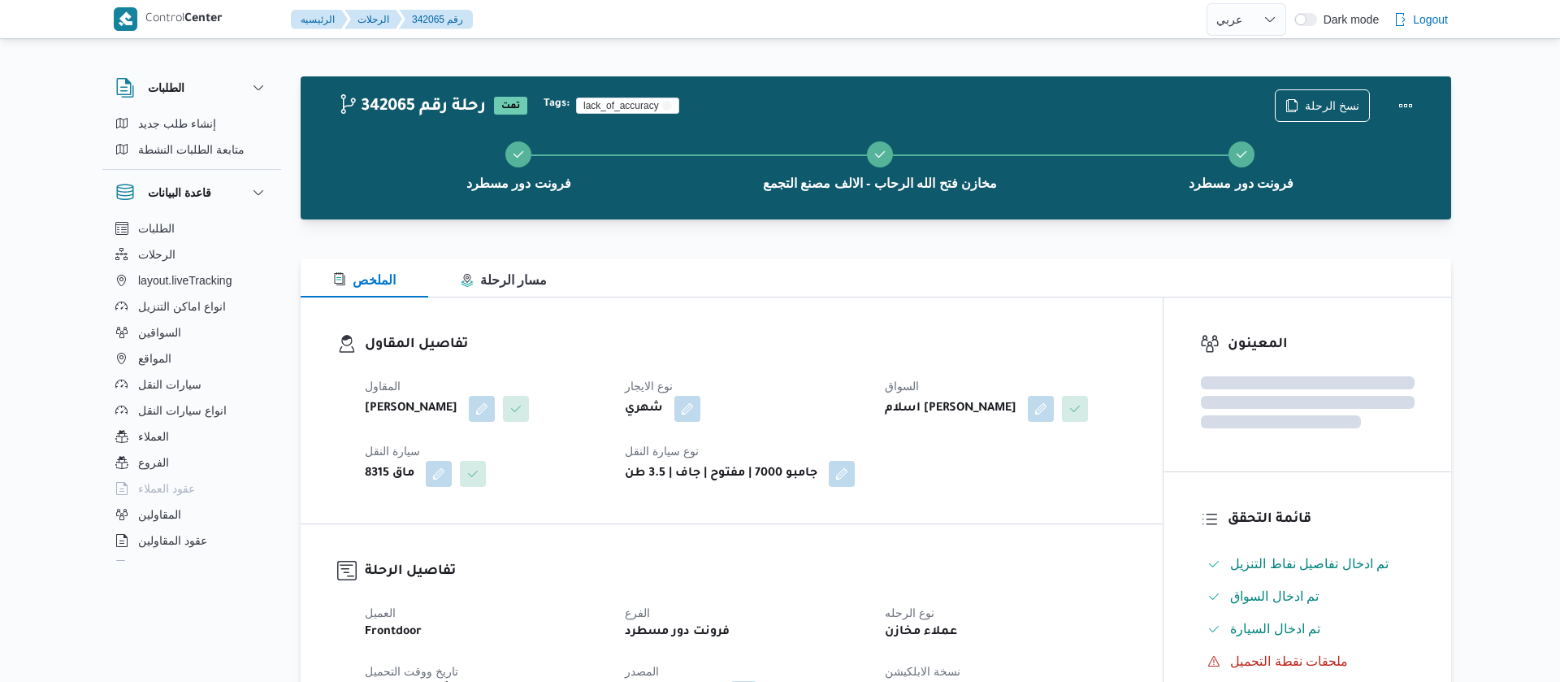
select select "ar"
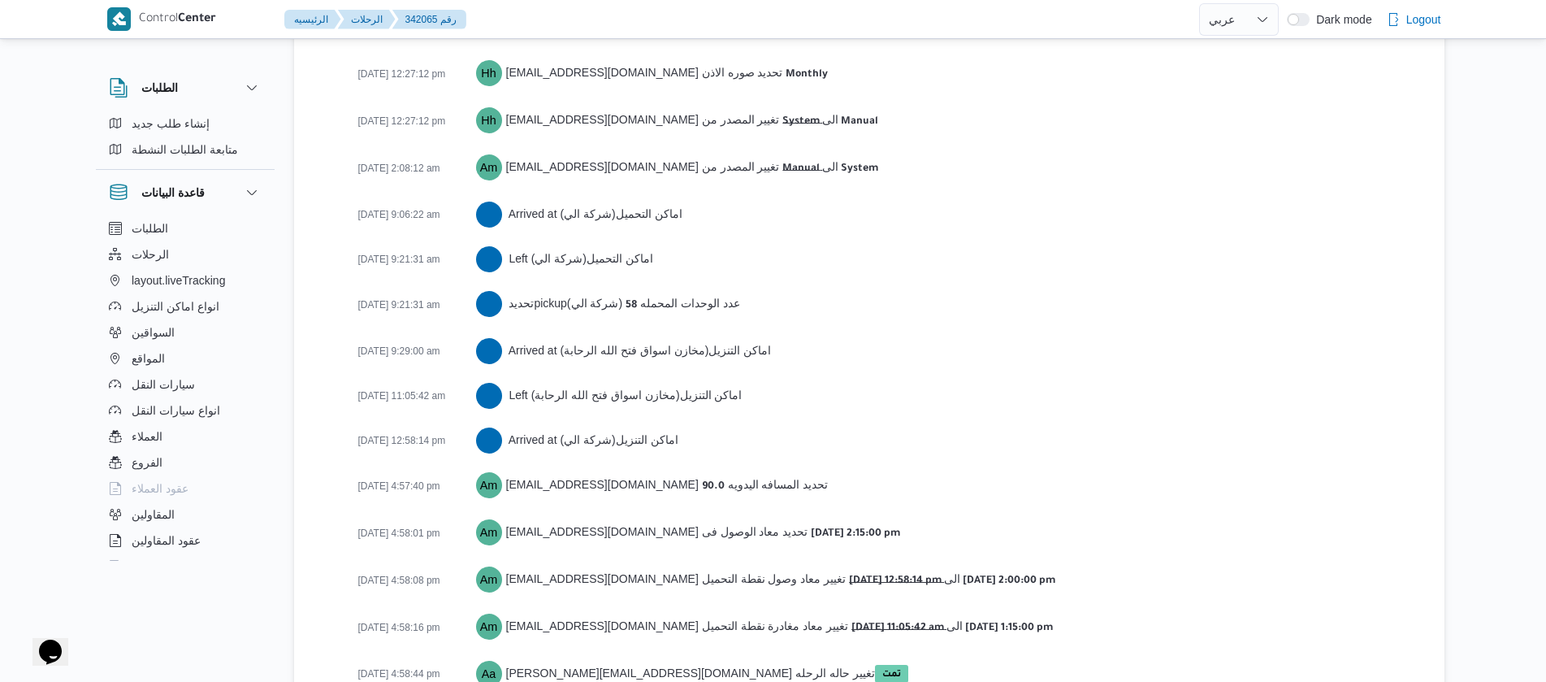
scroll to position [2642, 0]
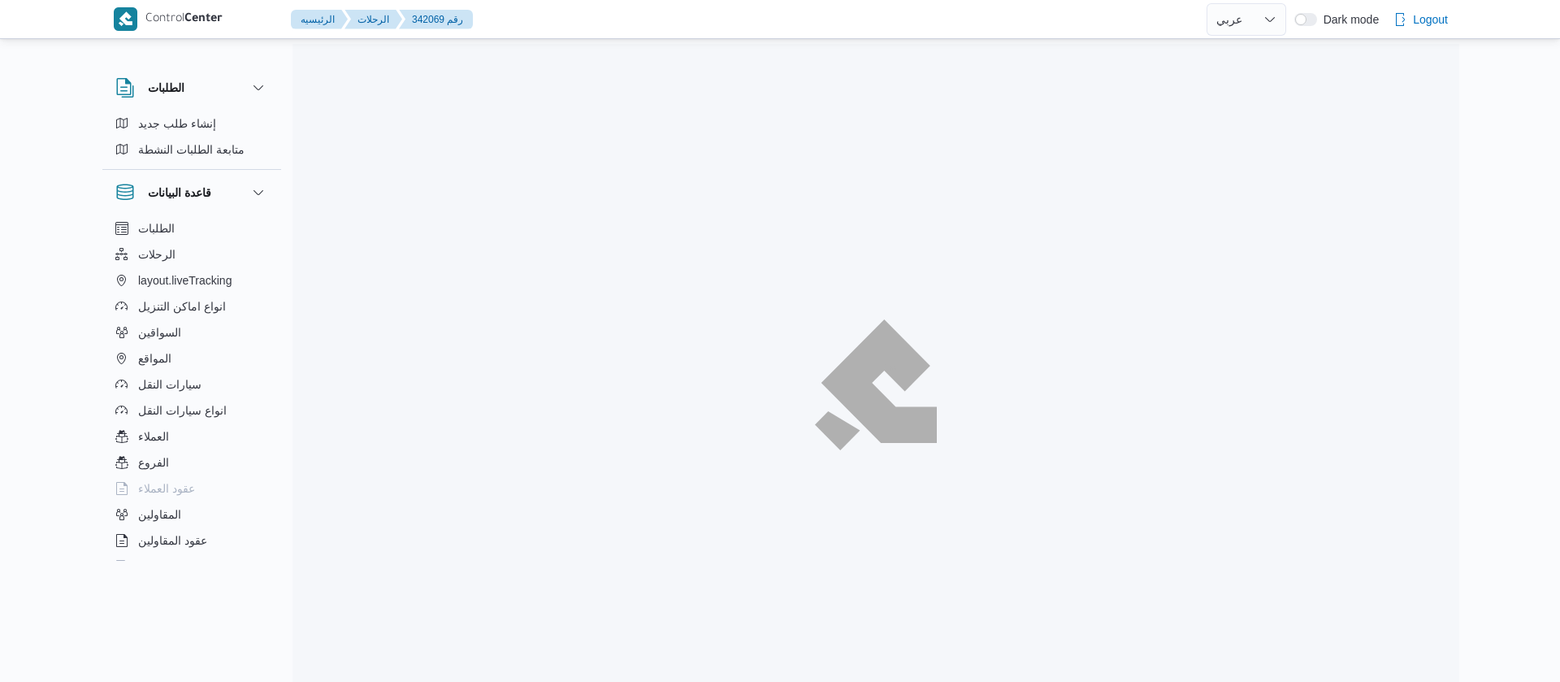
select select "ar"
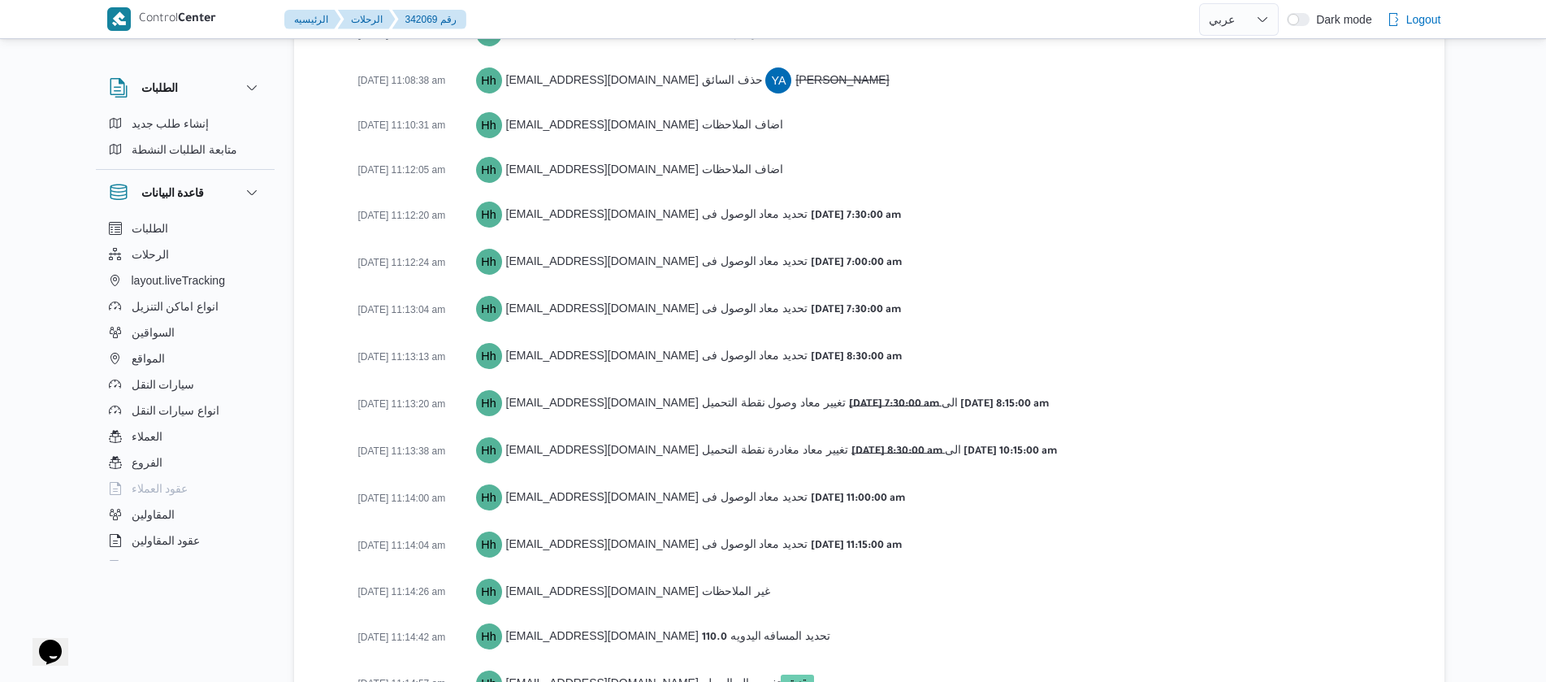
scroll to position [2960, 0]
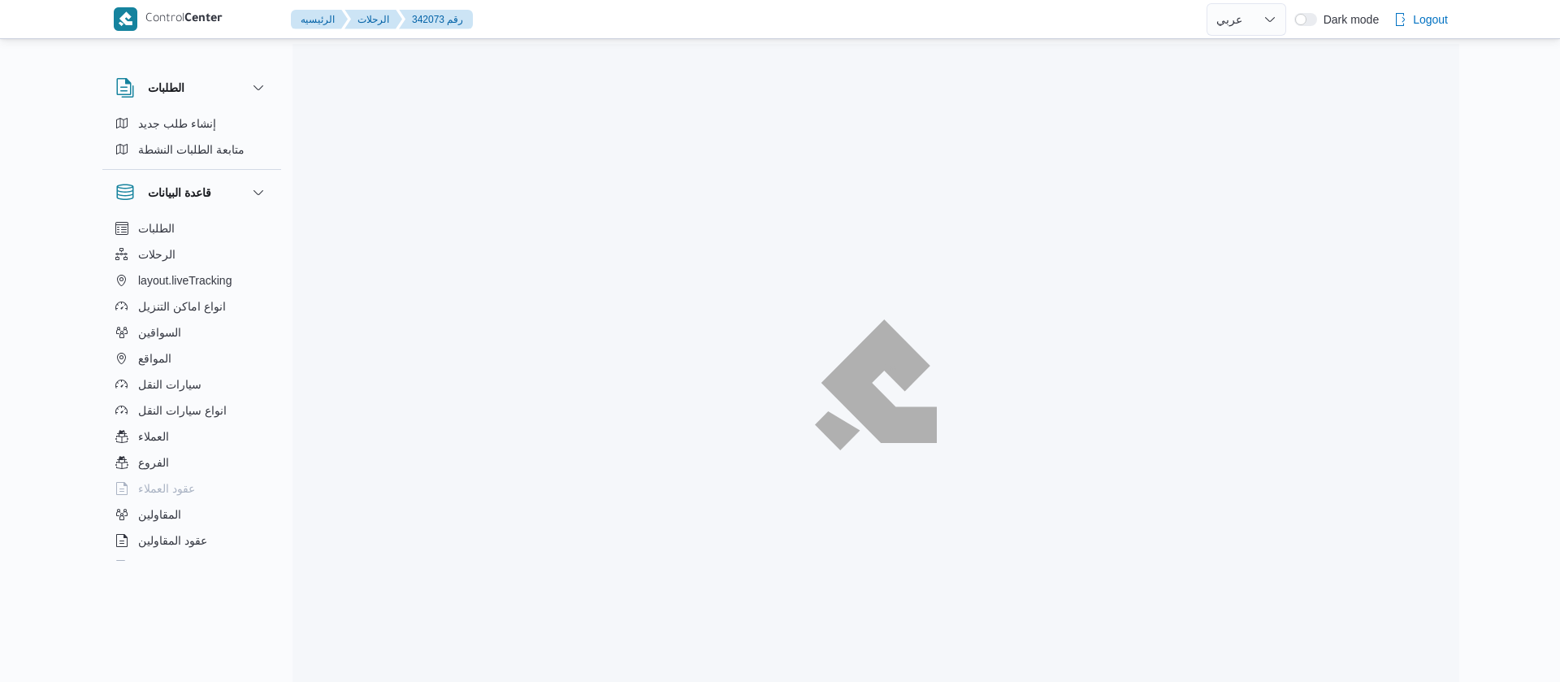
select select "ar"
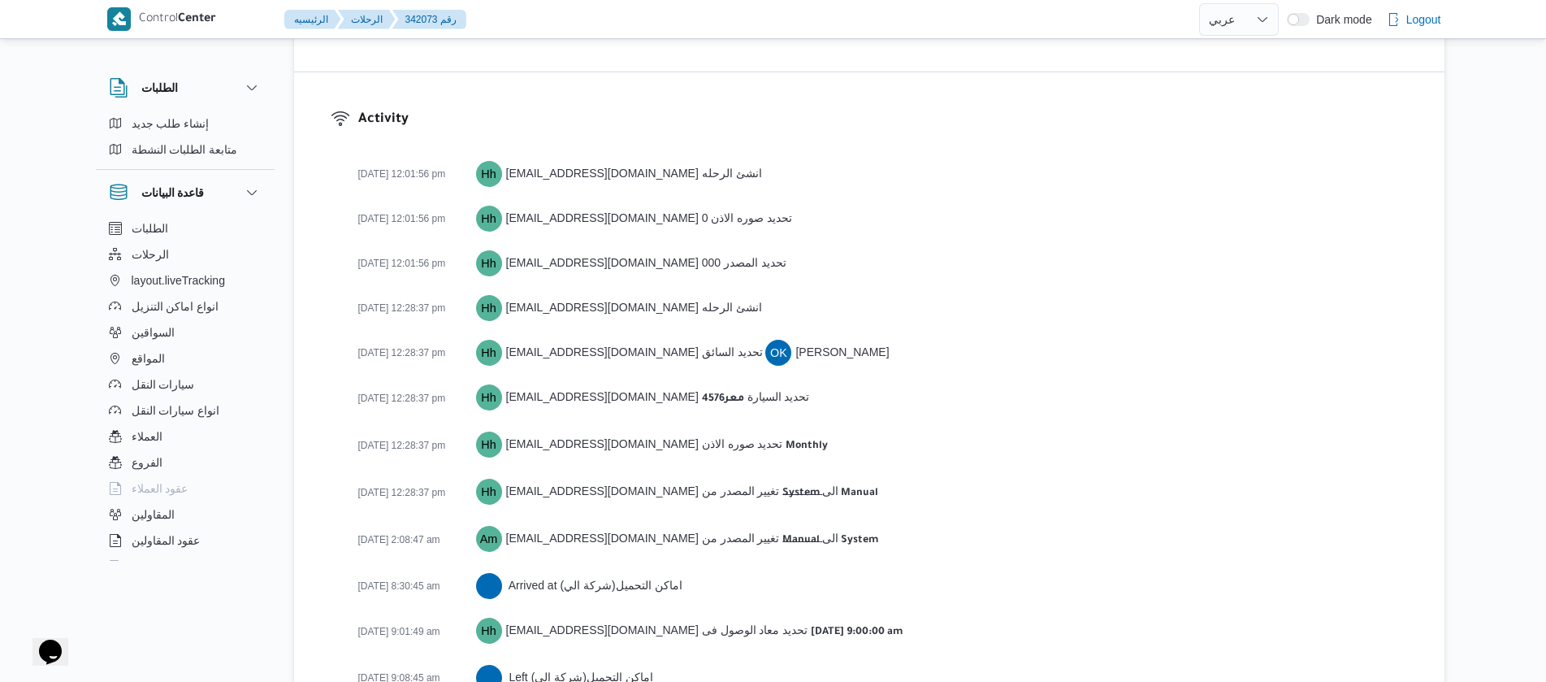
scroll to position [2598, 0]
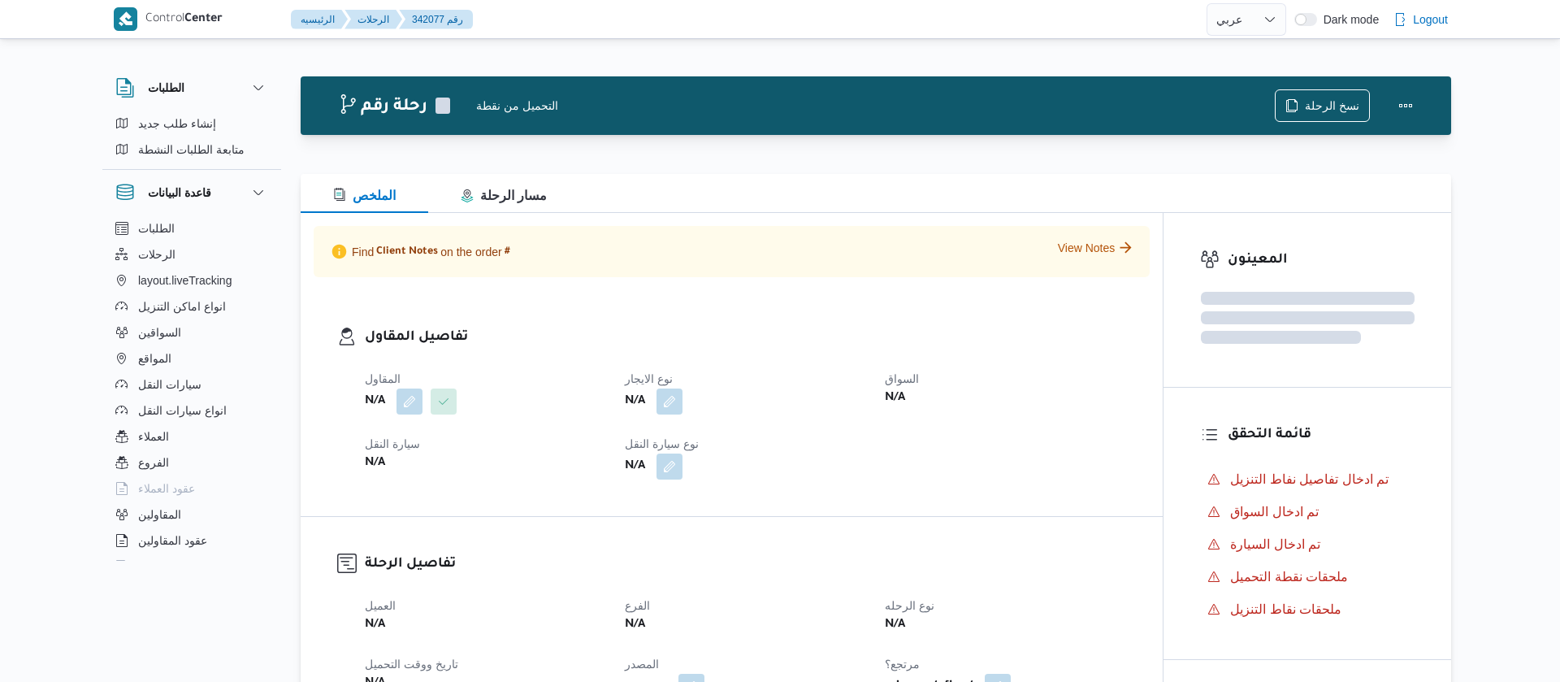
select select "ar"
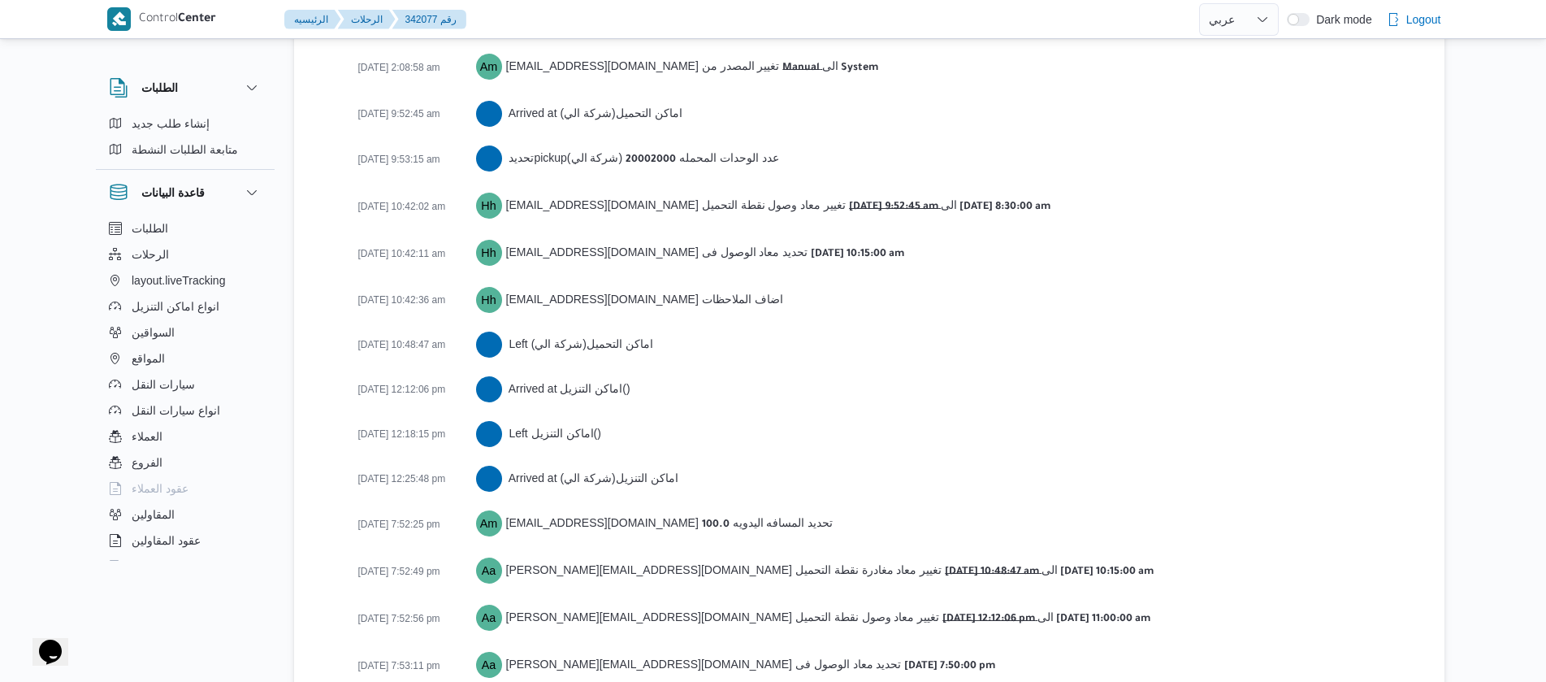
scroll to position [2869, 0]
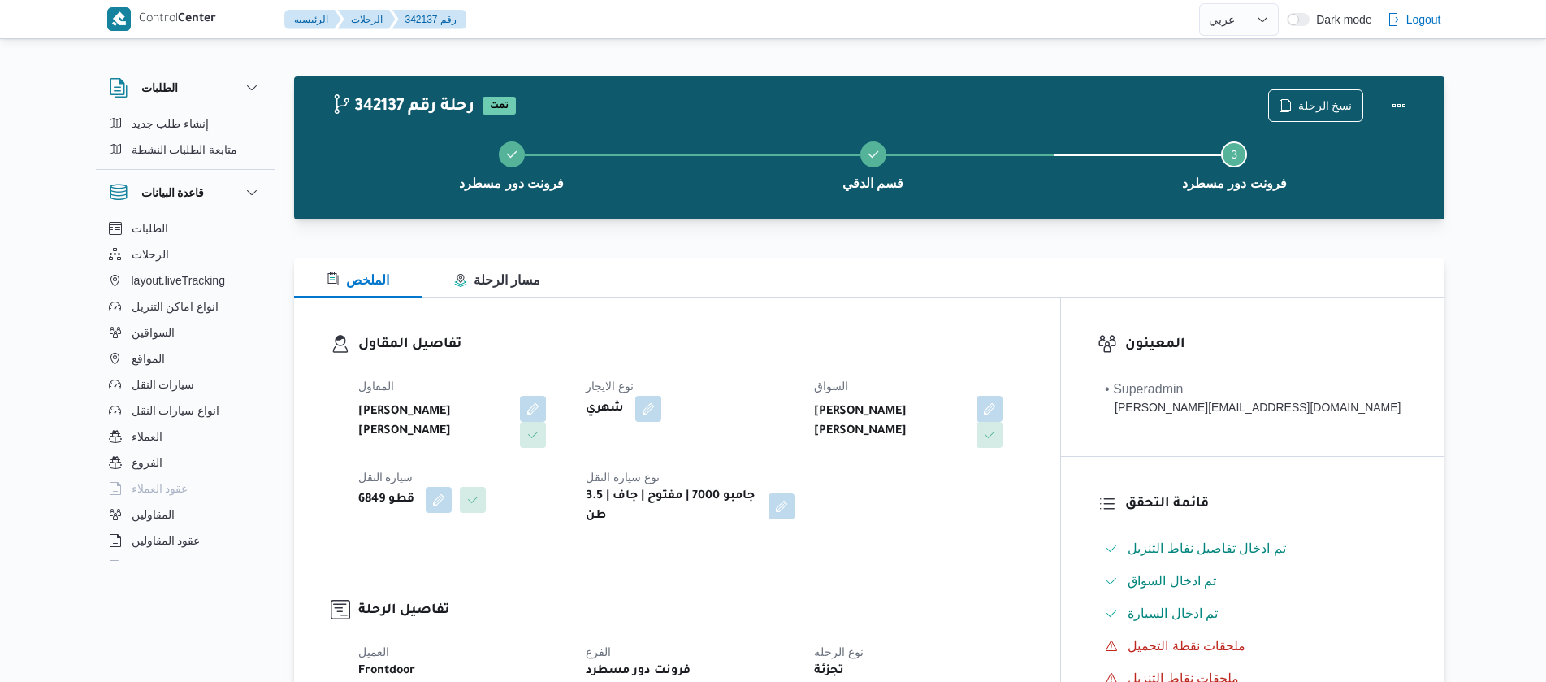
select select "ar"
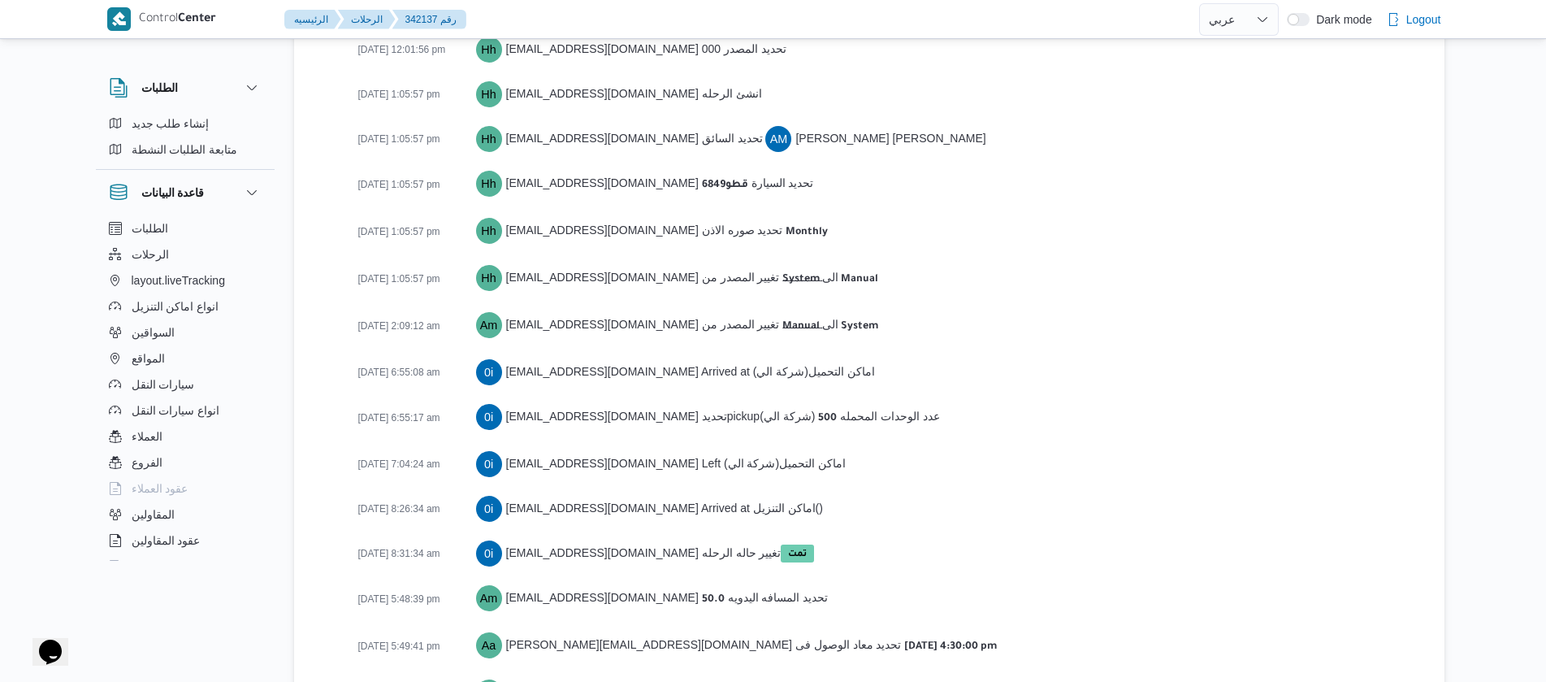
scroll to position [2526, 0]
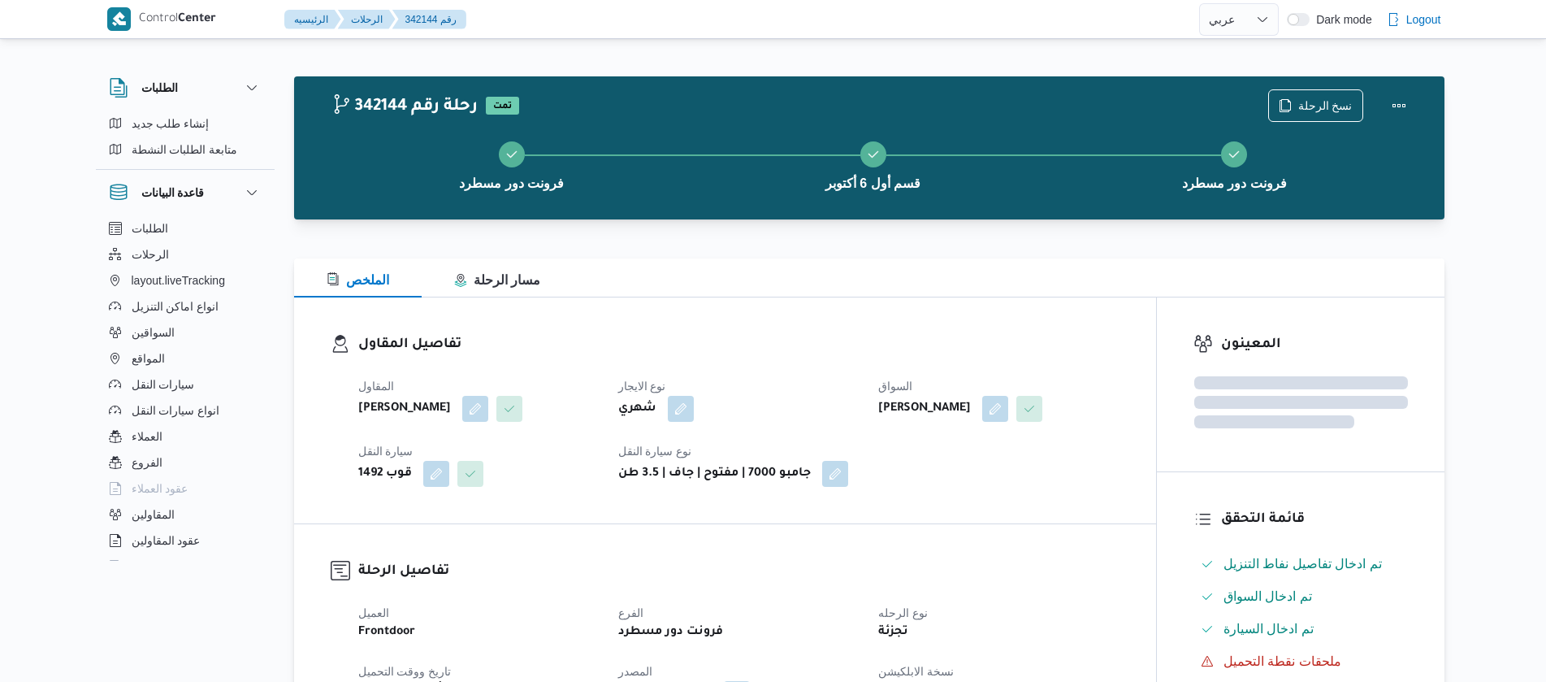
select select "ar"
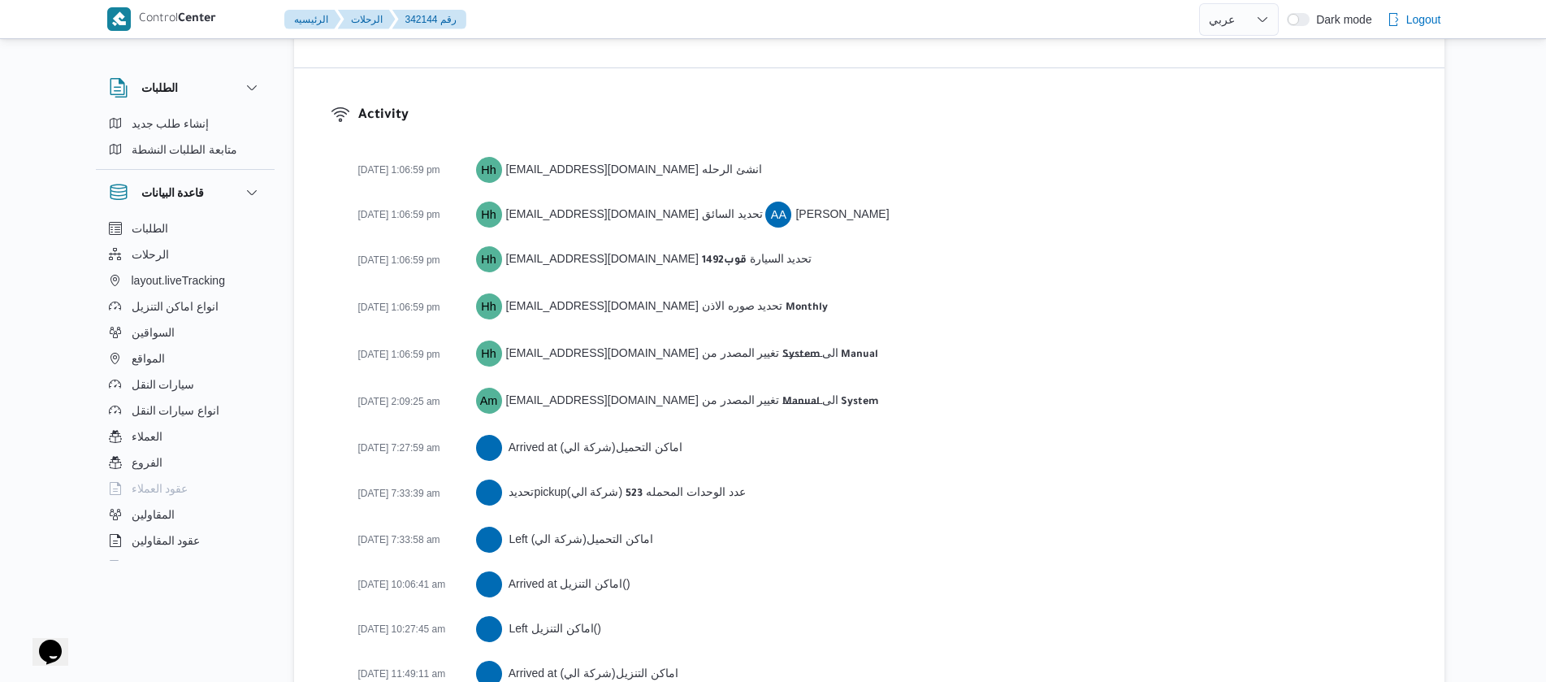
scroll to position [2526, 0]
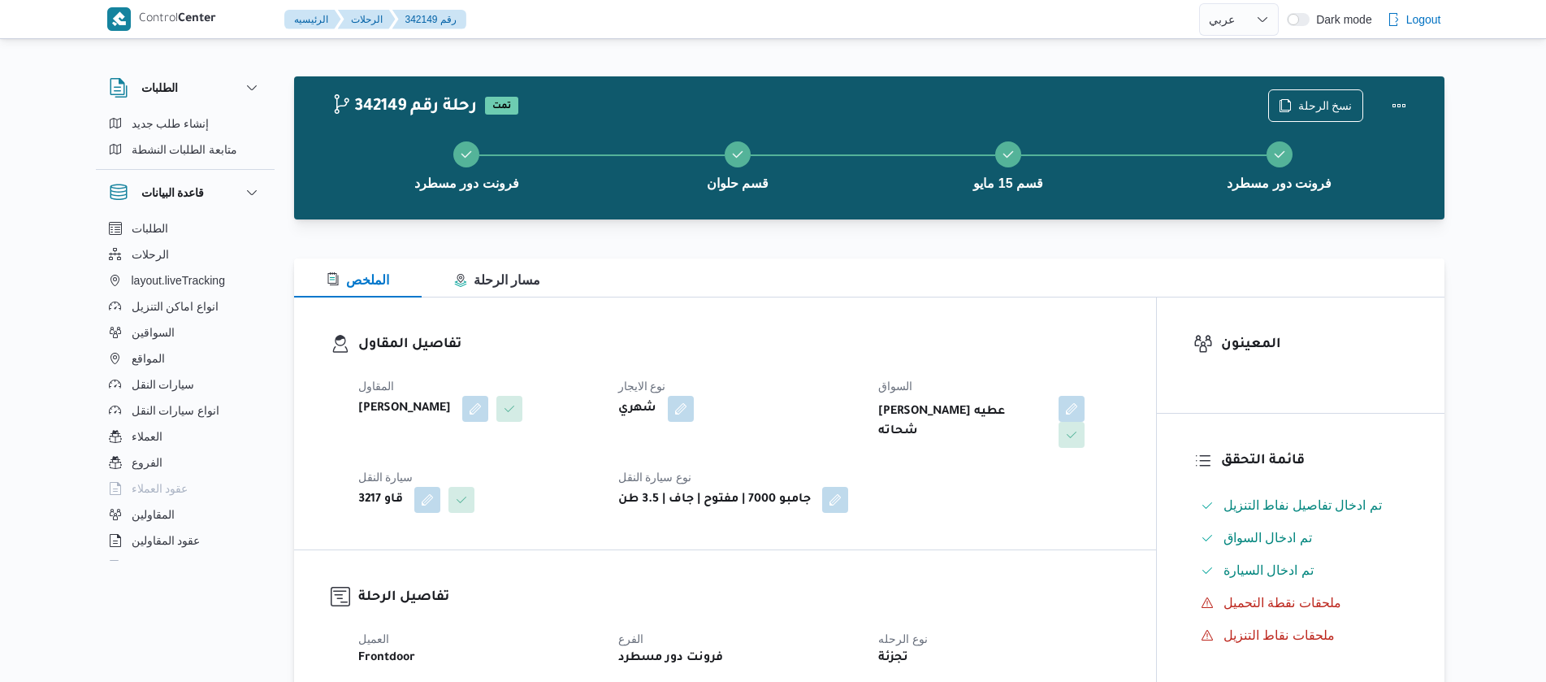
select select "ar"
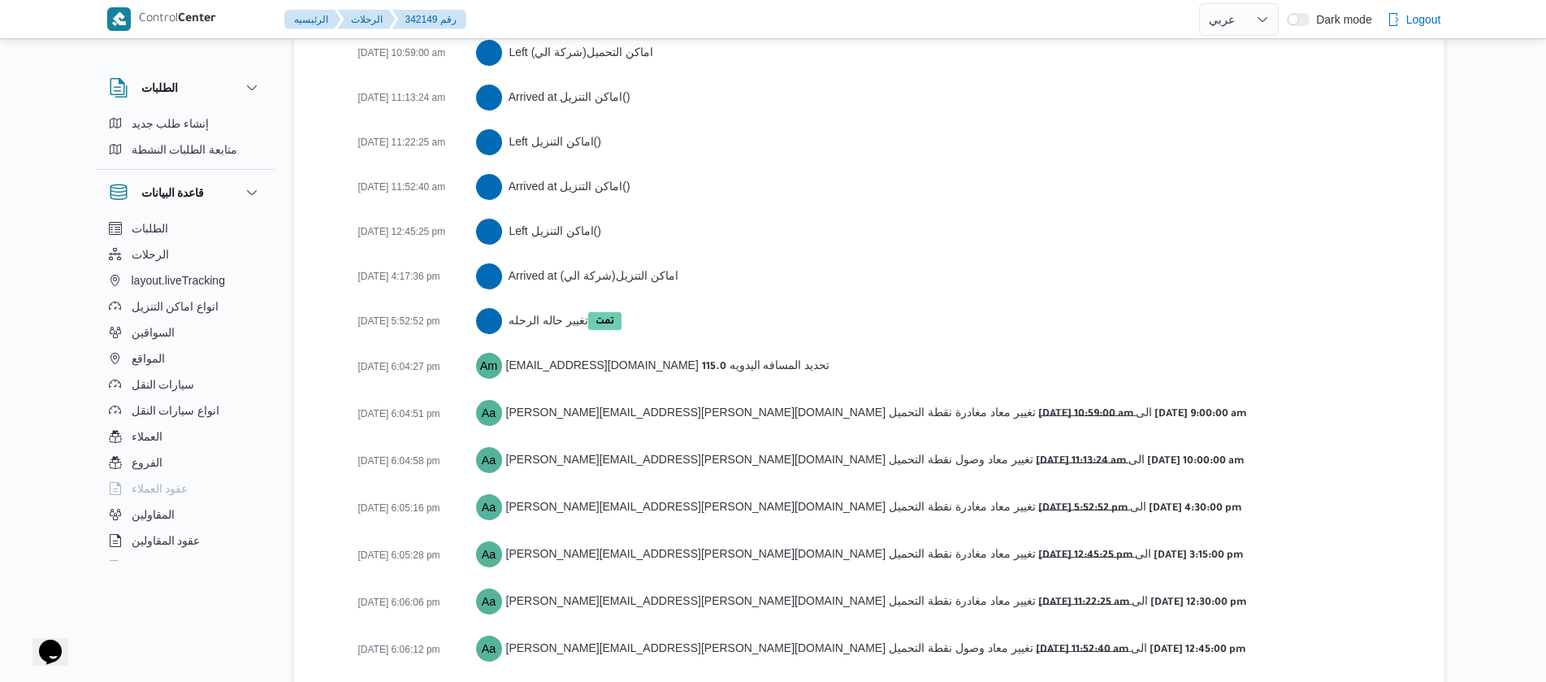
scroll to position [2841, 0]
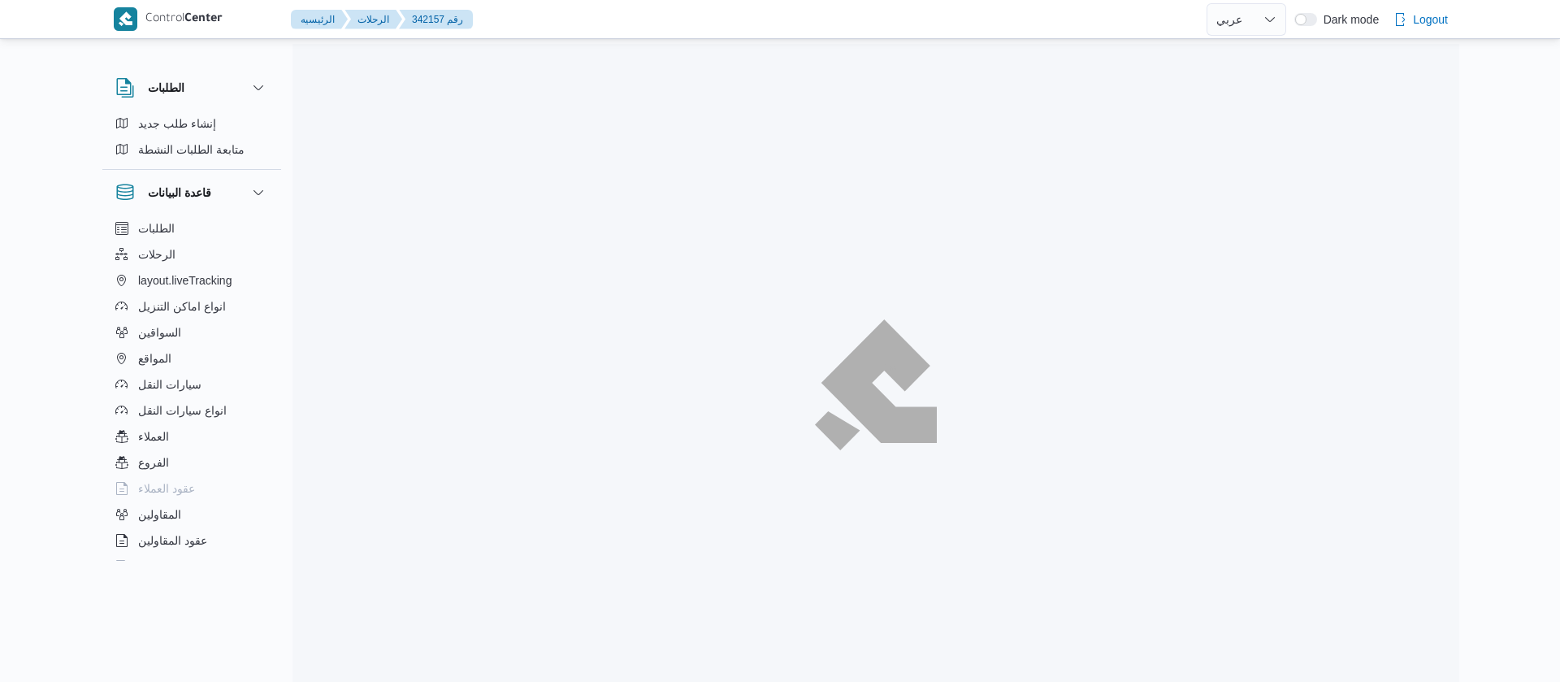
select select "ar"
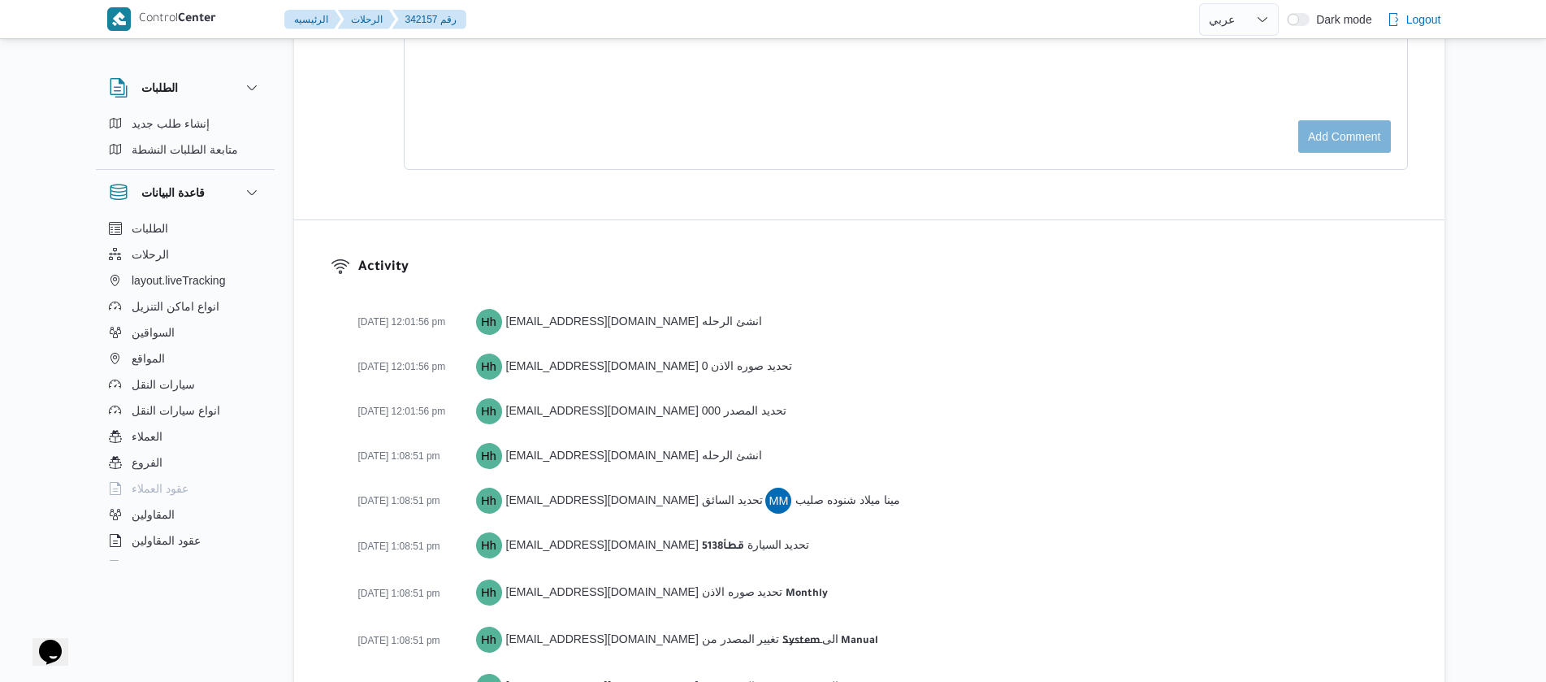
scroll to position [2706, 0]
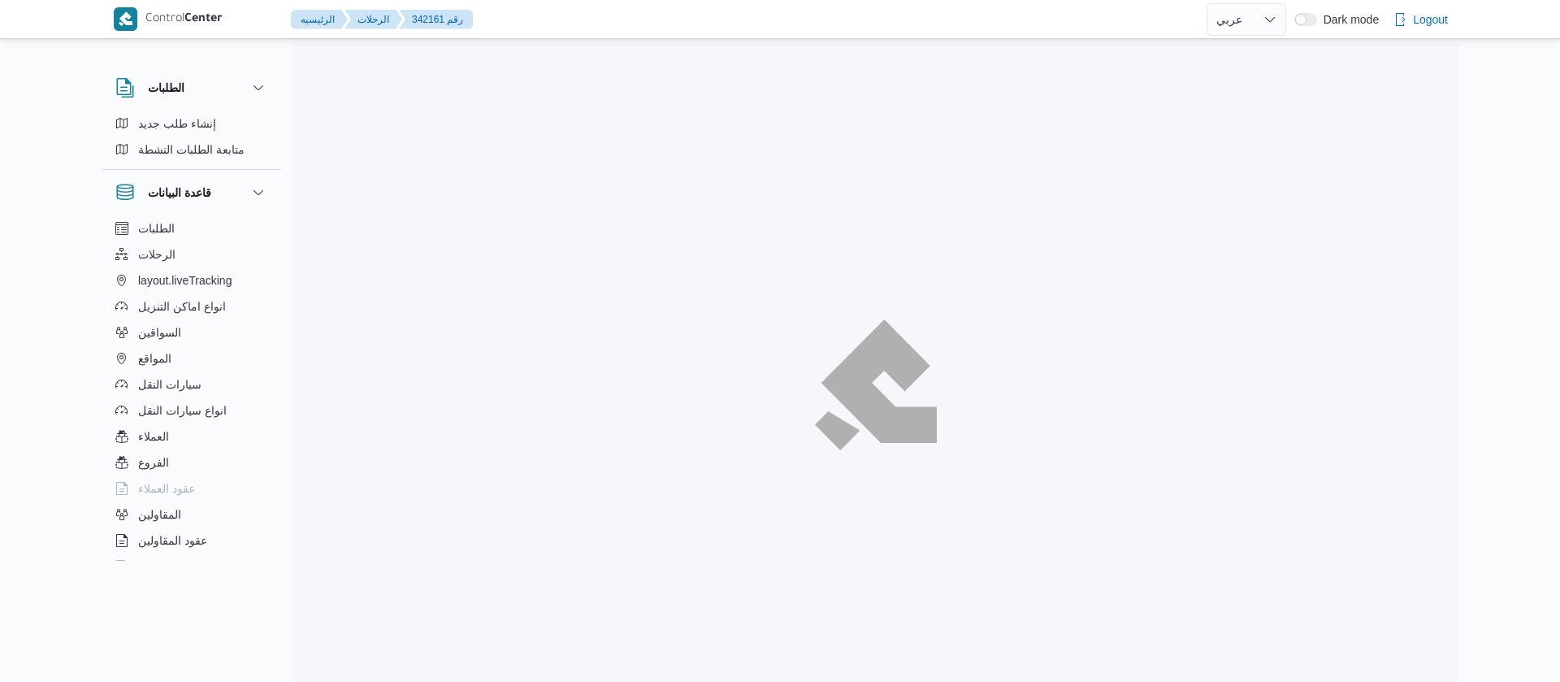
select select "ar"
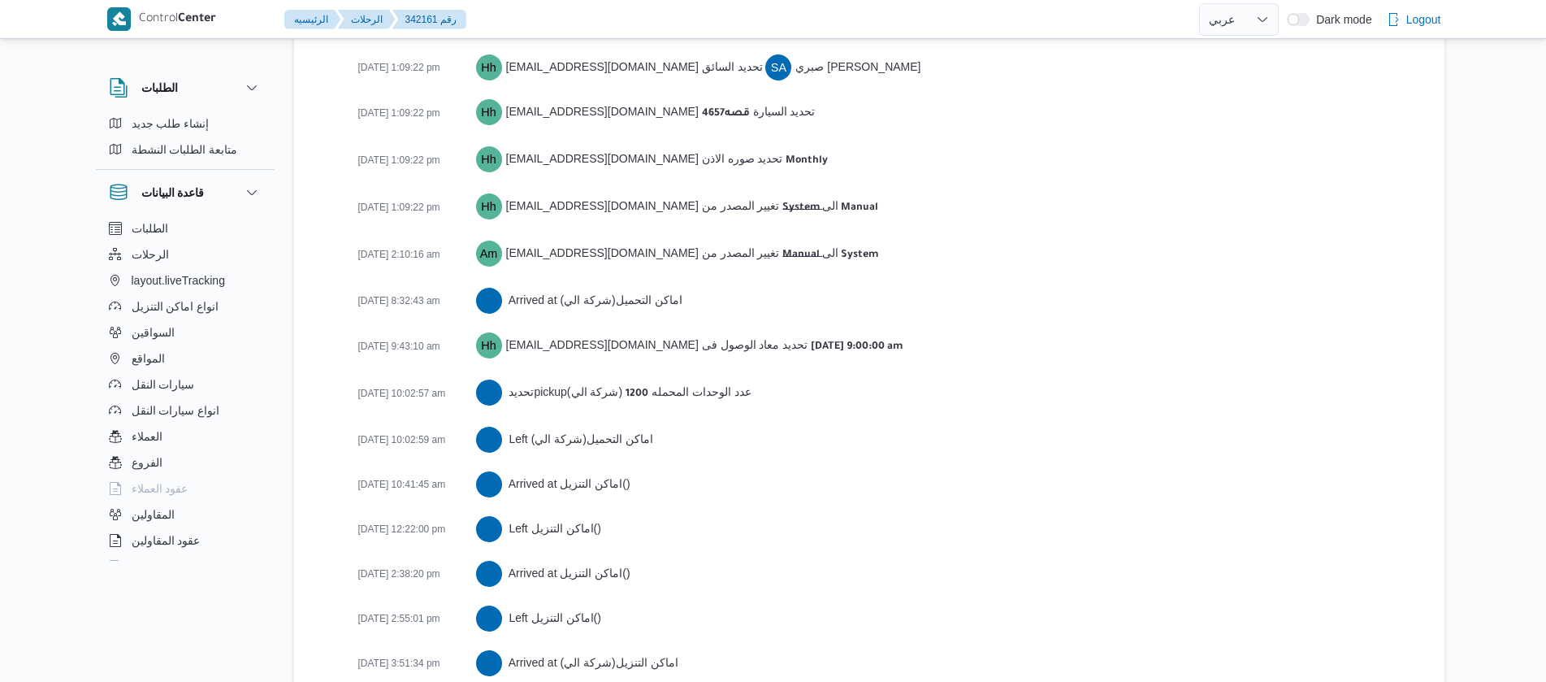
scroll to position [2841, 0]
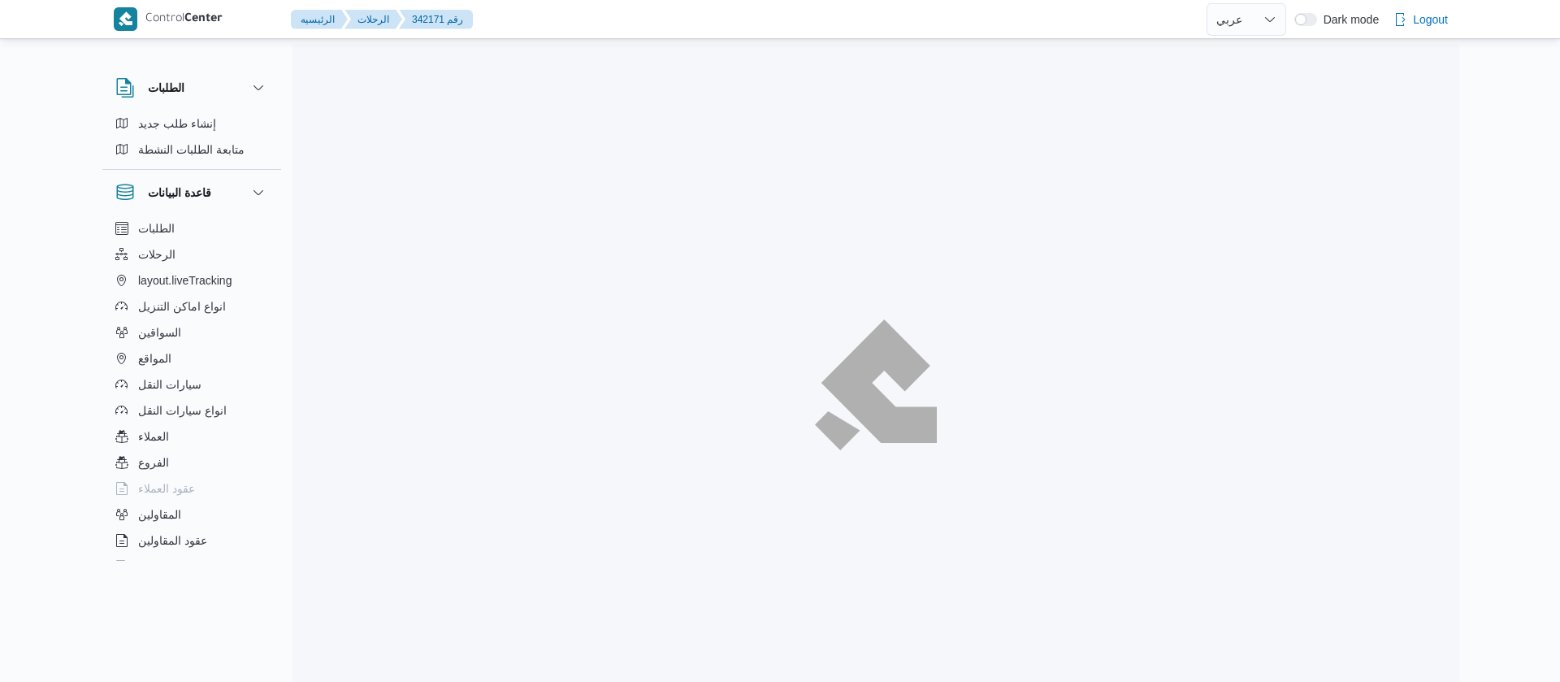
select select "ar"
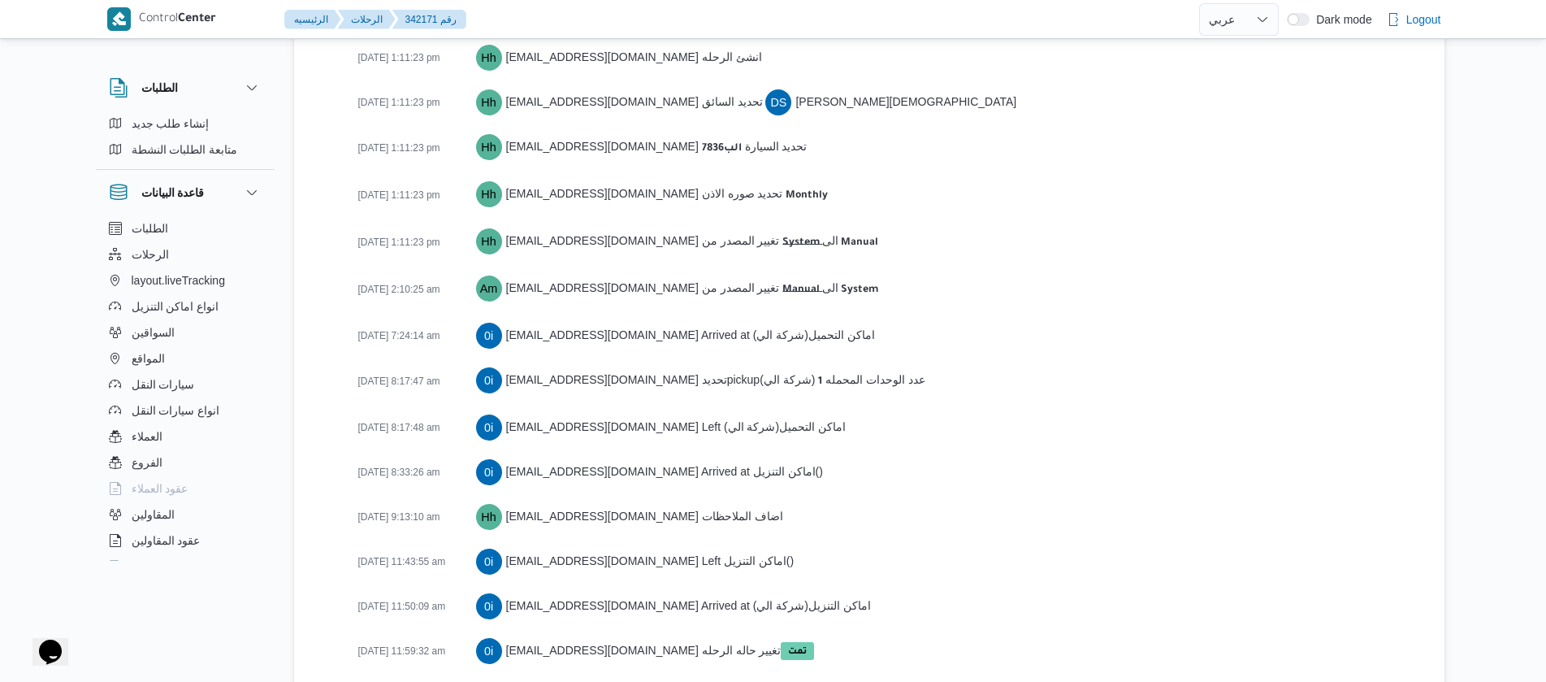
scroll to position [2732, 0]
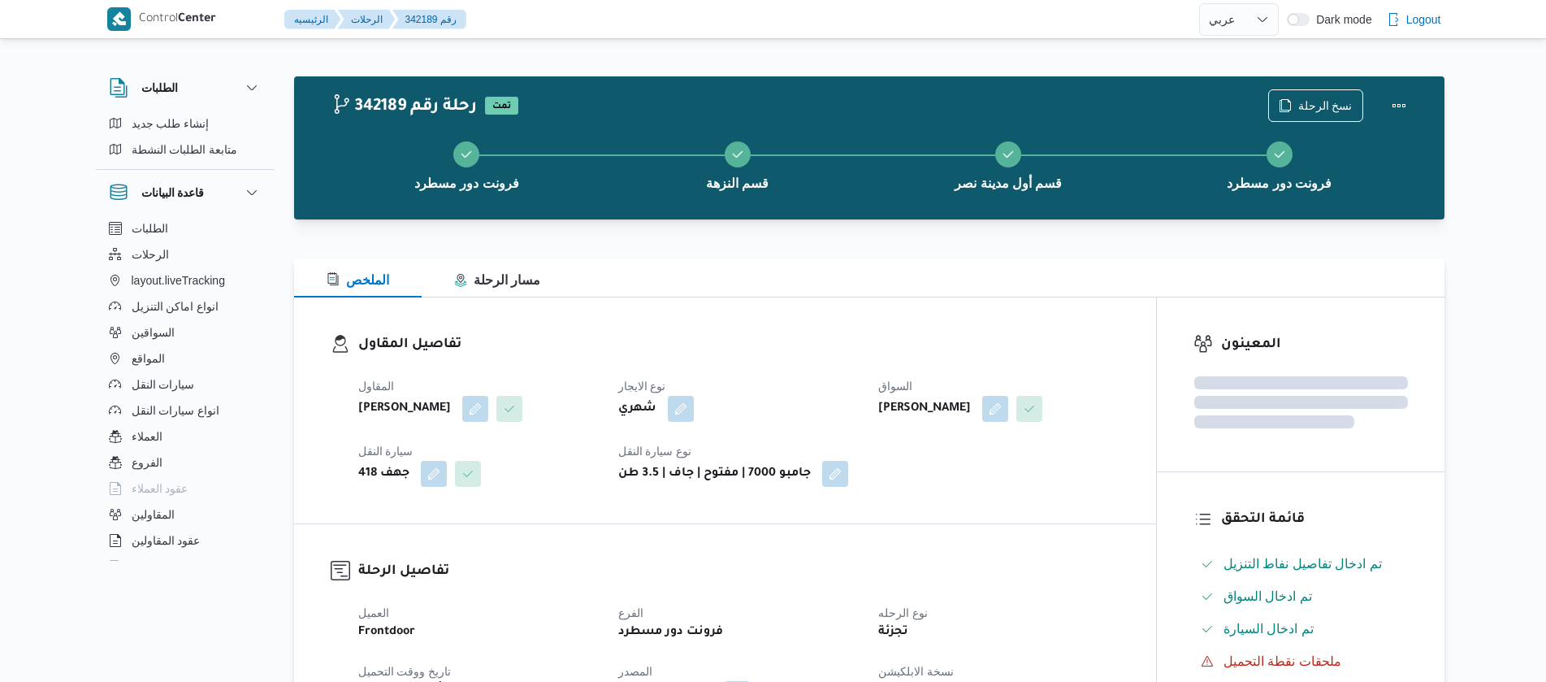
select select "ar"
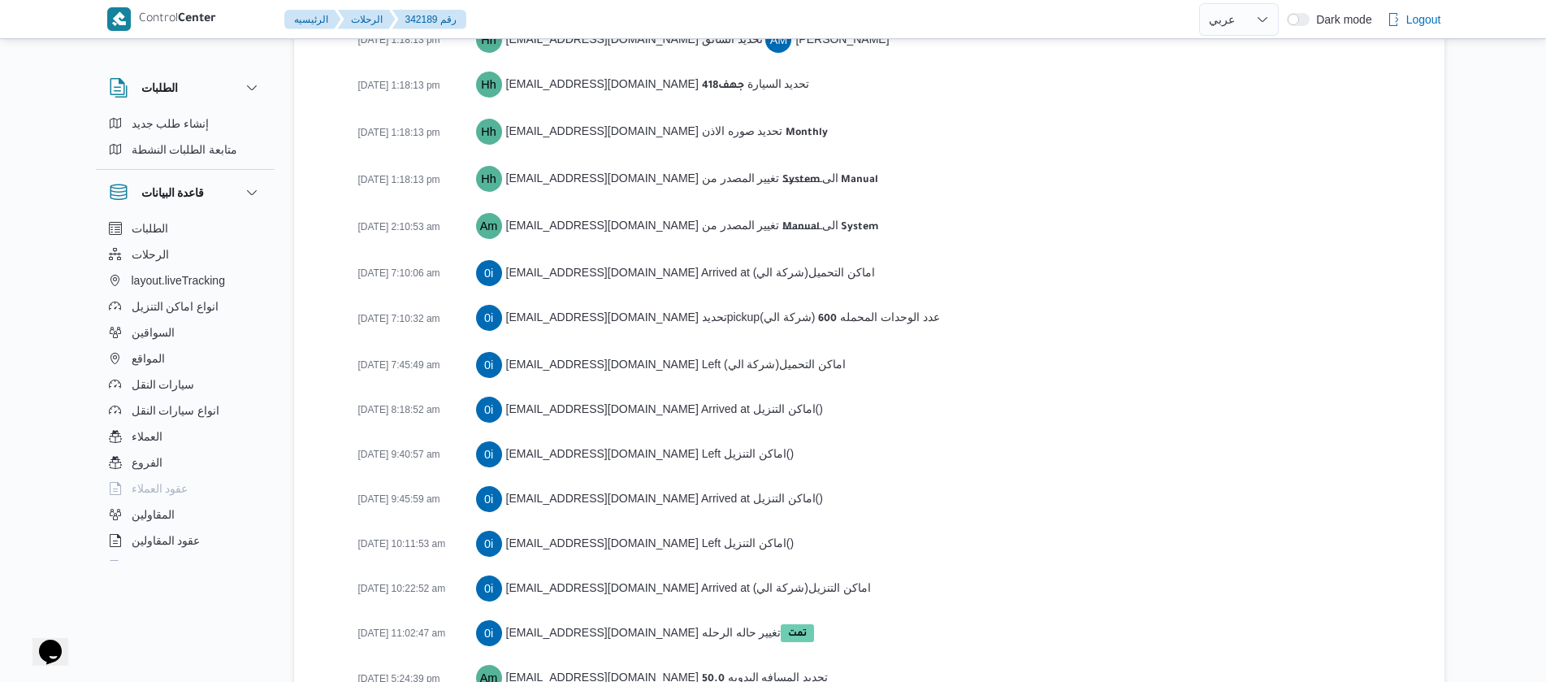
scroll to position [2867, 0]
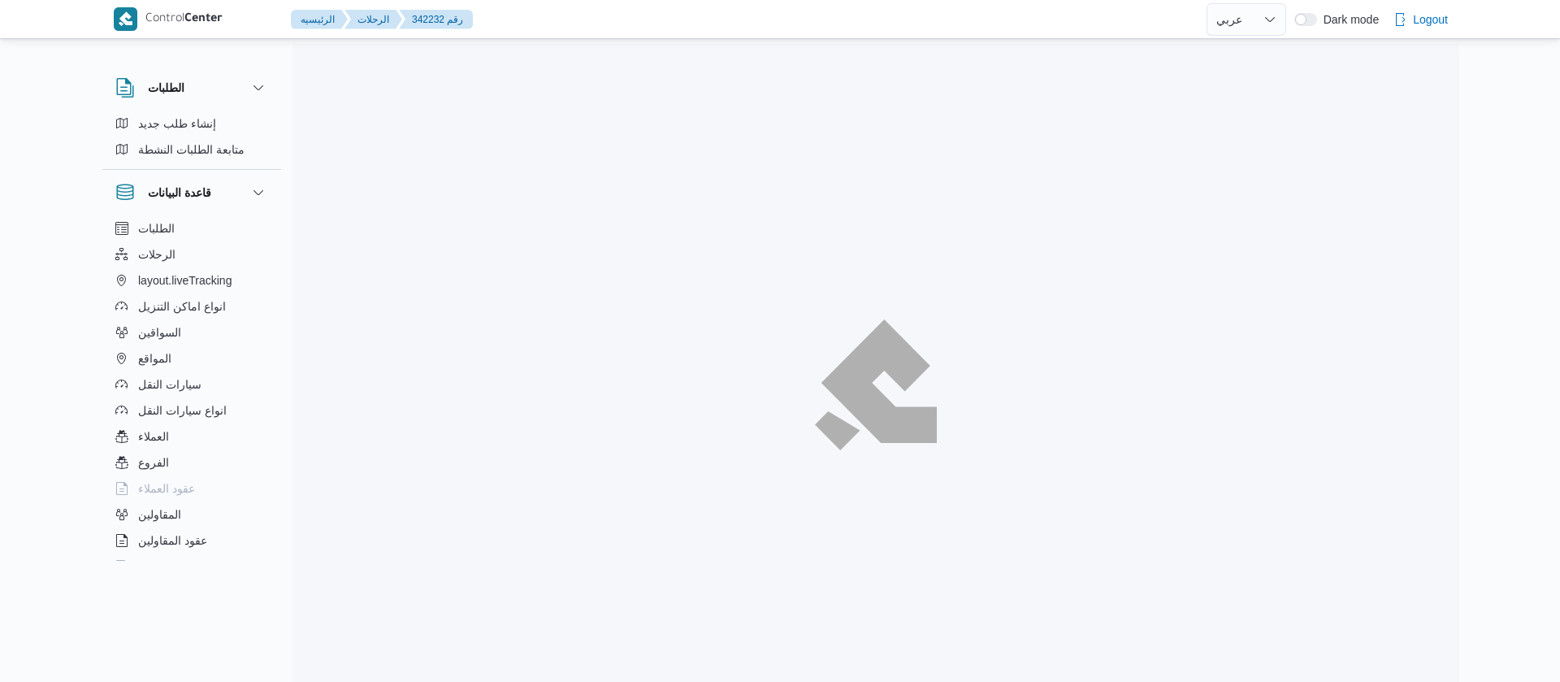
select select "ar"
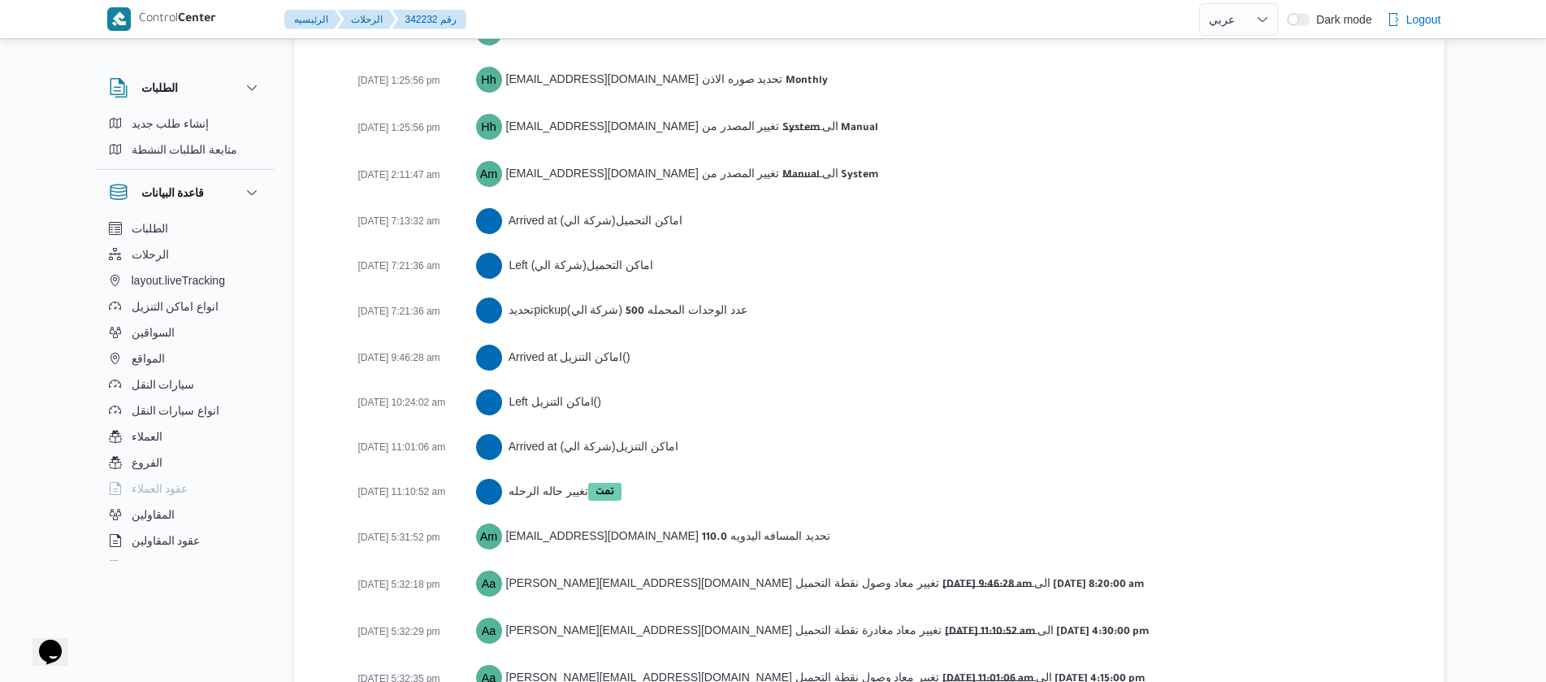
scroll to position [2688, 0]
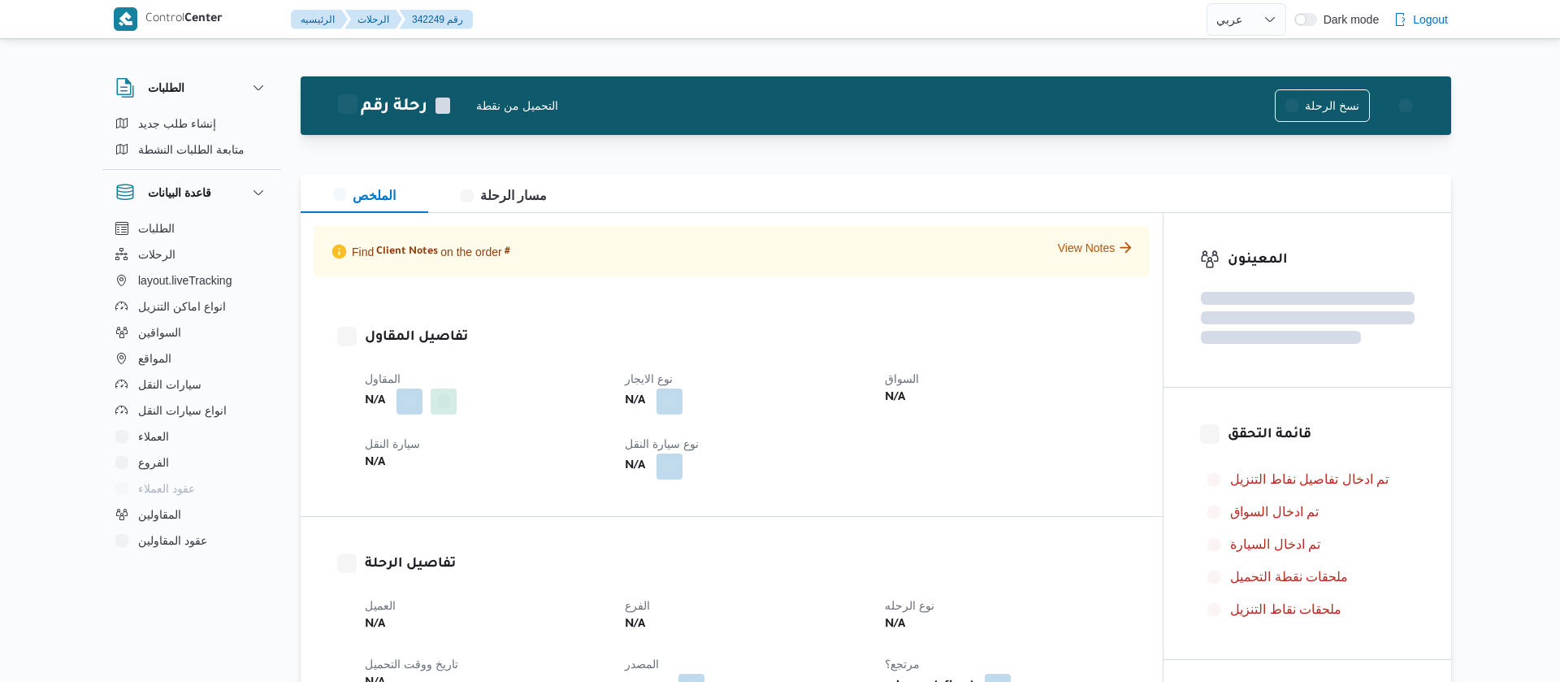
select select "ar"
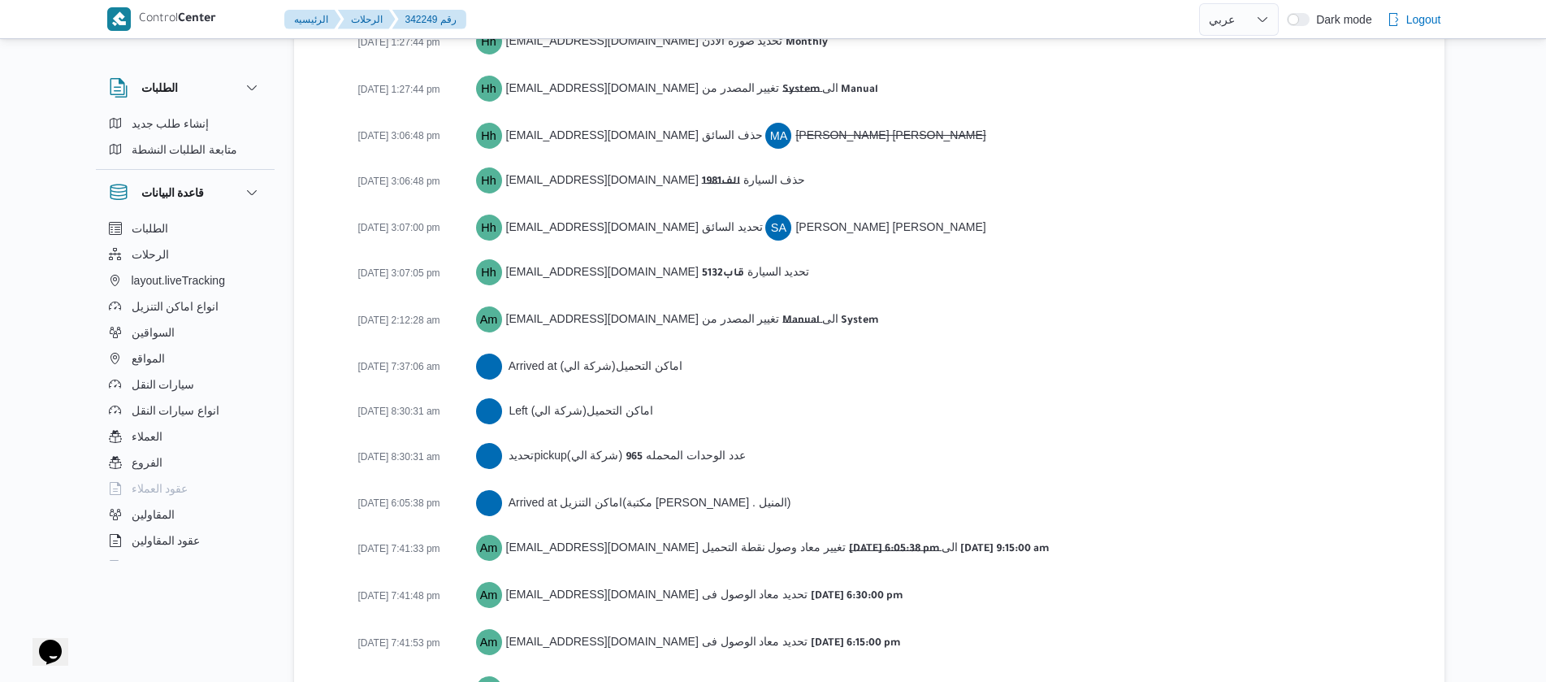
scroll to position [2780, 0]
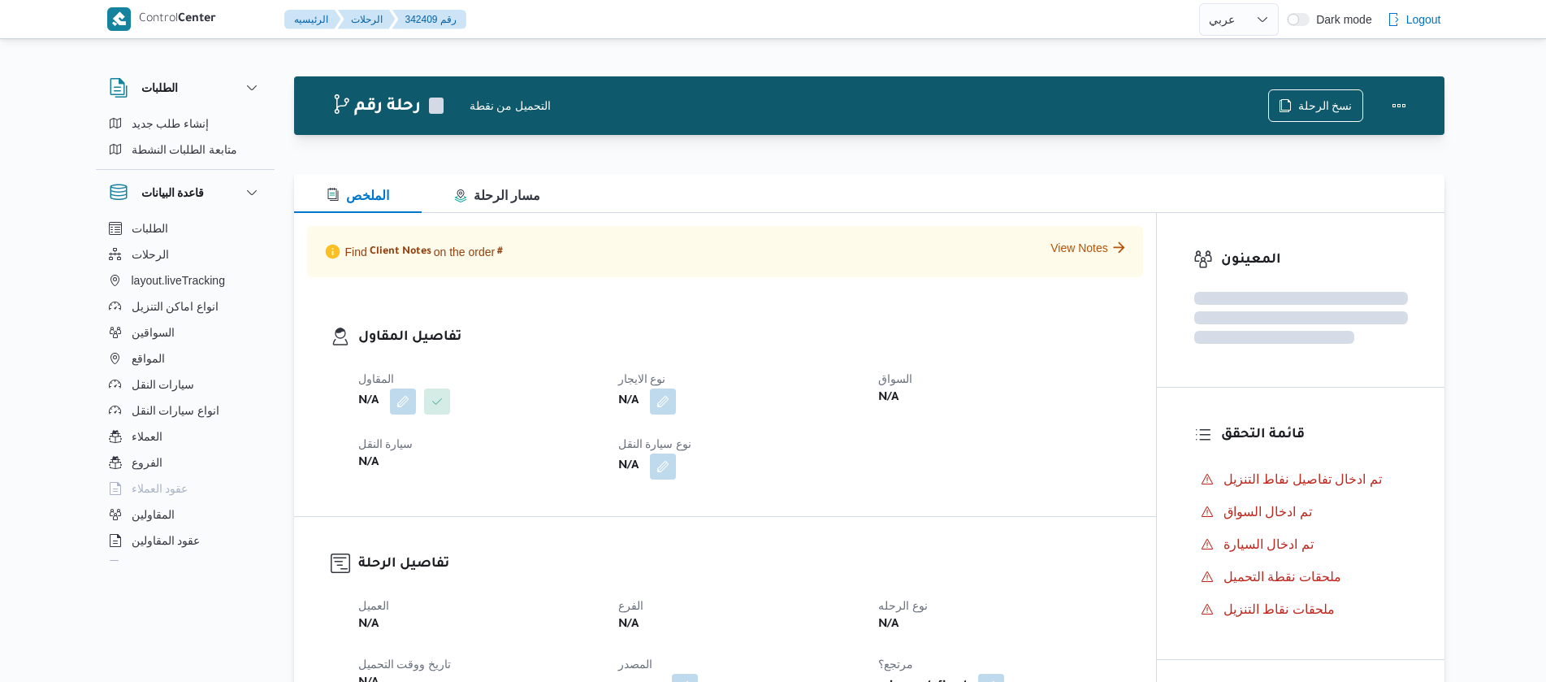
select select "ar"
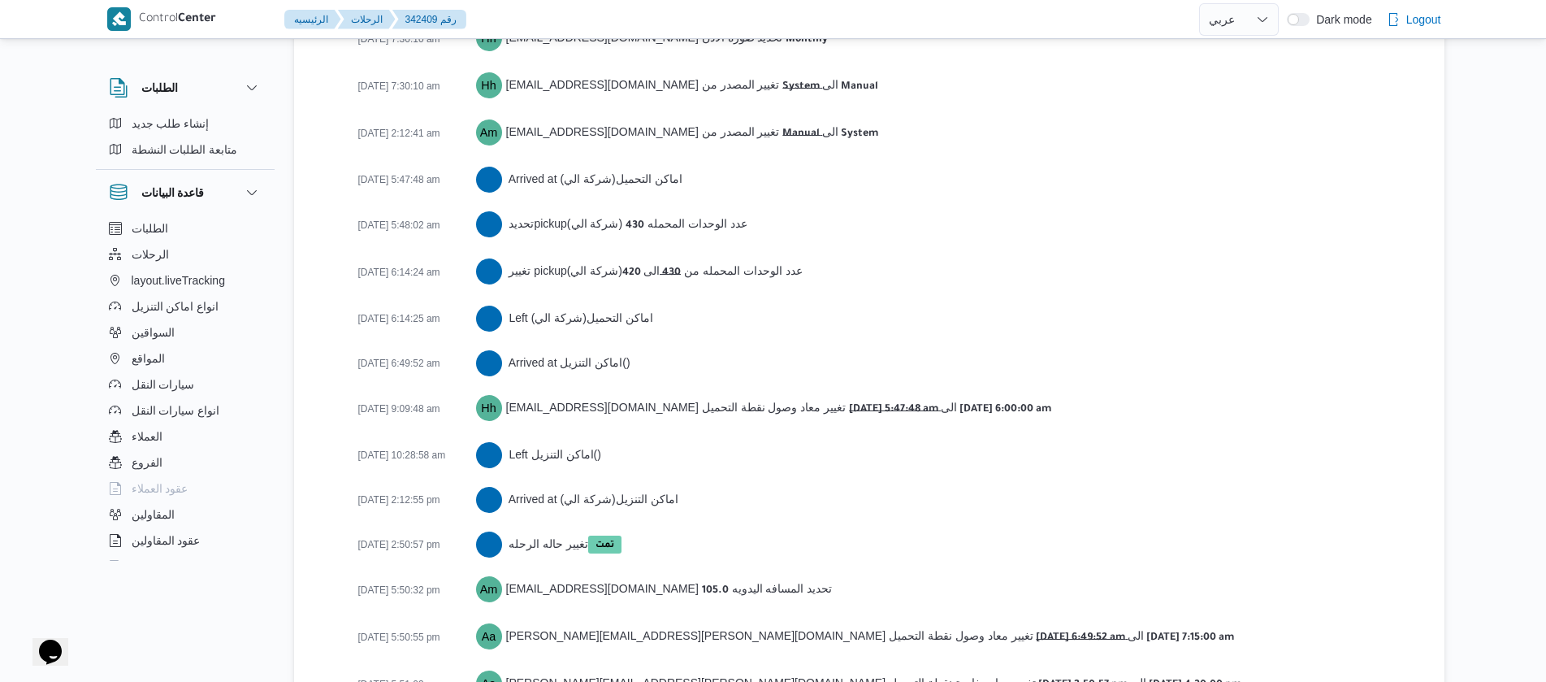
scroll to position [2753, 0]
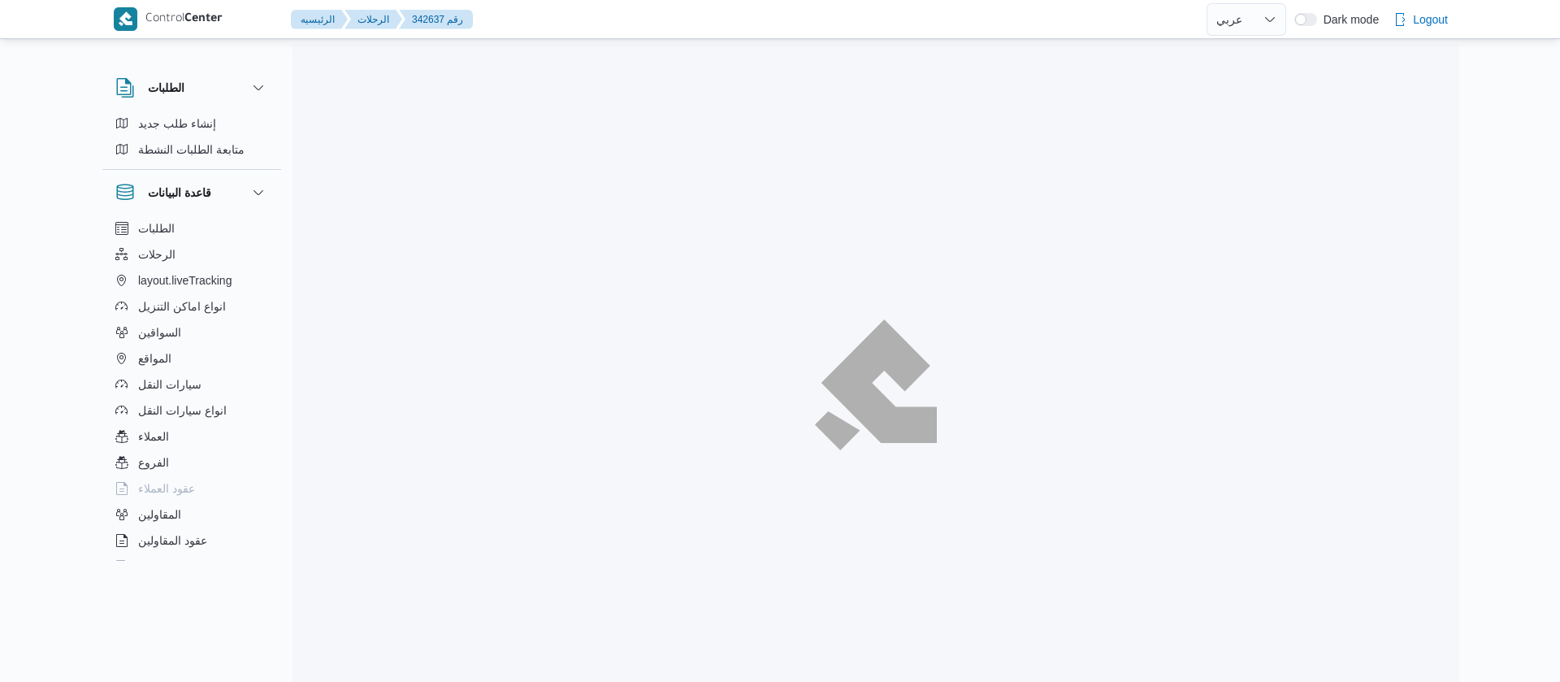
select select "ar"
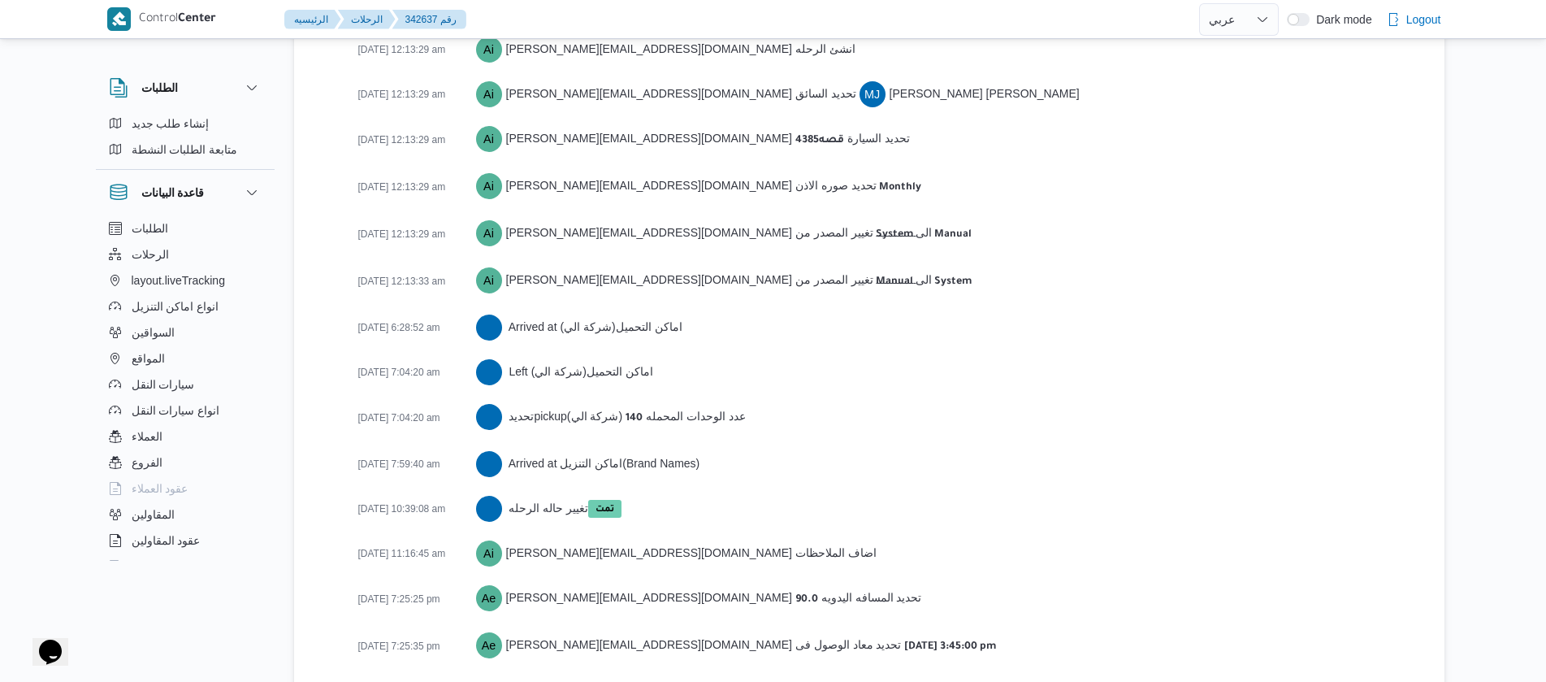
scroll to position [2523, 0]
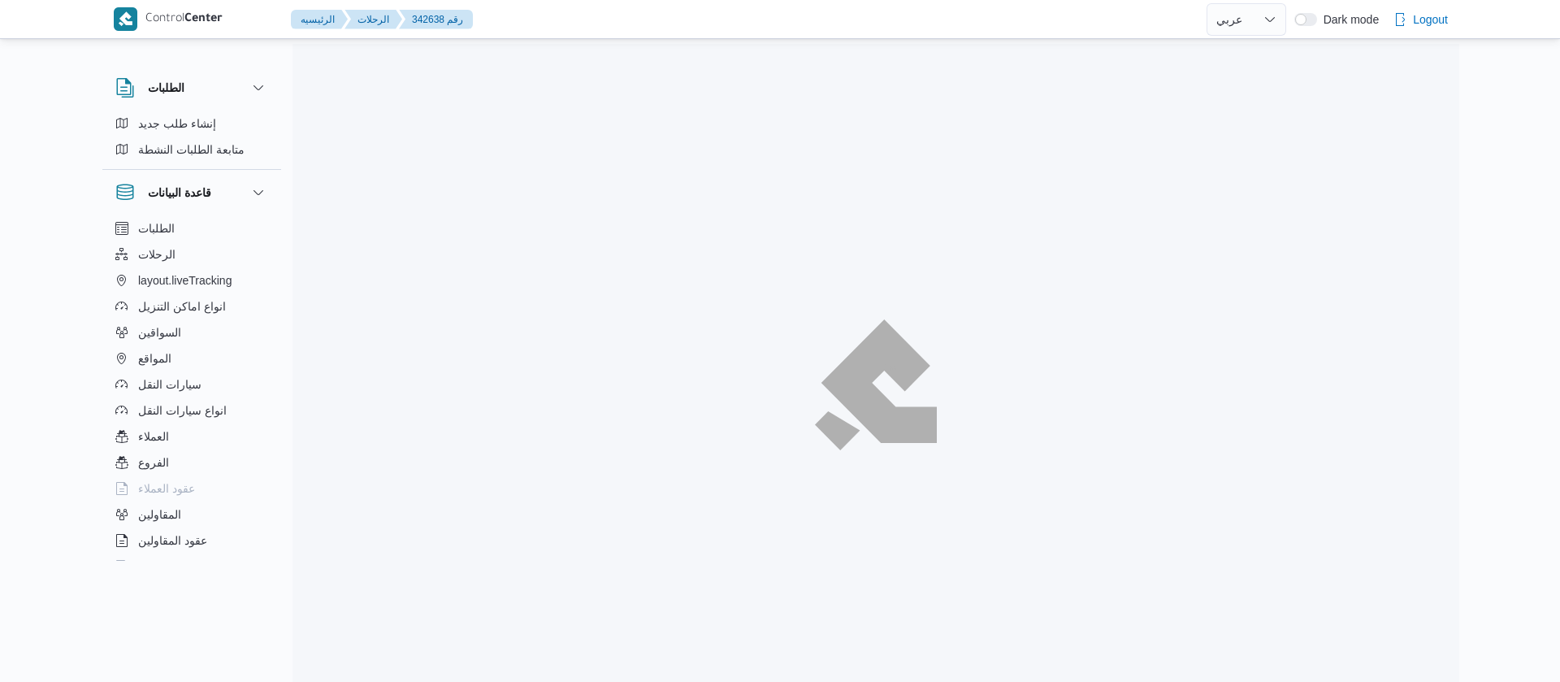
select select "ar"
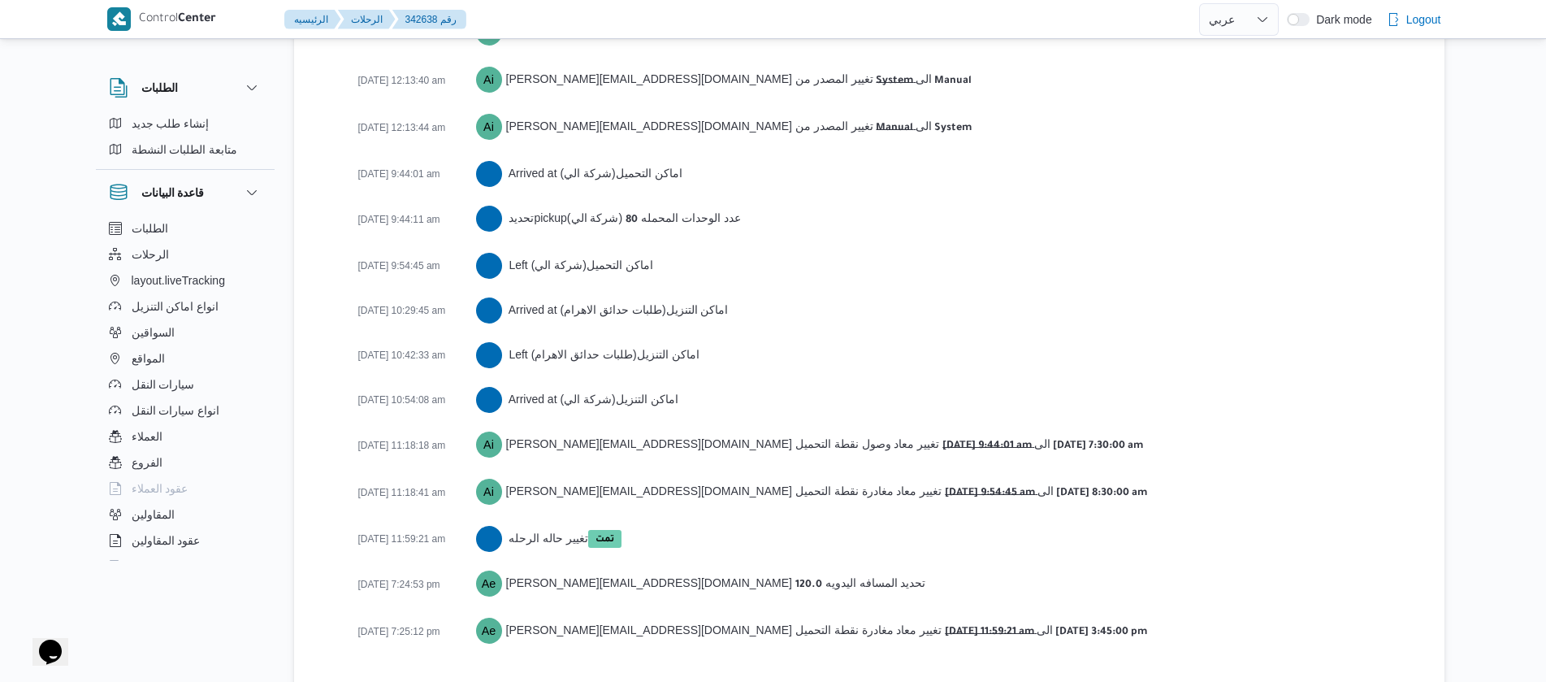
scroll to position [2642, 0]
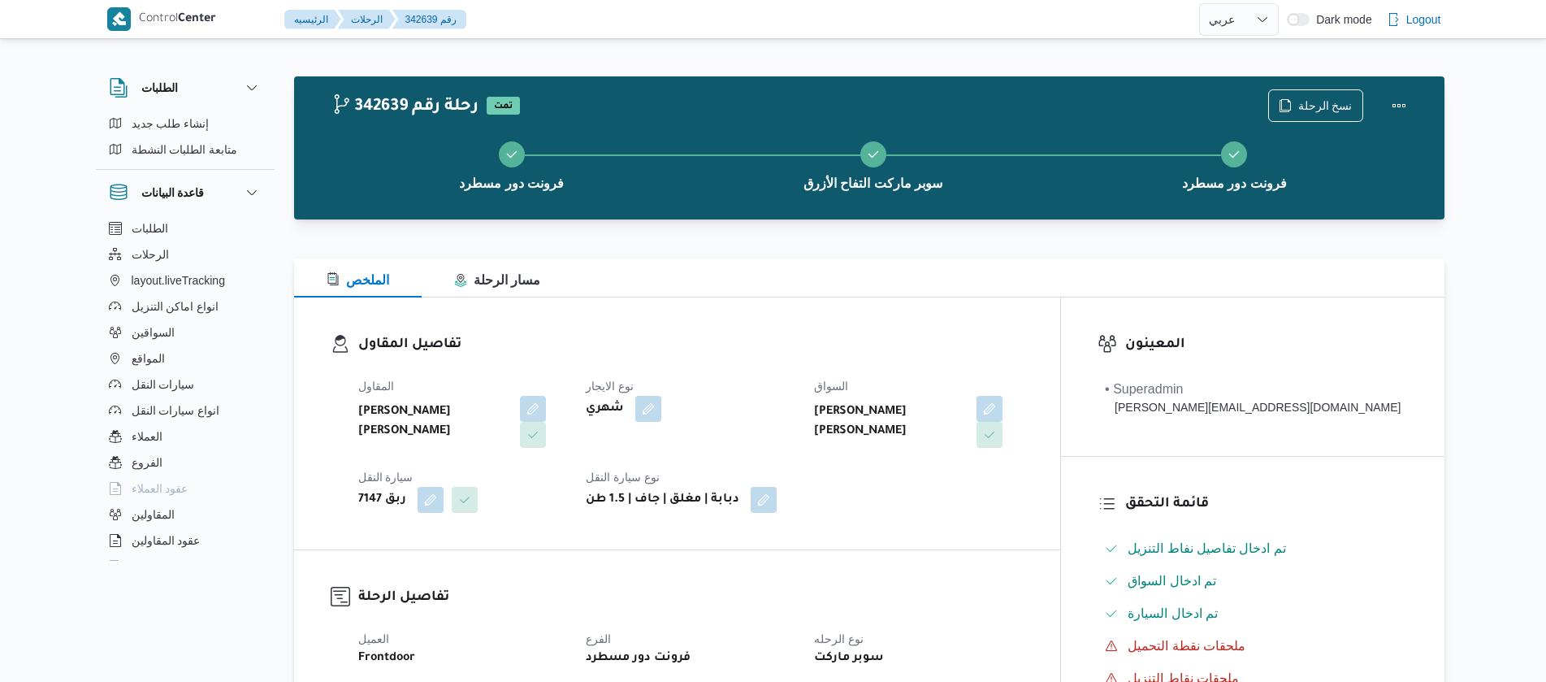
select select "ar"
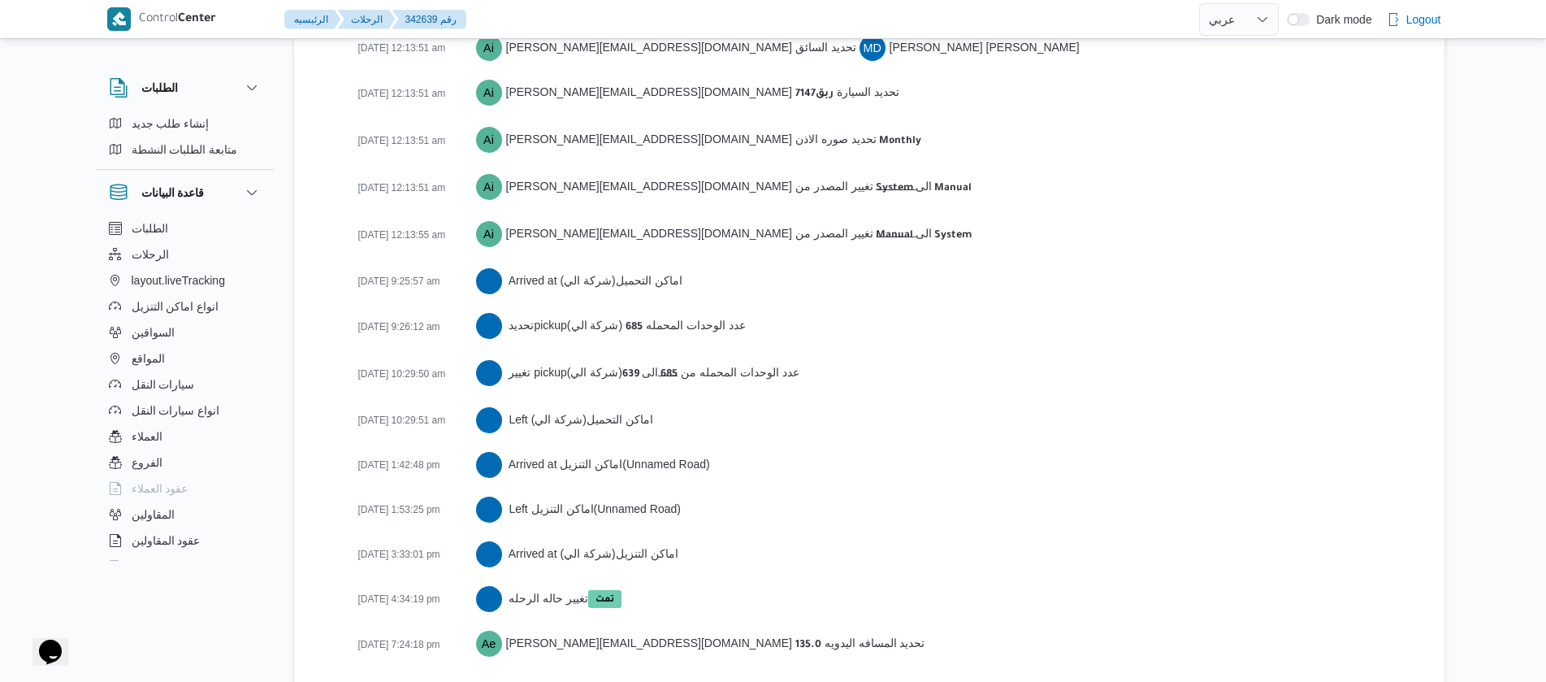
scroll to position [2551, 0]
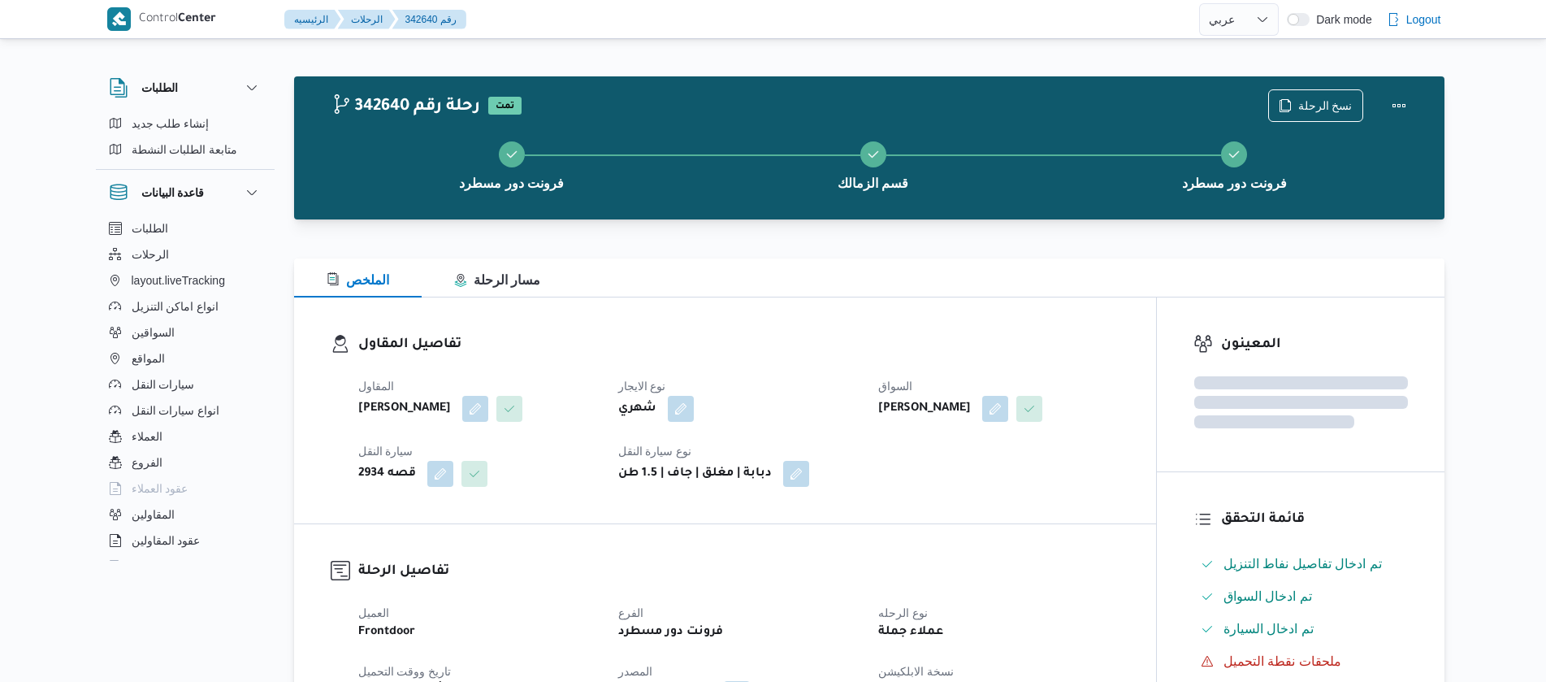
select select "ar"
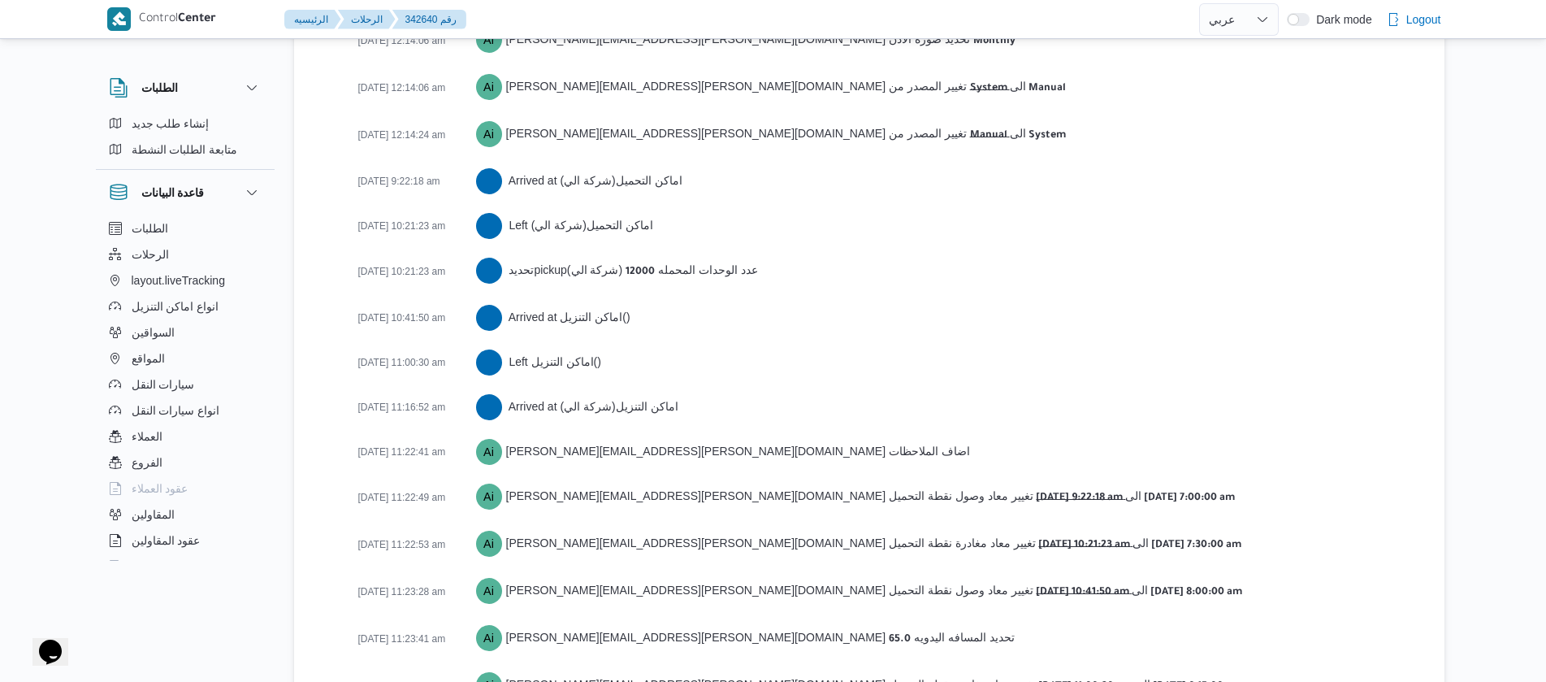
scroll to position [2823, 0]
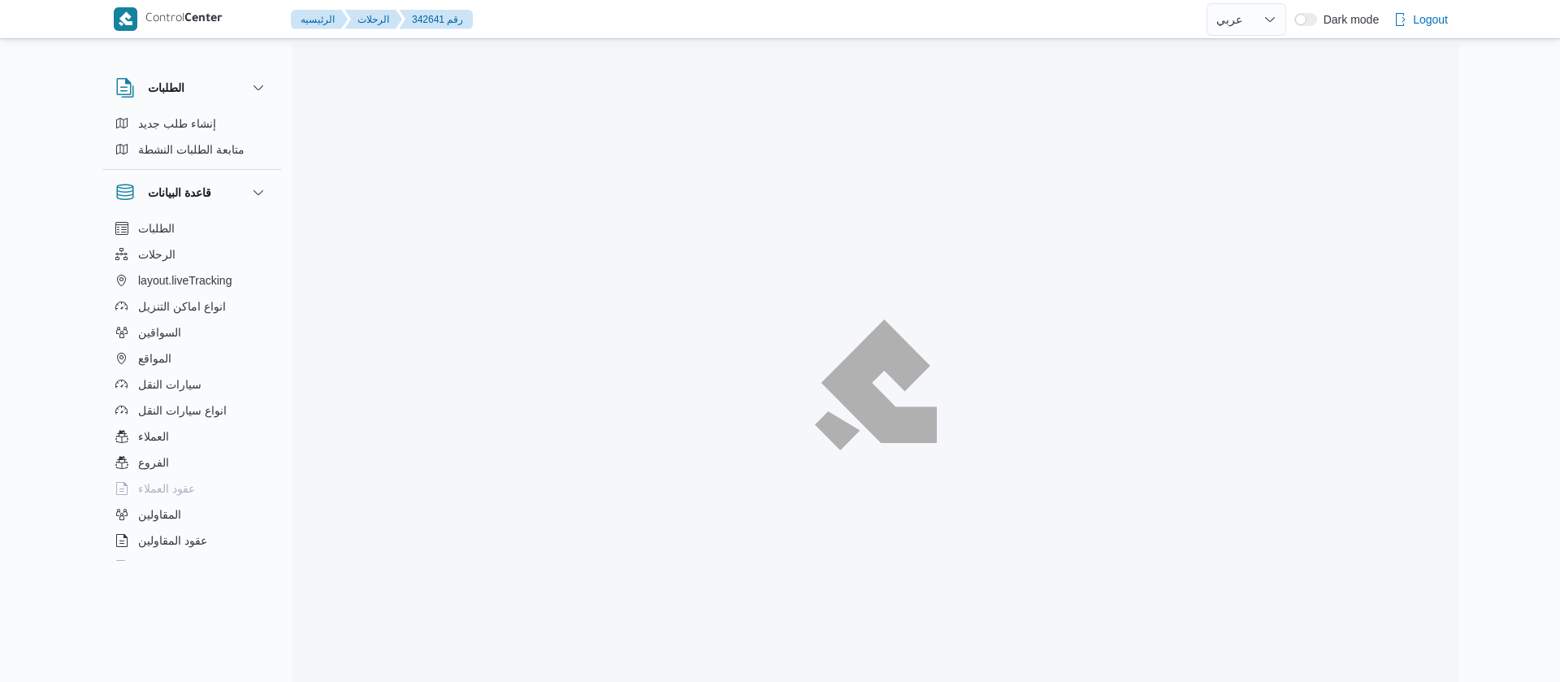
select select "ar"
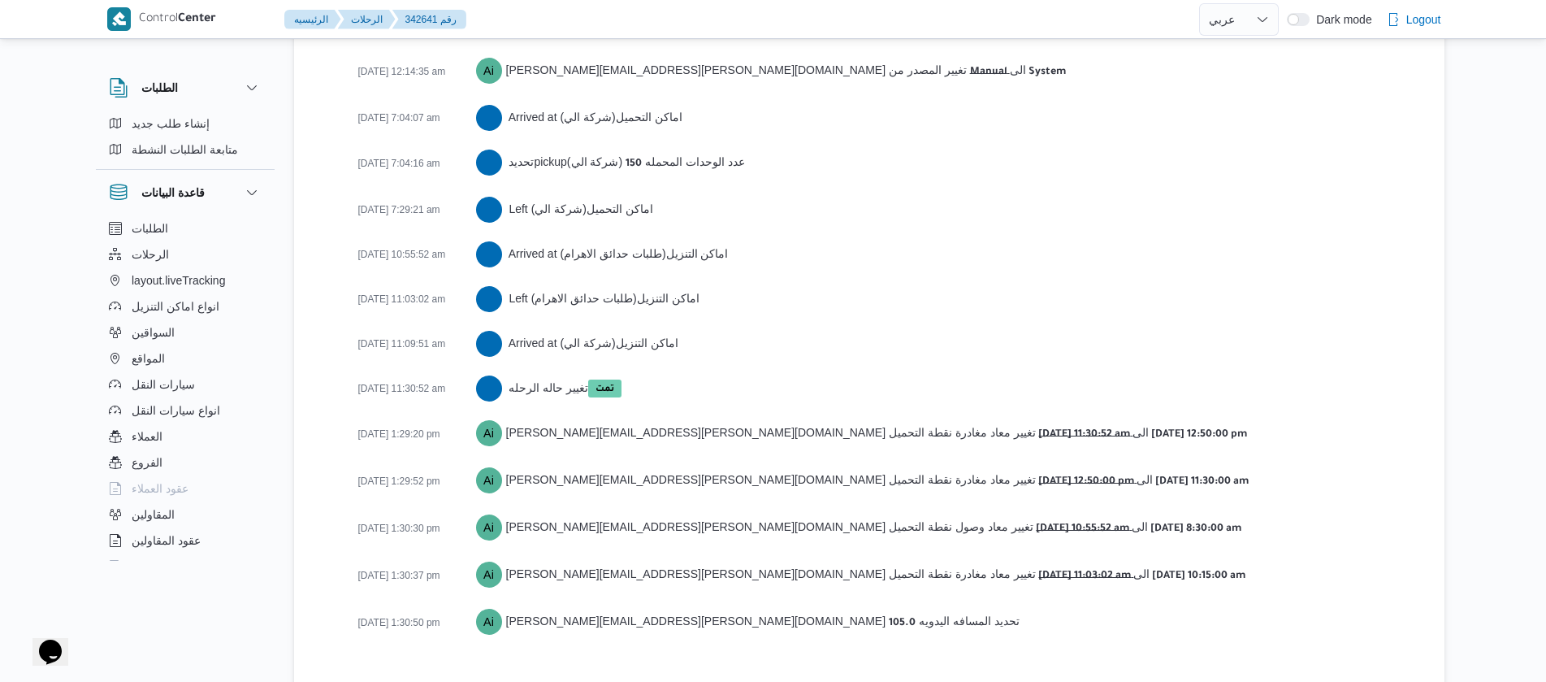
scroll to position [2662, 0]
